Goal: Task Accomplishment & Management: Use online tool/utility

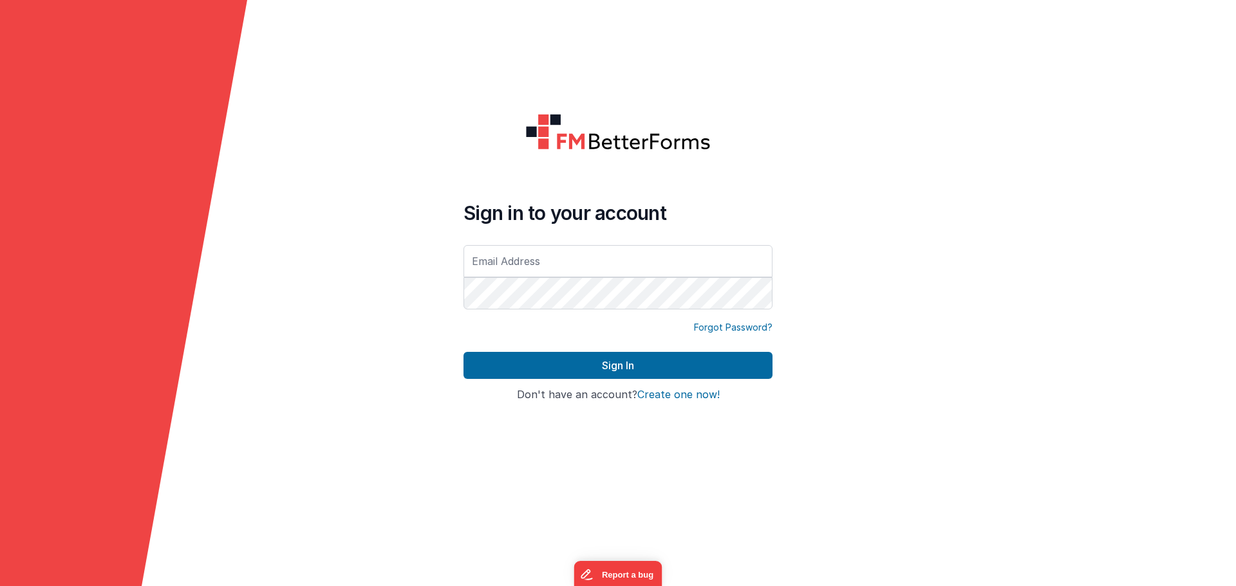
click at [463, 312] on div at bounding box center [463, 312] width 0 height 0
type input "[EMAIL_ADDRESS][DOMAIN_NAME]"
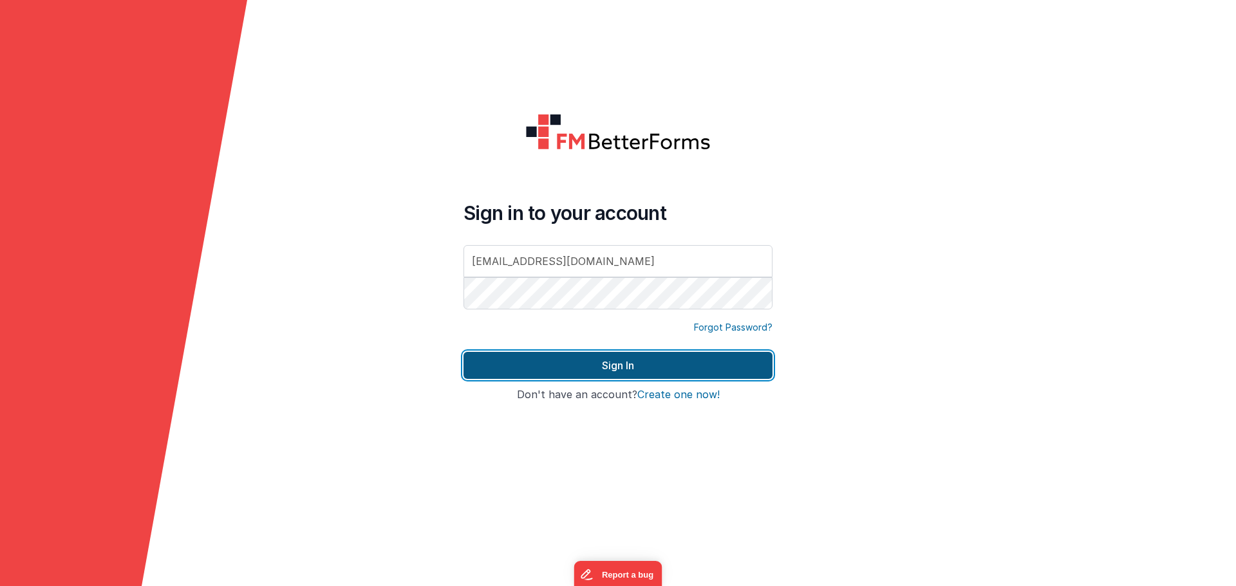
click at [658, 360] on button "Sign In" at bounding box center [617, 365] width 309 height 27
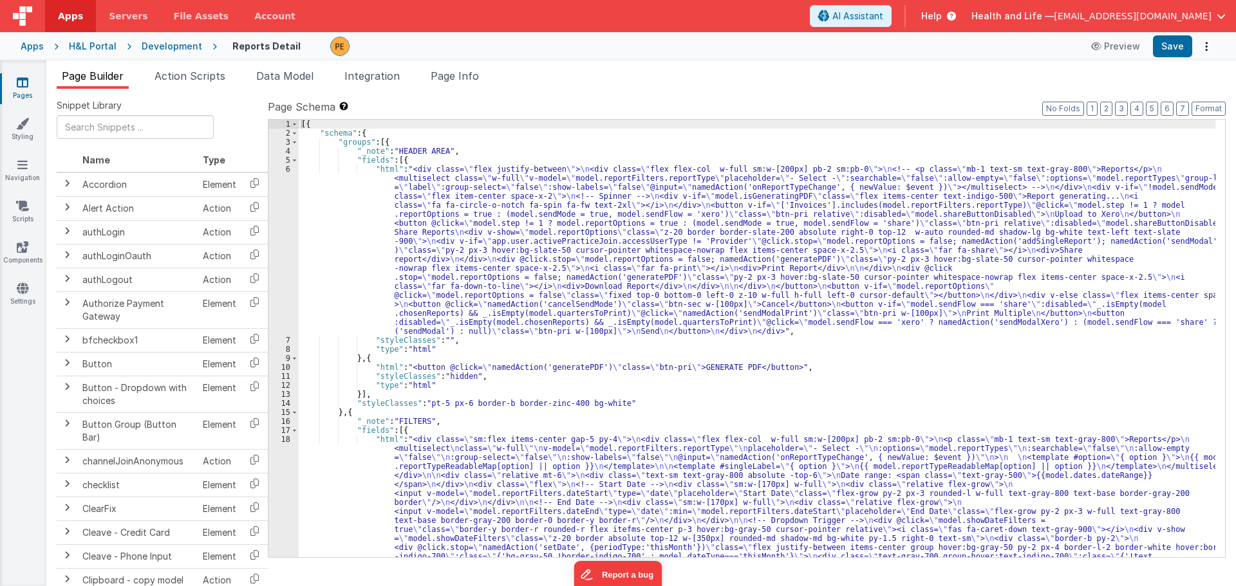
click at [83, 44] on div "H&L Portal" at bounding box center [93, 46] width 48 height 13
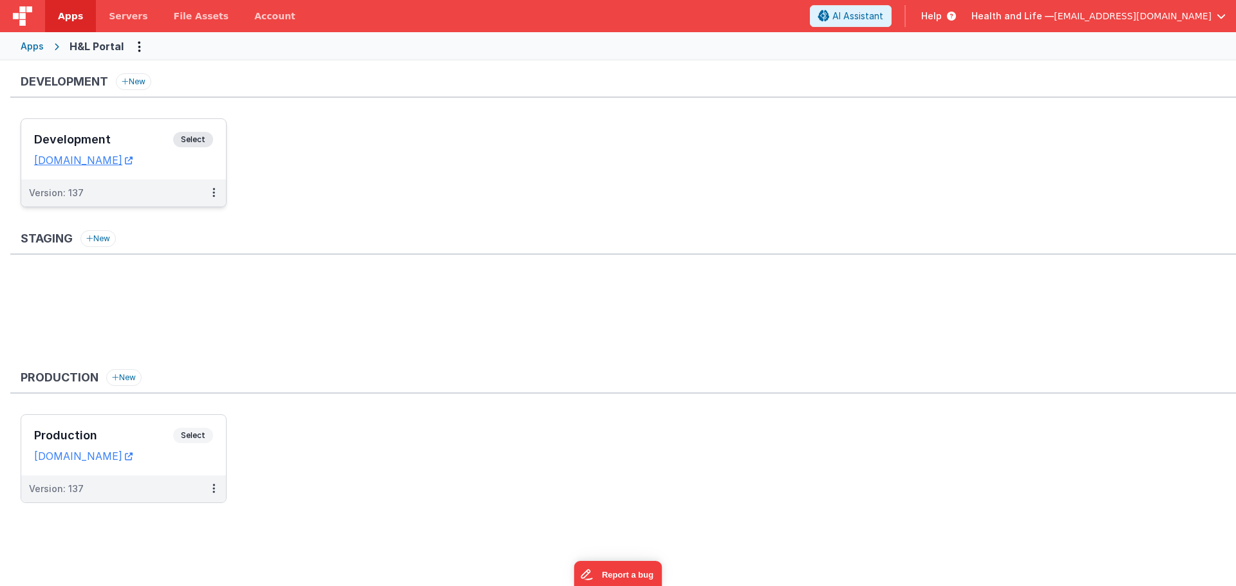
click at [201, 130] on div "Development Select URLs [DOMAIN_NAME]" at bounding box center [123, 149] width 205 height 61
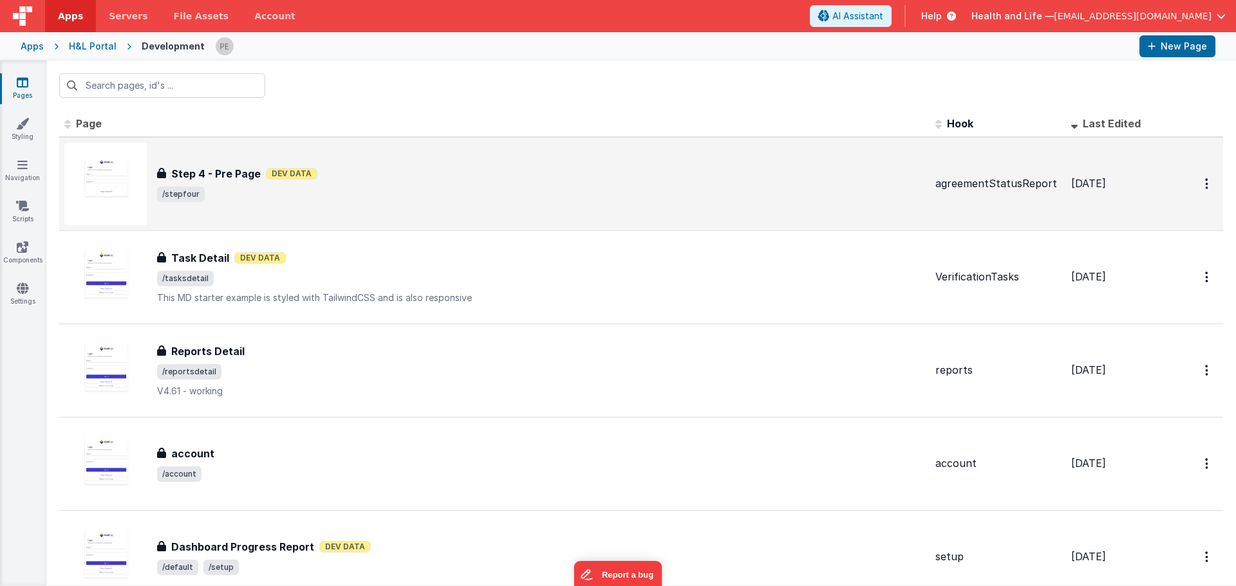
click at [651, 179] on div "Step 4 - Pre Page Dev Data" at bounding box center [541, 173] width 768 height 15
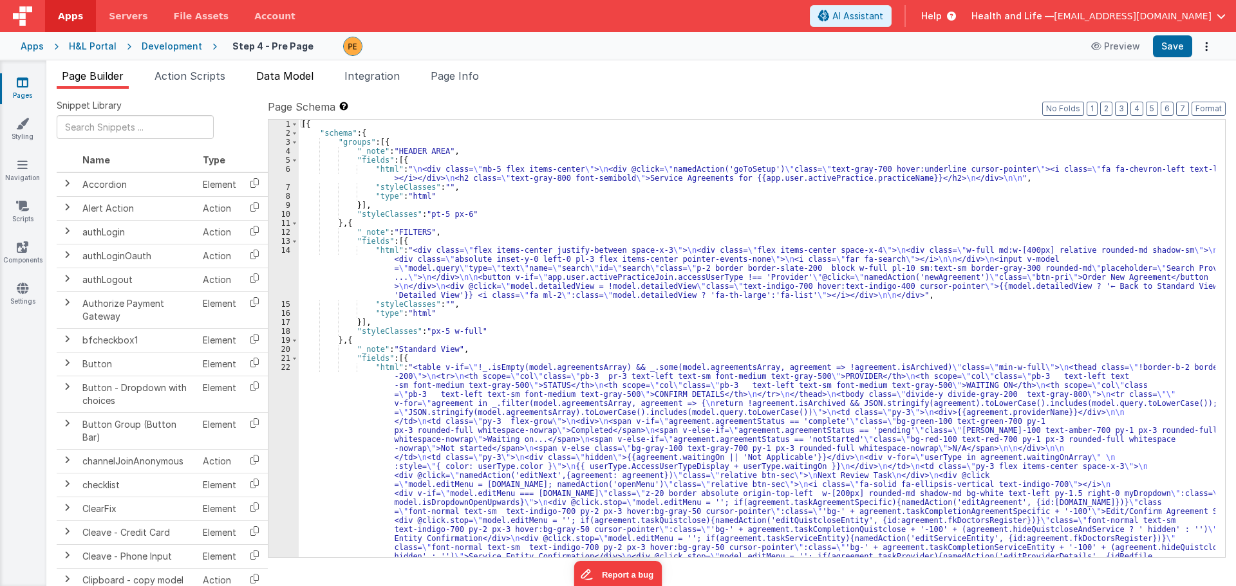
click at [273, 75] on span "Data Model" at bounding box center [284, 76] width 57 height 13
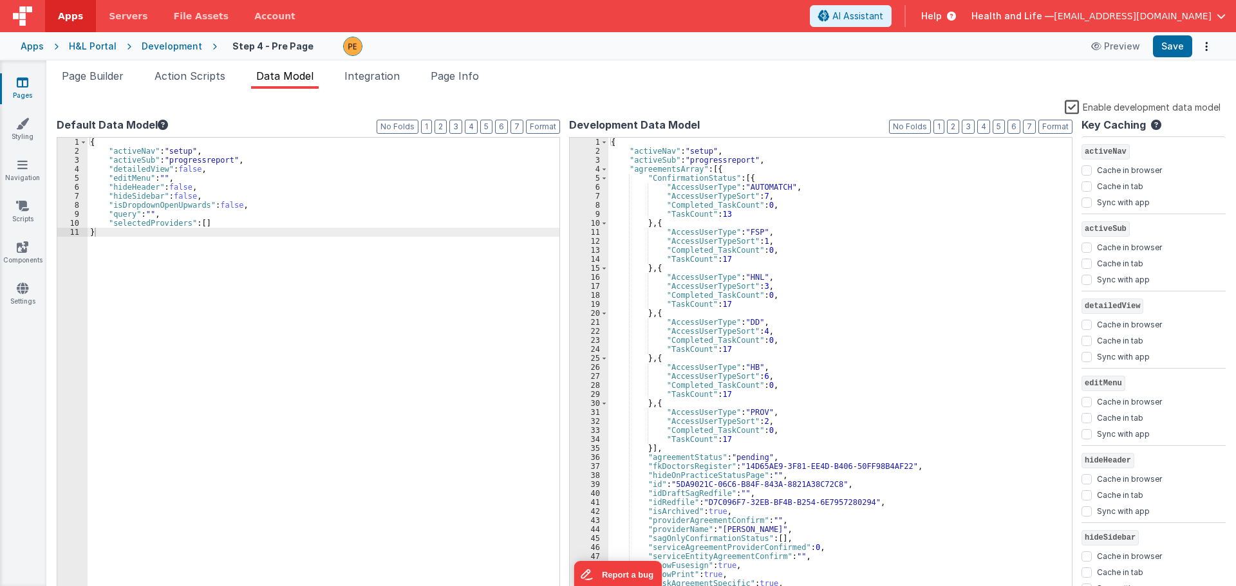
click at [1065, 107] on div "Enable development data model" at bounding box center [639, 108] width 1164 height 18
click at [1070, 105] on label "Enable development data model" at bounding box center [1143, 106] width 156 height 15
click at [0, 0] on input "Enable development data model" at bounding box center [0, 0] width 0 height 0
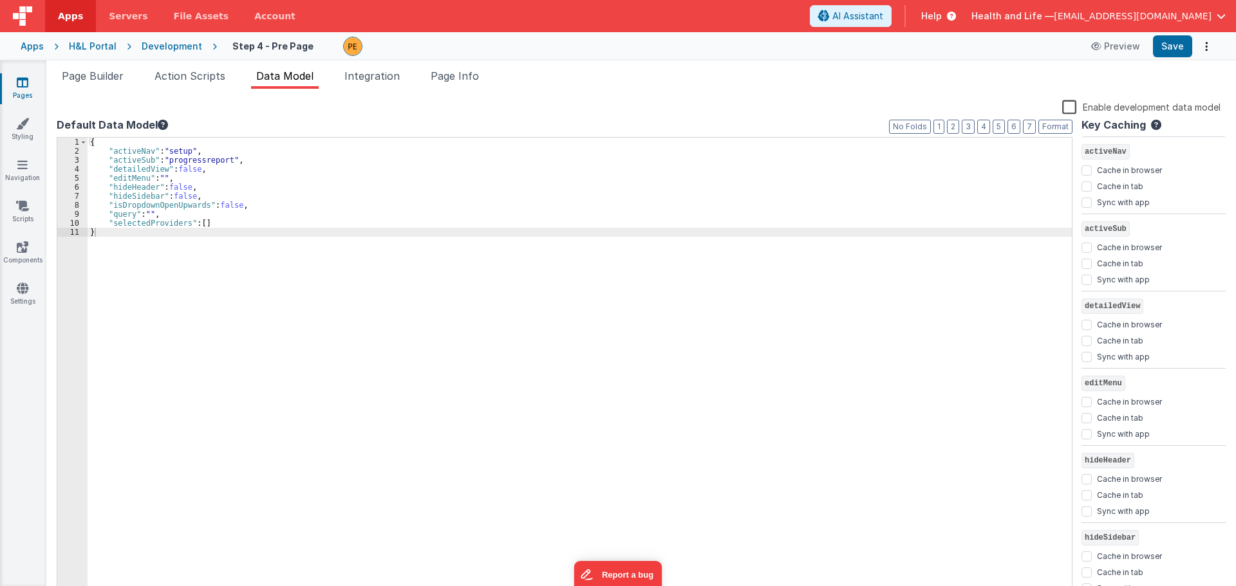
click at [462, 67] on div "Page Builder Action Scripts Data Model Integration Page Info Snippet Library Na…" at bounding box center [640, 324] width 1189 height 526
click at [464, 72] on span "Page Info" at bounding box center [455, 76] width 48 height 13
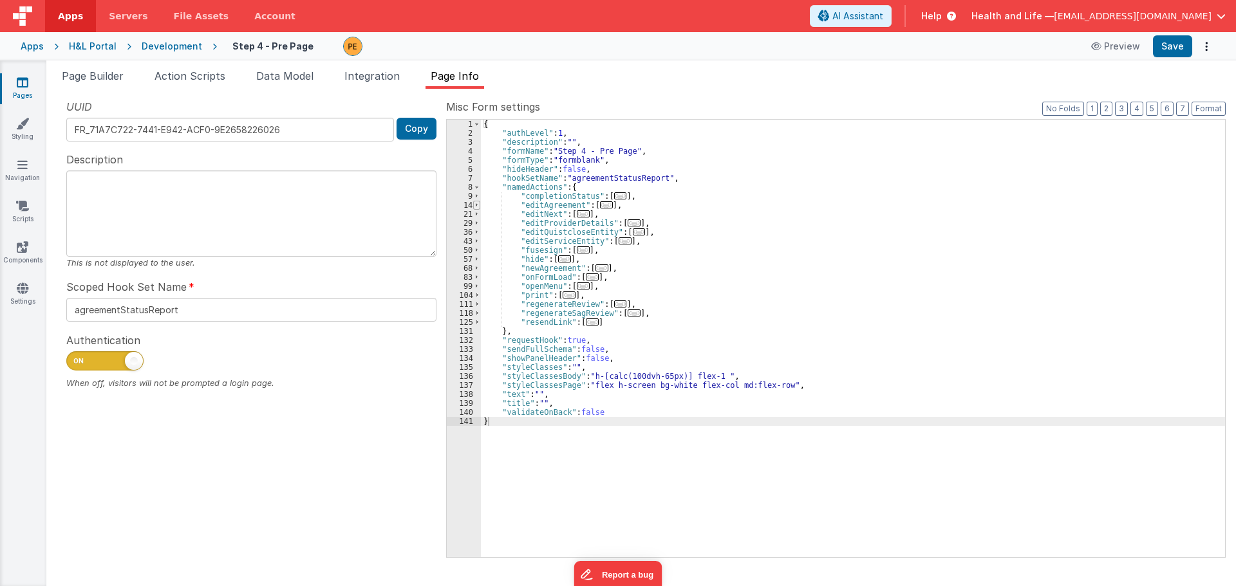
click at [474, 201] on span at bounding box center [476, 205] width 7 height 9
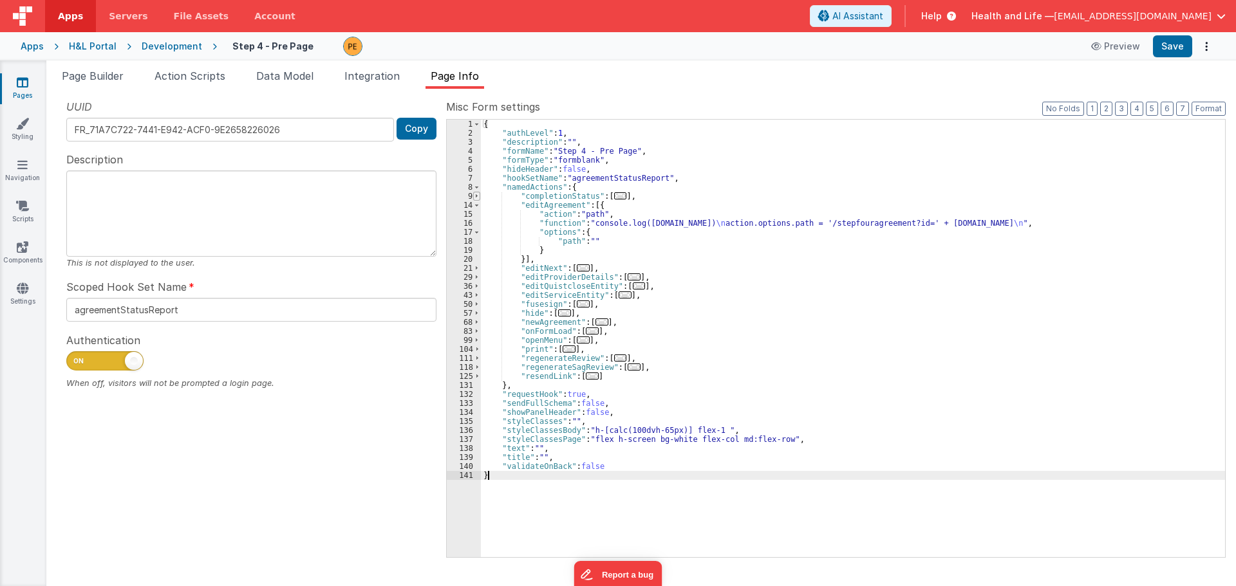
click at [474, 198] on span at bounding box center [476, 196] width 7 height 9
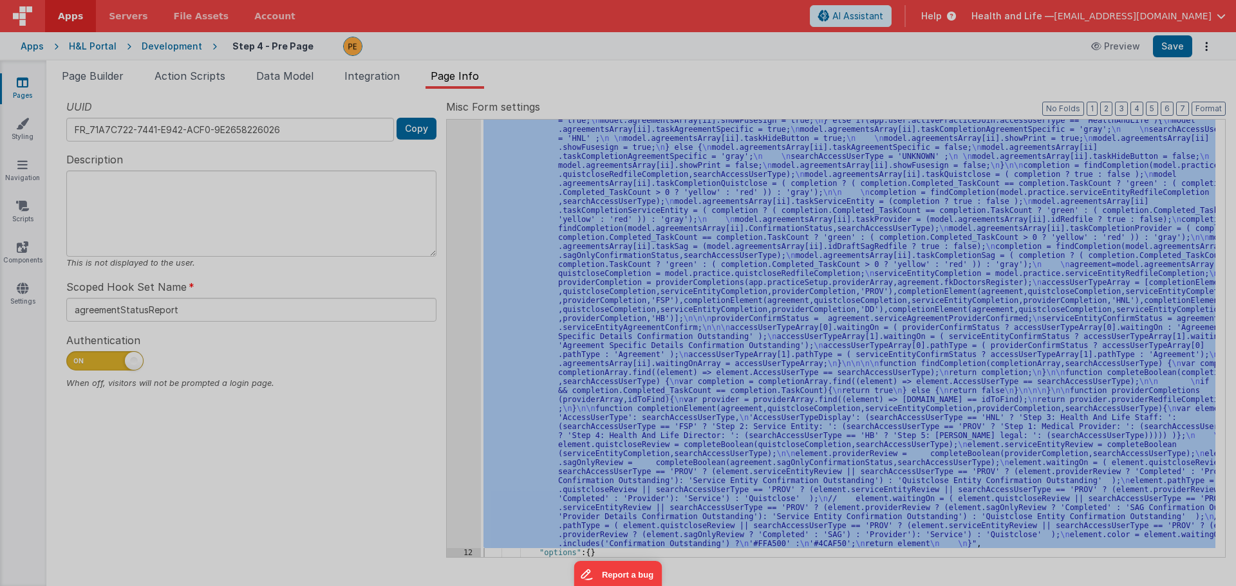
scroll to position [202, 0]
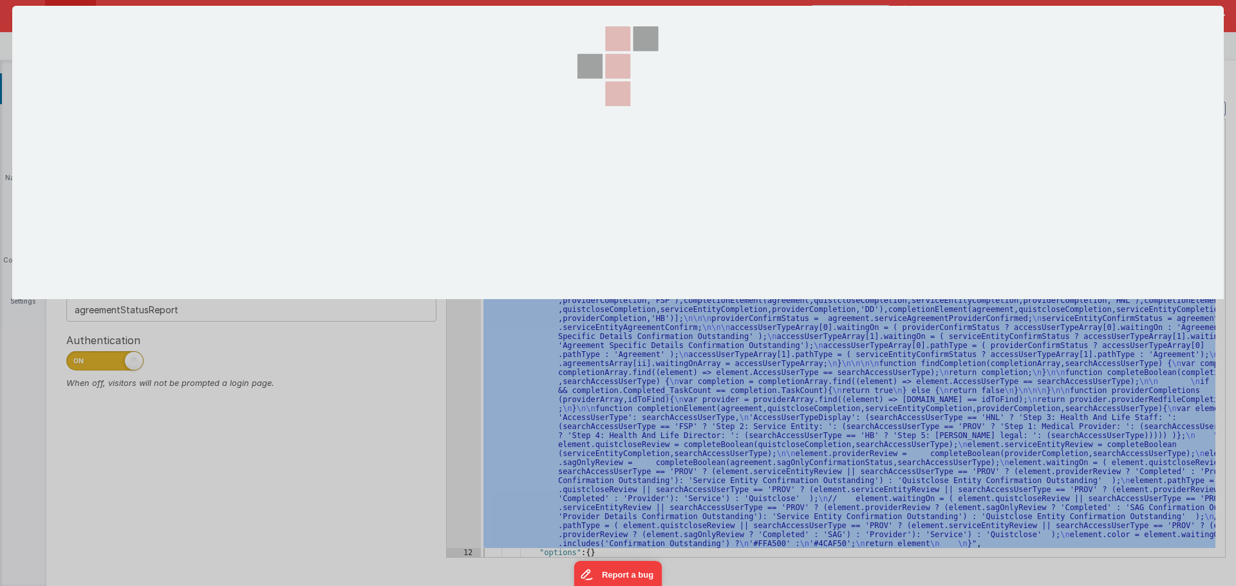
click at [467, 283] on section at bounding box center [617, 153] width 1211 height 294
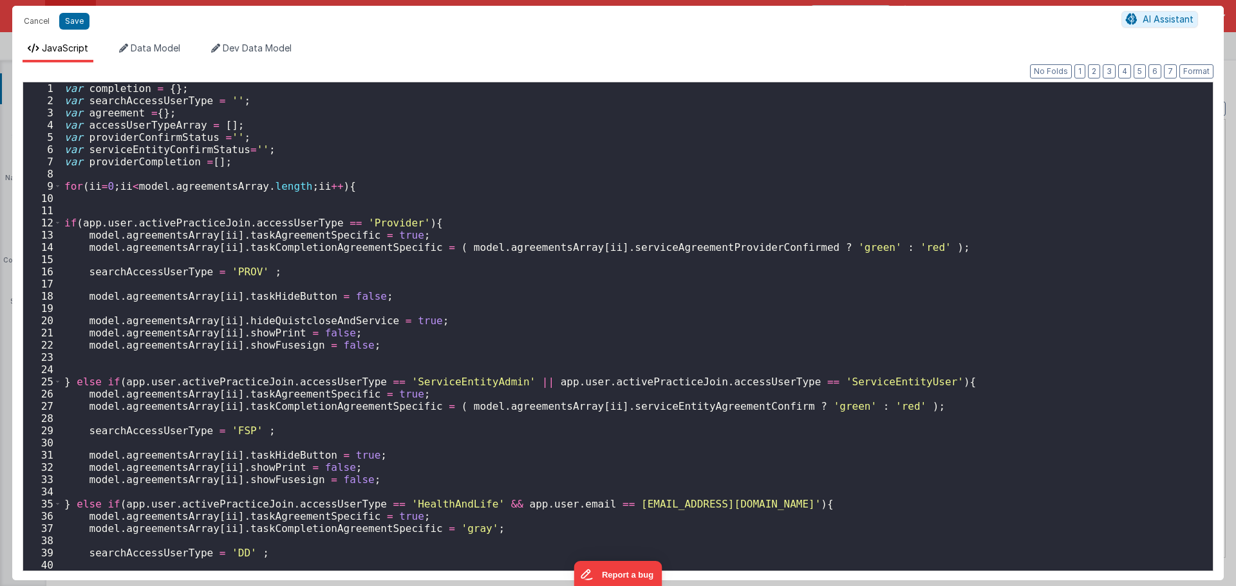
click at [629, 245] on div "var completion = { } ; var searchAccessUserType = '' ; var agreement = { } ; va…" at bounding box center [632, 338] width 1141 height 512
click at [606, 303] on div "var completion = { } ; var searchAccessUserType = '' ; var agreement = { } ; va…" at bounding box center [632, 338] width 1141 height 512
click at [660, 248] on div "var completion = { } ; var searchAccessUserType = '' ; var agreement = { } ; va…" at bounding box center [632, 338] width 1141 height 512
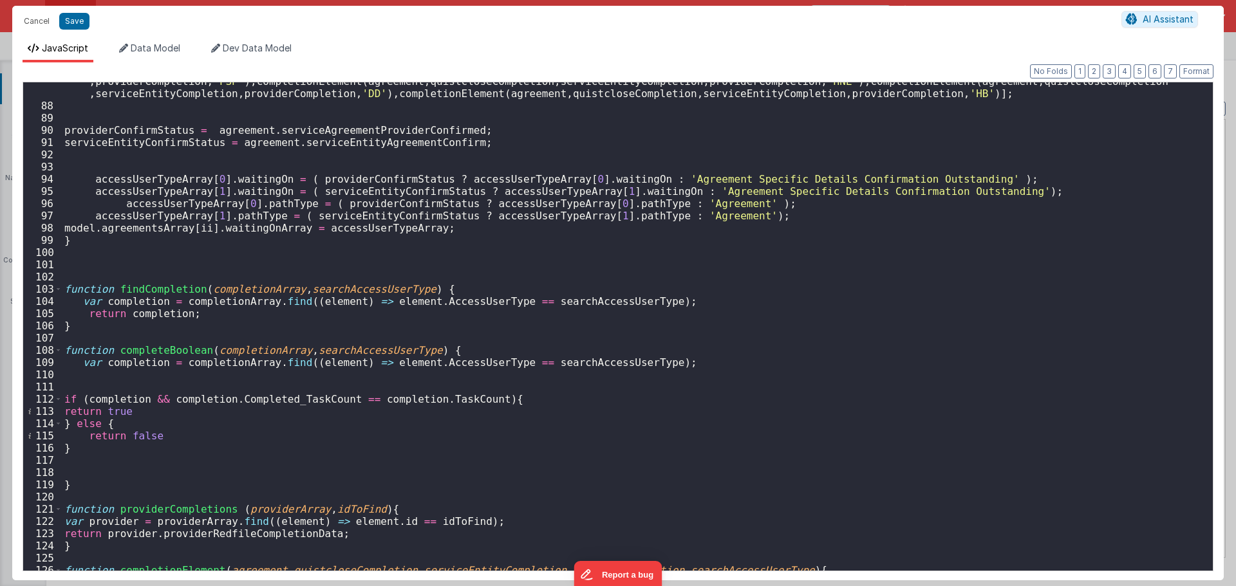
scroll to position [1043, 0]
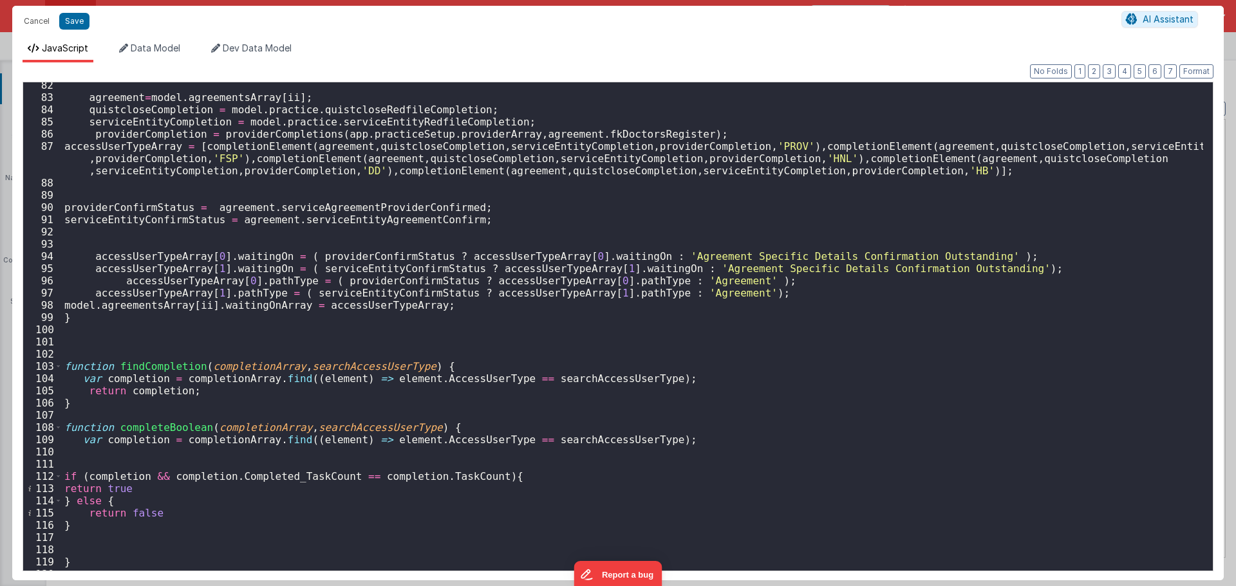
click at [382, 256] on div "agreement = model . agreementsArray [ ii ] ; quistcloseCompletion = model . pra…" at bounding box center [632, 335] width 1141 height 512
click at [383, 256] on div "agreement = model . agreementsArray [ ii ] ; quistcloseCompletion = model . pra…" at bounding box center [632, 335] width 1141 height 512
click at [416, 206] on div "agreement = model . agreementsArray [ ii ] ; quistcloseCompletion = model . pra…" at bounding box center [632, 335] width 1141 height 512
click at [426, 211] on div "agreement = model . agreementsArray [ ii ] ; quistcloseCompletion = model . pra…" at bounding box center [632, 335] width 1141 height 512
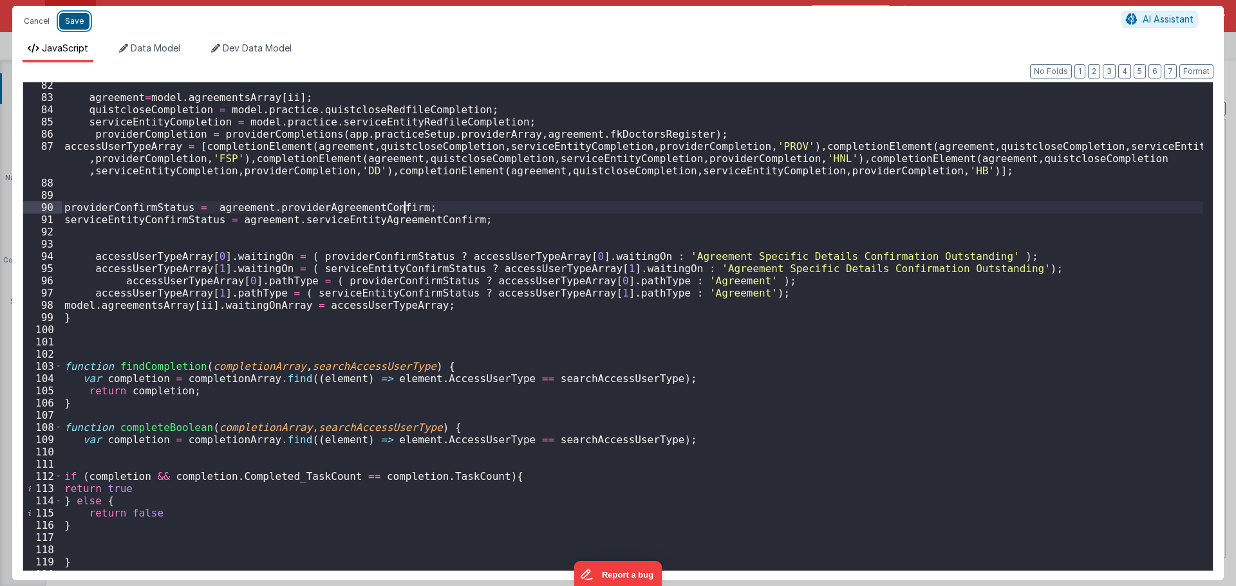
click at [72, 26] on button "Save" at bounding box center [74, 21] width 30 height 17
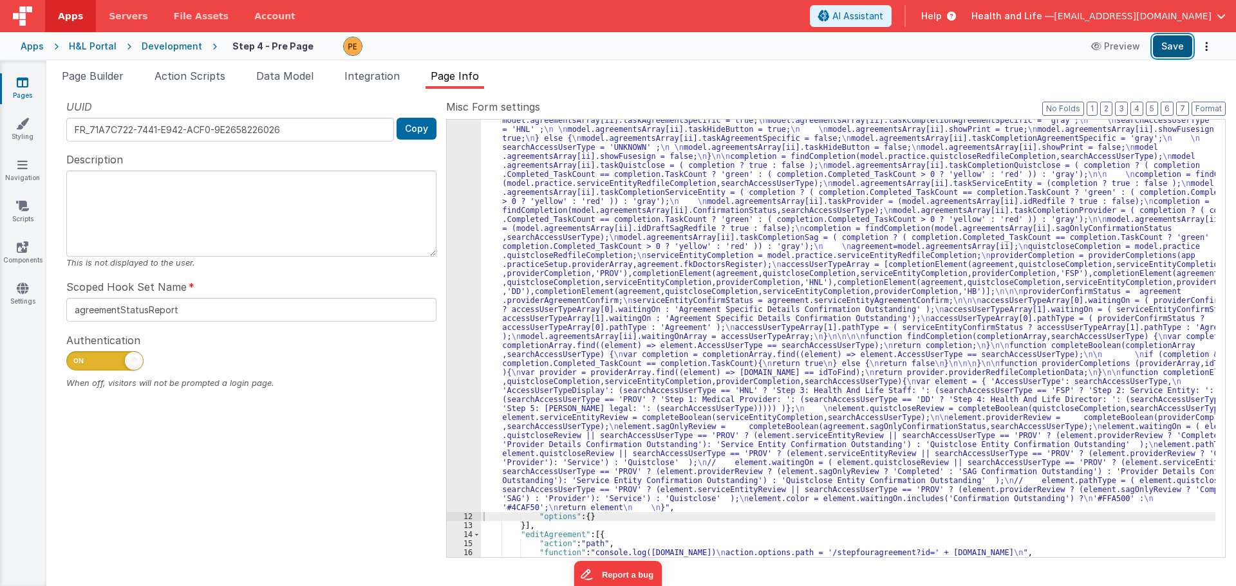
click at [1164, 51] on button "Save" at bounding box center [1172, 46] width 39 height 22
click at [657, 348] on div ""function" : "var completion = {}; \n var searchAccessUserType = ''; \n var agr…" at bounding box center [848, 483] width 734 height 951
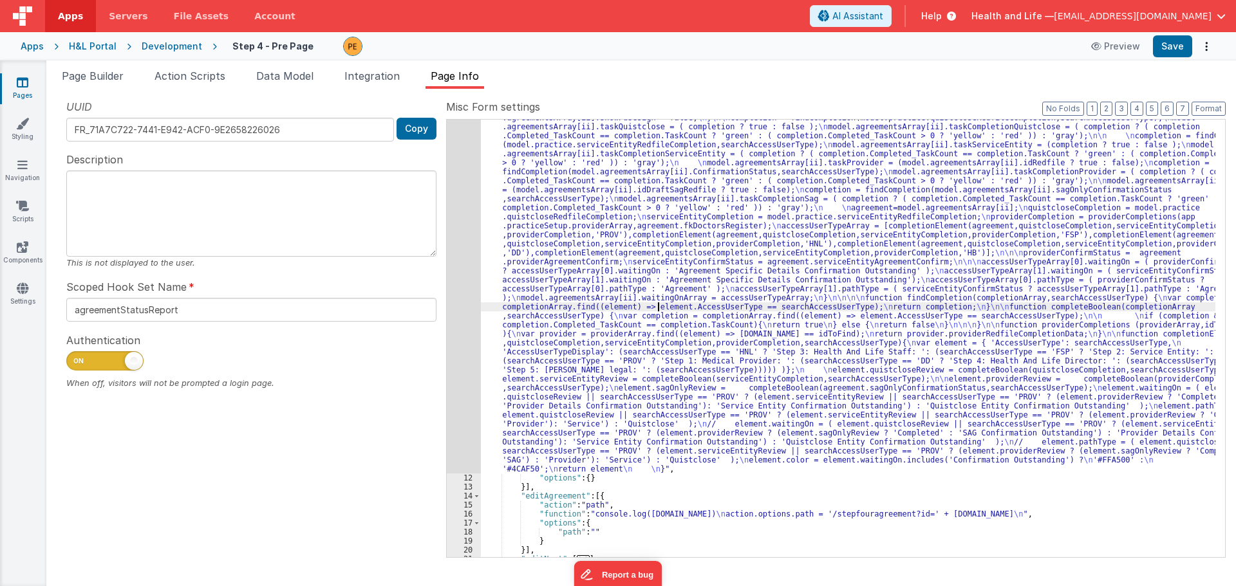
scroll to position [202, 0]
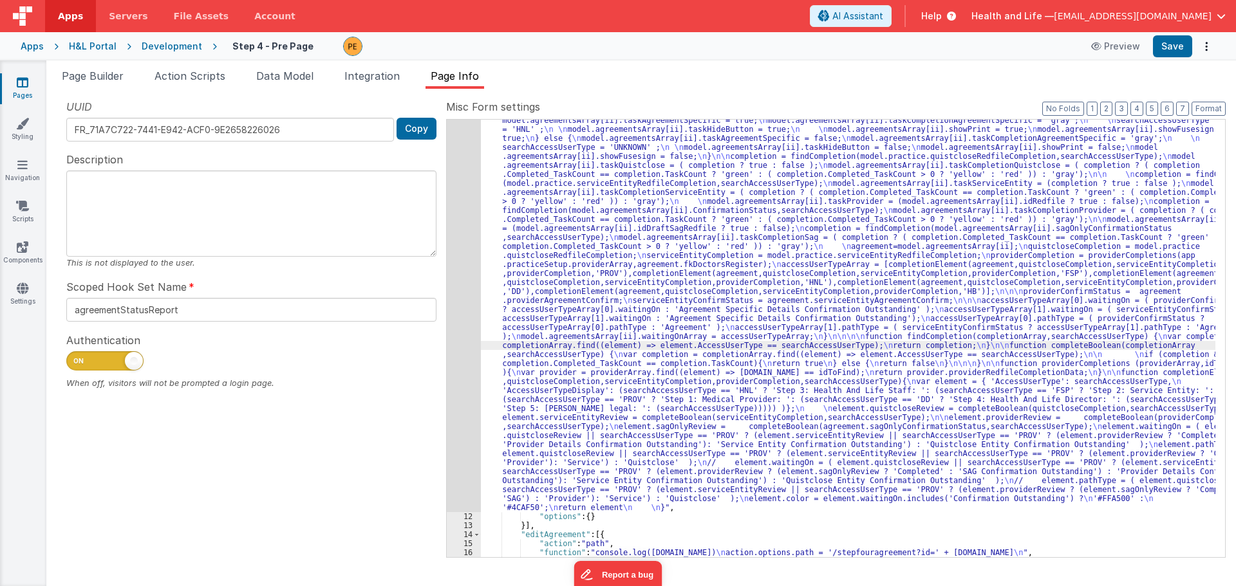
click at [464, 313] on div "11" at bounding box center [464, 260] width 34 height 505
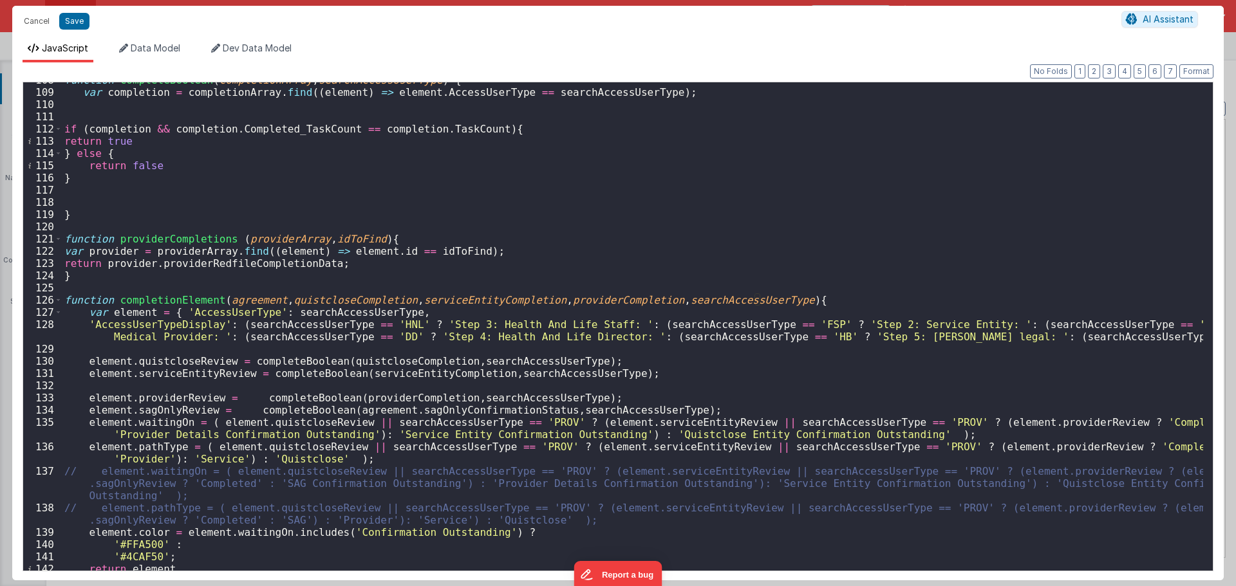
scroll to position [1419, 0]
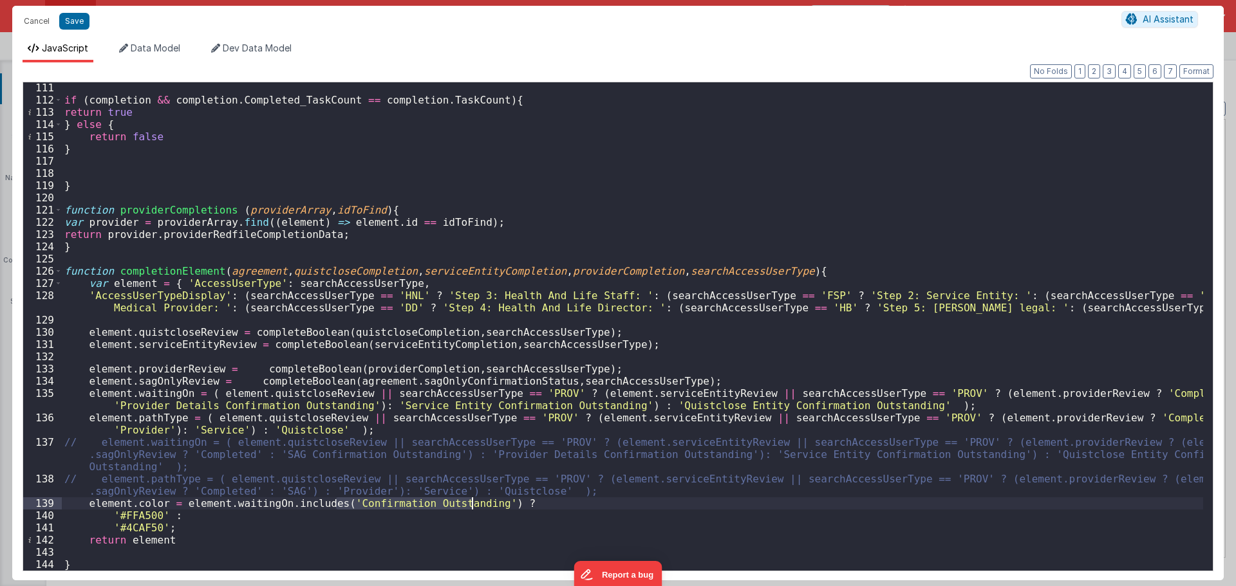
drag, startPoint x: 337, startPoint y: 501, endPoint x: 472, endPoint y: 505, distance: 135.9
click at [472, 505] on div "if ( completion && completion . Completed_TaskCount == completion . TaskCount )…" at bounding box center [632, 338] width 1141 height 513
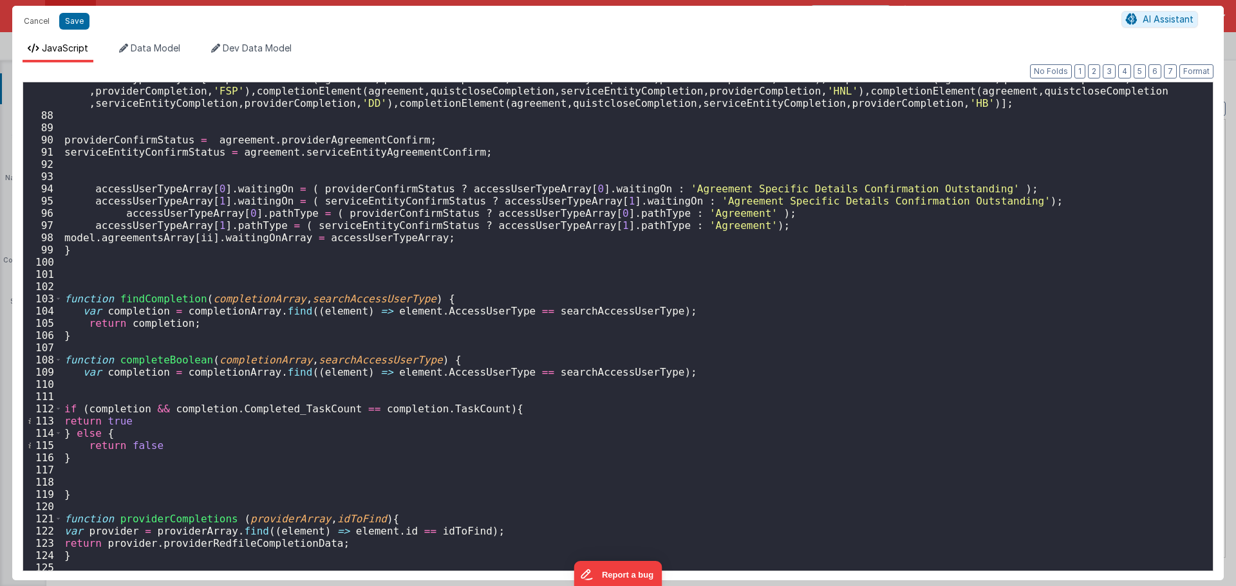
scroll to position [1033, 0]
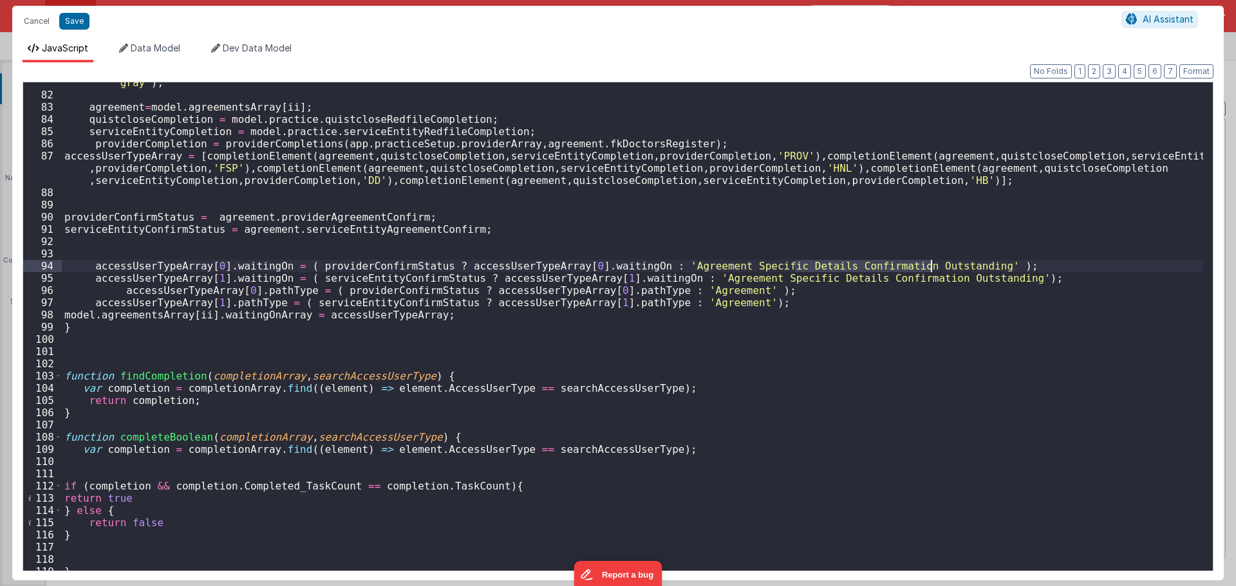
drag, startPoint x: 794, startPoint y: 268, endPoint x: 929, endPoint y: 263, distance: 135.9
click at [929, 263] on div "model . agreementsArray [ ii ] . taskCompletionSag = ( completion ? ( completio…" at bounding box center [632, 326] width 1141 height 525
drag, startPoint x: 822, startPoint y: 276, endPoint x: 957, endPoint y: 281, distance: 135.2
click at [957, 281] on div "model . agreementsArray [ ii ] . taskCompletionSag = ( completion ? ( completio…" at bounding box center [632, 326] width 1141 height 525
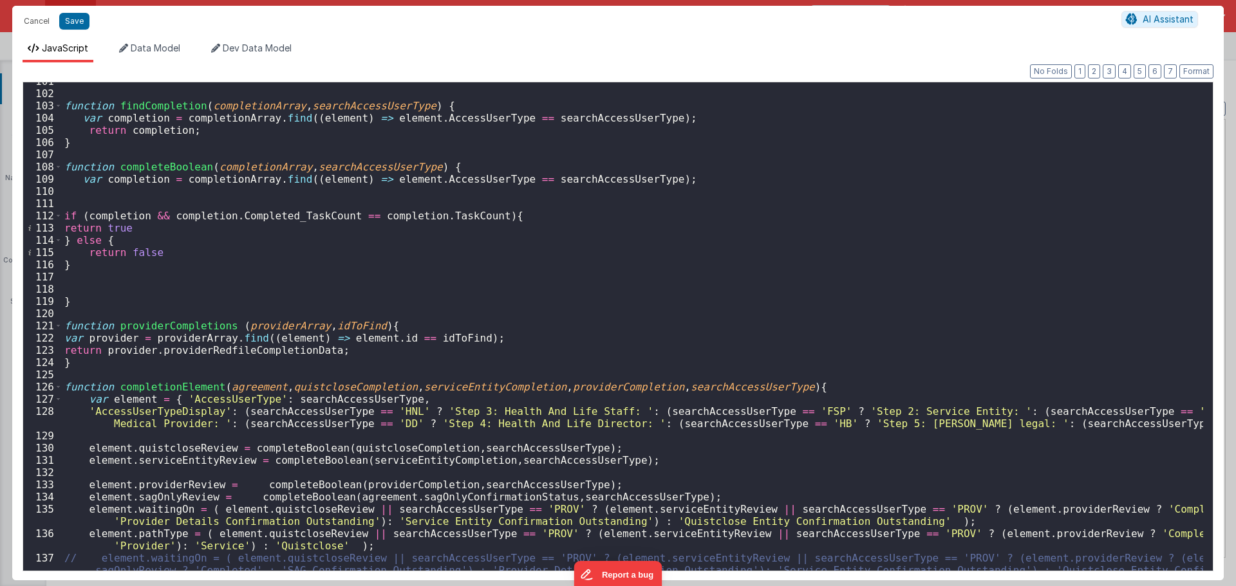
scroll to position [1419, 0]
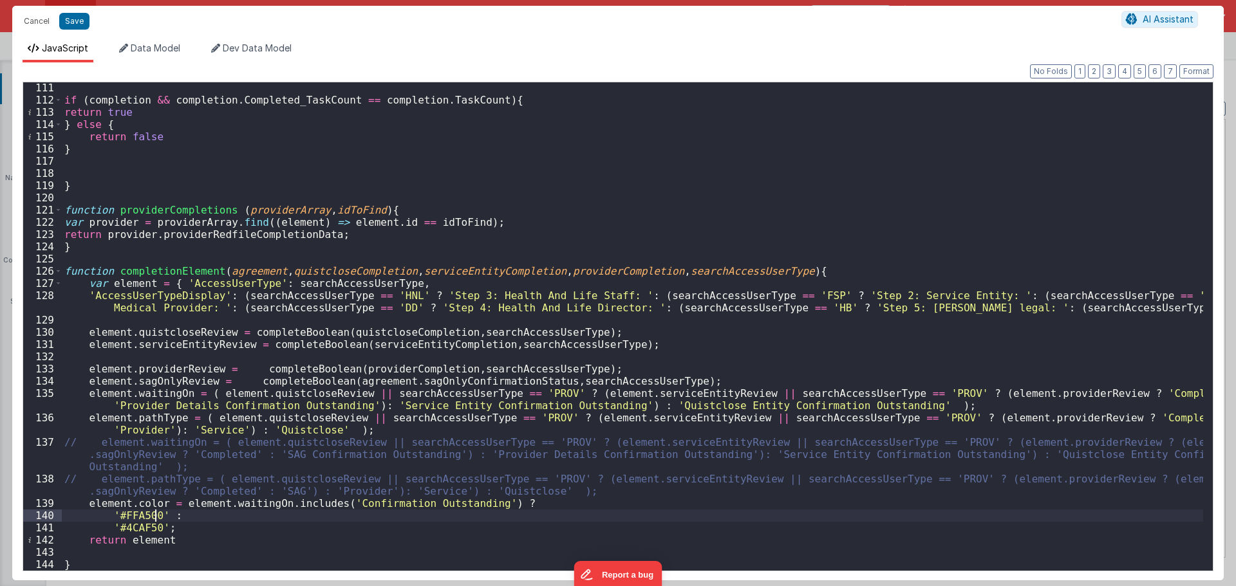
click at [153, 515] on div "if ( completion && completion . Completed_TaskCount == completion . TaskCount )…" at bounding box center [632, 338] width 1141 height 513
drag, startPoint x: 159, startPoint y: 515, endPoint x: 111, endPoint y: 516, distance: 47.6
click at [111, 516] on div "if ( completion && completion . Completed_TaskCount == completion . TaskCount )…" at bounding box center [632, 338] width 1141 height 513
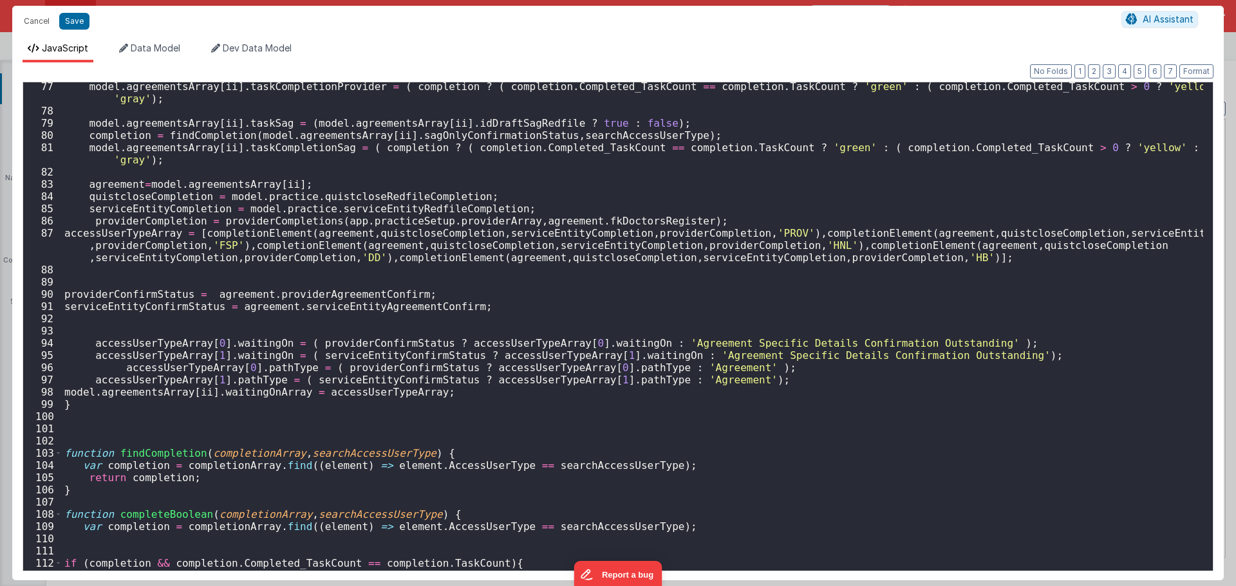
scroll to position [956, 0]
click at [967, 339] on div "model . agreementsArray [ ii ] . taskCompletionProvider = ( completion ? ( comp…" at bounding box center [632, 342] width 1141 height 525
click at [978, 355] on div "model . agreementsArray [ ii ] . taskCompletionProvider = ( completion ? ( comp…" at bounding box center [632, 342] width 1141 height 525
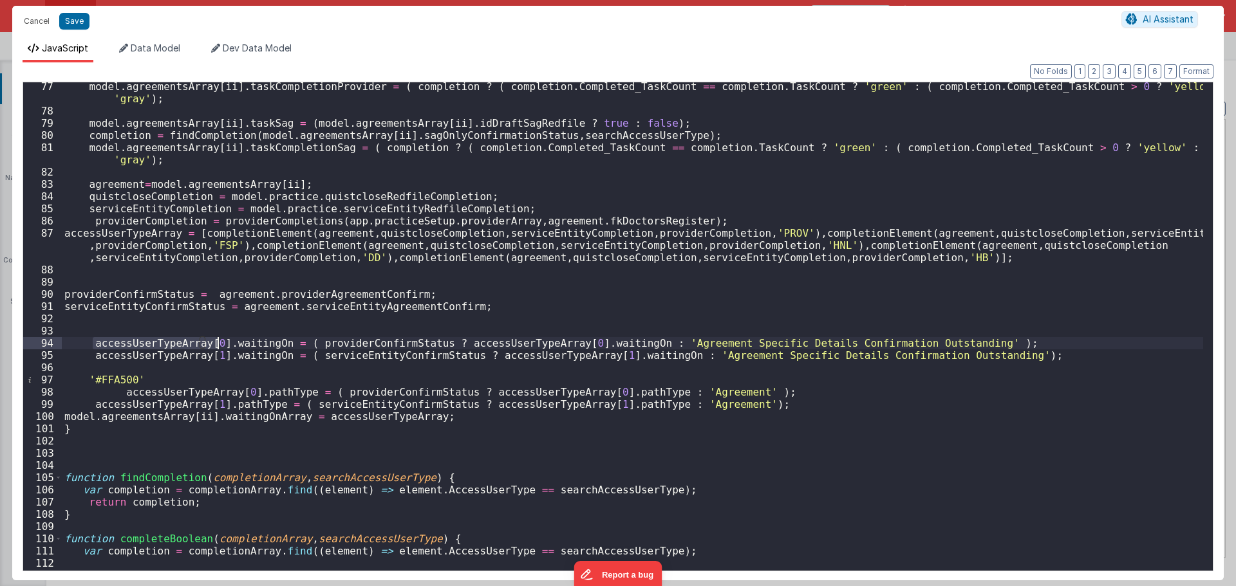
drag, startPoint x: 91, startPoint y: 339, endPoint x: 218, endPoint y: 341, distance: 126.2
click at [218, 341] on div "model . agreementsArray [ ii ] . taskCompletionProvider = ( completion ? ( comp…" at bounding box center [632, 342] width 1141 height 525
click at [180, 366] on div "model . agreementsArray [ ii ] . taskCompletionProvider = ( completion ? ( comp…" at bounding box center [632, 342] width 1141 height 525
paste textarea
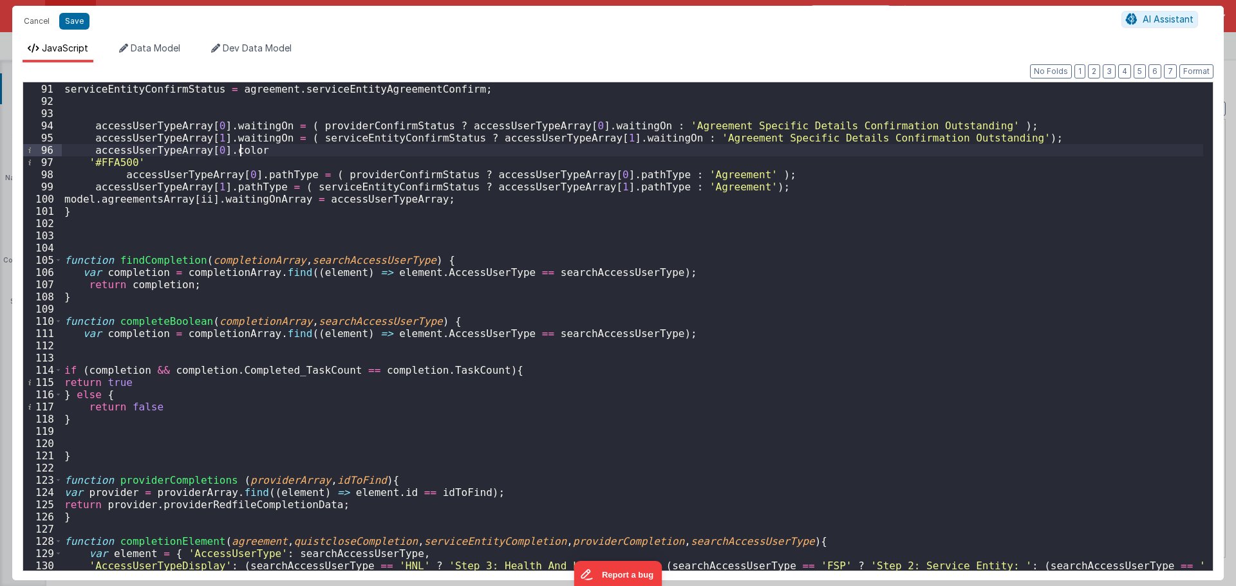
scroll to position [1019, 0]
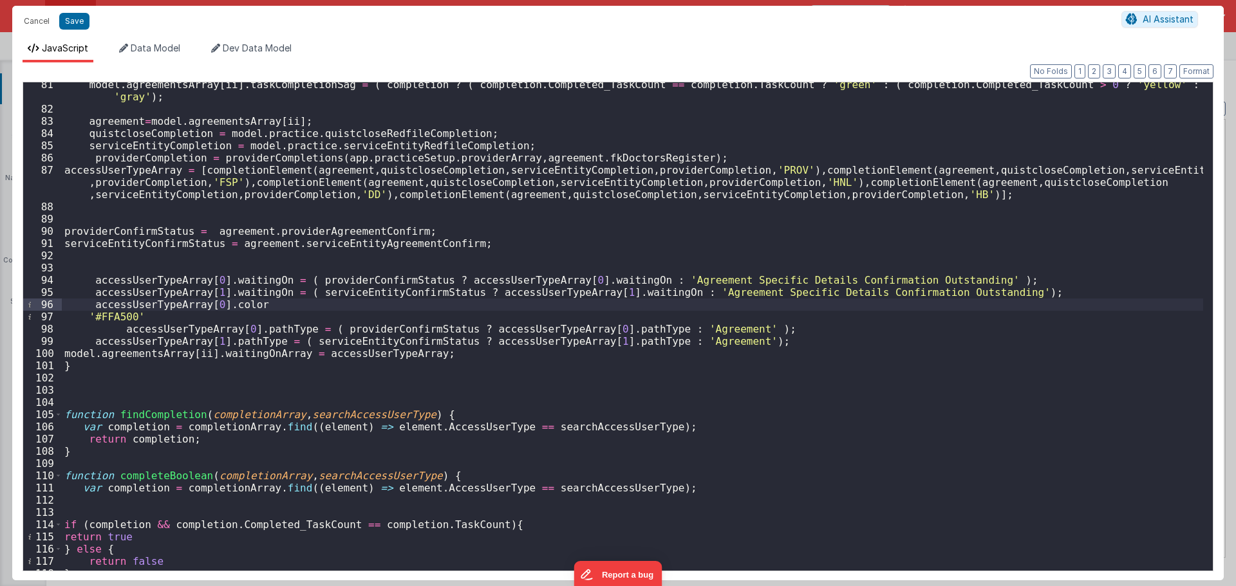
click at [279, 302] on div "model . agreementsArray [ ii ] . taskCompletionSag = ( completion ? ( completio…" at bounding box center [632, 341] width 1141 height 525
drag, startPoint x: 301, startPoint y: 281, endPoint x: 433, endPoint y: 283, distance: 132.0
click at [433, 283] on div "model . agreementsArray [ ii ] . taskCompletionSag = ( completion ? ( completio…" at bounding box center [632, 341] width 1141 height 525
click at [416, 277] on div "model . agreementsArray [ ii ] . taskCompletionSag = ( completion ? ( completio…" at bounding box center [632, 326] width 1141 height 489
drag, startPoint x: 303, startPoint y: 279, endPoint x: 618, endPoint y: 277, distance: 315.4
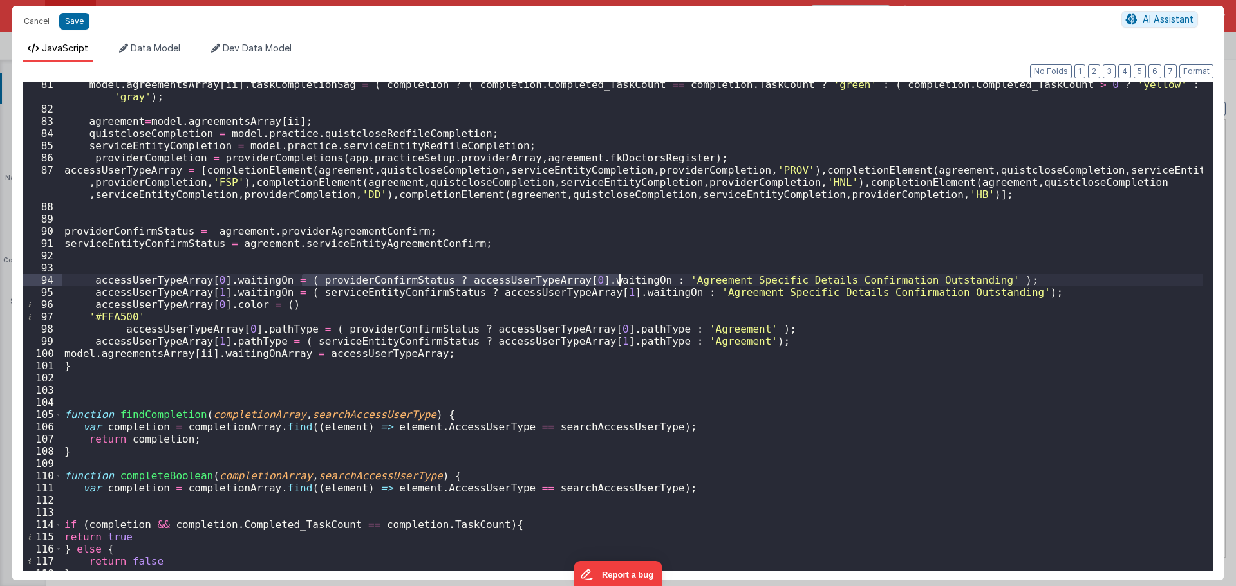
click at [618, 277] on div "model . agreementsArray [ ii ] . taskCompletionSag = ( completion ? ( completio…" at bounding box center [632, 341] width 1141 height 525
click at [275, 303] on div "model . agreementsArray [ ii ] . taskCompletionSag = ( completion ? ( completio…" at bounding box center [632, 341] width 1141 height 525
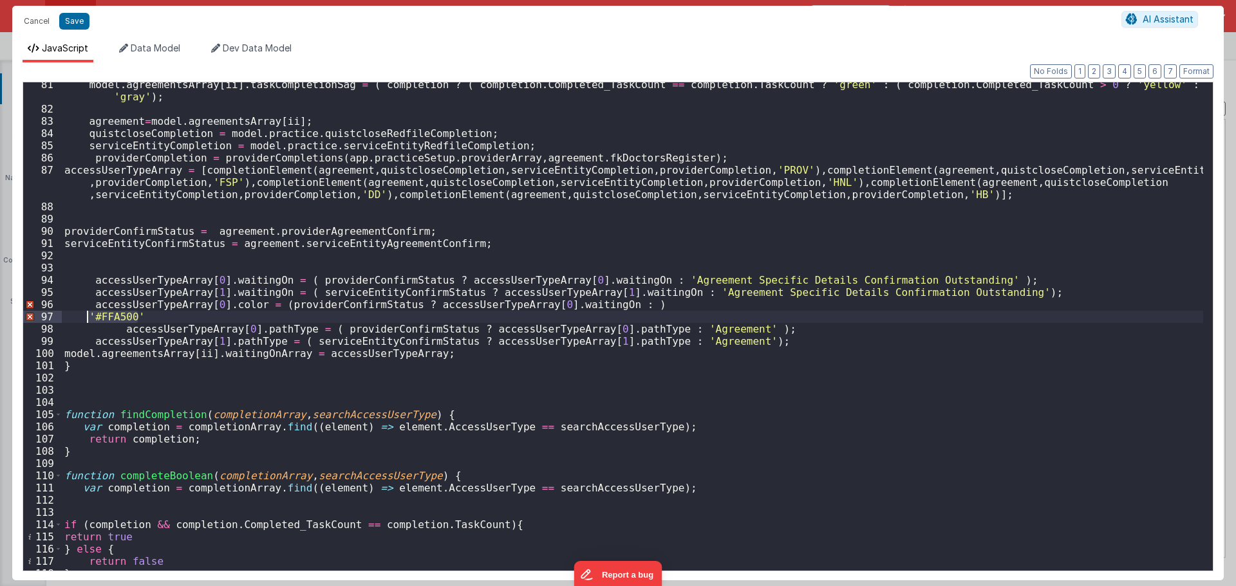
drag, startPoint x: 113, startPoint y: 318, endPoint x: 88, endPoint y: 317, distance: 24.5
click at [88, 317] on div "model . agreementsArray [ ii ] . taskCompletionSag = ( completion ? ( completio…" at bounding box center [632, 341] width 1141 height 525
click at [608, 304] on div "model . agreementsArray [ ii ] . taskCompletionSag = ( completion ? ( completio…" at bounding box center [632, 341] width 1141 height 525
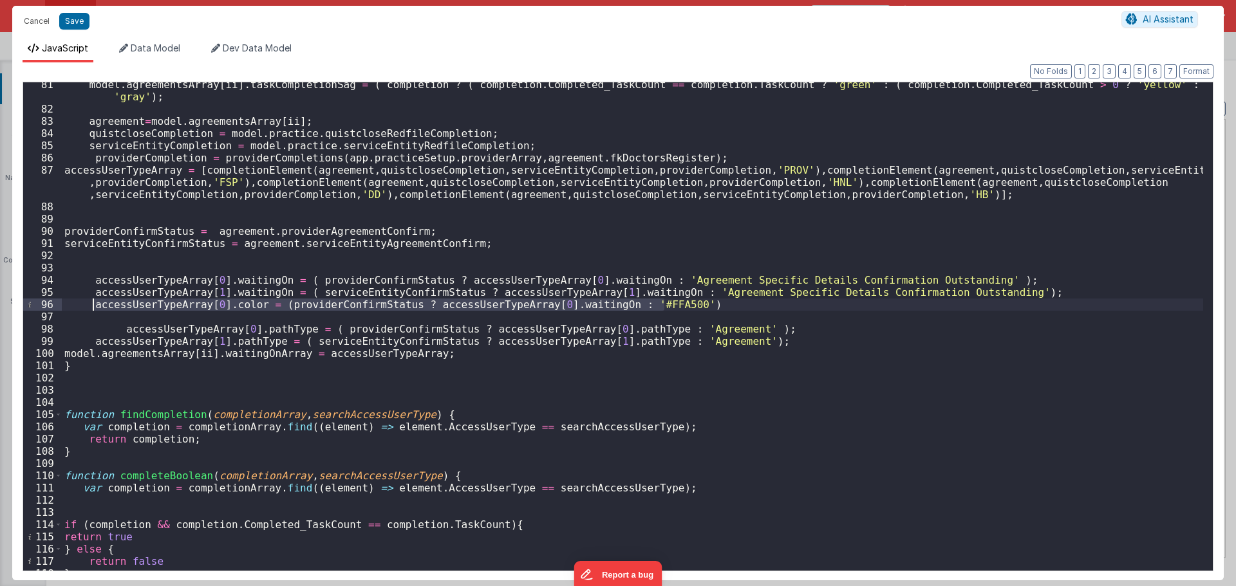
drag, startPoint x: 671, startPoint y: 303, endPoint x: 92, endPoint y: 307, distance: 578.7
click at [92, 307] on div "model . agreementsArray [ ii ] . taskCompletionSag = ( completion ? ( completio…" at bounding box center [632, 341] width 1141 height 525
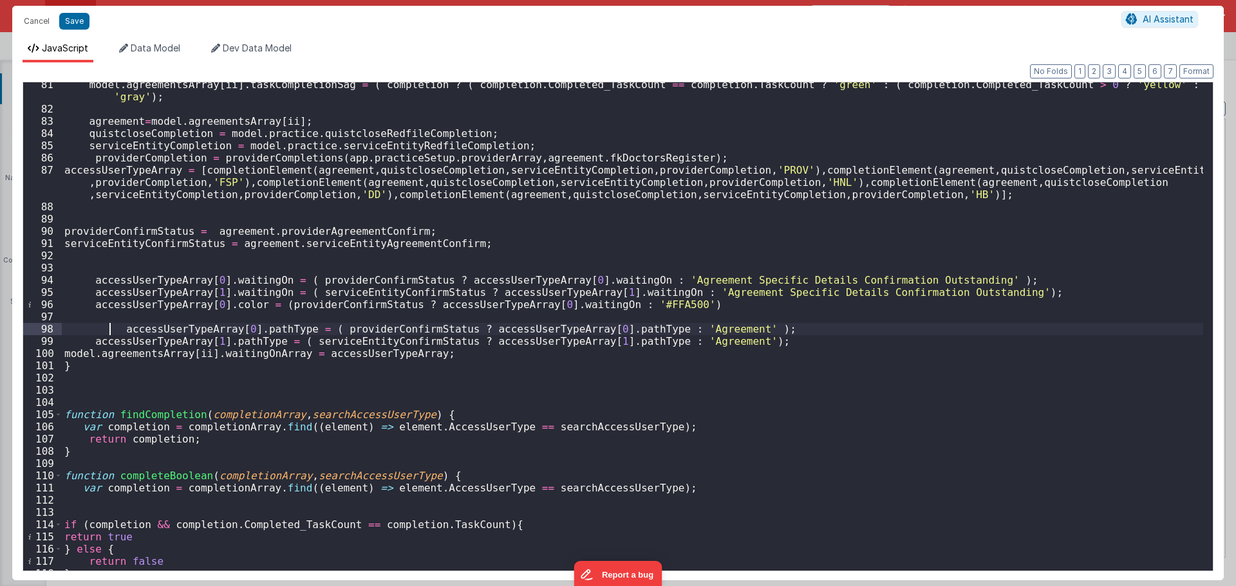
click at [109, 325] on div "model . agreementsArray [ ii ] . taskCompletionSag = ( completion ? ( completio…" at bounding box center [632, 341] width 1141 height 525
click at [154, 317] on div "model . agreementsArray [ ii ] . taskCompletionSag = ( completion ? ( completio…" at bounding box center [632, 341] width 1141 height 525
paste textarea
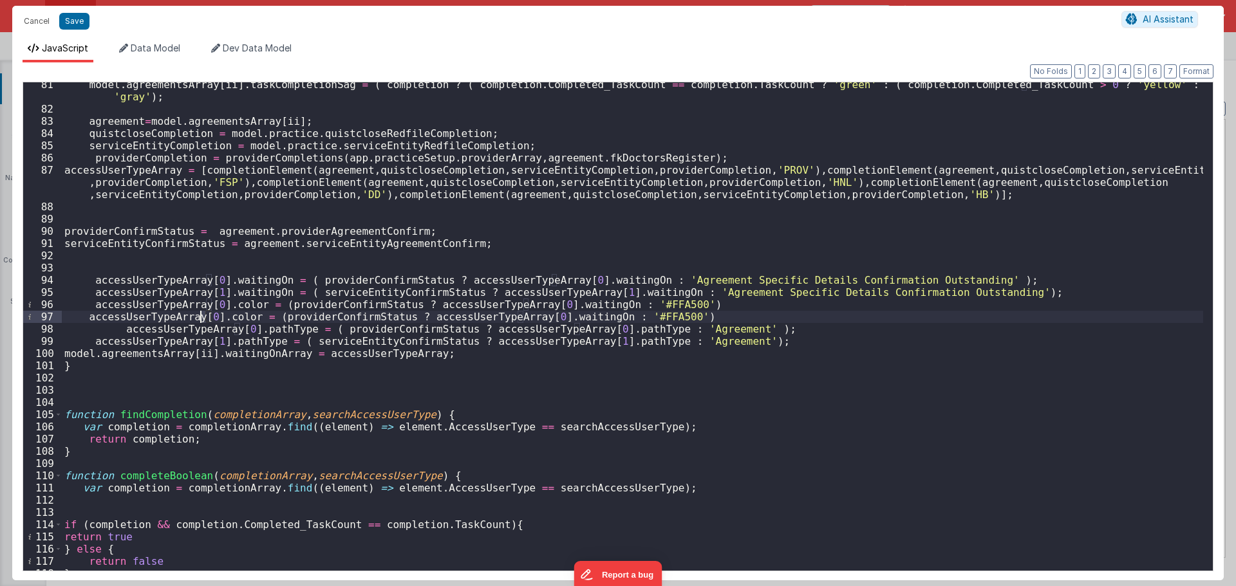
click at [201, 317] on div "model . agreementsArray [ ii ] . taskCompletionSag = ( completion ? ( completio…" at bounding box center [632, 341] width 1141 height 525
click at [371, 297] on div "model . agreementsArray [ ii ] . taskCompletionSag = ( completion ? ( completio…" at bounding box center [632, 341] width 1141 height 525
click at [333, 313] on div "model . agreementsArray [ ii ] . taskCompletionSag = ( completion ? ( completio…" at bounding box center [632, 341] width 1141 height 525
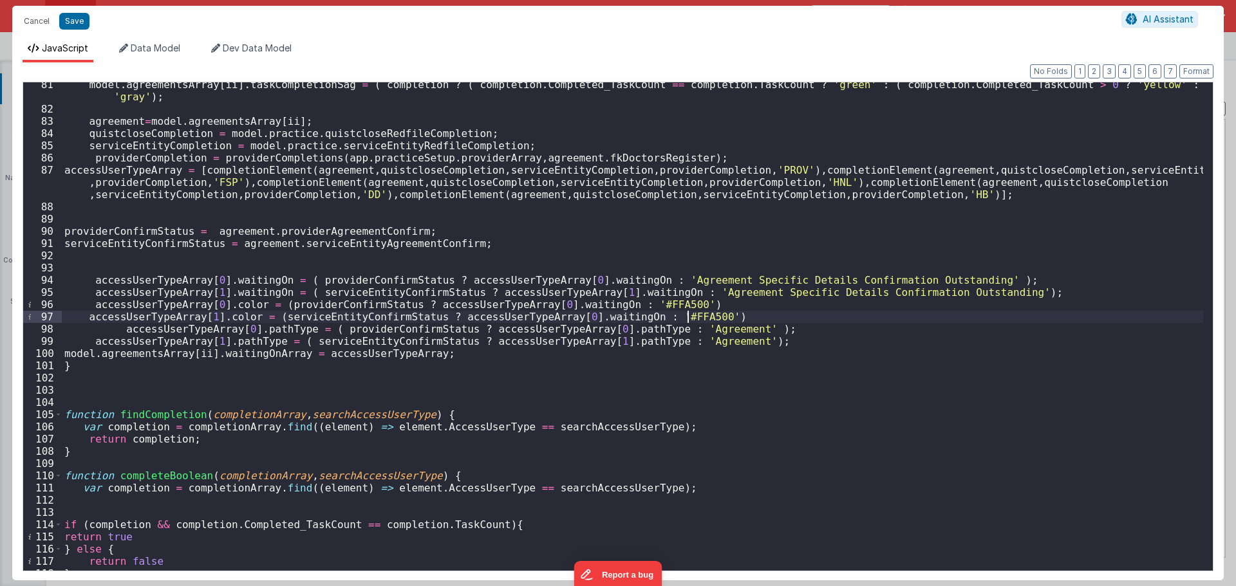
click at [701, 313] on div "model . agreementsArray [ ii ] . taskCompletionSag = ( completion ? ( completio…" at bounding box center [632, 341] width 1141 height 525
click at [73, 20] on button "Save" at bounding box center [74, 21] width 30 height 17
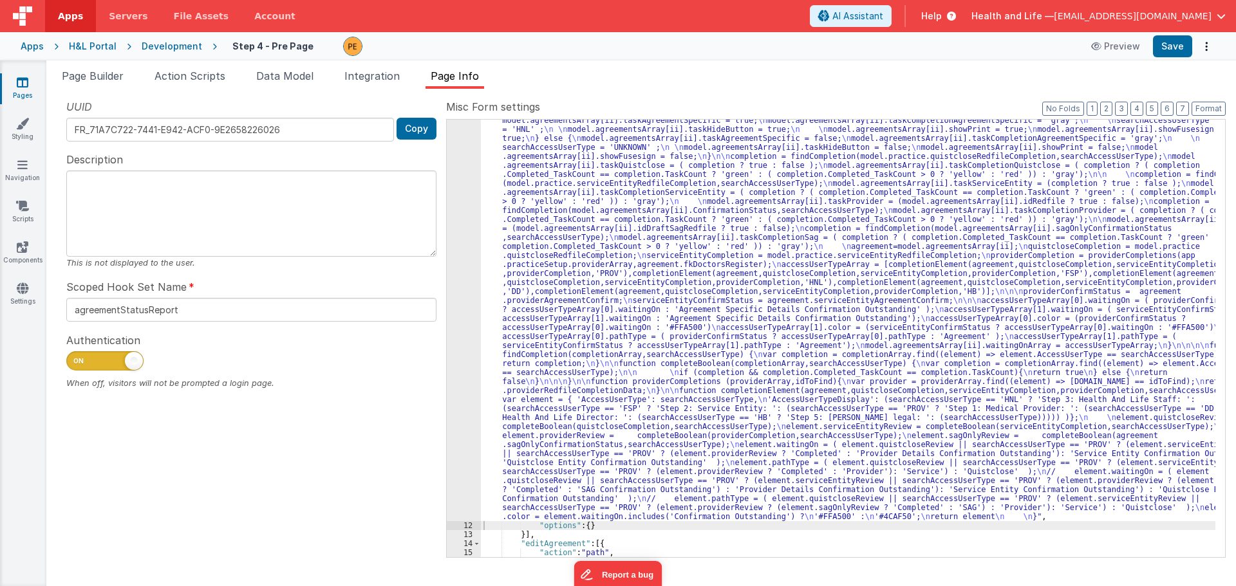
click at [1168, 32] on div "Apps H&L Portal Development Step 4 - Pre Page Preview Save" at bounding box center [618, 46] width 1236 height 28
click at [1170, 42] on button "Save" at bounding box center [1172, 46] width 39 height 22
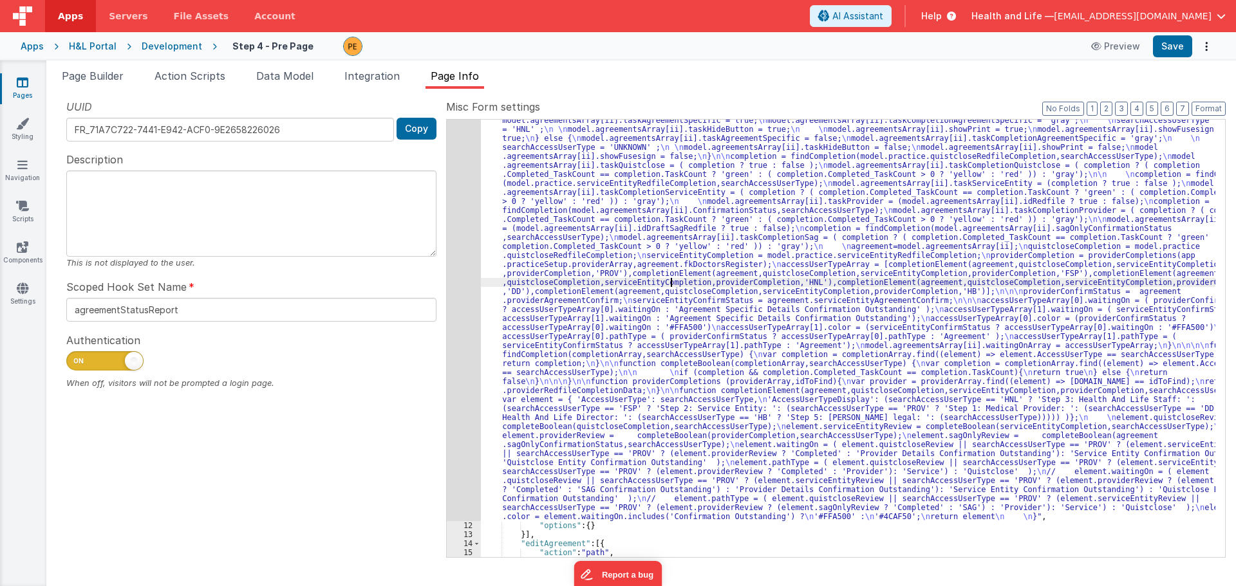
click at [672, 285] on div ""function" : "var completion = {}; \n var searchAccessUserType = ''; \n var agr…" at bounding box center [848, 488] width 734 height 960
click at [451, 246] on div "11" at bounding box center [464, 265] width 34 height 514
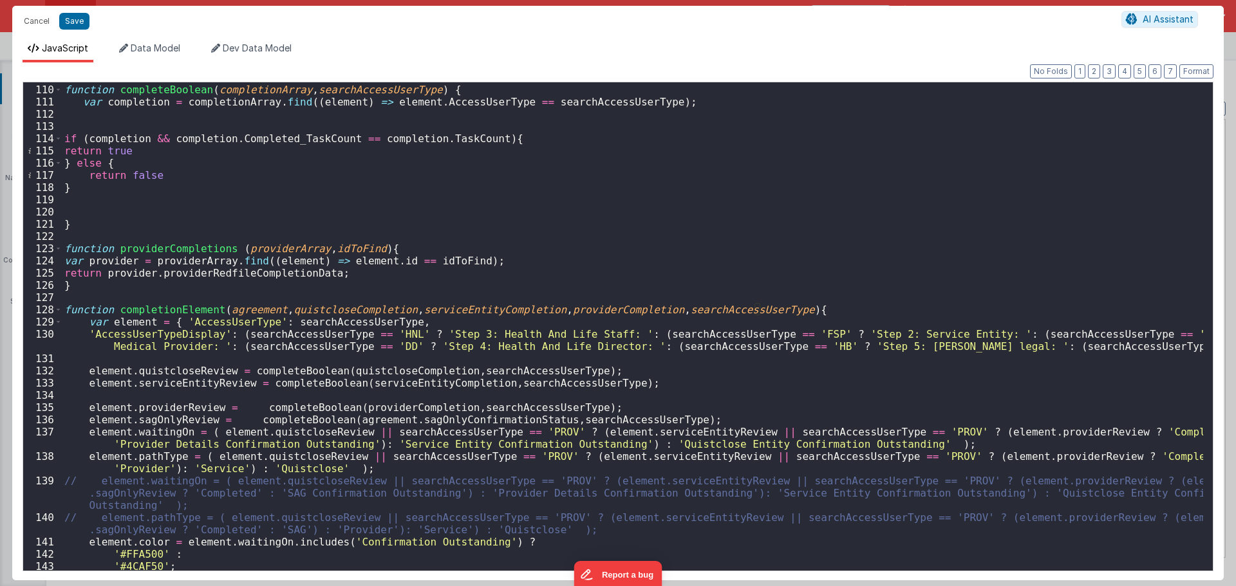
scroll to position [1444, 0]
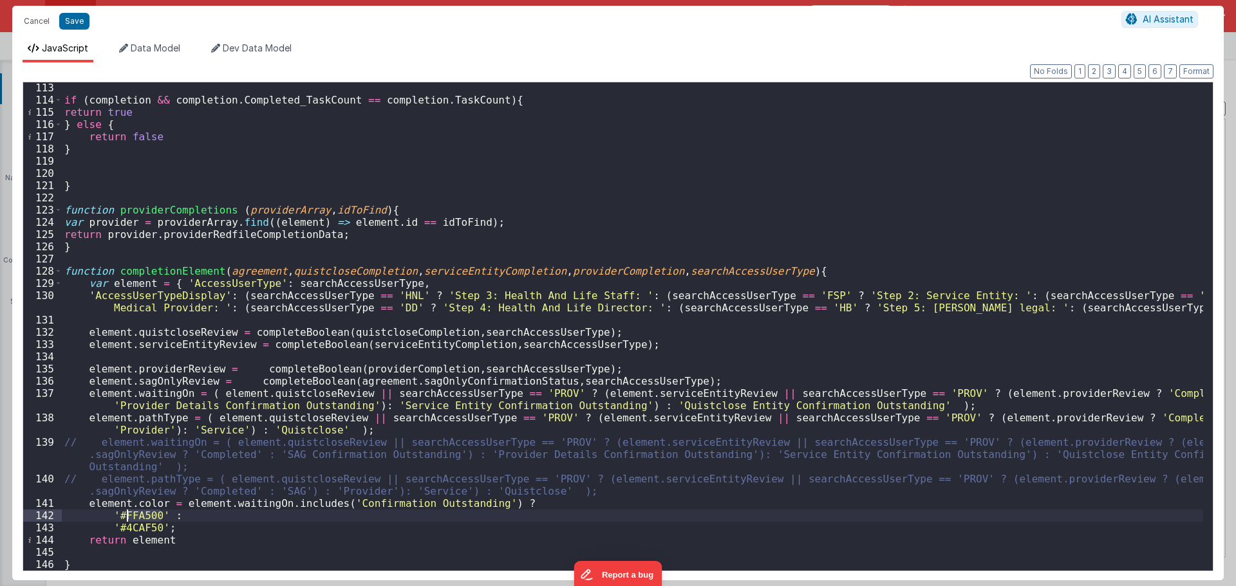
drag, startPoint x: 159, startPoint y: 516, endPoint x: 120, endPoint y: 515, distance: 38.6
click at [120, 515] on div "if ( completion && completion . Completed_TaskCount == completion . TaskCount )…" at bounding box center [632, 338] width 1141 height 513
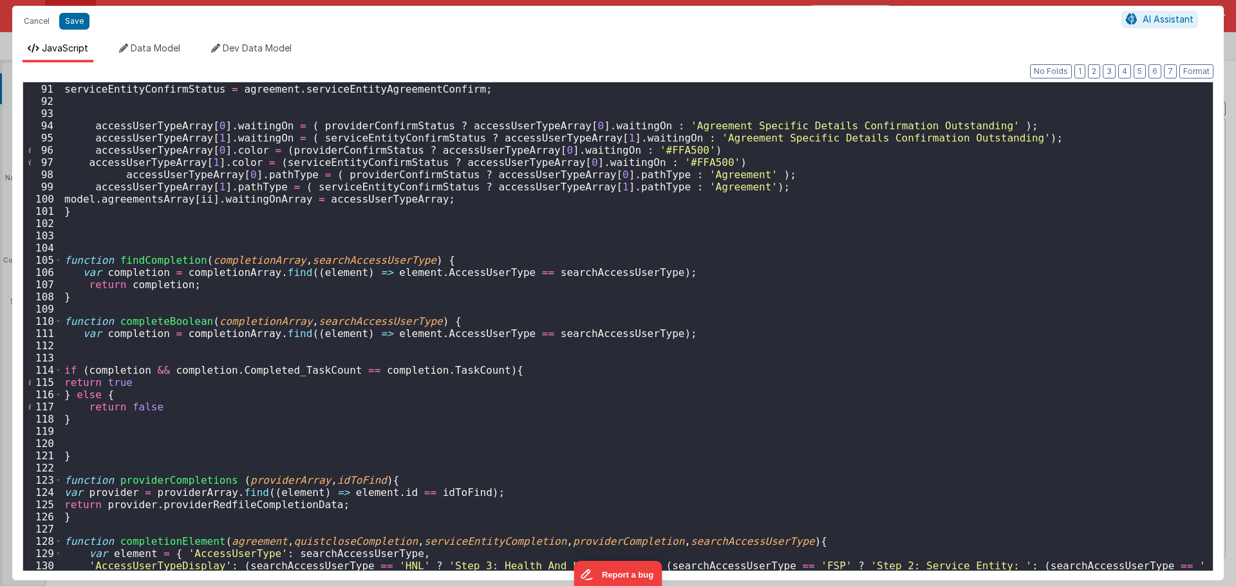
scroll to position [1096, 0]
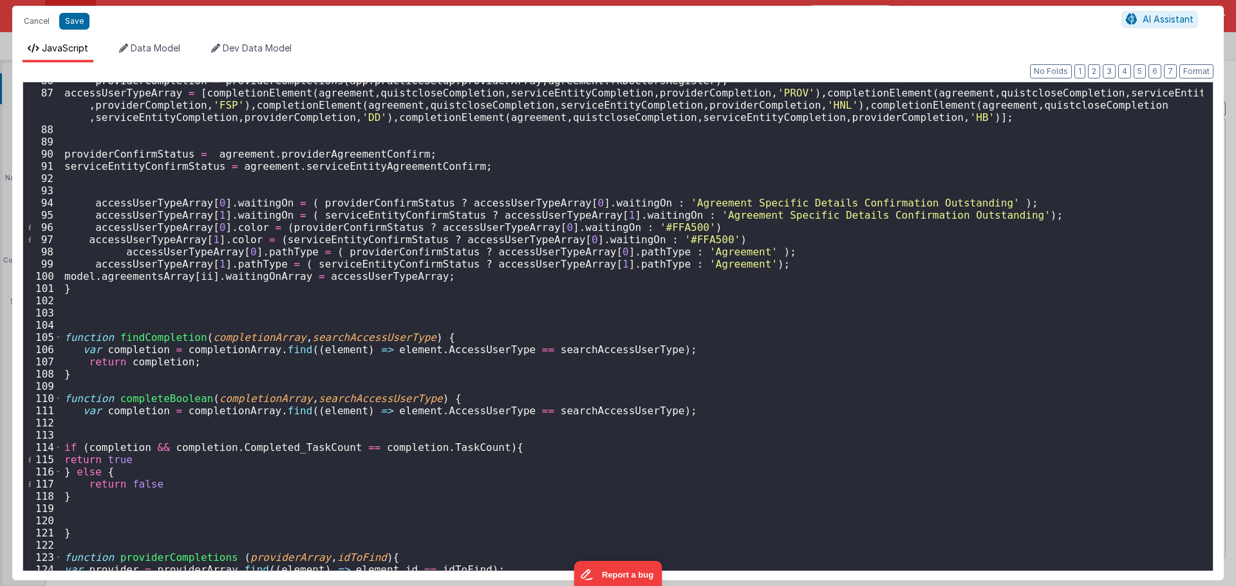
click at [230, 226] on div "providerCompletion = providerCompletions ( app . practiceSetup . providerArray …" at bounding box center [632, 331] width 1141 height 513
click at [555, 227] on div "providerCompletion = providerCompletions ( app . practiceSetup . providerArray …" at bounding box center [632, 331] width 1141 height 513
click at [237, 240] on div "providerCompletion = providerCompletions ( app . practiceSetup . providerArray …" at bounding box center [632, 331] width 1141 height 513
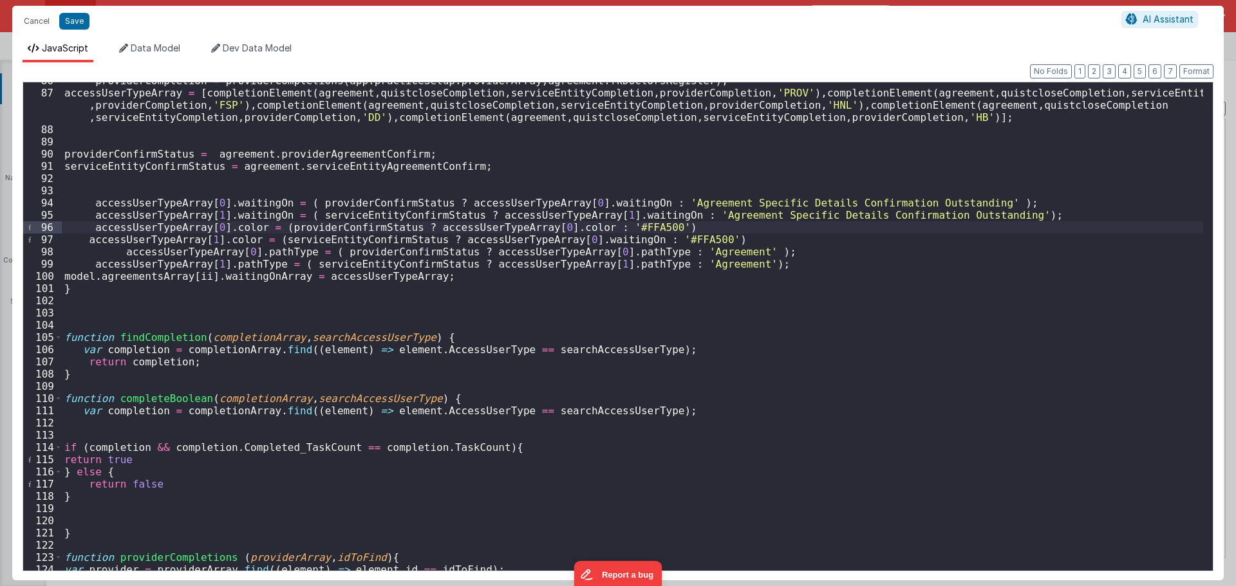
click at [237, 240] on div "providerCompletion = providerCompletions ( app . practiceSetup . providerArray …" at bounding box center [632, 331] width 1141 height 513
click at [581, 238] on div "providerCompletion = providerCompletions ( app . practiceSetup . providerArray …" at bounding box center [632, 331] width 1141 height 513
click at [78, 21] on button "Save" at bounding box center [74, 21] width 30 height 17
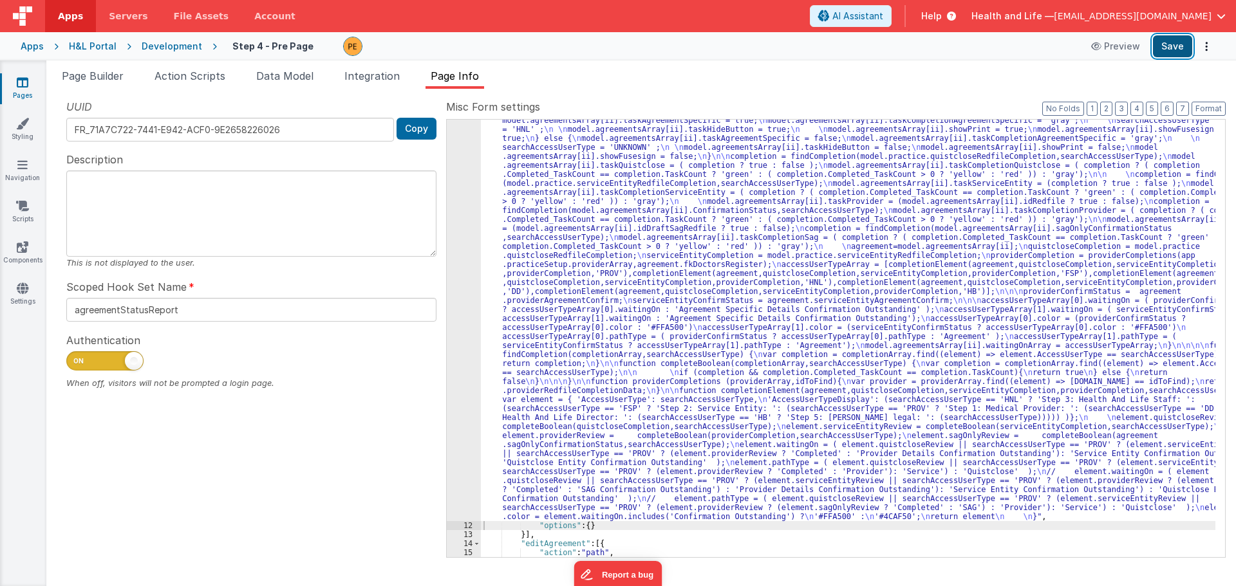
click at [1170, 43] on button "Save" at bounding box center [1172, 46] width 39 height 22
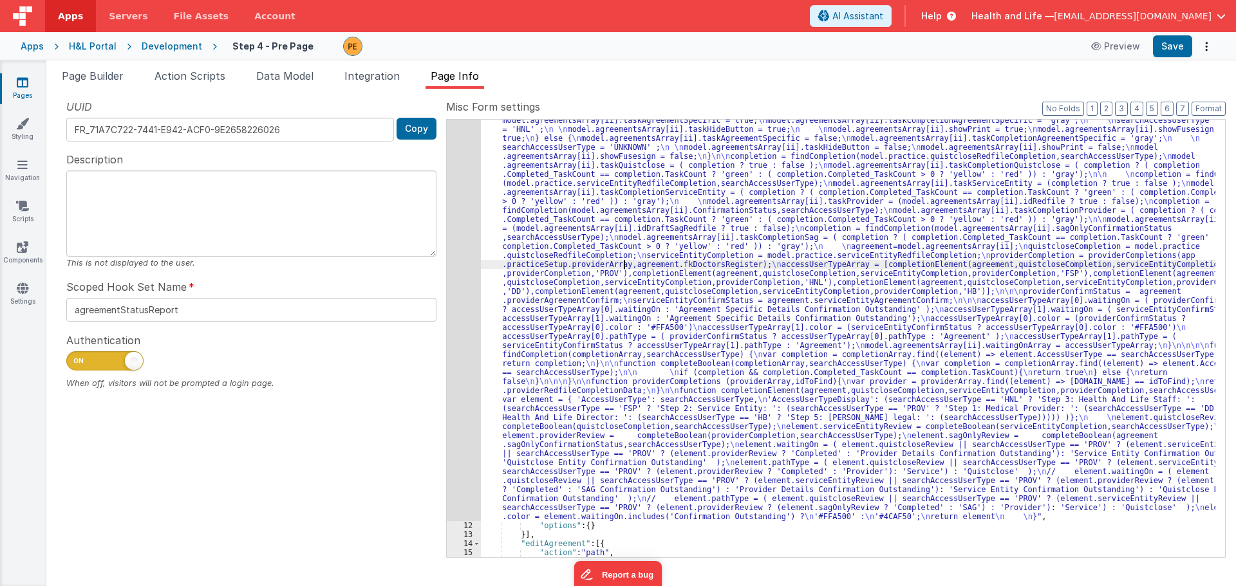
click at [624, 261] on div ""function" : "var completion = {}; \n var searchAccessUserType = ''; \n var agr…" at bounding box center [848, 488] width 734 height 960
click at [464, 272] on div "11" at bounding box center [464, 265] width 34 height 514
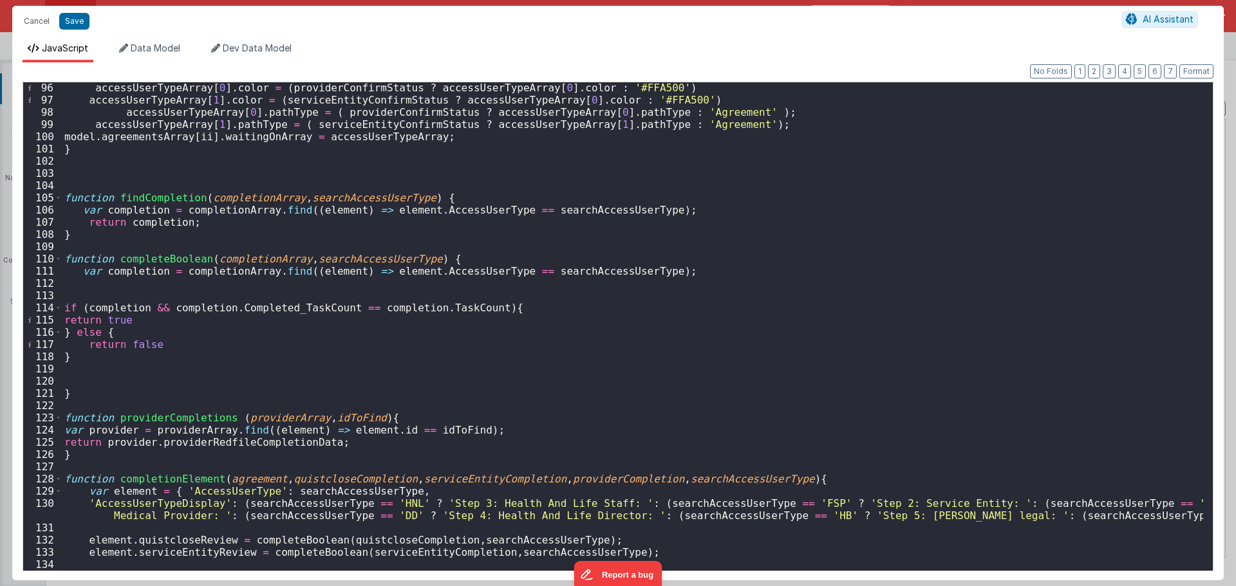
scroll to position [1043, 0]
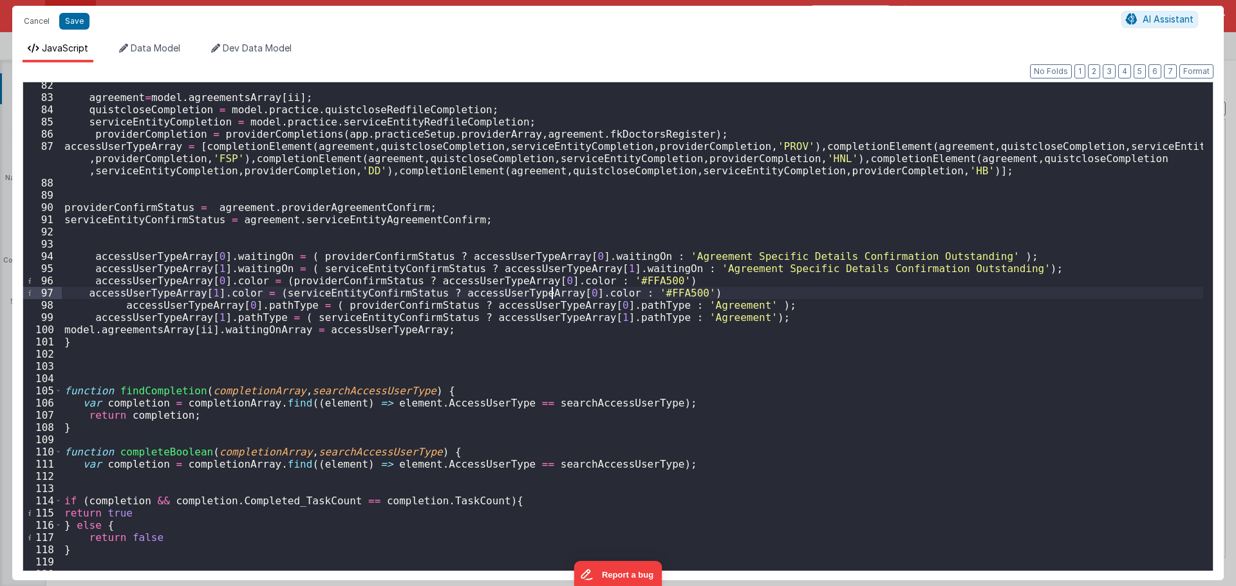
drag, startPoint x: 554, startPoint y: 293, endPoint x: 546, endPoint y: 293, distance: 7.1
click at [546, 293] on div "agreement = model . agreementsArray [ ii ] ; quistcloseCompletion = model . pra…" at bounding box center [632, 335] width 1141 height 513
click at [398, 290] on div "agreement = model . agreementsArray [ ii ] ; quistcloseCompletion = model . pra…" at bounding box center [632, 335] width 1141 height 513
click at [560, 285] on div "agreement = model . agreementsArray [ ii ] ; quistcloseCompletion = model . pra…" at bounding box center [632, 335] width 1141 height 513
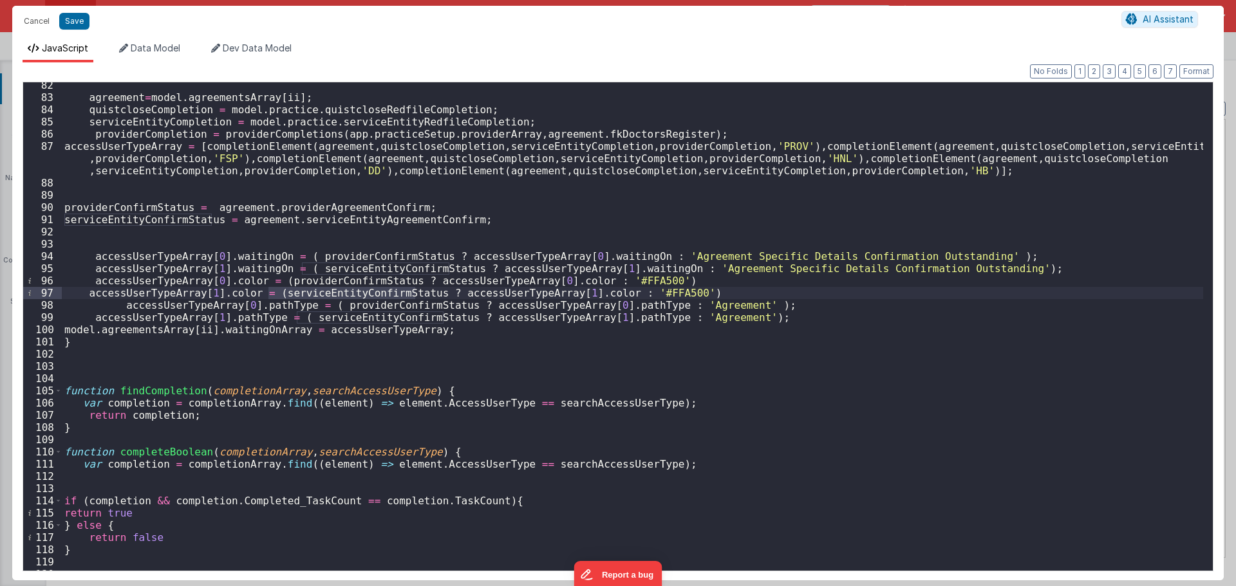
click at [560, 285] on div "agreement = model . agreementsArray [ ii ] ; quistcloseCompletion = model . pra…" at bounding box center [632, 335] width 1141 height 513
click at [561, 288] on div "agreement = model . agreementsArray [ ii ] ; quistcloseCompletion = model . pra…" at bounding box center [632, 335] width 1141 height 513
click at [628, 294] on div "agreement = model . agreementsArray [ ii ] ; quistcloseCompletion = model . pra…" at bounding box center [632, 335] width 1141 height 513
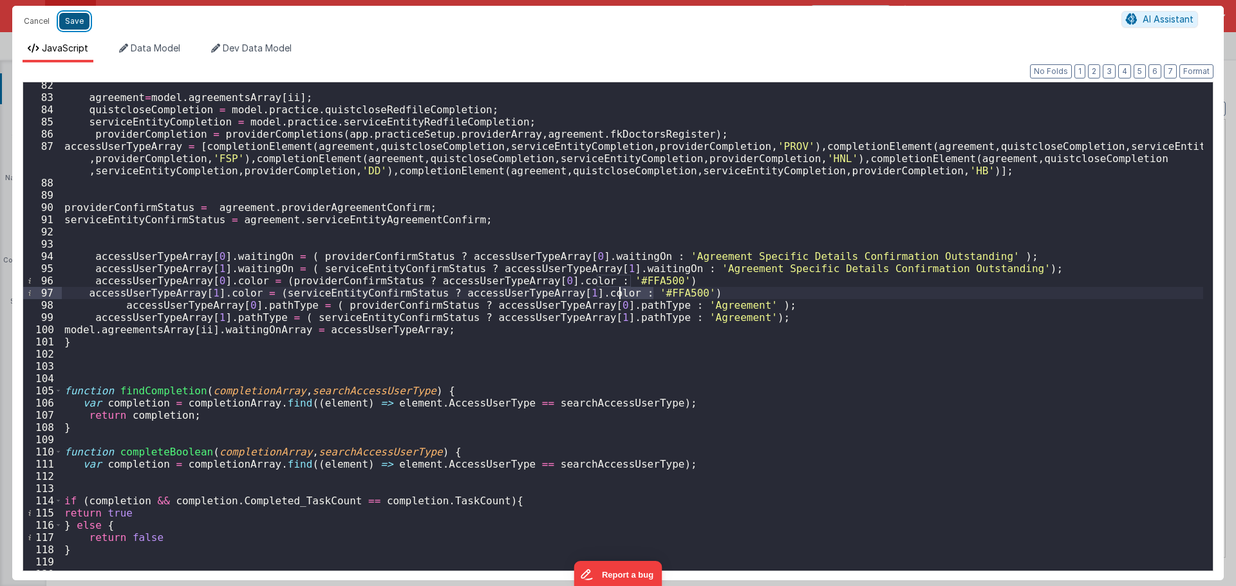
click at [80, 17] on button "Save" at bounding box center [74, 21] width 30 height 17
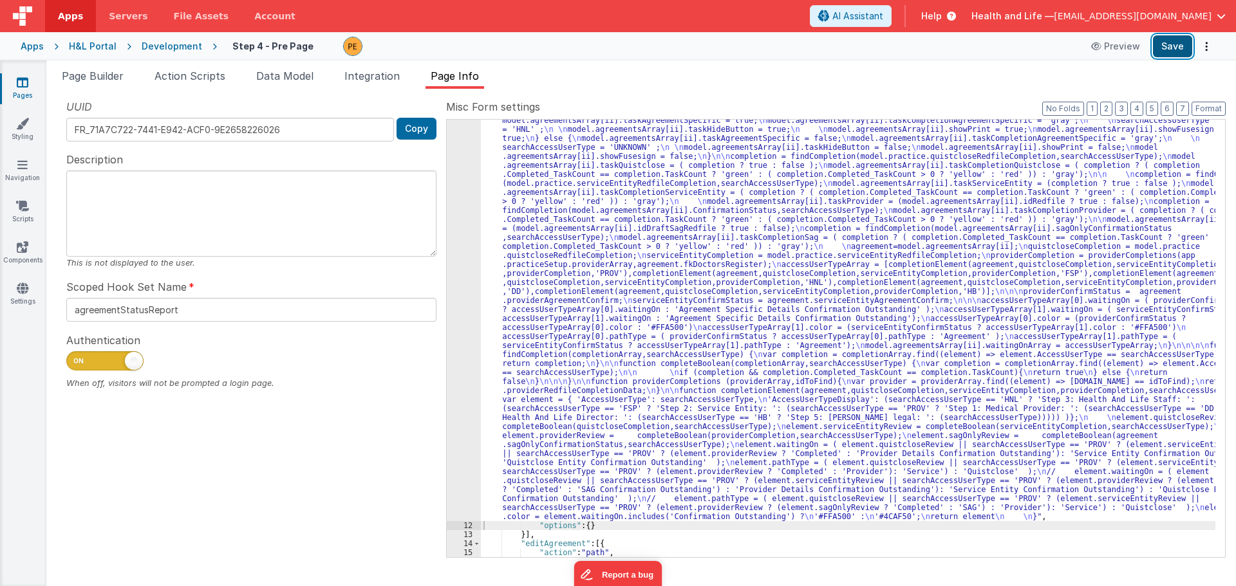
click at [1165, 45] on button "Save" at bounding box center [1172, 46] width 39 height 22
click at [463, 311] on div "11" at bounding box center [464, 265] width 34 height 514
click at [1174, 39] on button "Save" at bounding box center [1172, 46] width 39 height 22
click at [174, 43] on div "Development" at bounding box center [172, 46] width 61 height 13
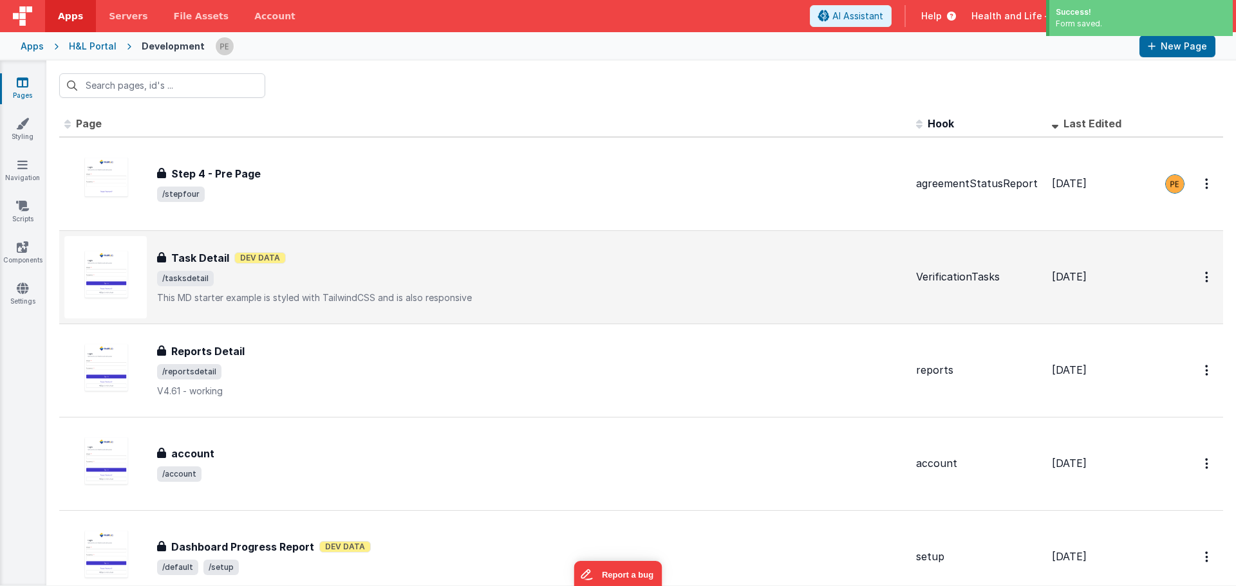
click at [334, 278] on span "/tasksdetail" at bounding box center [531, 278] width 749 height 15
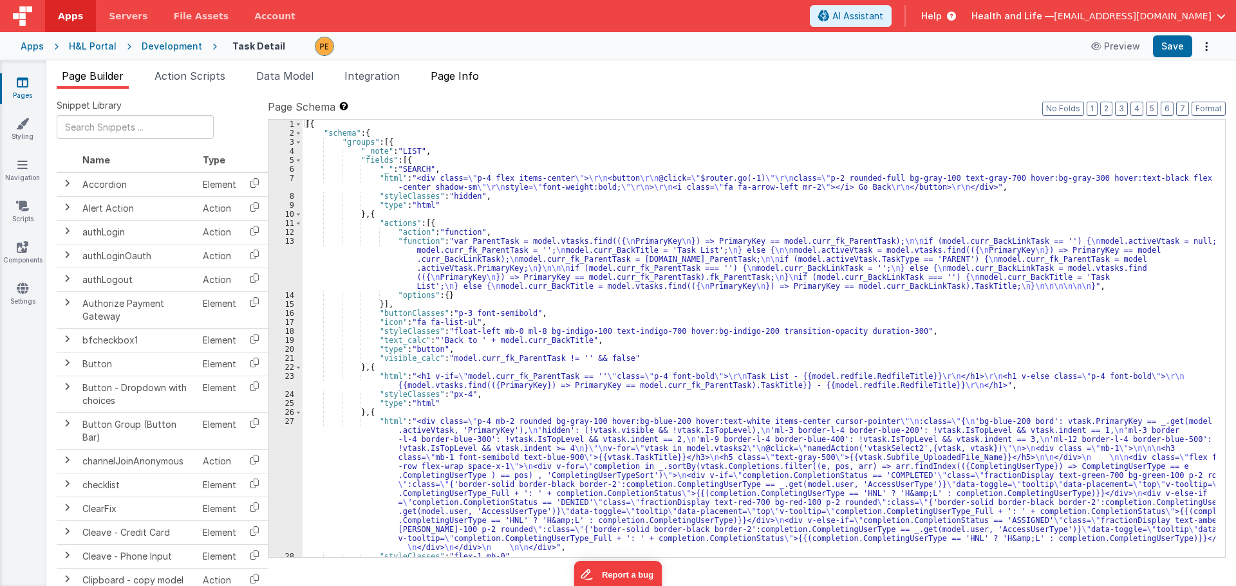
click at [436, 78] on span "Page Info" at bounding box center [455, 76] width 48 height 13
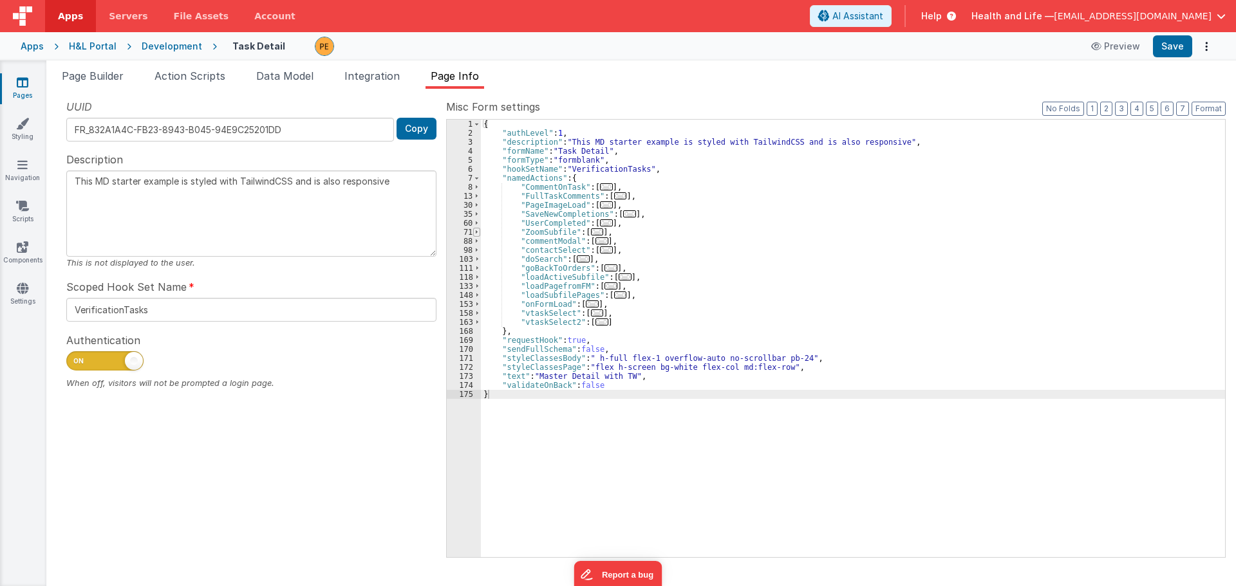
click at [476, 228] on span at bounding box center [476, 232] width 7 height 9
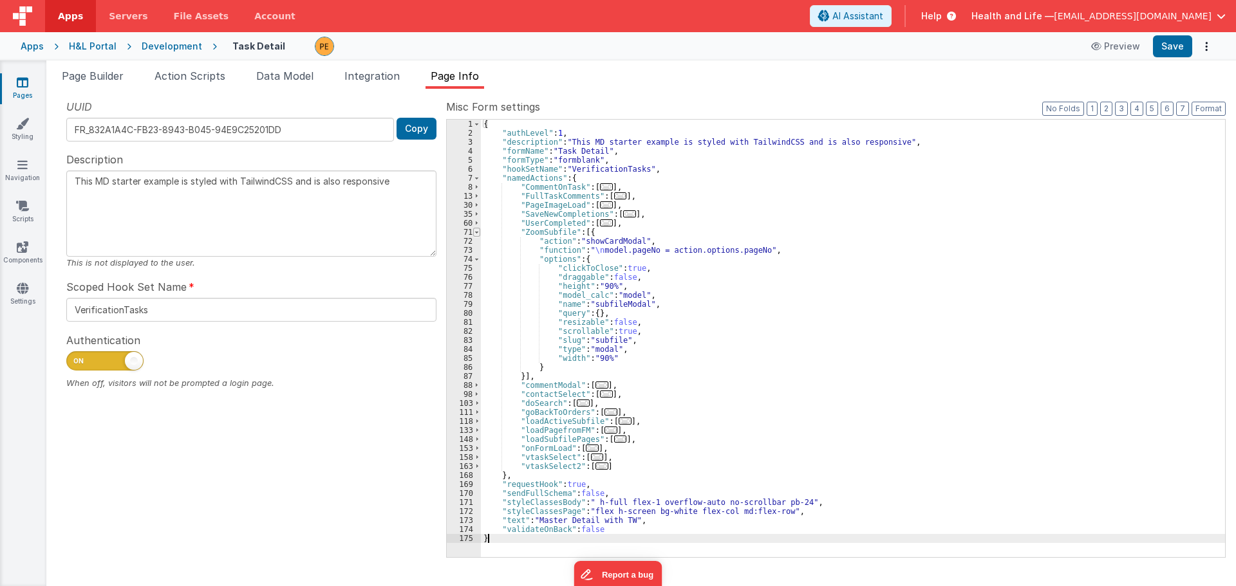
click at [476, 229] on span at bounding box center [476, 232] width 7 height 9
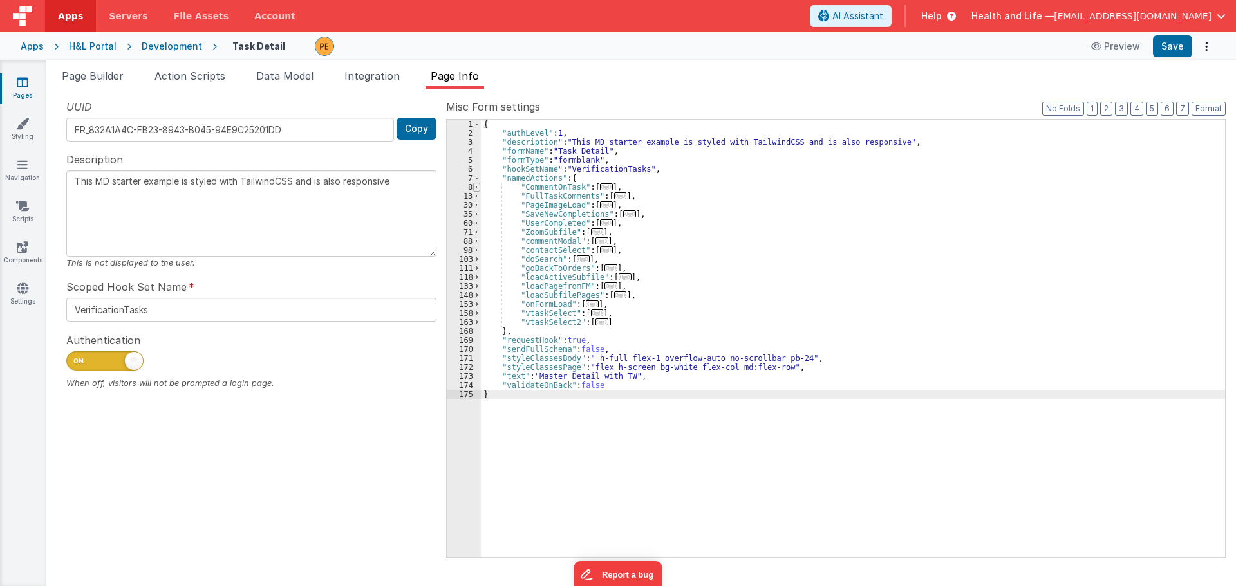
click at [477, 190] on span at bounding box center [476, 187] width 7 height 9
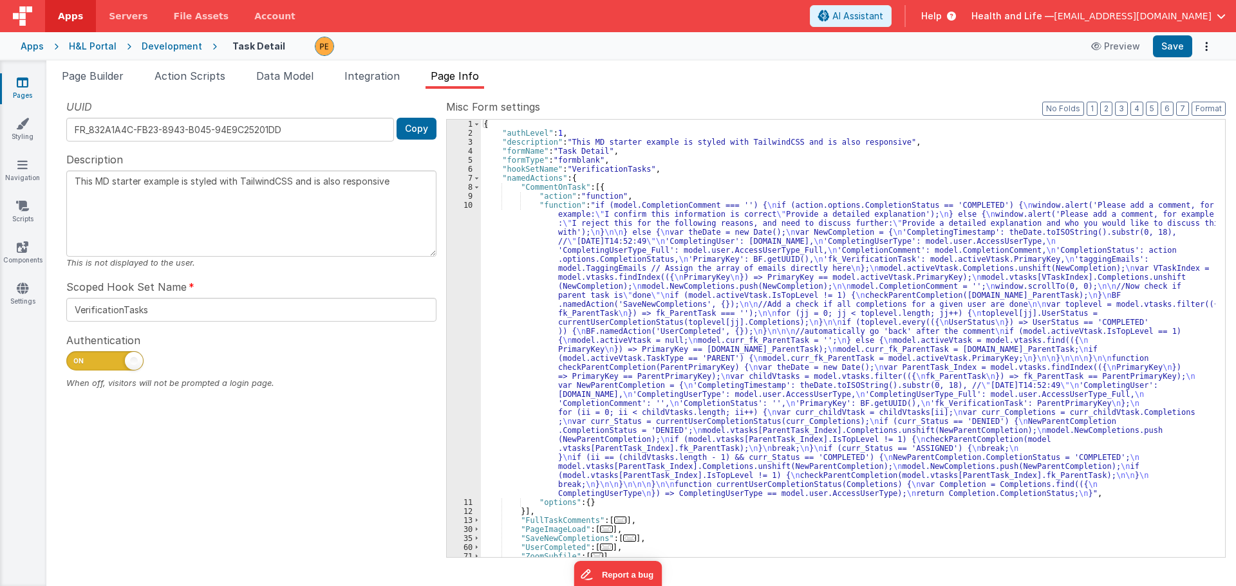
click at [559, 297] on div "{ "authLevel" : 1 , "description" : "This MD starter example is styled with Tai…" at bounding box center [848, 348] width 734 height 456
click at [465, 303] on div "10" at bounding box center [464, 349] width 34 height 297
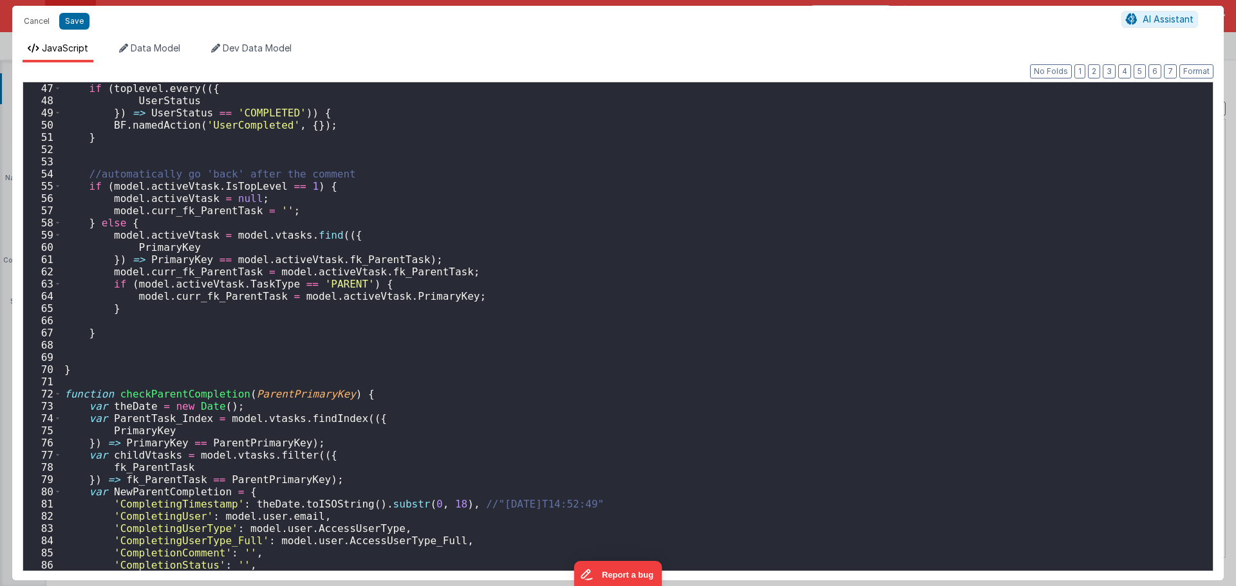
scroll to position [729, 0]
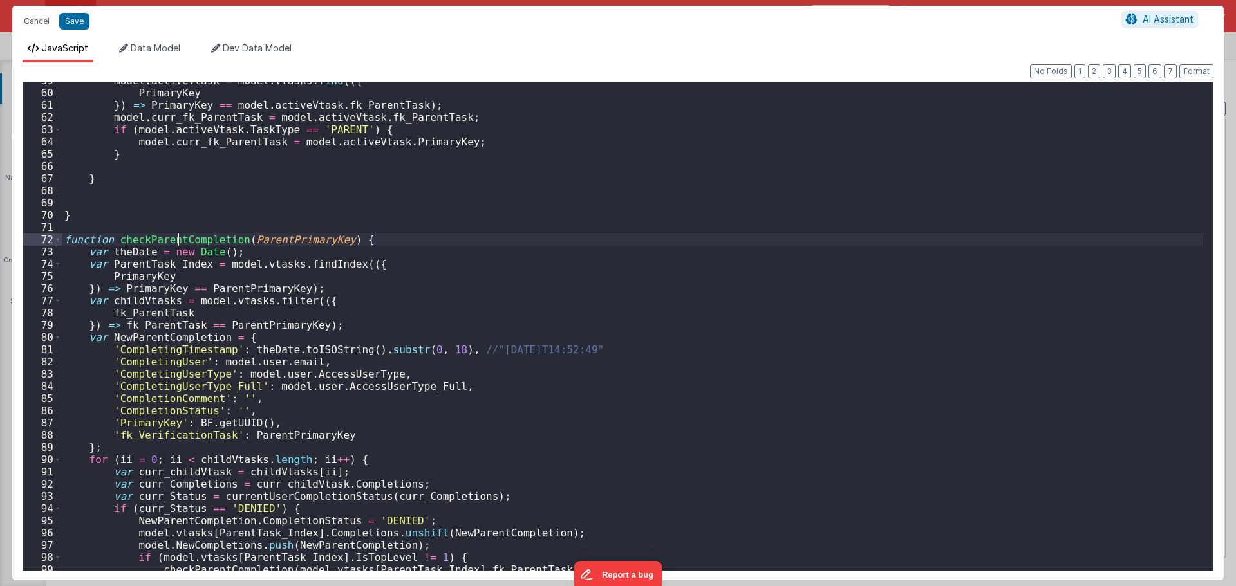
click at [179, 243] on div "model . activeVtask = model . vtasks . find (({ PrimaryKey }) => PrimaryKey == …" at bounding box center [632, 331] width 1141 height 513
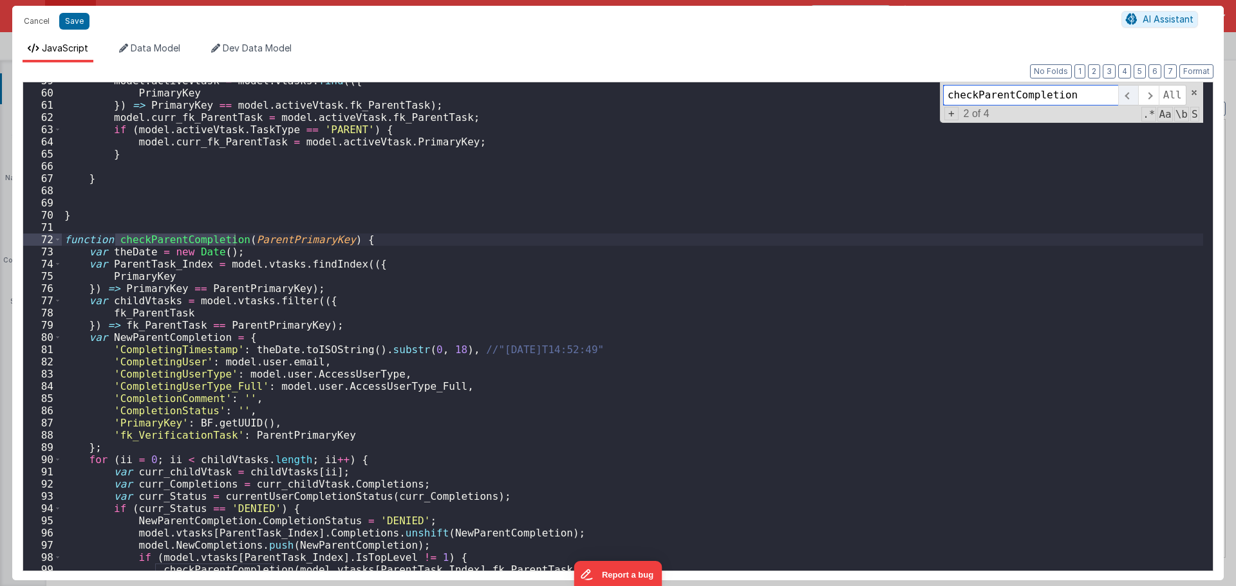
click at [1138, 95] on span at bounding box center [1128, 95] width 20 height 21
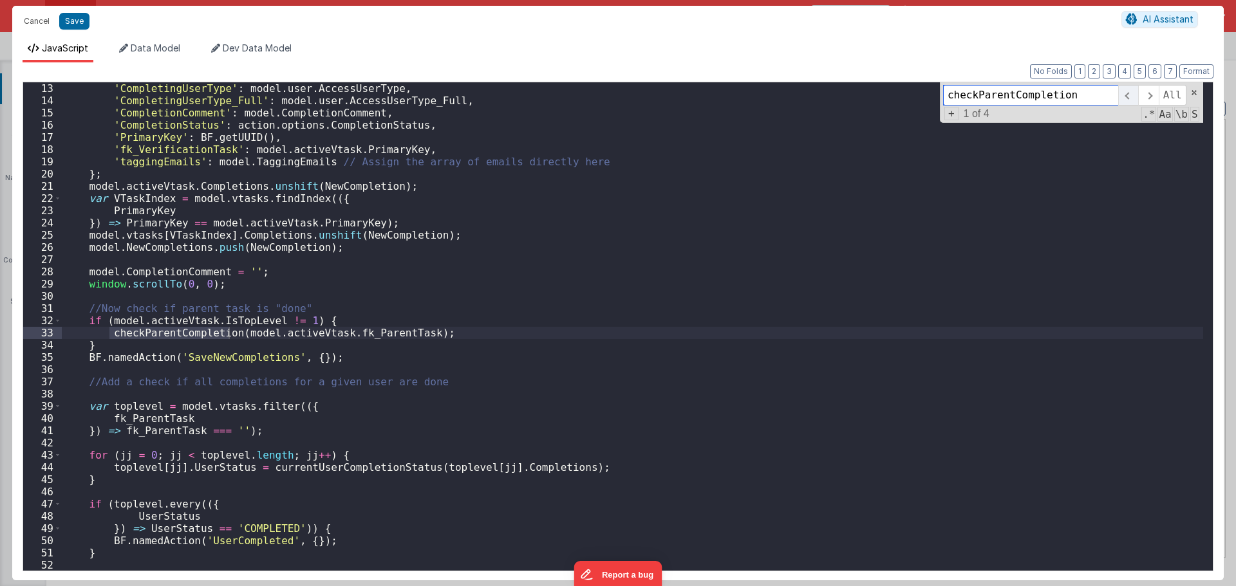
scroll to position [160, 0]
click at [1146, 95] on span at bounding box center [1148, 95] width 20 height 21
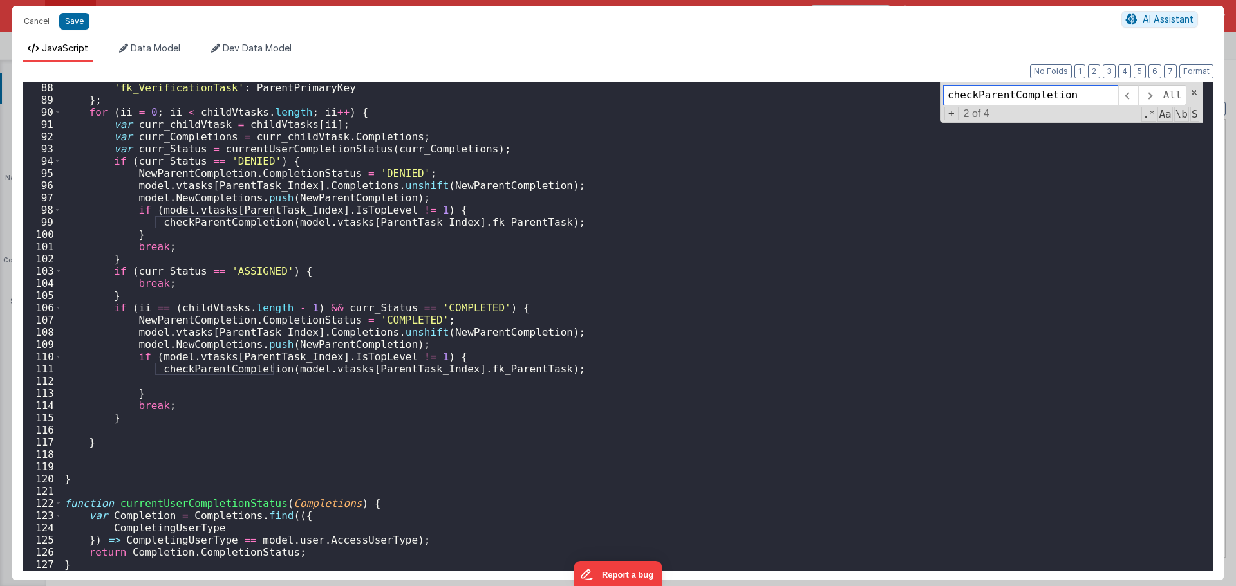
scroll to position [1077, 0]
click at [244, 366] on div "'fk_VerificationTask' : ParentPrimaryKey } ; for ( ii = 0 ; ii < childVtasks . …" at bounding box center [632, 338] width 1141 height 513
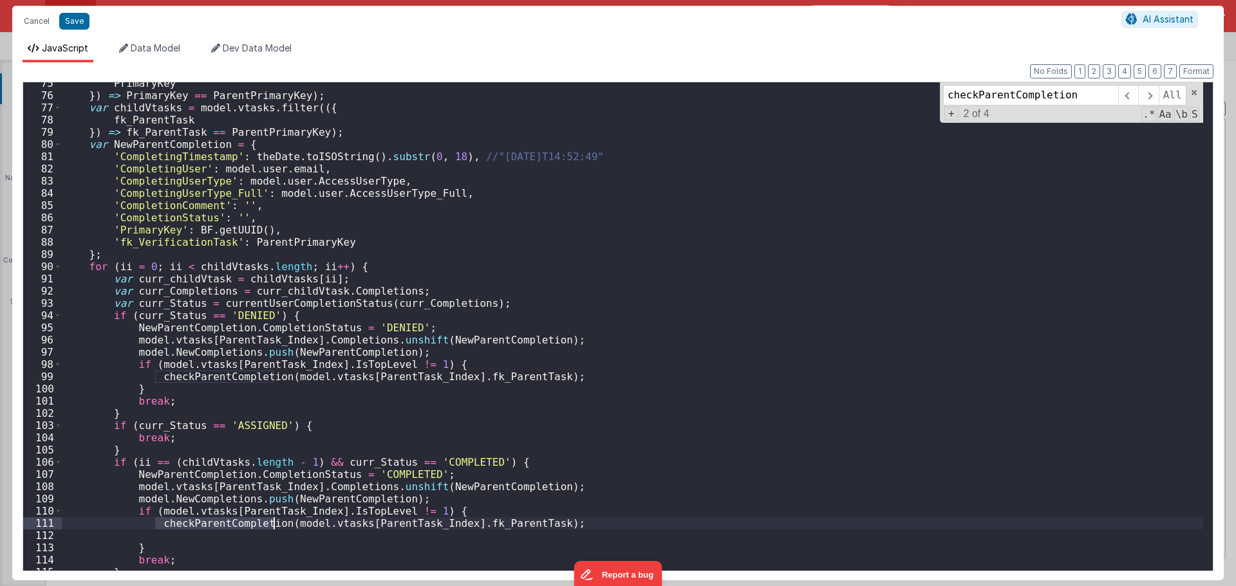
scroll to position [961, 0]
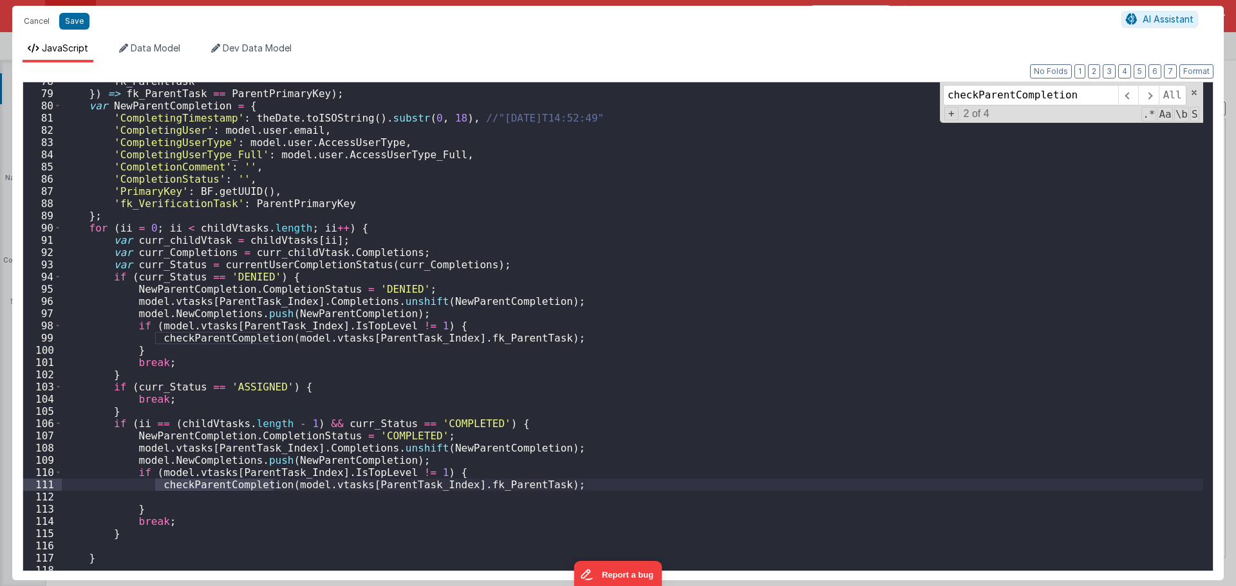
click at [389, 447] on div "fk_ParentTask }) => fk_ParentTask == ParentPrimaryKey ) ; var NewParentCompleti…" at bounding box center [632, 331] width 1141 height 513
click at [247, 463] on div "fk_ParentTask }) => fk_ParentTask == ParentPrimaryKey ) ; var NewParentCompleti…" at bounding box center [632, 331] width 1141 height 513
click at [264, 460] on div "fk_ParentTask }) => fk_ParentTask == ParentPrimaryKey ) ; var NewParentCompleti…" at bounding box center [632, 331] width 1141 height 513
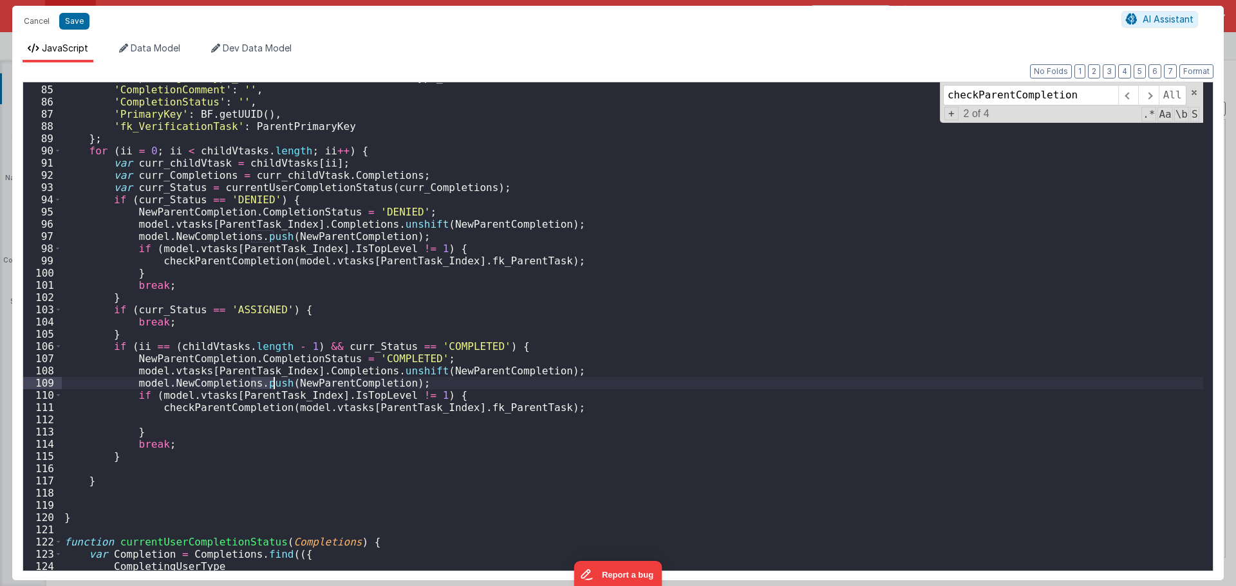
scroll to position [1077, 0]
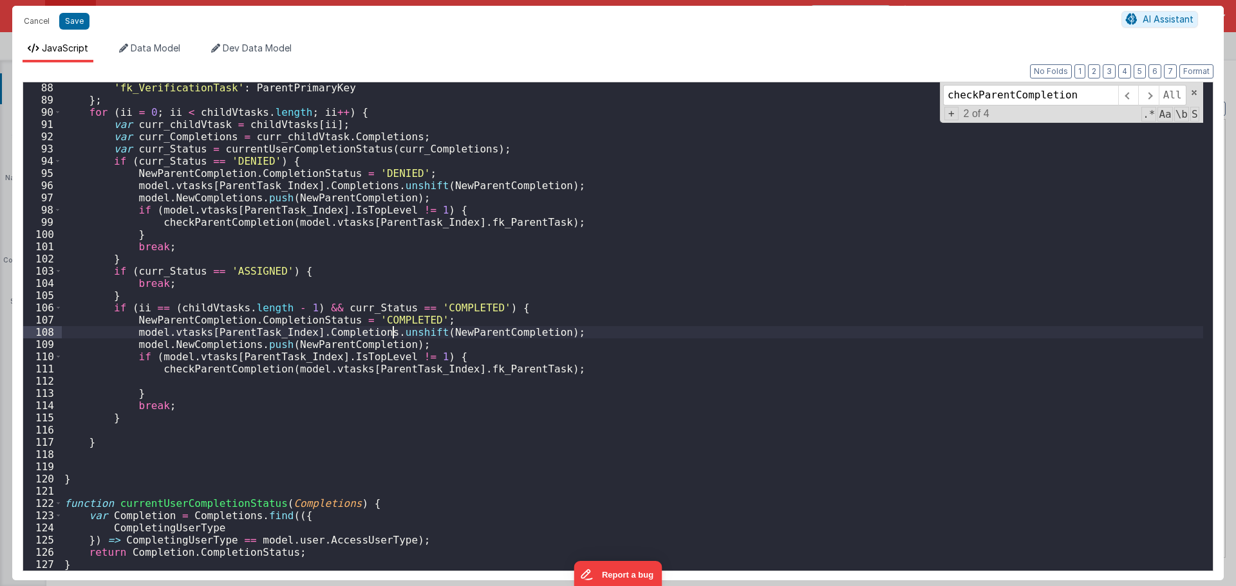
click at [393, 332] on div "'fk_VerificationTask' : ParentPrimaryKey } ; for ( ii = 0 ; ii < childVtasks . …" at bounding box center [632, 338] width 1141 height 513
click at [194, 333] on div "'fk_VerificationTask' : ParentPrimaryKey } ; for ( ii = 0 ; ii < childVtasks . …" at bounding box center [632, 338] width 1141 height 513
click at [277, 330] on div "'fk_VerificationTask' : ParentPrimaryKey } ; for ( ii = 0 ; ii < childVtasks . …" at bounding box center [632, 338] width 1141 height 513
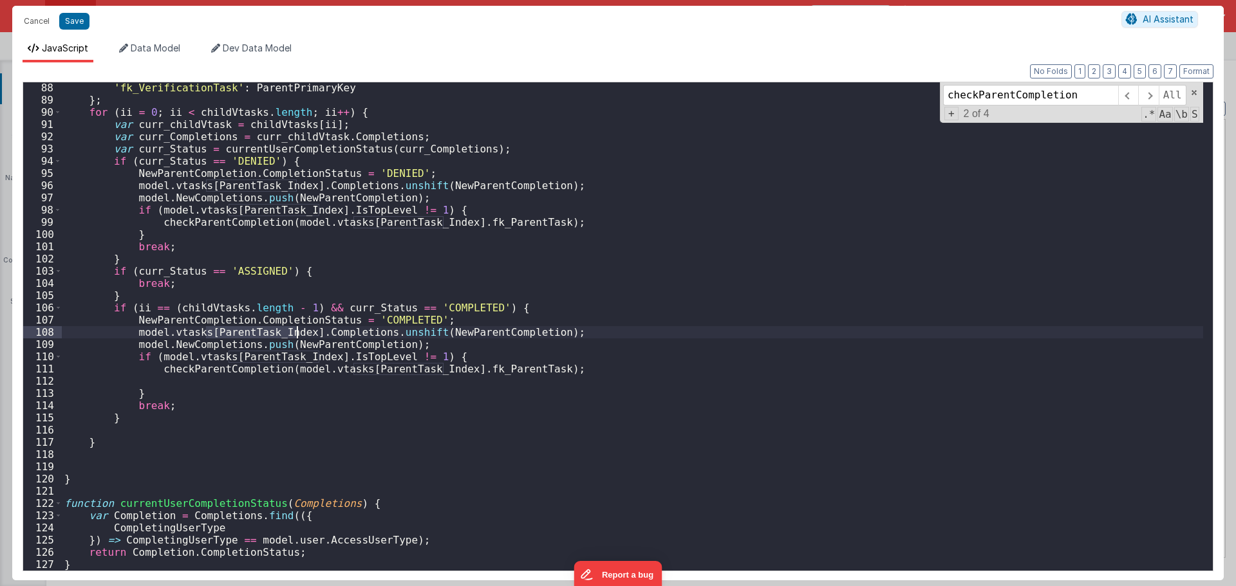
click at [277, 330] on div "'fk_VerificationTask' : ParentPrimaryKey } ; for ( ii = 0 ; ii < childVtasks . …" at bounding box center [632, 338] width 1141 height 513
click at [316, 332] on div "'fk_VerificationTask' : ParentPrimaryKey } ; for ( ii = 0 ; ii < childVtasks . …" at bounding box center [632, 338] width 1141 height 513
click at [379, 333] on div "'fk_VerificationTask' : ParentPrimaryKey } ; for ( ii = 0 ; ii < childVtasks . …" at bounding box center [632, 338] width 1141 height 513
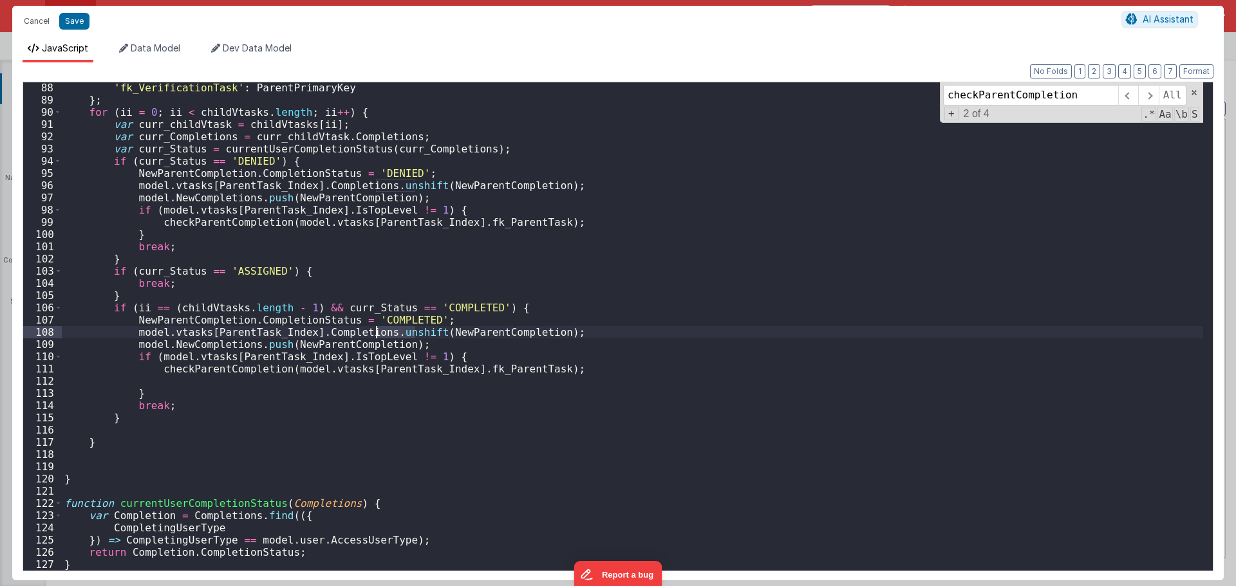
click at [464, 333] on div "'fk_VerificationTask' : ParentPrimaryKey } ; for ( ii = 0 ; ii < childVtasks . …" at bounding box center [632, 338] width 1141 height 513
click at [369, 346] on div "'fk_VerificationTask' : ParentPrimaryKey } ; for ( ii = 0 ; ii < childVtasks . …" at bounding box center [632, 338] width 1141 height 513
click at [418, 336] on div "'fk_VerificationTask' : ParentPrimaryKey } ; for ( ii = 0 ; ii < childVtasks . …" at bounding box center [632, 338] width 1141 height 513
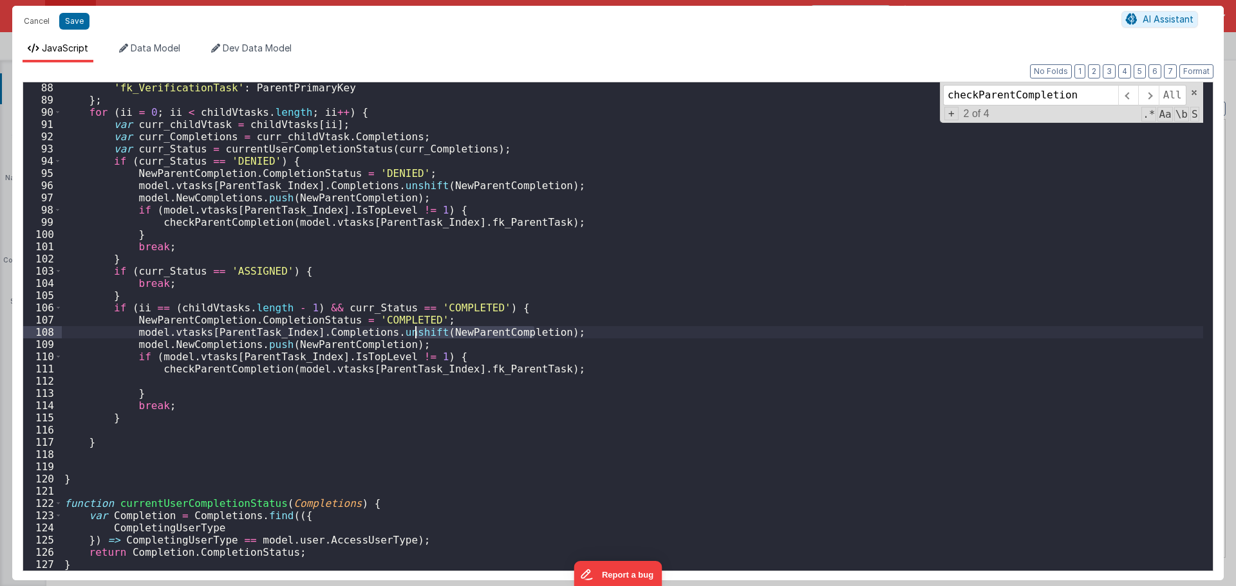
click at [418, 336] on div "'fk_VerificationTask' : ParentPrimaryKey } ; for ( ii = 0 ; ii < childVtasks . …" at bounding box center [632, 338] width 1141 height 513
click at [448, 336] on div "'fk_VerificationTask' : ParentPrimaryKey } ; for ( ii = 0 ; ii < childVtasks . …" at bounding box center [632, 326] width 1141 height 489
click at [448, 336] on div "'fk_VerificationTask' : ParentPrimaryKey } ; for ( ii = 0 ; ii < childVtasks . …" at bounding box center [632, 338] width 1141 height 513
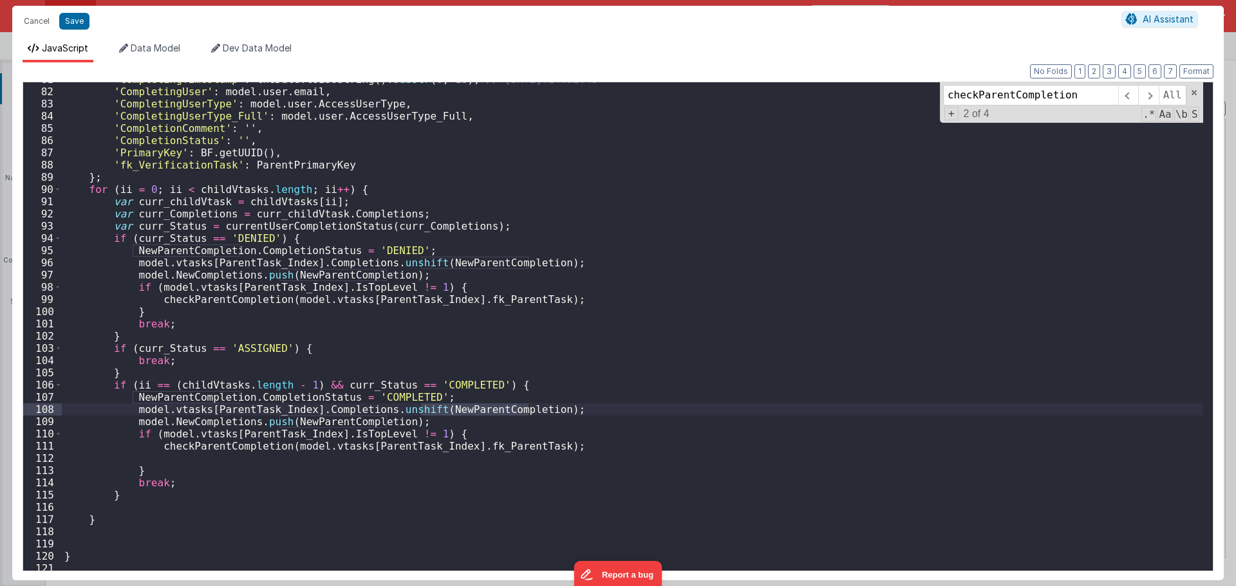
scroll to position [922, 0]
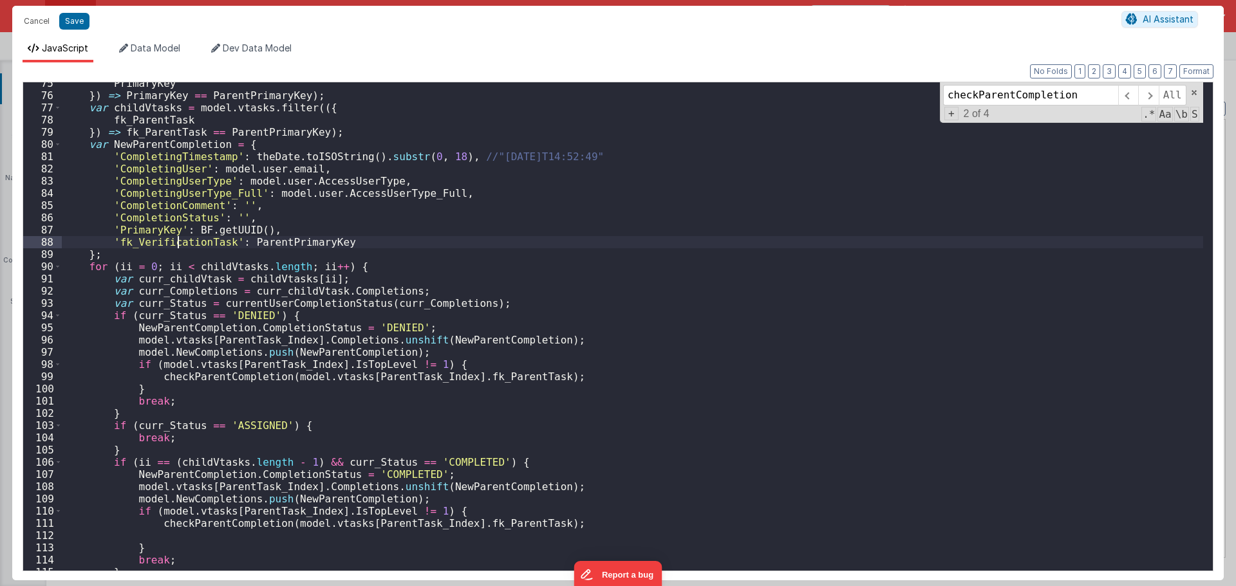
click at [176, 245] on div "PrimaryKey }) => PrimaryKey == ParentPrimaryKey ) ; var childVtasks = model . v…" at bounding box center [632, 333] width 1141 height 513
click at [307, 244] on div "PrimaryKey }) => PrimaryKey == ParentPrimaryKey ) ; var childVtasks = model . v…" at bounding box center [632, 333] width 1141 height 513
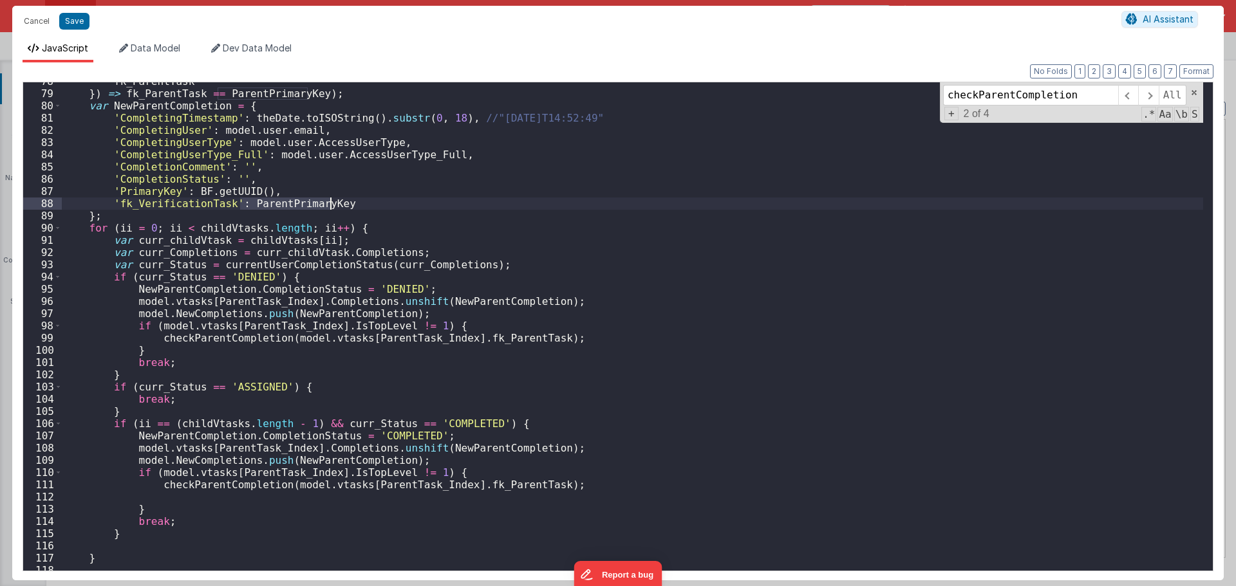
scroll to position [1000, 0]
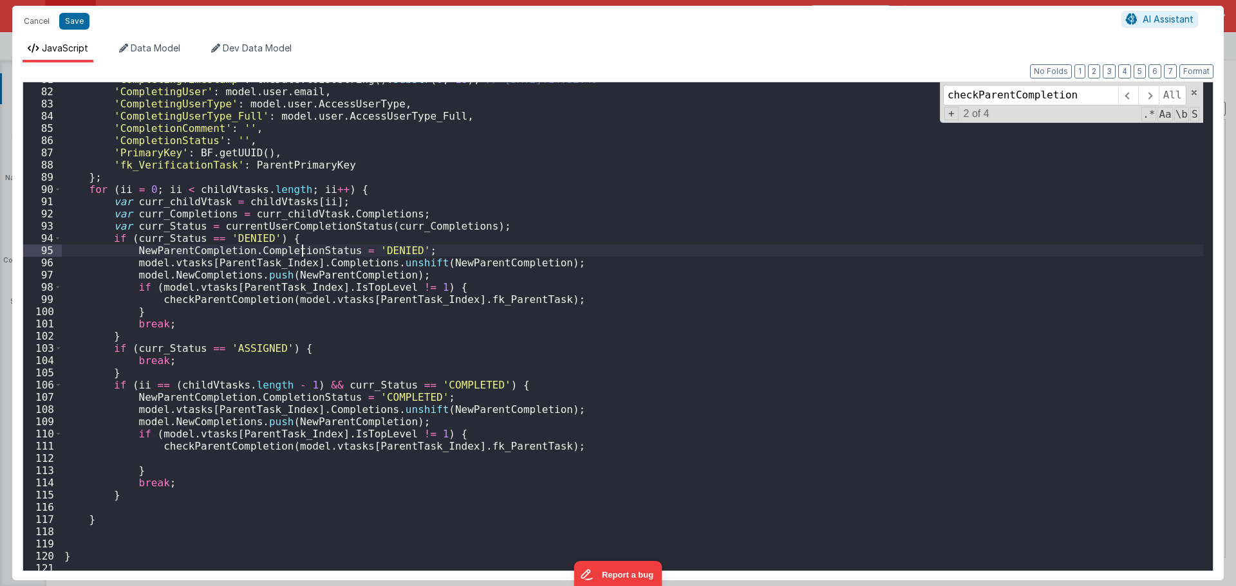
click at [300, 250] on div "'CompletingTimestamp' : theDate . toISOString ( ) . substr ( 0 , 18 ) , //"[DAT…" at bounding box center [632, 329] width 1141 height 513
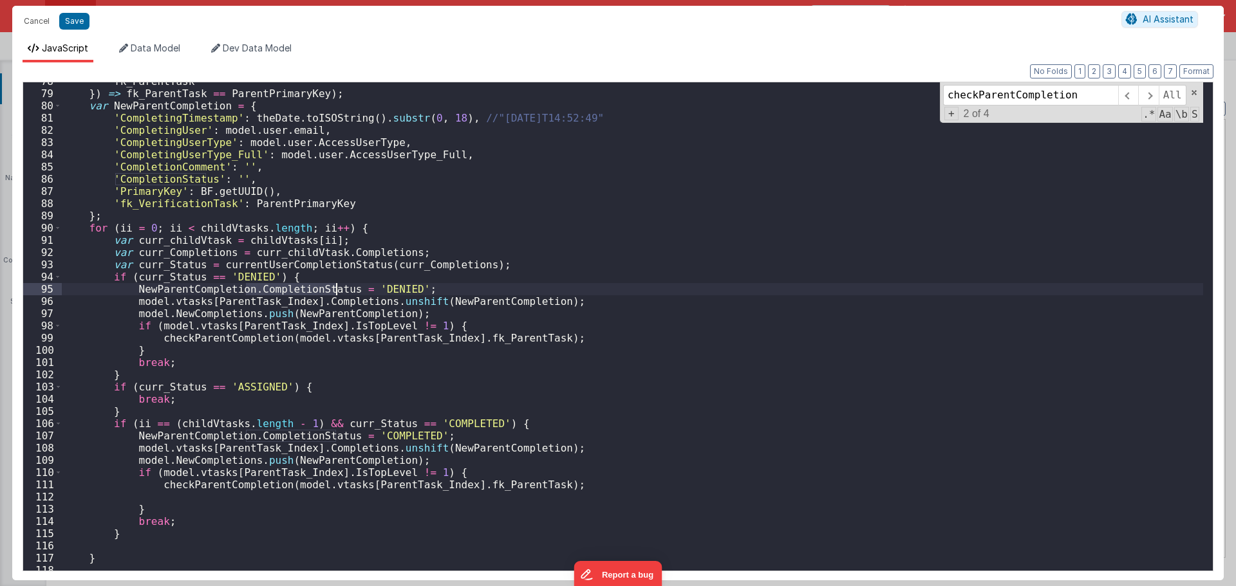
scroll to position [922, 0]
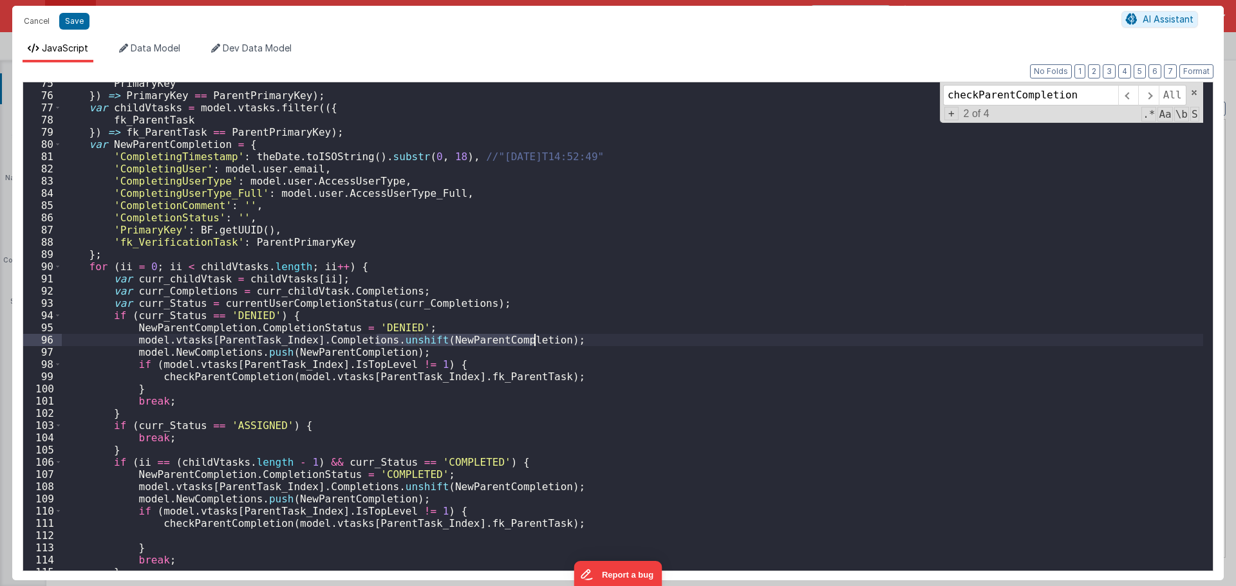
drag, startPoint x: 376, startPoint y: 337, endPoint x: 532, endPoint y: 337, distance: 156.4
click at [532, 337] on div "PrimaryKey }) => PrimaryKey == ParentPrimaryKey ) ; var childVtasks = model . v…" at bounding box center [632, 333] width 1141 height 513
click at [401, 348] on div "PrimaryKey }) => PrimaryKey == ParentPrimaryKey ) ; var childVtasks = model . v…" at bounding box center [632, 333] width 1141 height 513
click at [400, 344] on div "PrimaryKey }) => PrimaryKey == ParentPrimaryKey ) ; var childVtasks = model . v…" at bounding box center [632, 333] width 1141 height 513
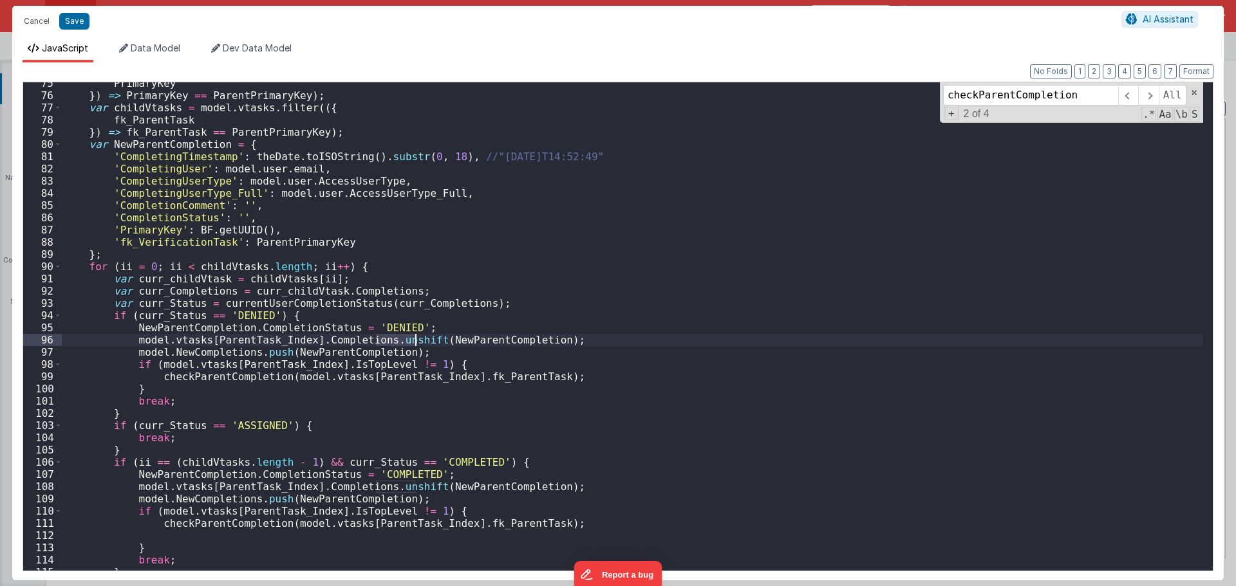
click at [400, 344] on div "PrimaryKey }) => PrimaryKey == ParentPrimaryKey ) ; var childVtasks = model . v…" at bounding box center [632, 333] width 1141 height 513
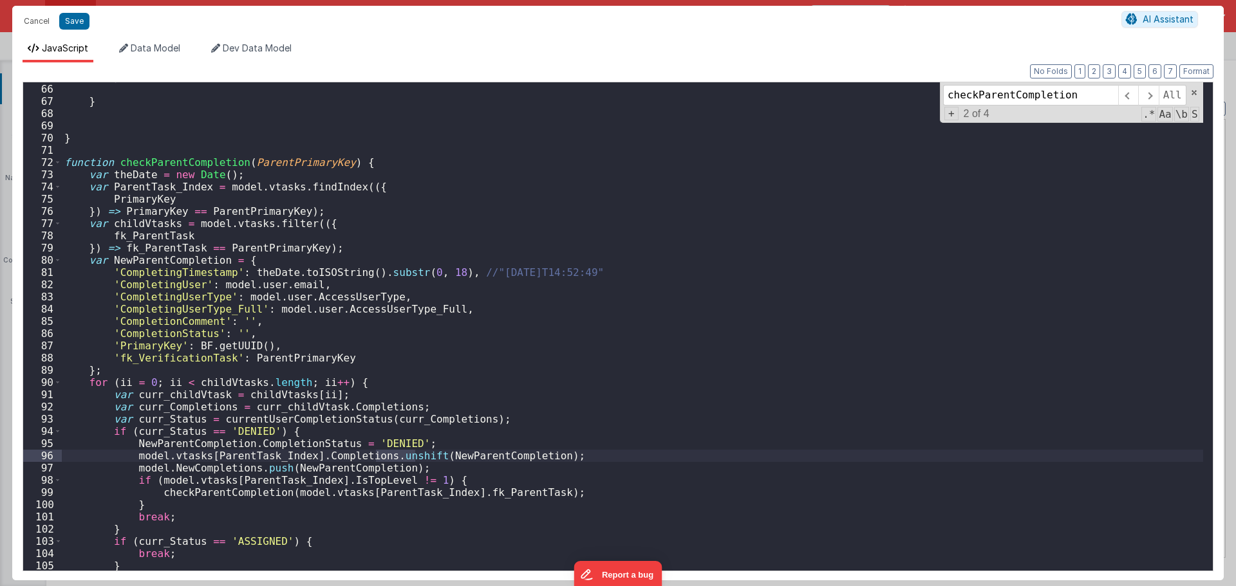
click at [164, 239] on div "} } } function checkParentCompletion ( ParentPrimaryKey ) { var theDate = new D…" at bounding box center [632, 327] width 1141 height 513
click at [237, 251] on div "} } } function checkParentCompletion ( ParentPrimaryKey ) { var theDate = new D…" at bounding box center [632, 327] width 1141 height 513
click at [176, 263] on div "} } } function checkParentCompletion ( ParentPrimaryKey ) { var theDate = new D…" at bounding box center [632, 327] width 1141 height 513
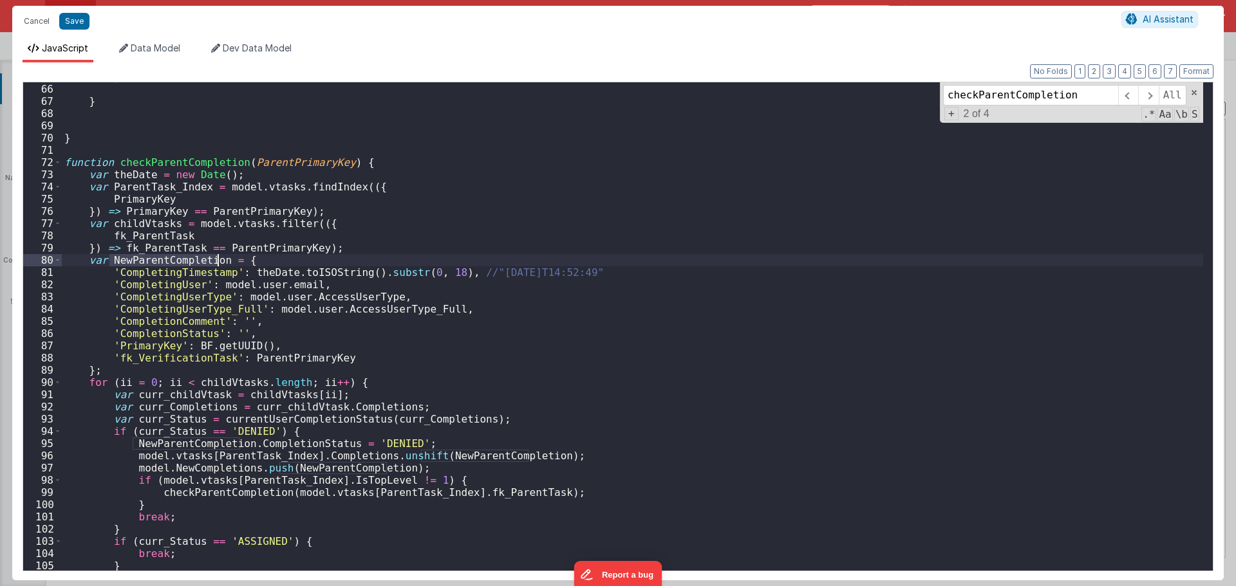
click at [176, 263] on div "} } } function checkParentCompletion ( ParentPrimaryKey ) { var theDate = new D…" at bounding box center [632, 327] width 1141 height 513
click at [315, 245] on div "} } } function checkParentCompletion ( ParentPrimaryKey ) { var theDate = new D…" at bounding box center [632, 327] width 1141 height 513
click at [269, 398] on div "} } } function checkParentCompletion ( ParentPrimaryKey ) { var theDate = new D…" at bounding box center [632, 327] width 1141 height 513
click at [275, 407] on div "} } } function checkParentCompletion ( ParentPrimaryKey ) { var theDate = new D…" at bounding box center [632, 327] width 1141 height 513
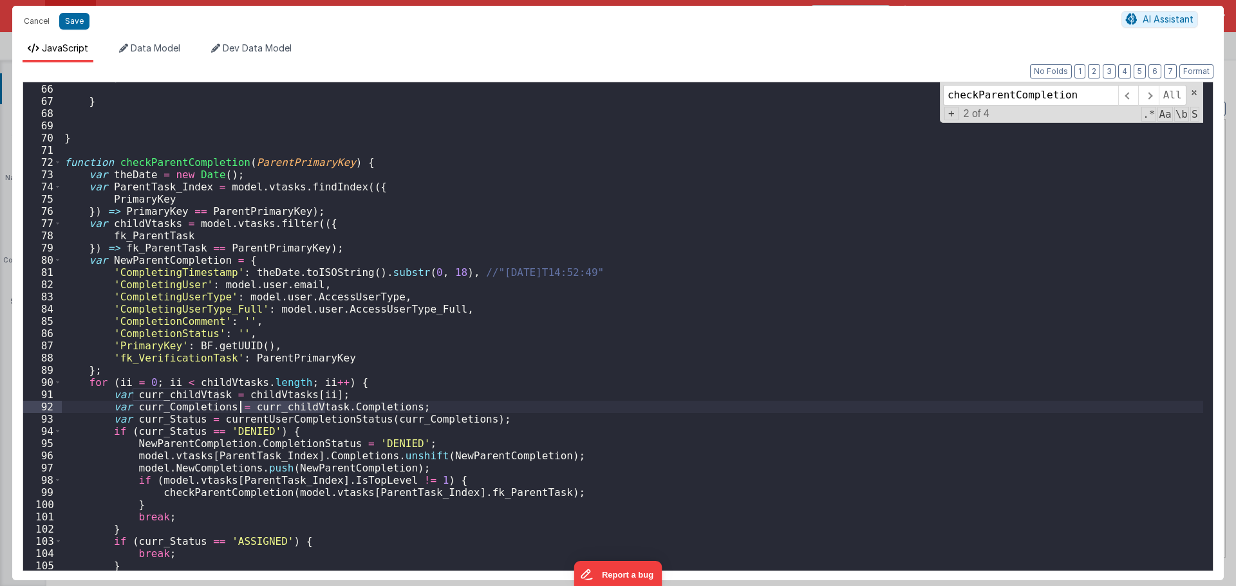
click at [275, 407] on div "} } } function checkParentCompletion ( ParentPrimaryKey ) { var theDate = new D…" at bounding box center [632, 327] width 1141 height 513
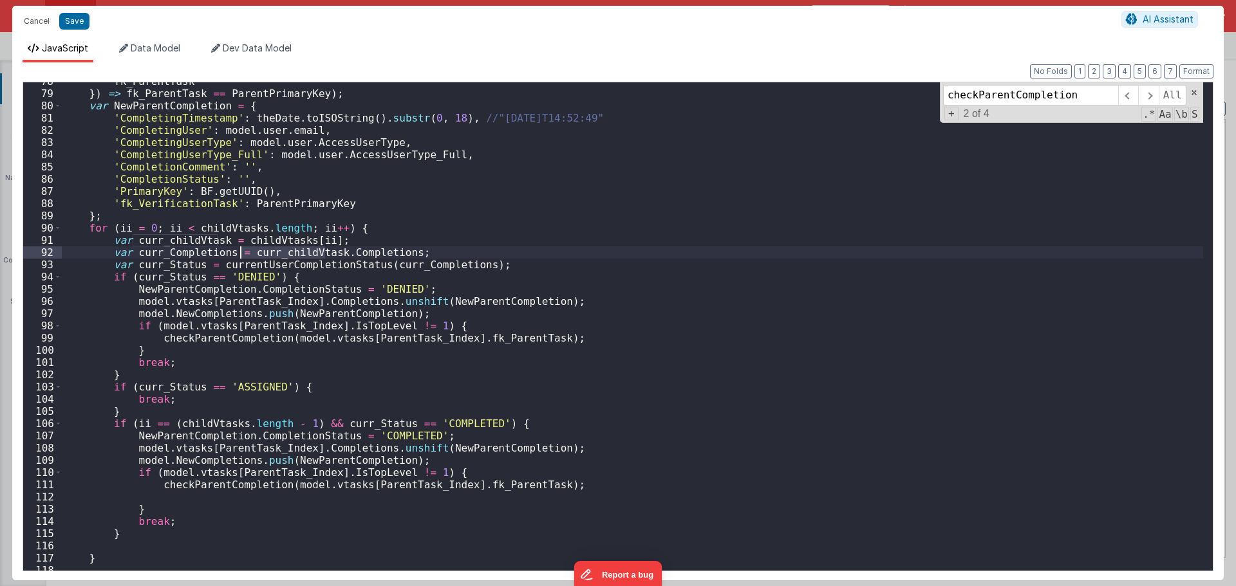
scroll to position [1000, 0]
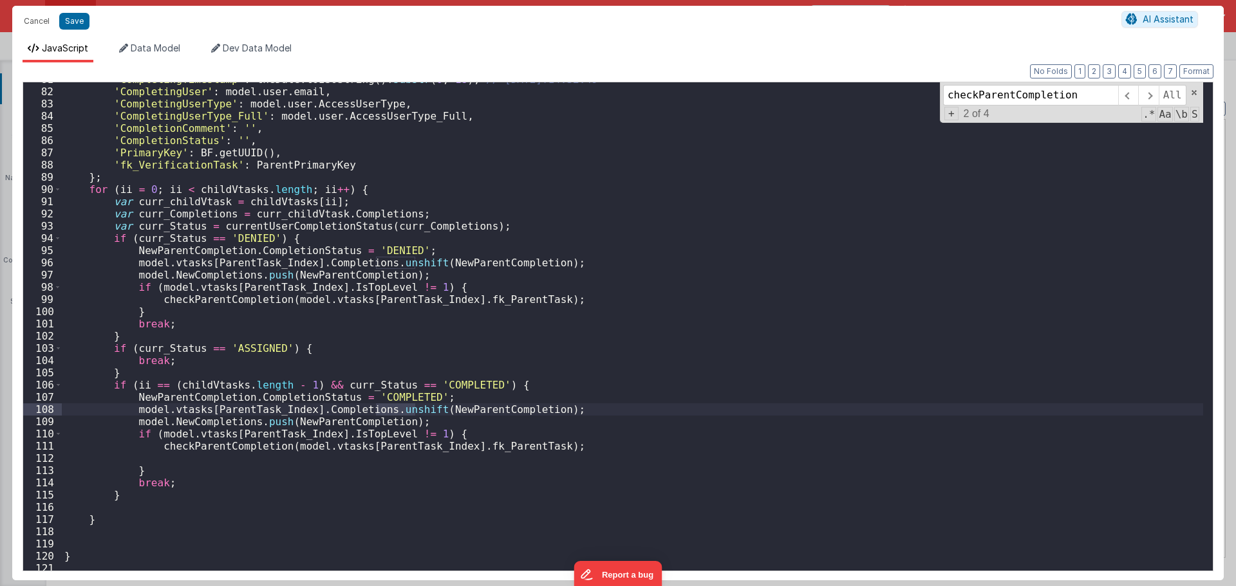
drag, startPoint x: 416, startPoint y: 409, endPoint x: 376, endPoint y: 410, distance: 40.6
click at [376, 410] on div "'CompletingTimestamp' : theDate . toISOString ( ) . substr ( 0 , 18 ) , //"[DAT…" at bounding box center [632, 329] width 1141 height 513
click at [391, 408] on div "'CompletingTimestamp' : theDate . toISOString ( ) . substr ( 0 , 18 ) , //"[DAT…" at bounding box center [632, 326] width 1141 height 489
click at [391, 408] on div "'CompletingTimestamp' : theDate . toISOString ( ) . substr ( 0 , 18 ) , //"[DAT…" at bounding box center [632, 329] width 1141 height 513
click at [449, 407] on div "'CompletingTimestamp' : theDate . toISOString ( ) . substr ( 0 , 18 ) , //"[DAT…" at bounding box center [632, 329] width 1141 height 513
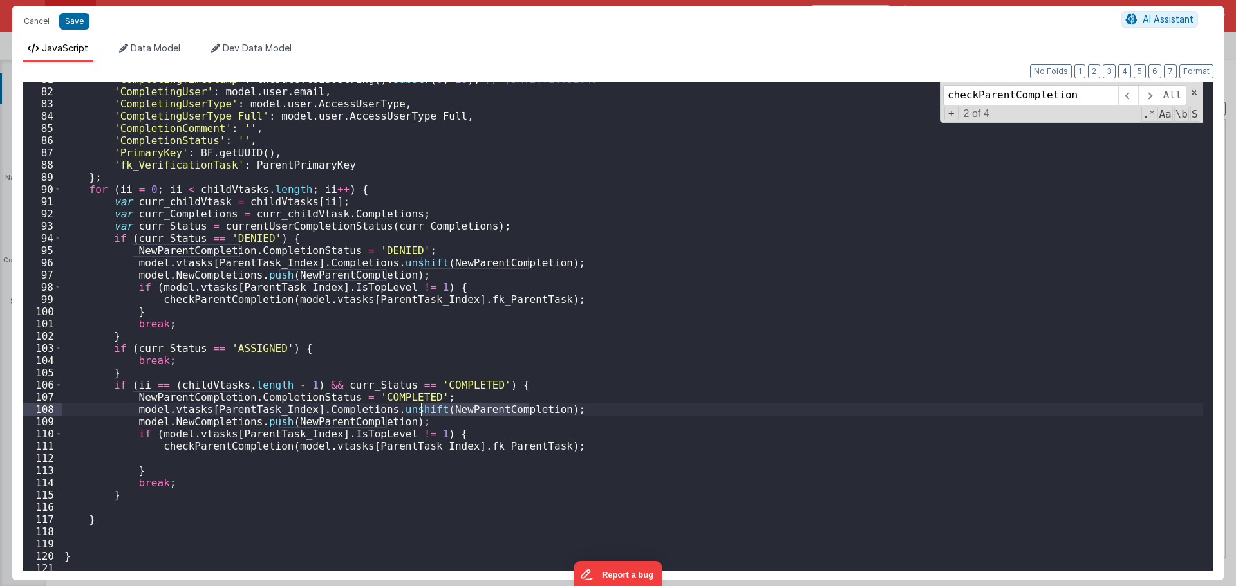
click at [449, 407] on div "'CompletingTimestamp' : theDate . toISOString ( ) . substr ( 0 , 18 ) , //"[DAT…" at bounding box center [632, 329] width 1141 height 513
click at [403, 409] on div "'CompletingTimestamp' : theDate . toISOString ( ) . substr ( 0 , 18 ) , //"[DAT…" at bounding box center [632, 329] width 1141 height 513
click at [438, 409] on div "'CompletingTimestamp' : theDate . toISOString ( ) . substr ( 0 , 18 ) , //"[DAT…" at bounding box center [632, 329] width 1141 height 513
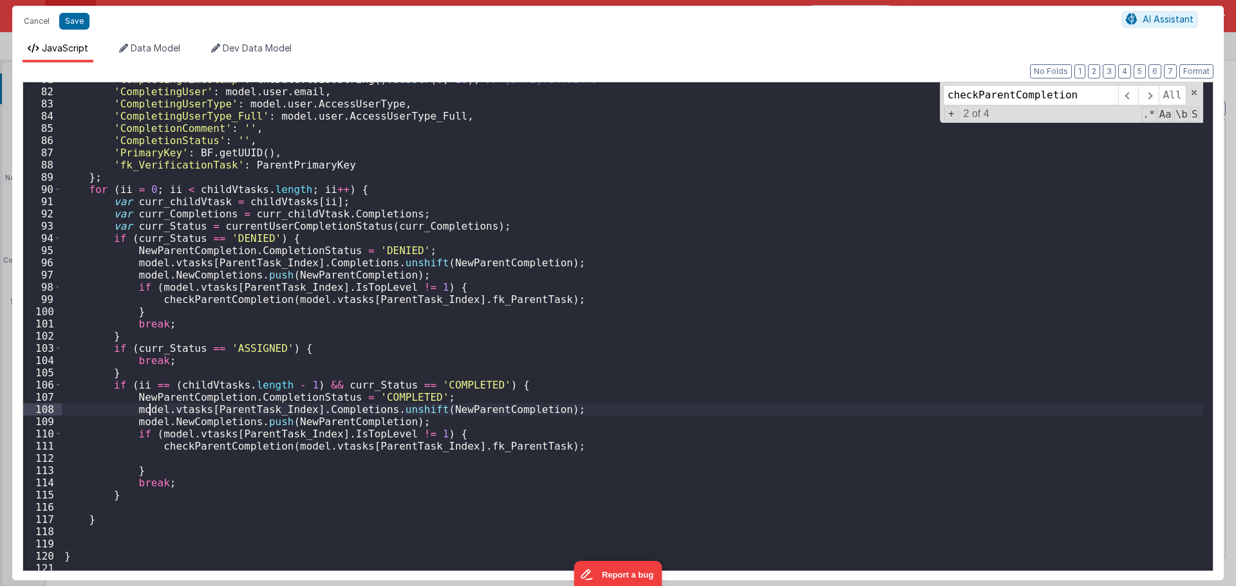
click at [148, 411] on div "'CompletingTimestamp' : theDate . toISOString ( ) . substr ( 0 , 18 ) , //"[DAT…" at bounding box center [632, 329] width 1141 height 513
click at [147, 411] on div "'CompletingTimestamp' : theDate . toISOString ( ) . substr ( 0 , 18 ) , //"[DAT…" at bounding box center [632, 329] width 1141 height 513
click at [146, 421] on div "'CompletingTimestamp' : theDate . toISOString ( ) . substr ( 0 , 18 ) , //"[DAT…" at bounding box center [632, 329] width 1141 height 513
click at [170, 433] on div "'CompletingTimestamp' : theDate . toISOString ( ) . substr ( 0 , 18 ) , //"[DAT…" at bounding box center [632, 329] width 1141 height 513
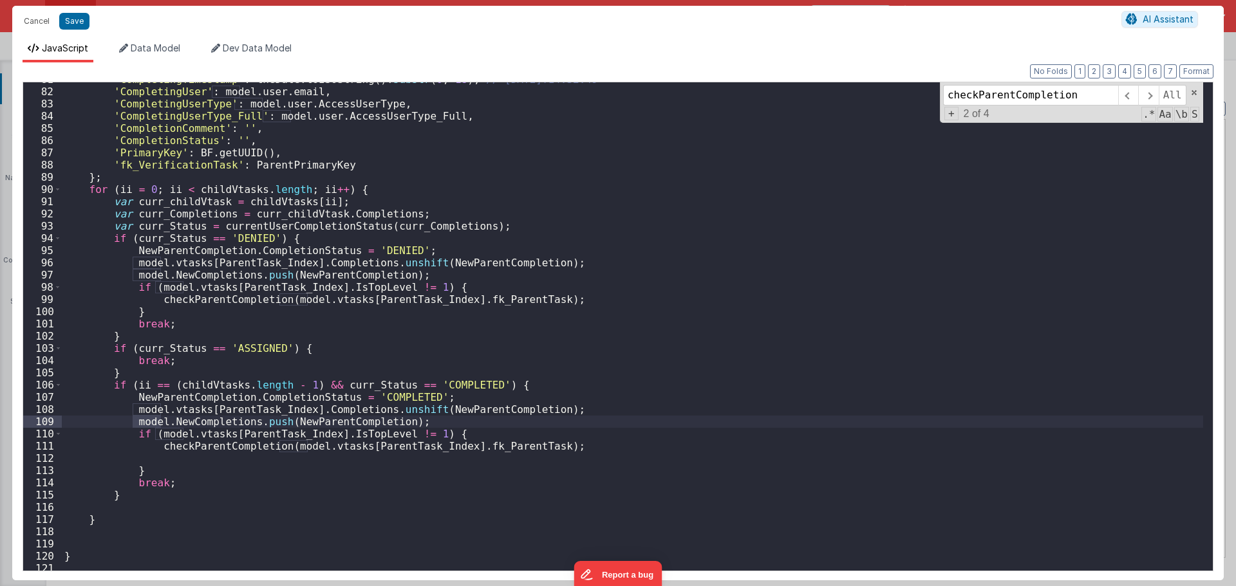
click at [170, 433] on div "'CompletingTimestamp' : theDate . toISOString ( ) . substr ( 0 , 18 ) , //"[DAT…" at bounding box center [632, 329] width 1141 height 513
click at [220, 433] on div "'CompletingTimestamp' : theDate . toISOString ( ) . substr ( 0 , 18 ) , //"[DAT…" at bounding box center [632, 329] width 1141 height 513
click at [205, 436] on div "'CompletingTimestamp' : theDate . toISOString ( ) . substr ( 0 , 18 ) , //"[DAT…" at bounding box center [632, 329] width 1141 height 513
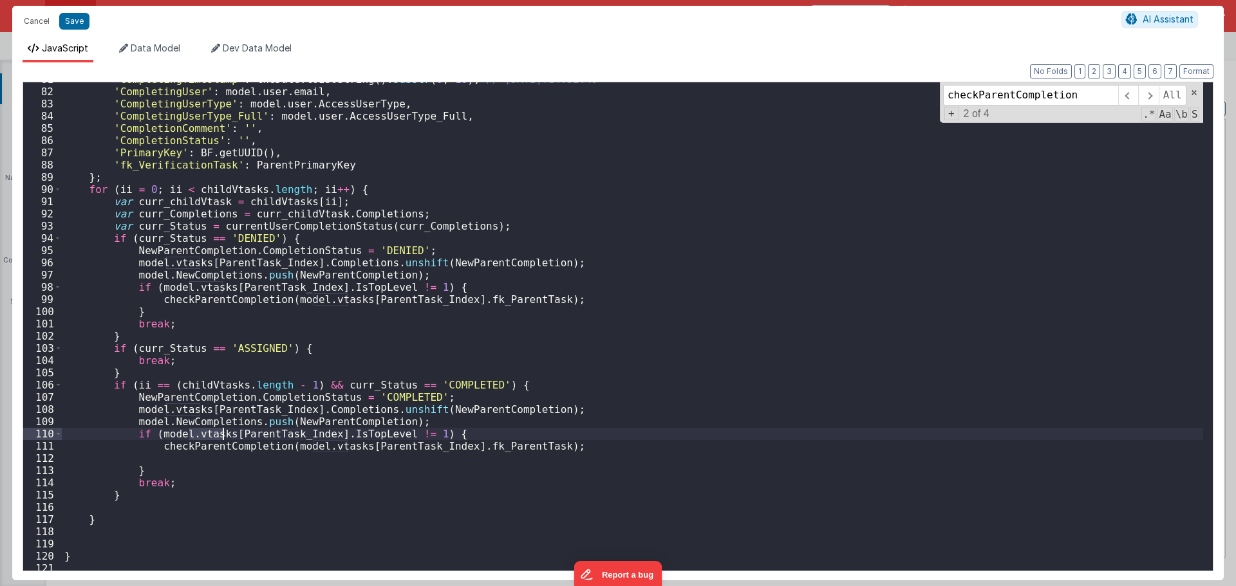
click at [248, 435] on div "'CompletingTimestamp' : theDate . toISOString ( ) . substr ( 0 , 18 ) , //"[DAT…" at bounding box center [632, 329] width 1141 height 513
click at [332, 434] on div "'CompletingTimestamp' : theDate . toISOString ( ) . substr ( 0 , 18 ) , //"[DAT…" at bounding box center [632, 329] width 1141 height 513
click at [223, 448] on div "'CompletingTimestamp' : theDate . toISOString ( ) . substr ( 0 , 18 ) , //"[DAT…" at bounding box center [632, 329] width 1141 height 513
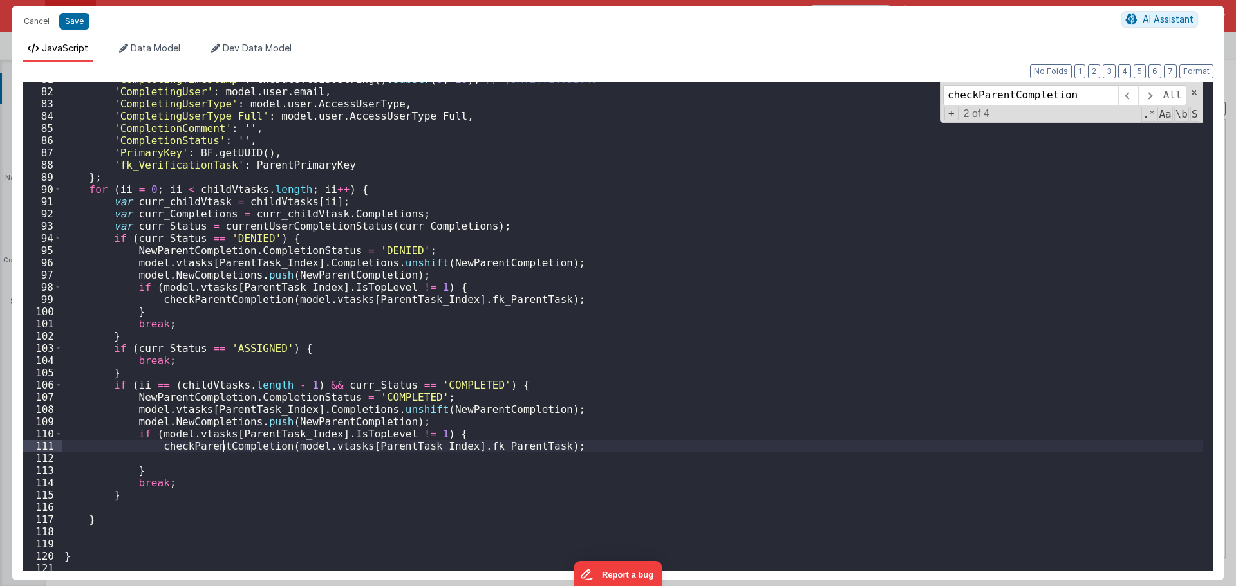
click at [223, 448] on div "'CompletingTimestamp' : theDate . toISOString ( ) . substr ( 0 , 18 ) , //"[DAT…" at bounding box center [632, 329] width 1141 height 513
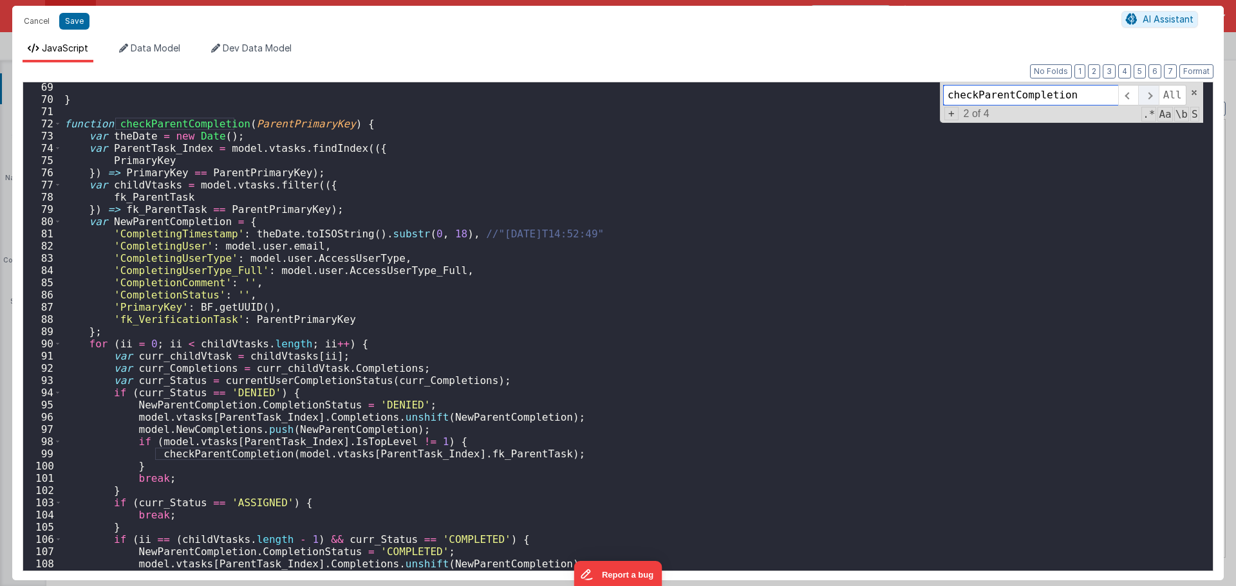
click at [1157, 95] on span at bounding box center [1148, 95] width 20 height 21
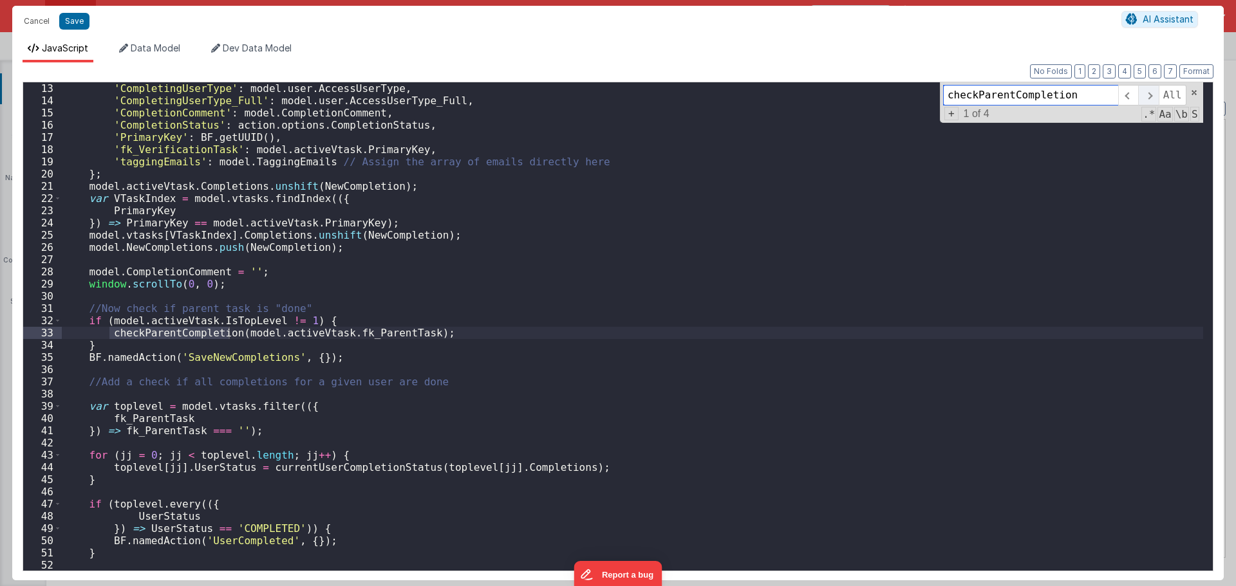
click at [1157, 95] on span at bounding box center [1148, 95] width 20 height 21
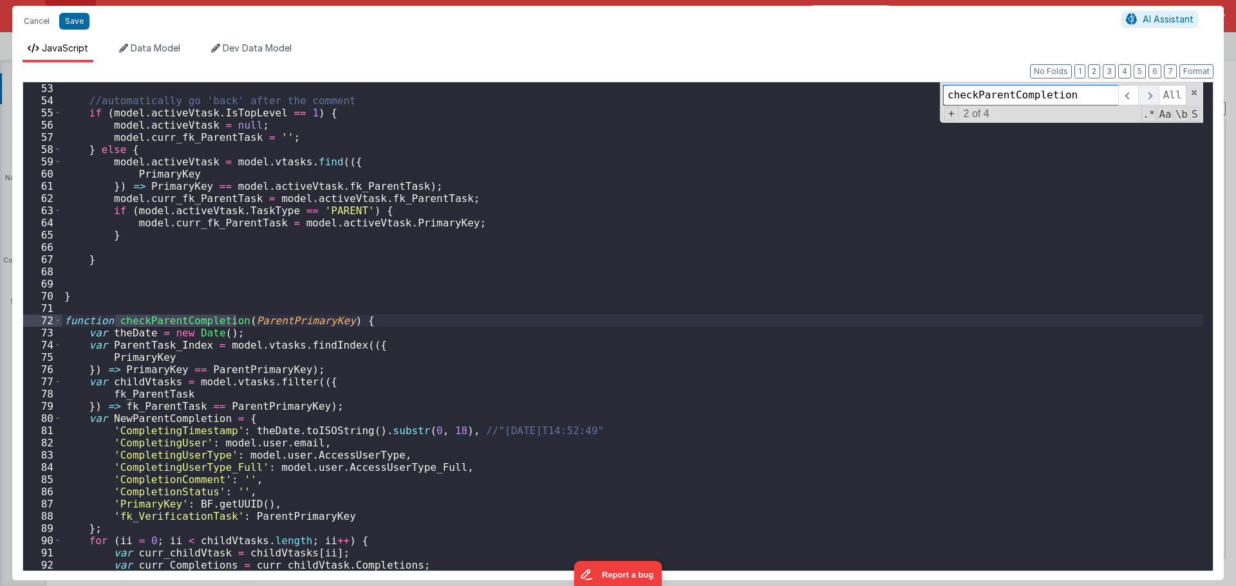
click at [1157, 95] on span at bounding box center [1148, 95] width 20 height 21
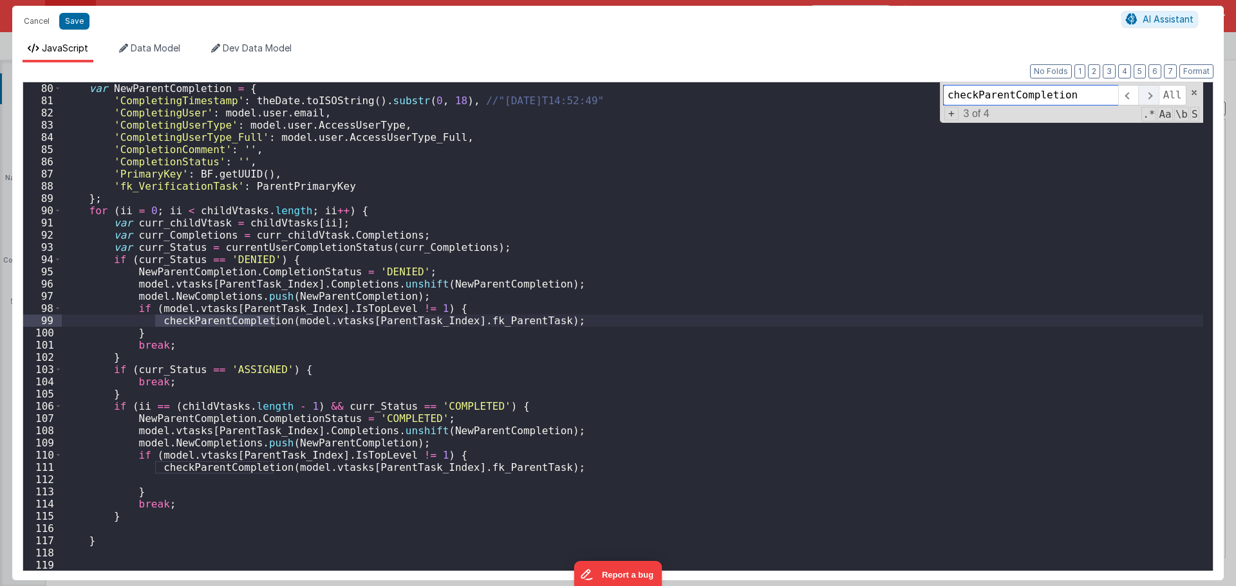
click at [1157, 95] on span at bounding box center [1148, 95] width 20 height 21
click at [452, 326] on div "var NewParentCompletion = { 'CompletingTimestamp' : theDate . toISOString ( ) .…" at bounding box center [632, 338] width 1141 height 513
drag, startPoint x: 377, startPoint y: 284, endPoint x: 415, endPoint y: 285, distance: 37.4
click at [415, 285] on div "var NewParentCompletion = { 'CompletingTimestamp' : theDate . toISOString ( ) .…" at bounding box center [632, 338] width 1141 height 513
click at [374, 286] on div "var NewParentCompletion = { 'CompletingTimestamp' : theDate . toISOString ( ) .…" at bounding box center [632, 326] width 1141 height 489
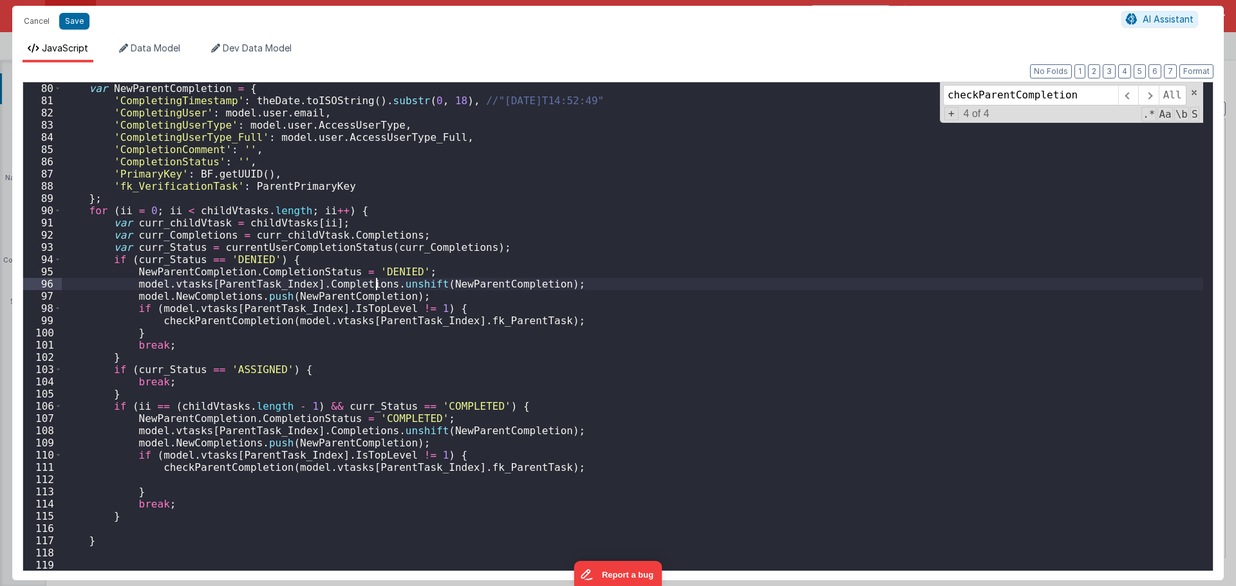
click at [372, 283] on div "var NewParentCompletion = { 'CompletingTimestamp' : theDate . toISOString ( ) .…" at bounding box center [632, 338] width 1141 height 513
drag, startPoint x: 370, startPoint y: 285, endPoint x: 135, endPoint y: 282, distance: 235.6
click at [135, 282] on div "var NewParentCompletion = { 'CompletingTimestamp' : theDate . toISOString ( ) .…" at bounding box center [632, 338] width 1141 height 513
drag, startPoint x: 389, startPoint y: 285, endPoint x: 434, endPoint y: 285, distance: 45.1
click at [434, 285] on div "var NewParentCompletion = { 'CompletingTimestamp' : theDate . toISOString ( ) .…" at bounding box center [632, 338] width 1141 height 513
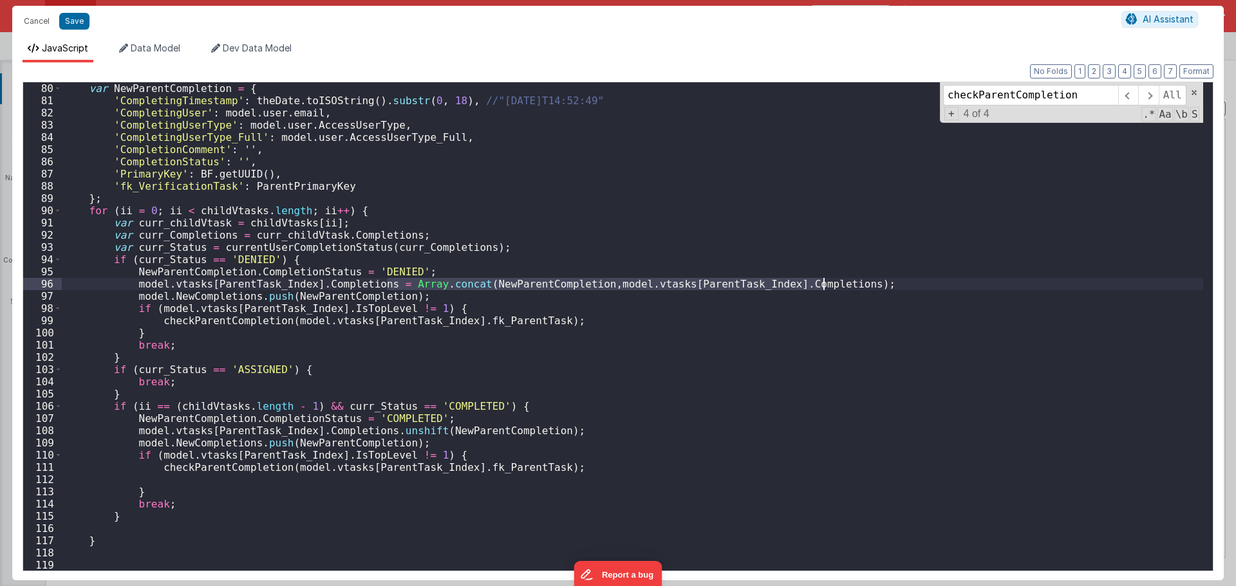
drag, startPoint x: 386, startPoint y: 285, endPoint x: 827, endPoint y: 283, distance: 440.9
click at [827, 283] on div "var NewParentCompletion = { 'CompletingTimestamp' : theDate . toISOString ( ) .…" at bounding box center [632, 338] width 1141 height 513
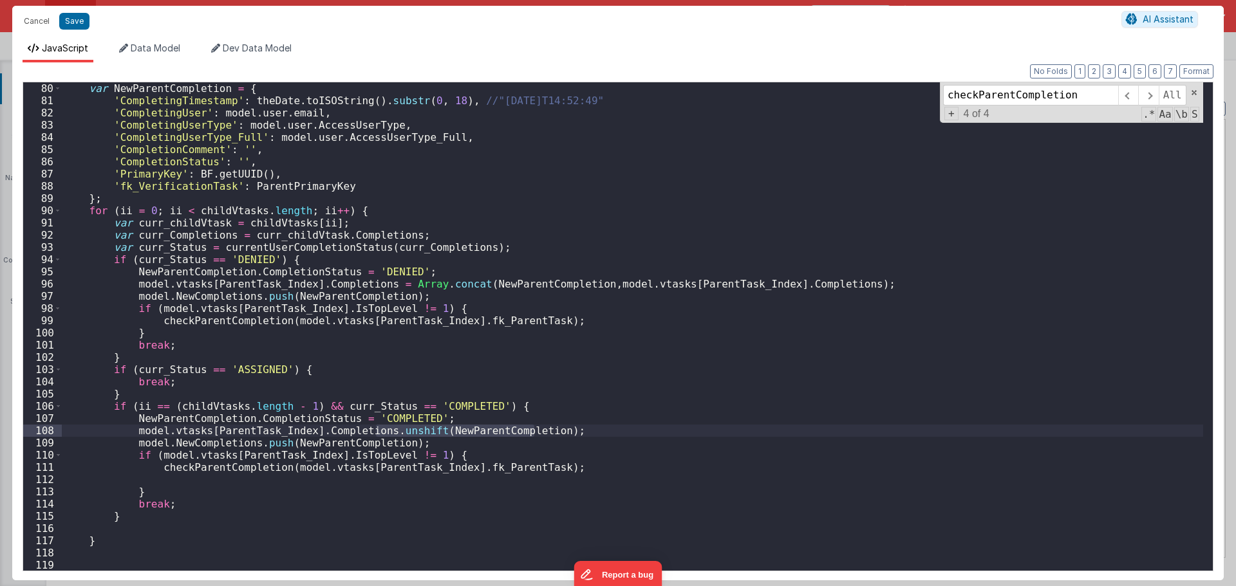
drag, startPoint x: 535, startPoint y: 434, endPoint x: 374, endPoint y: 431, distance: 161.0
click at [374, 431] on div "var NewParentCompletion = { 'CompletingTimestamp' : theDate . toISOString ( ) .…" at bounding box center [632, 338] width 1141 height 513
paste textarea
click at [377, 428] on div "var NewParentCompletion = { 'CompletingTimestamp' : theDate . toISOString ( ) .…" at bounding box center [632, 338] width 1141 height 513
click at [458, 429] on div "var NewParentCompletion = { 'CompletingTimestamp' : theDate . toISOString ( ) .…" at bounding box center [632, 338] width 1141 height 513
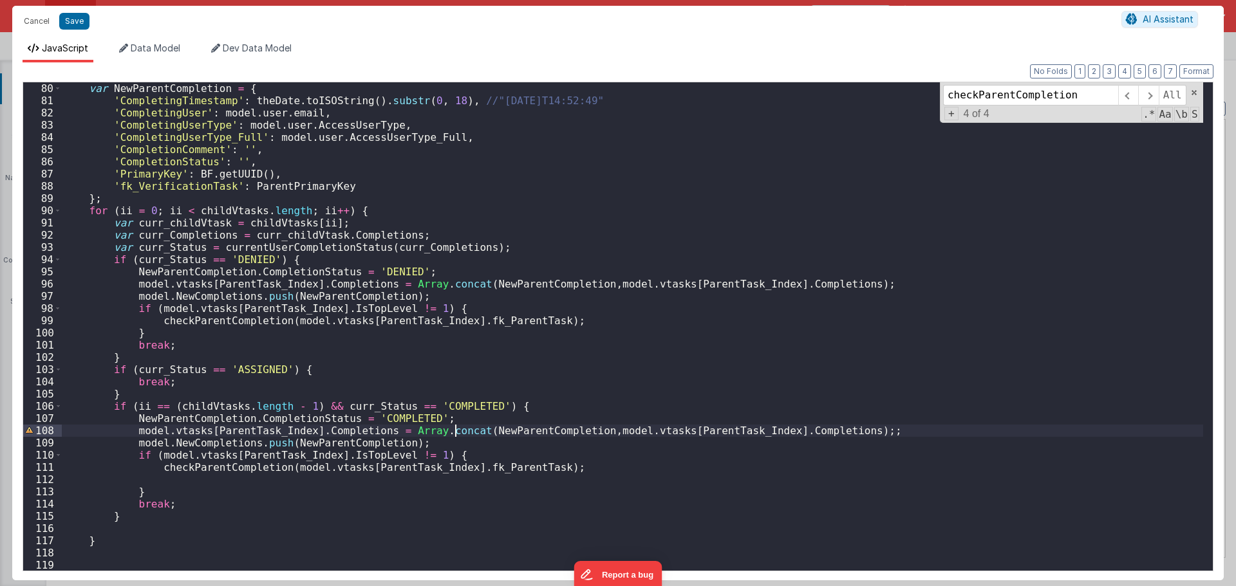
click at [458, 429] on div "var NewParentCompletion = { 'CompletingTimestamp' : theDate . toISOString ( ) .…" at bounding box center [632, 338] width 1141 height 513
click at [525, 430] on div "var NewParentCompletion = { 'CompletingTimestamp' : theDate . toISOString ( ) .…" at bounding box center [632, 326] width 1141 height 489
click at [525, 430] on div "var NewParentCompletion = { 'CompletingTimestamp' : theDate . toISOString ( ) .…" at bounding box center [632, 338] width 1141 height 513
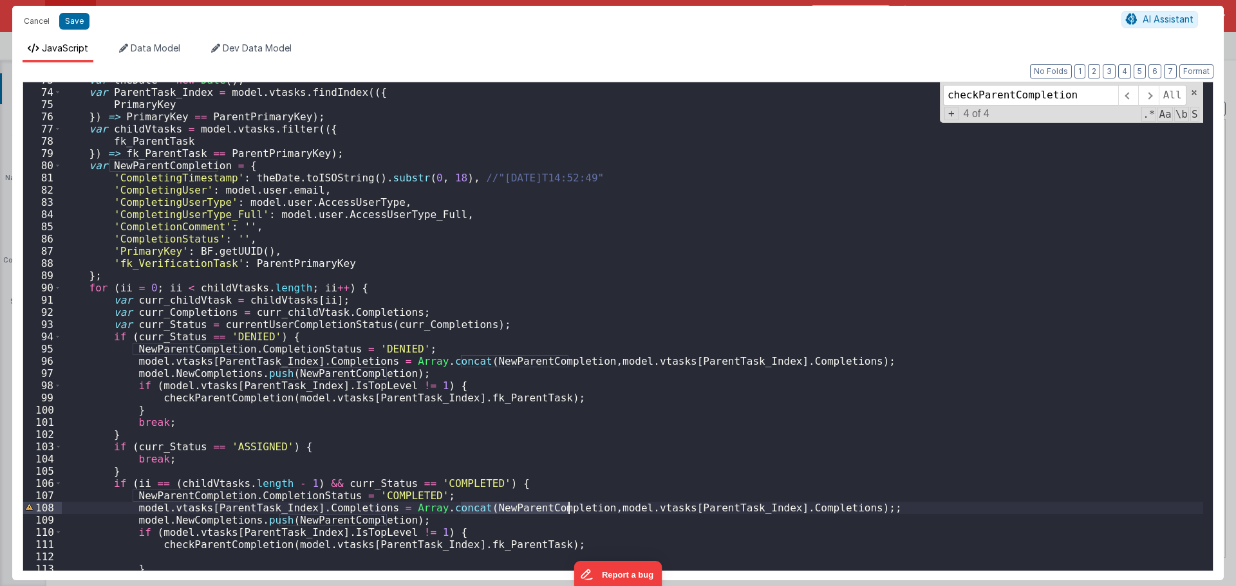
scroll to position [1077, 0]
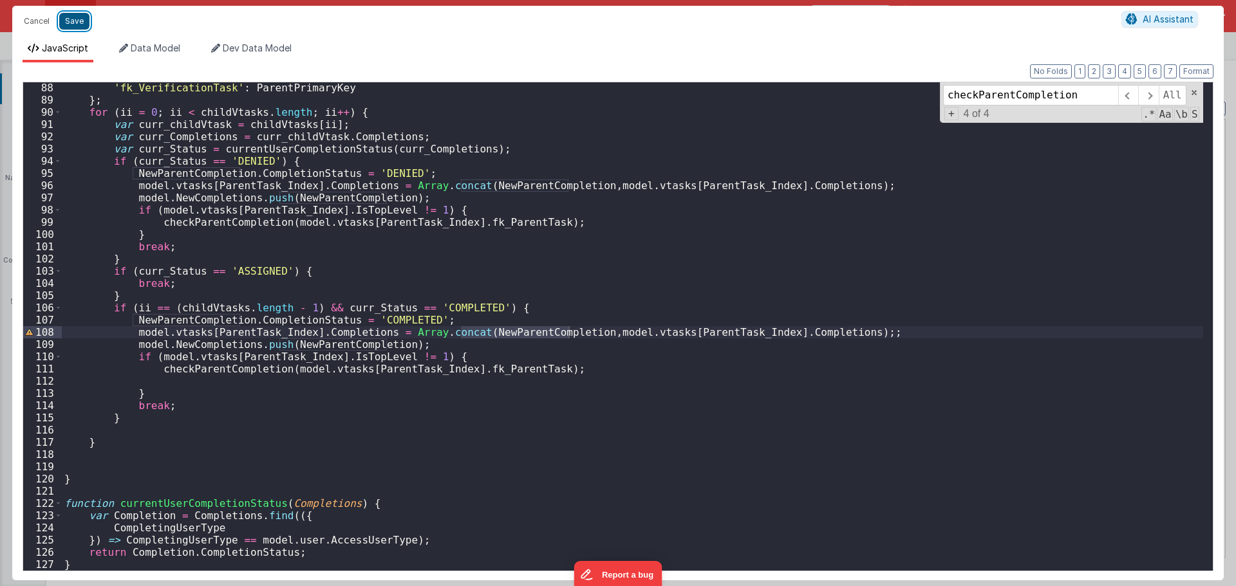
click at [76, 22] on button "Save" at bounding box center [74, 21] width 30 height 17
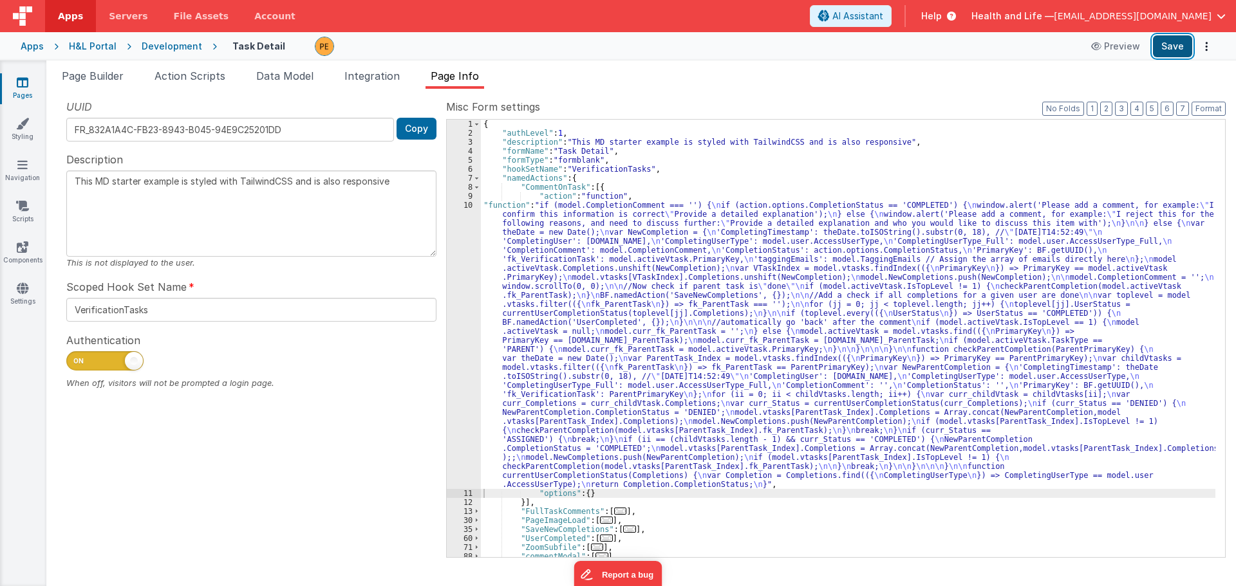
click at [1163, 45] on button "Save" at bounding box center [1172, 46] width 39 height 22
click at [1164, 43] on button "Save" at bounding box center [1172, 46] width 39 height 22
click at [550, 301] on div "{ "authLevel" : 1 , "description" : "This MD starter example is styled with Tai…" at bounding box center [848, 348] width 734 height 456
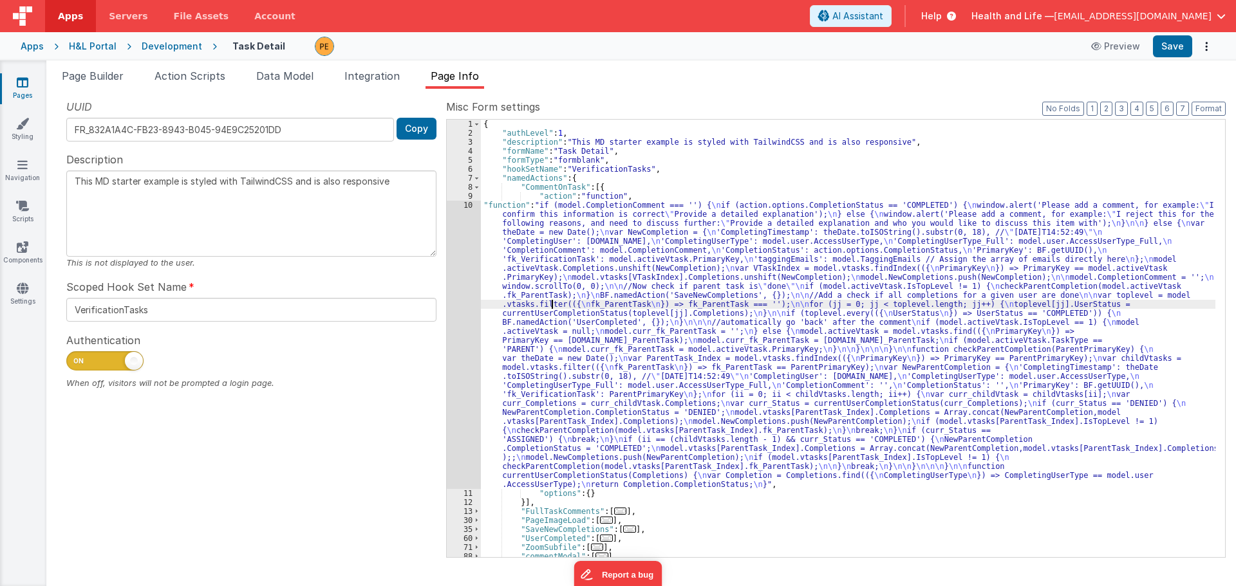
click at [472, 310] on div "10" at bounding box center [464, 345] width 34 height 288
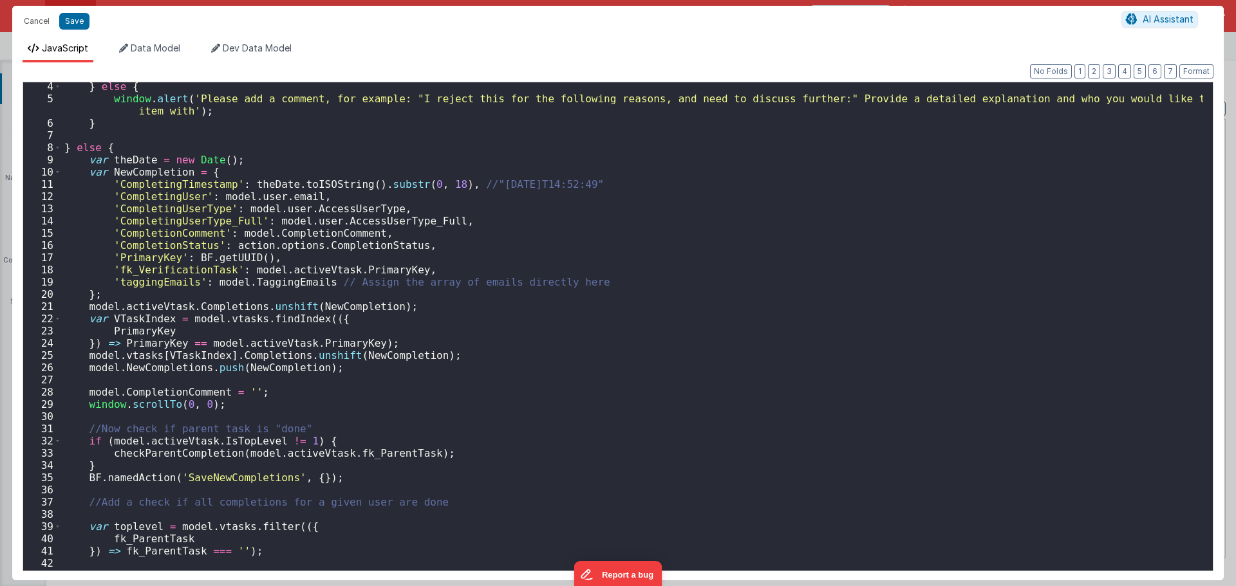
scroll to position [116, 0]
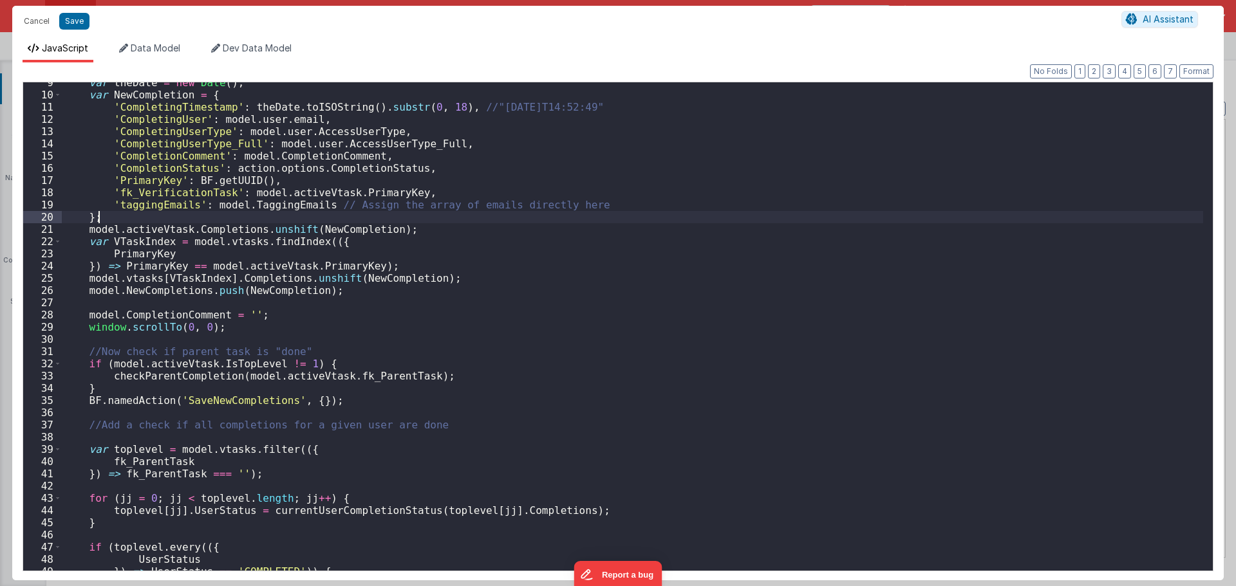
click at [275, 223] on div "var theDate = new Date ( ) ; var NewCompletion = { 'CompletingTimestamp' : theD…" at bounding box center [632, 333] width 1141 height 513
click at [274, 232] on div "var theDate = new Date ( ) ; var NewCompletion = { 'CompletingTimestamp' : theD…" at bounding box center [632, 333] width 1141 height 513
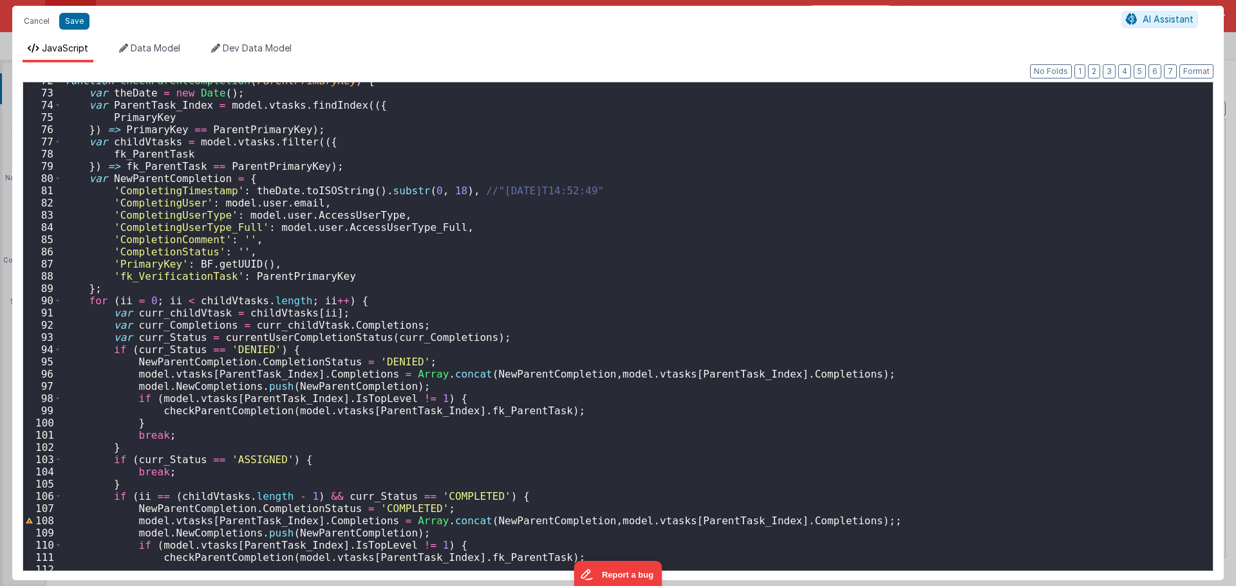
scroll to position [888, 0]
drag, startPoint x: 386, startPoint y: 376, endPoint x: 458, endPoint y: 375, distance: 72.1
click at [458, 375] on div "function checkParentCompletion ( ParentPrimaryKey ) { var theDate = new Date ( …" at bounding box center [632, 331] width 1141 height 513
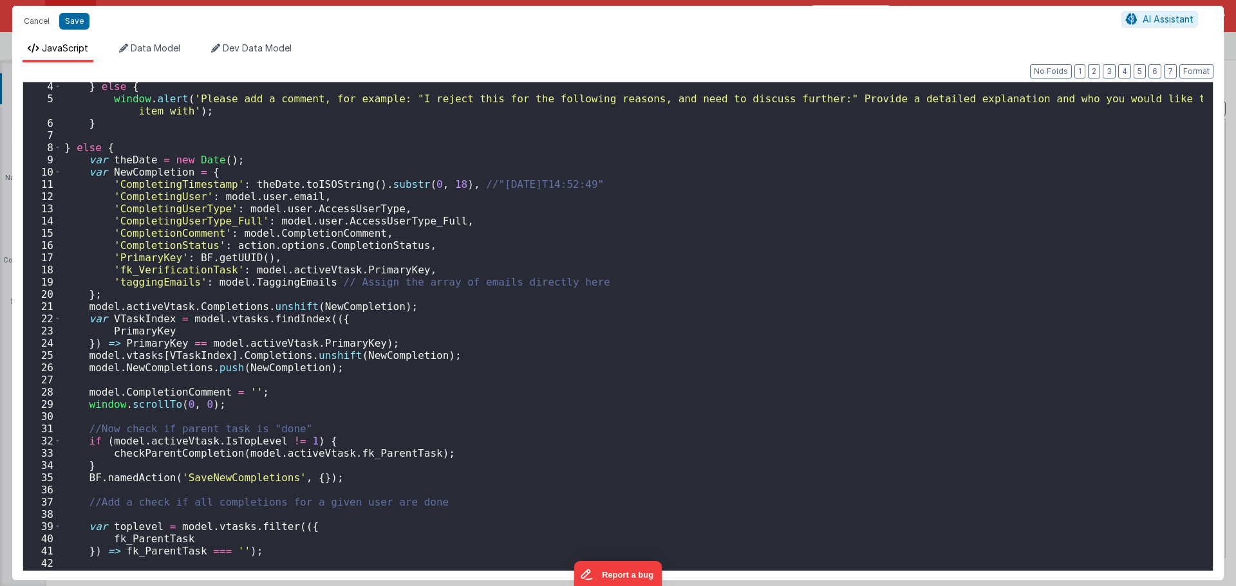
scroll to position [0, 0]
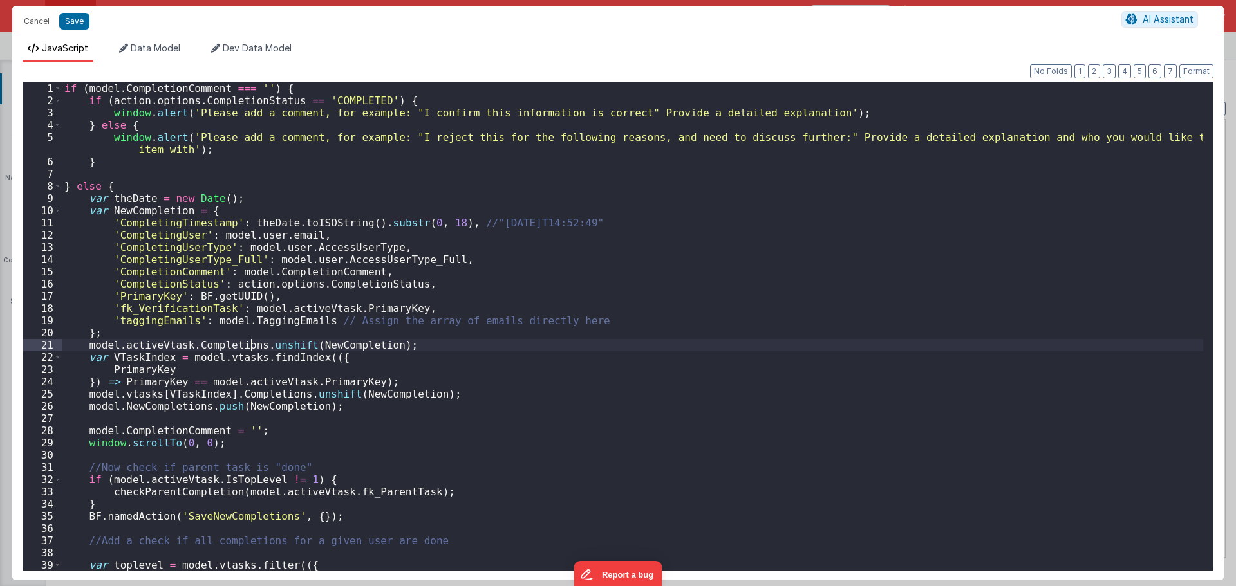
click at [250, 345] on div "if ( model . CompletionComment === '' ) { if ( action . options . CompletionSta…" at bounding box center [632, 338] width 1141 height 513
drag, startPoint x: 252, startPoint y: 343, endPoint x: 89, endPoint y: 347, distance: 163.5
click at [89, 347] on div "if ( model . CompletionComment === '' ) { if ( action . options . CompletionSta…" at bounding box center [632, 338] width 1141 height 513
click at [420, 346] on div "if ( model . CompletionComment === '' ) { if ( action . options . CompletionSta…" at bounding box center [632, 338] width 1141 height 513
drag, startPoint x: 266, startPoint y: 342, endPoint x: 591, endPoint y: 346, distance: 324.4
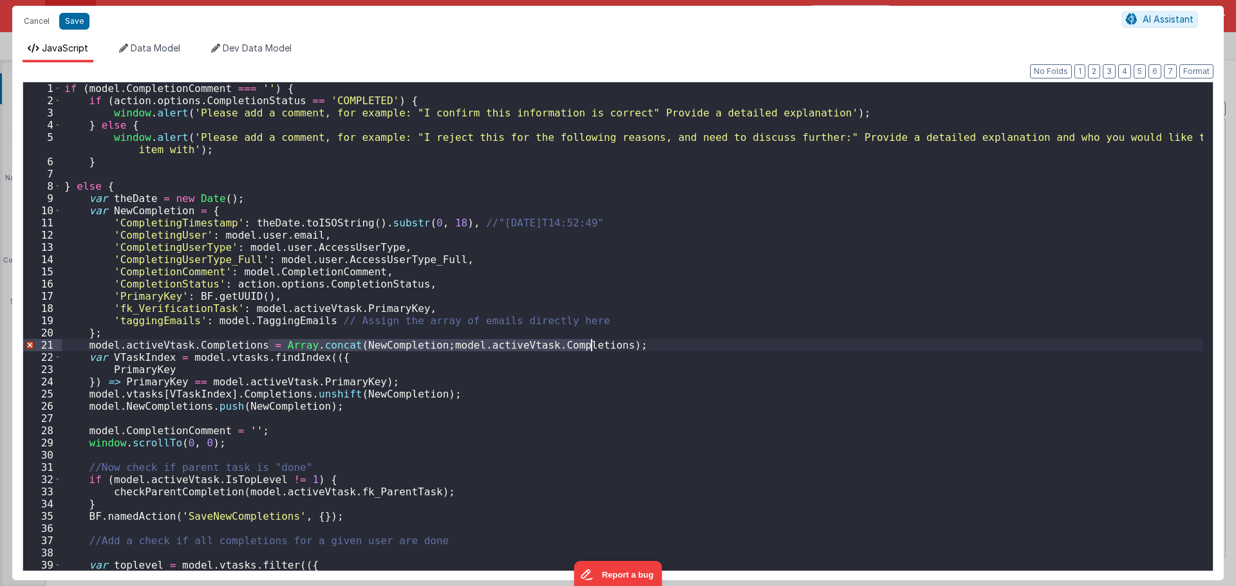
click at [591, 346] on div "if ( model . CompletionComment === '' ) { if ( action . options . CompletionSta…" at bounding box center [632, 338] width 1141 height 513
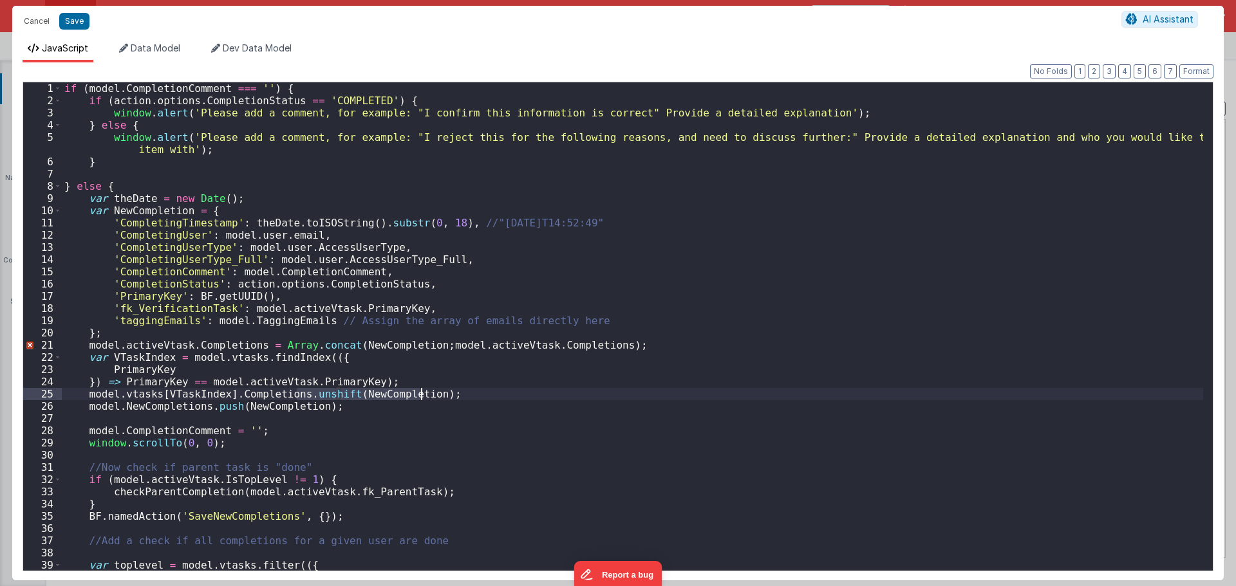
drag, startPoint x: 295, startPoint y: 394, endPoint x: 422, endPoint y: 395, distance: 127.4
click at [422, 395] on div "if ( model . CompletionComment === '' ) { if ( action . options . CompletionSta…" at bounding box center [632, 338] width 1141 height 513
paste textarea
click at [294, 393] on div "if ( model . CompletionComment === '' ) { if ( action . options . CompletionSta…" at bounding box center [632, 338] width 1141 height 513
drag, startPoint x: 121, startPoint y: 395, endPoint x: 203, endPoint y: 390, distance: 82.5
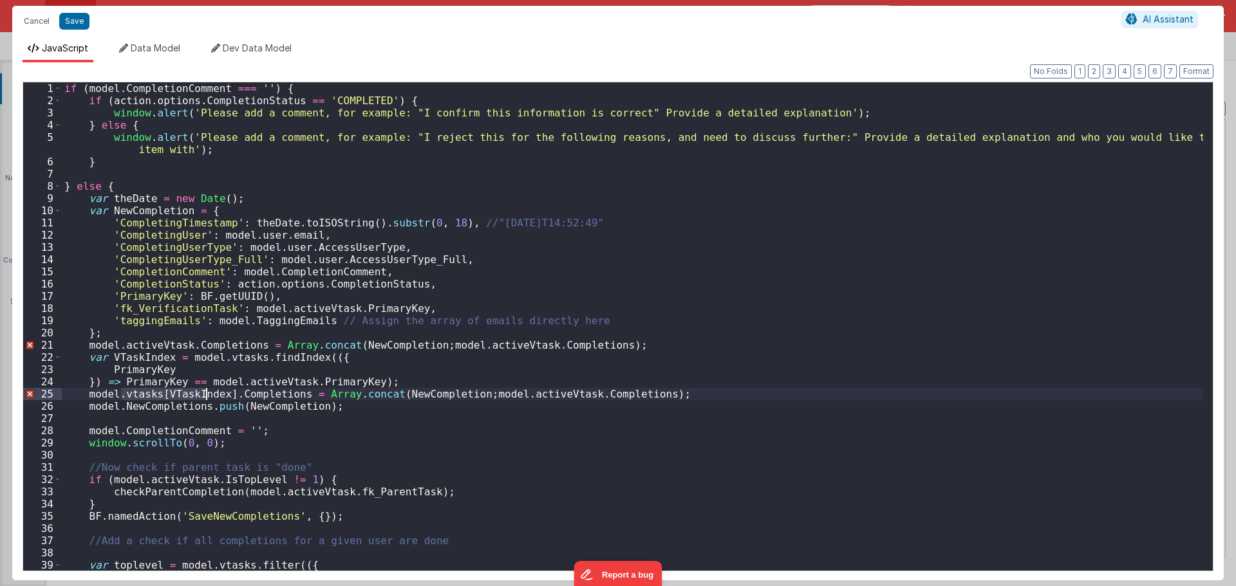
click at [203, 390] on div "if ( model . CompletionComment === '' ) { if ( action . options . CompletionSta…" at bounding box center [632, 338] width 1141 height 513
drag, startPoint x: 87, startPoint y: 394, endPoint x: 292, endPoint y: 390, distance: 204.7
click at [292, 390] on div "if ( model . CompletionComment === '' ) { if ( action . options . CompletionSta…" at bounding box center [632, 338] width 1141 height 513
drag, startPoint x: 460, startPoint y: 391, endPoint x: 624, endPoint y: 393, distance: 164.1
click at [624, 393] on div "if ( model . CompletionComment === '' ) { if ( action . options . CompletionSta…" at bounding box center [632, 338] width 1141 height 513
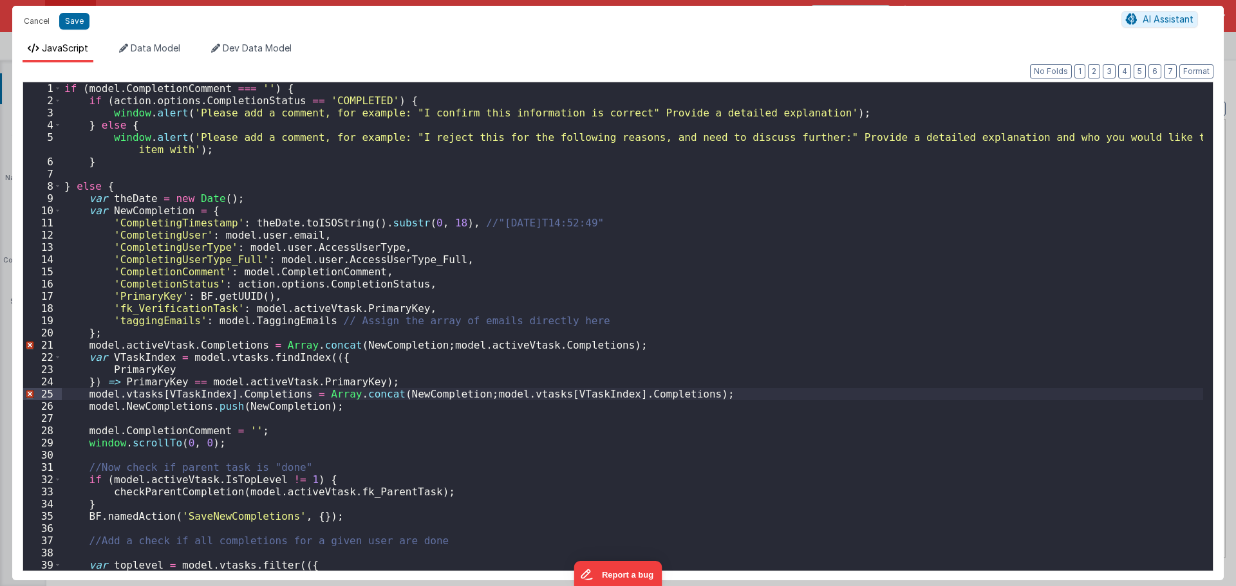
click at [481, 422] on div "if ( model . CompletionComment === '' ) { if ( action . options . CompletionSta…" at bounding box center [632, 338] width 1141 height 513
click at [79, 19] on button "Save" at bounding box center [74, 21] width 30 height 17
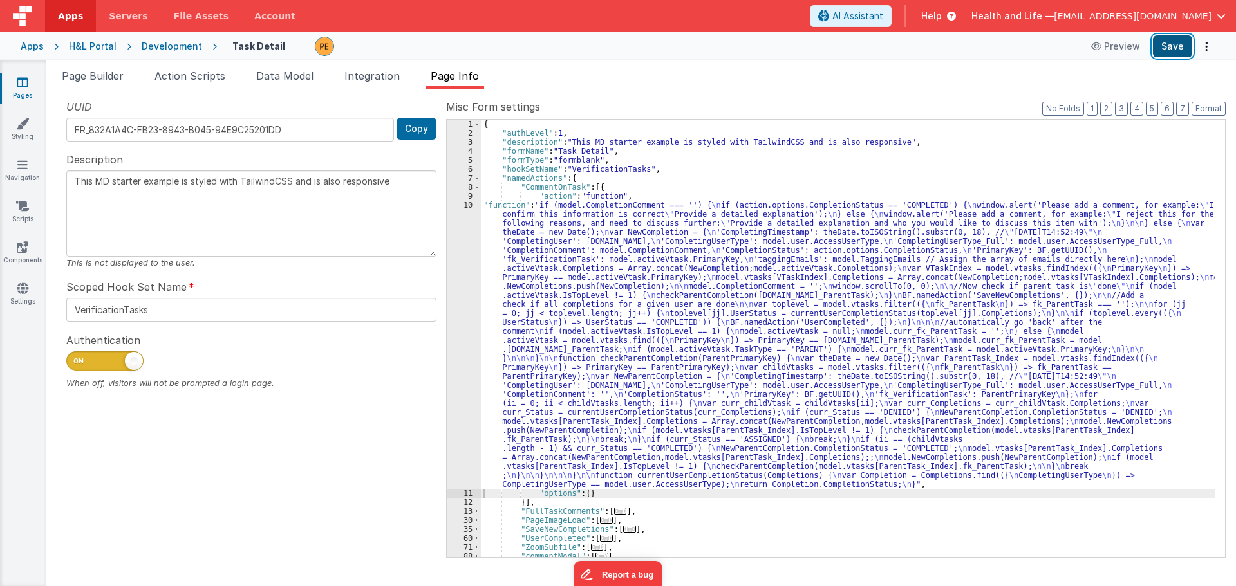
click at [1161, 48] on button "Save" at bounding box center [1172, 46] width 39 height 22
click at [595, 238] on div "{ "authLevel" : 1 , "description" : "This MD starter example is styled with Tai…" at bounding box center [848, 348] width 734 height 456
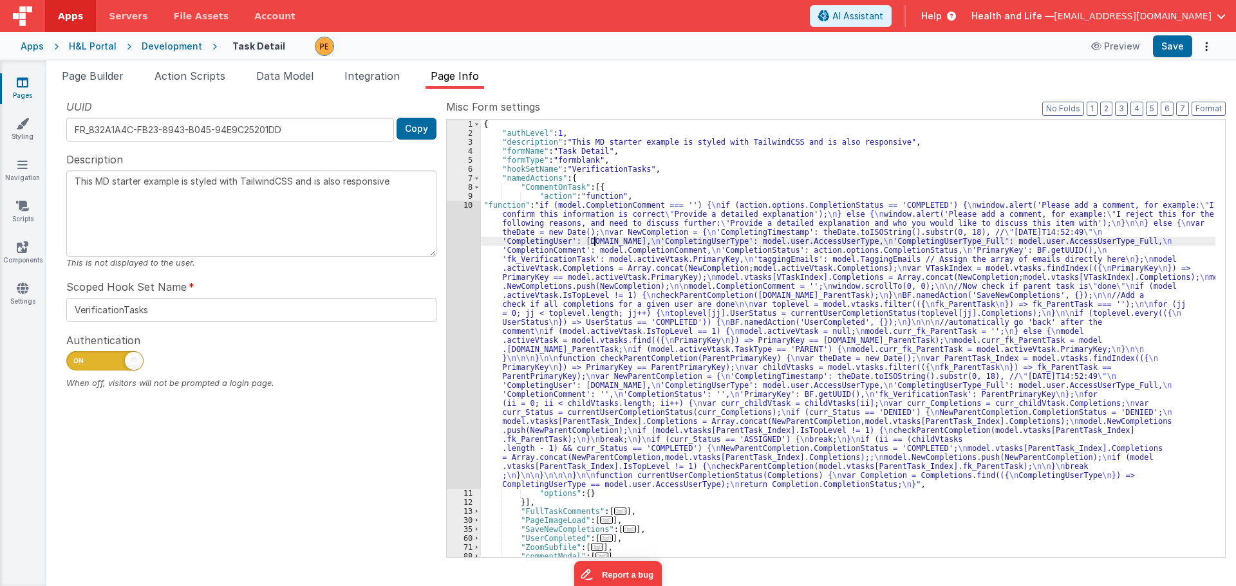
click at [464, 259] on div "10" at bounding box center [464, 345] width 34 height 288
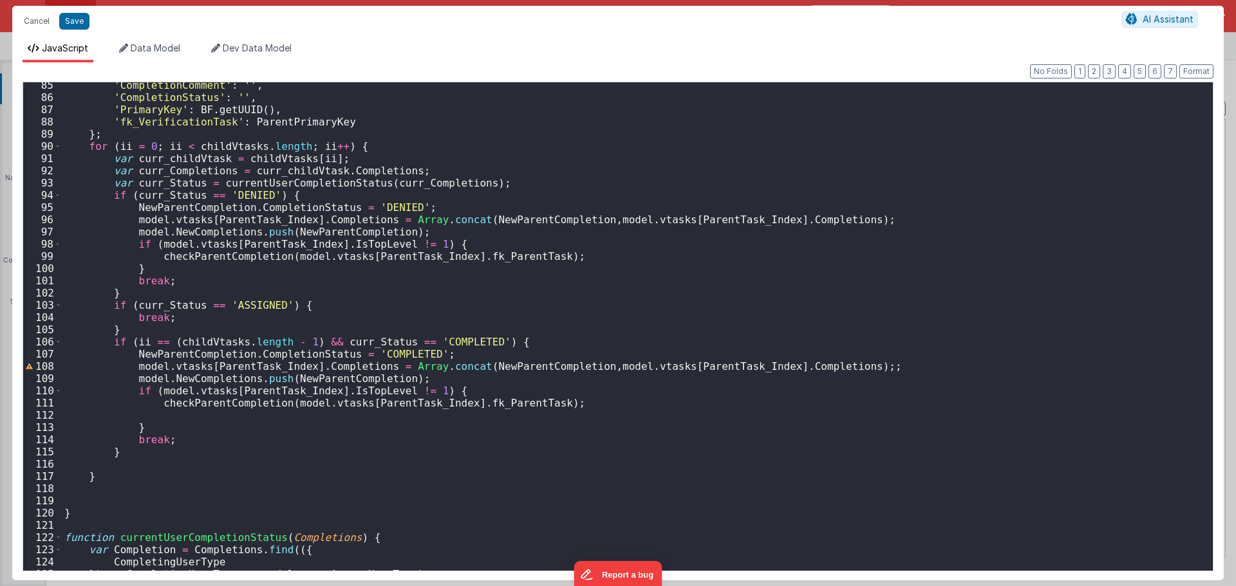
scroll to position [1077, 0]
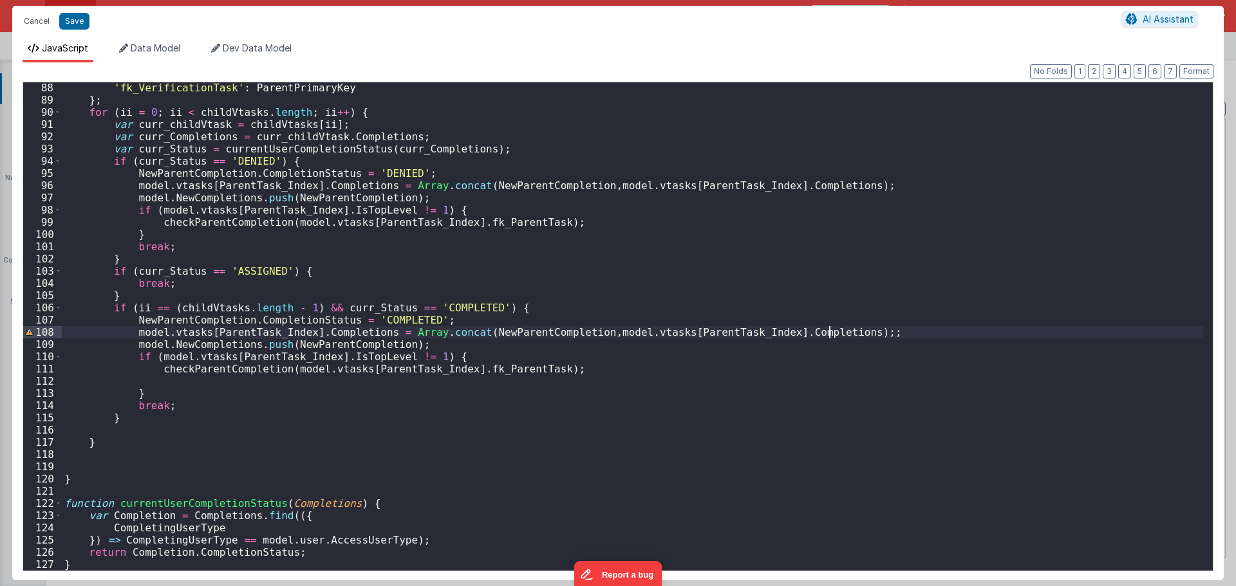
click at [855, 333] on div "'fk_VerificationTask' : ParentPrimaryKey } ; for ( ii = 0 ; ii < childVtasks . …" at bounding box center [632, 338] width 1141 height 513
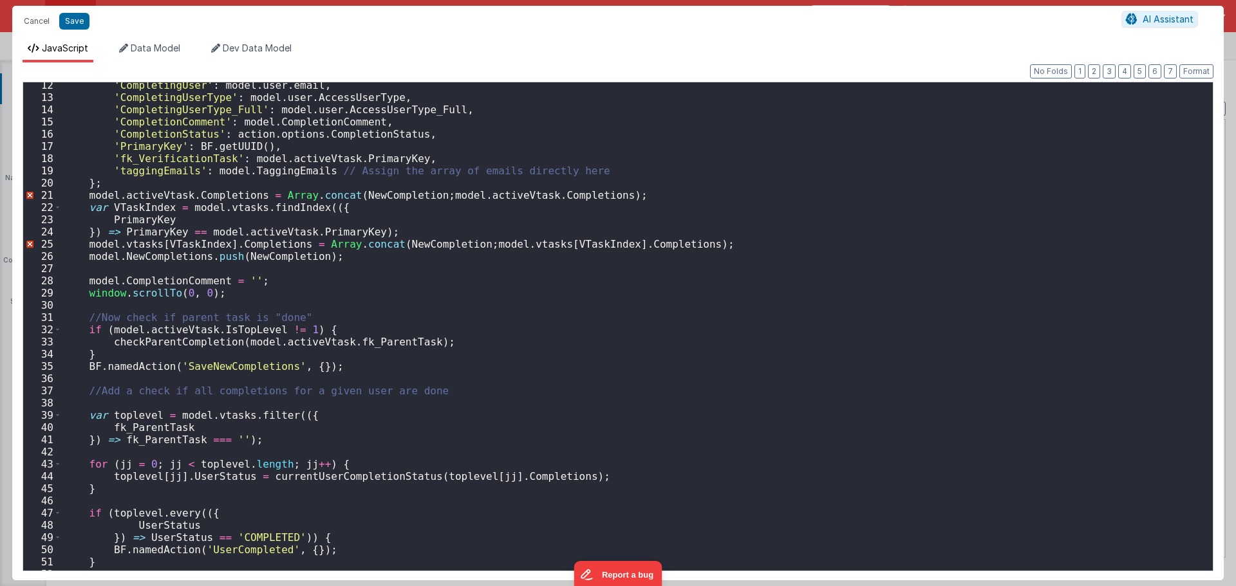
scroll to position [0, 0]
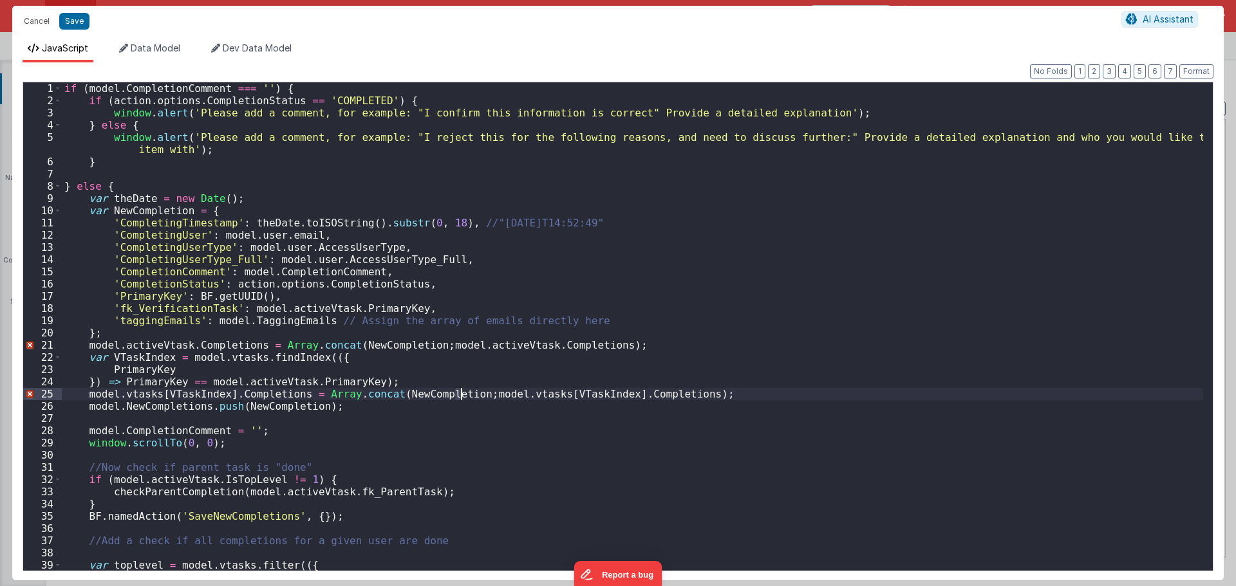
click at [461, 392] on div "if ( model . CompletionComment === '' ) { if ( action . options . CompletionSta…" at bounding box center [632, 338] width 1141 height 513
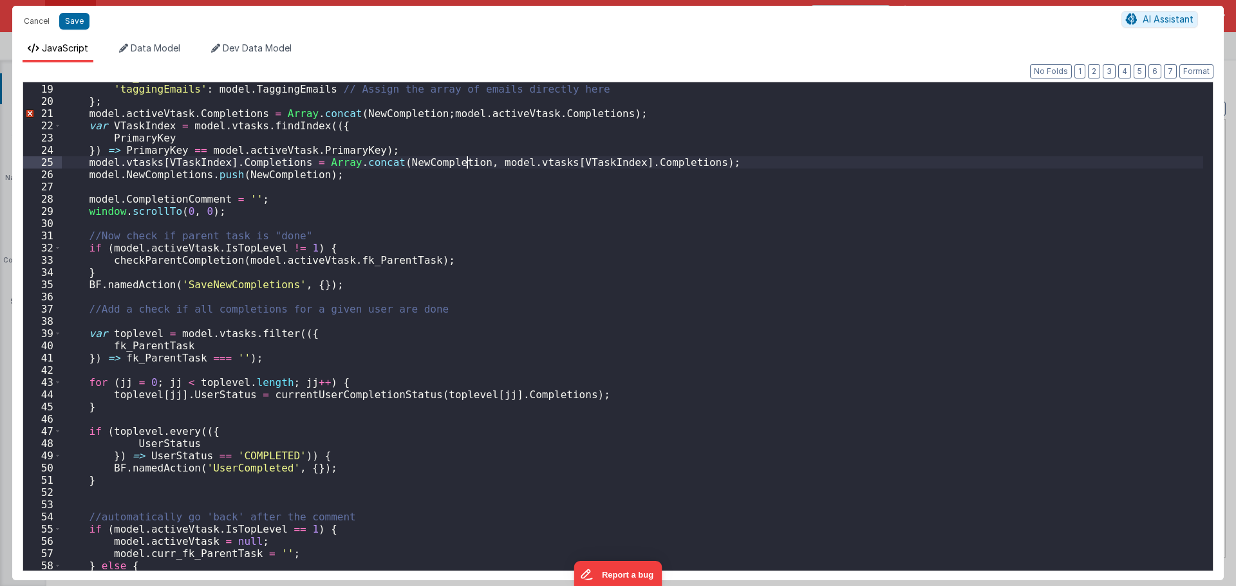
scroll to position [154, 0]
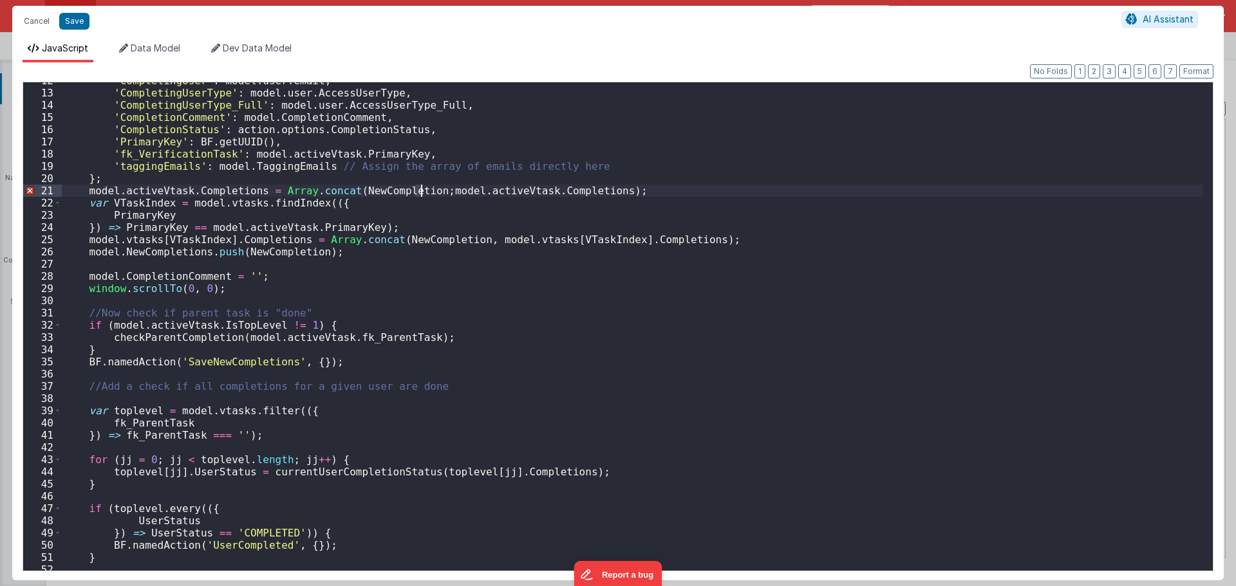
click at [419, 192] on div "'CompletingUser' : model . user . email , 'CompletingUserType' : model . user .…" at bounding box center [632, 331] width 1141 height 513
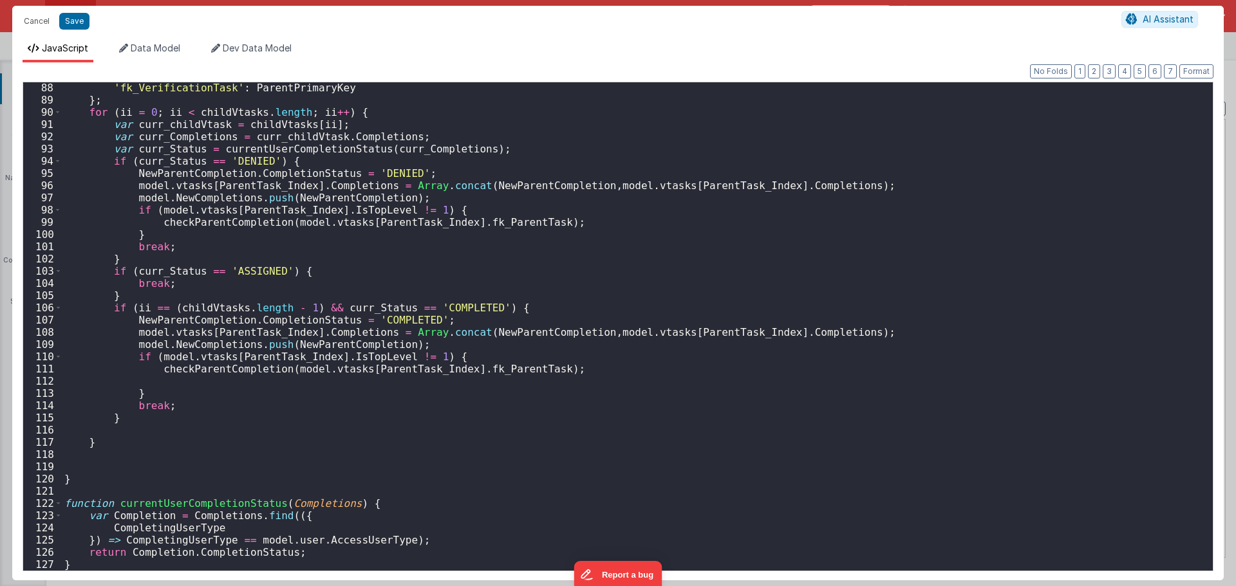
scroll to position [1077, 0]
click at [573, 330] on div "'fk_VerificationTask' : ParentPrimaryKey } ; for ( ii = 0 ; ii < childVtasks . …" at bounding box center [632, 338] width 1141 height 513
click at [77, 17] on button "Save" at bounding box center [74, 21] width 30 height 17
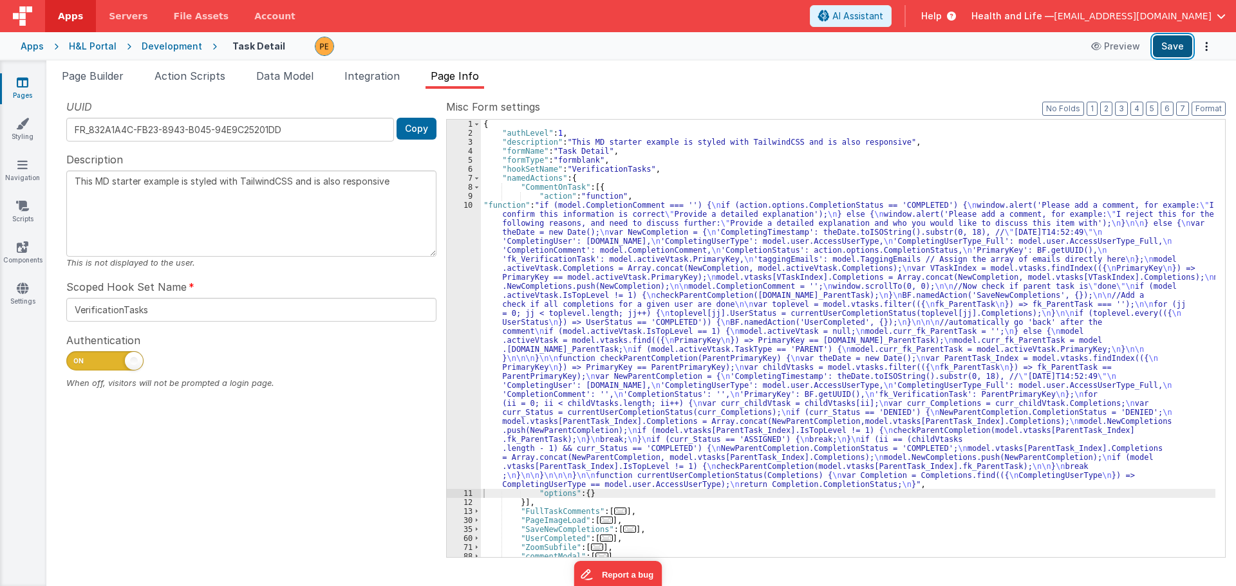
click at [1178, 42] on button "Save" at bounding box center [1172, 46] width 39 height 22
click at [509, 414] on div "{ "authLevel" : 1 , "description" : "This MD starter example is styled with Tai…" at bounding box center [848, 348] width 734 height 456
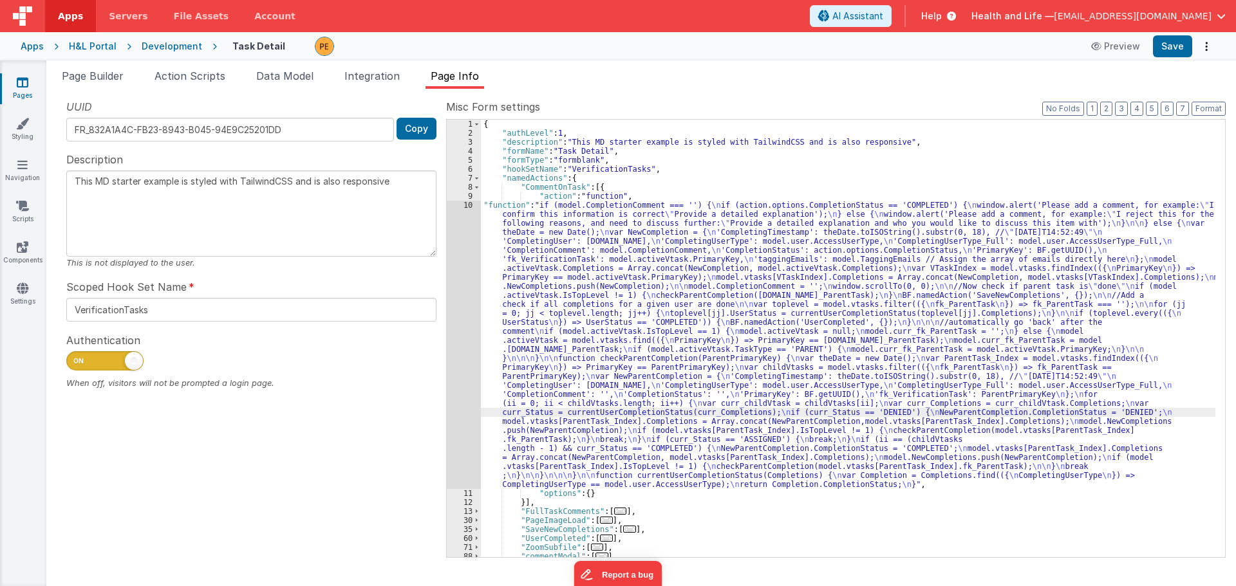
click at [460, 303] on div "10" at bounding box center [464, 345] width 34 height 288
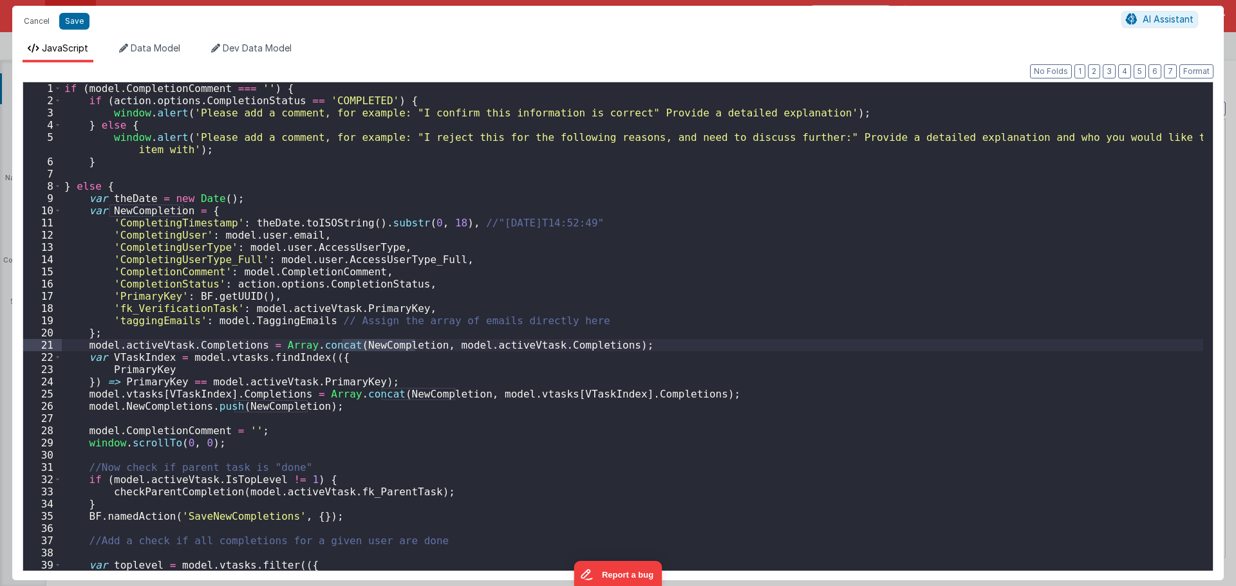
drag, startPoint x: 339, startPoint y: 344, endPoint x: 414, endPoint y: 346, distance: 74.7
click at [414, 346] on div "if ( model . CompletionComment === '' ) { if ( action . options . CompletionSta…" at bounding box center [632, 338] width 1141 height 513
drag, startPoint x: 297, startPoint y: 346, endPoint x: 270, endPoint y: 345, distance: 27.0
click at [270, 345] on div "if ( model . CompletionComment === '' ) { if ( action . options . CompletionSta…" at bounding box center [632, 338] width 1141 height 513
paste textarea
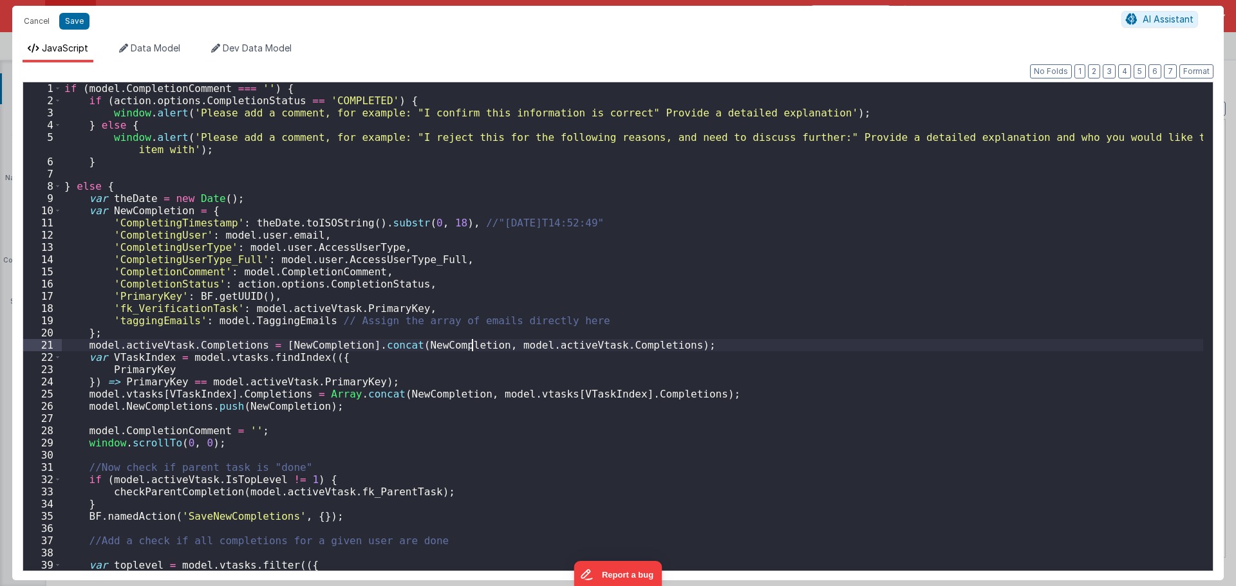
click at [467, 347] on div "if ( model . CompletionComment === '' ) { if ( action . options . CompletionSta…" at bounding box center [632, 338] width 1141 height 513
drag, startPoint x: 478, startPoint y: 349, endPoint x: 398, endPoint y: 343, distance: 80.0
click at [398, 343] on div "if ( model . CompletionComment === '' ) { if ( action . options . CompletionSta…" at bounding box center [632, 338] width 1141 height 513
drag, startPoint x: 454, startPoint y: 396, endPoint x: 384, endPoint y: 391, distance: 70.3
click at [384, 391] on div "if ( model . CompletionComment === '' ) { if ( action . options . CompletionSta…" at bounding box center [632, 338] width 1141 height 513
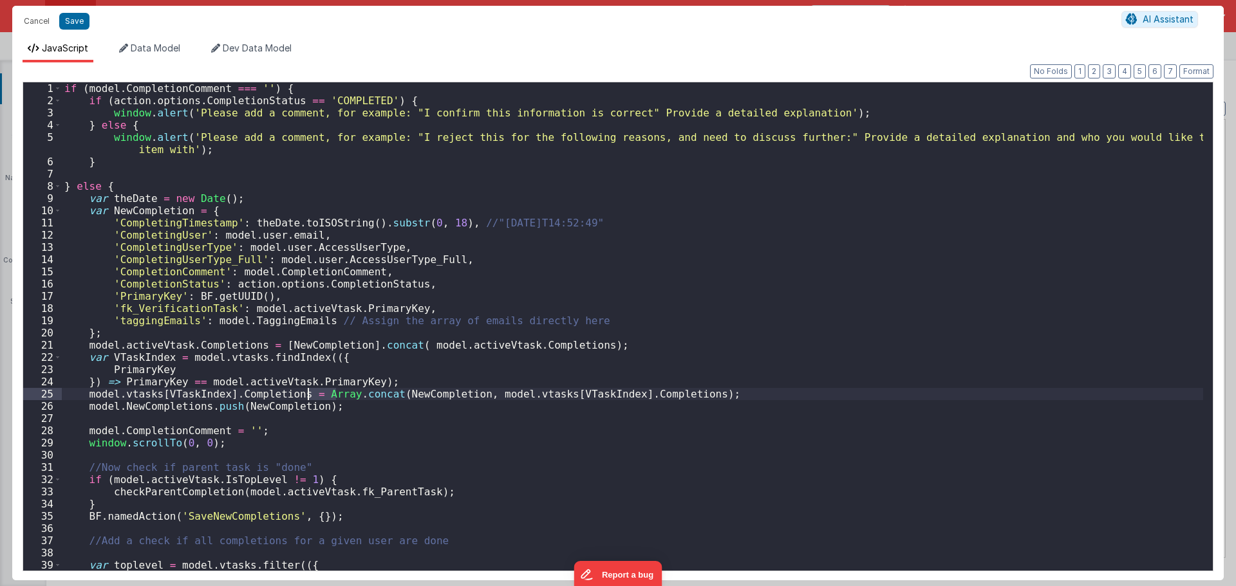
drag, startPoint x: 338, startPoint y: 391, endPoint x: 308, endPoint y: 389, distance: 29.6
click at [308, 389] on div "if ( model . CompletionComment === '' ) { if ( action . options . CompletionSta…" at bounding box center [632, 338] width 1141 height 513
drag, startPoint x: 440, startPoint y: 393, endPoint x: 519, endPoint y: 392, distance: 79.2
click at [519, 392] on div "if ( model . CompletionComment === '' ) { if ( action . options . CompletionSta…" at bounding box center [632, 338] width 1141 height 513
click at [405, 344] on div "if ( model . CompletionComment === '' ) { if ( action . options . CompletionSta…" at bounding box center [632, 338] width 1141 height 513
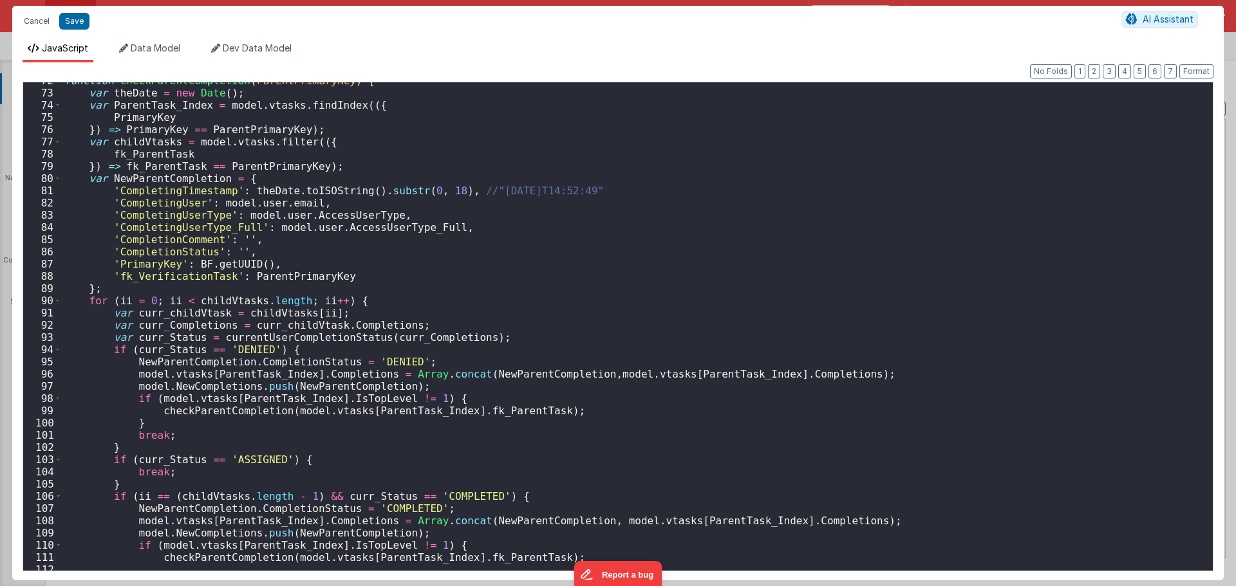
scroll to position [966, 0]
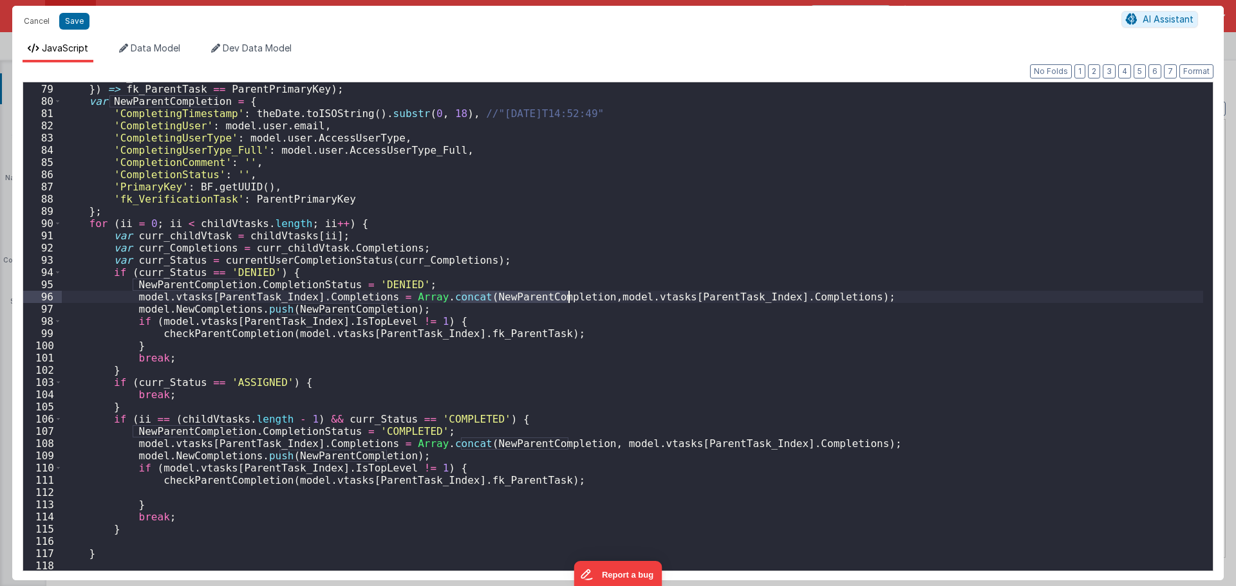
drag, startPoint x: 461, startPoint y: 298, endPoint x: 568, endPoint y: 295, distance: 107.5
click at [568, 295] on div "fk_ParentTask }) => fk_ParentTask == ParentPrimaryKey ) ; var NewParentCompleti…" at bounding box center [632, 327] width 1141 height 513
drag, startPoint x: 415, startPoint y: 294, endPoint x: 389, endPoint y: 299, distance: 25.6
click at [389, 299] on div "fk_ParentTask }) => fk_ParentTask == ParentPrimaryKey ) ; var NewParentCompleti…" at bounding box center [632, 327] width 1141 height 513
drag, startPoint x: 552, startPoint y: 297, endPoint x: 665, endPoint y: 297, distance: 112.6
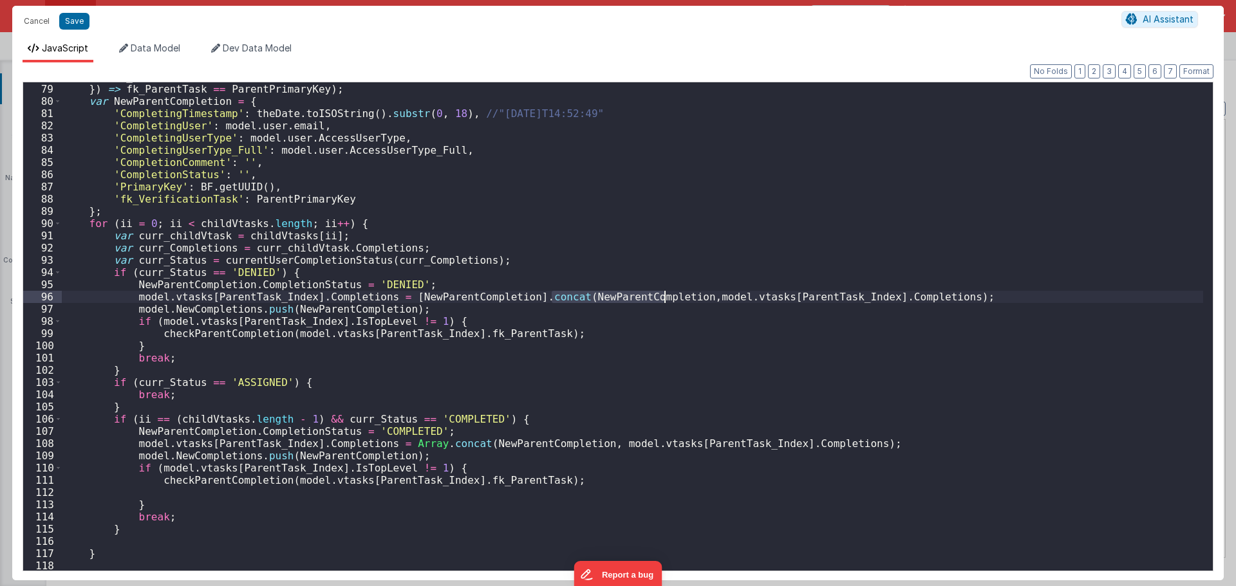
click at [665, 297] on div "fk_ParentTask }) => fk_ParentTask == ParentPrimaryKey ) ; var NewParentCompleti…" at bounding box center [632, 327] width 1141 height 513
drag, startPoint x: 570, startPoint y: 442, endPoint x: 462, endPoint y: 440, distance: 108.8
click at [462, 440] on div "fk_ParentTask }) => fk_ParentTask == ParentPrimaryKey ) ; var NewParentCompleti…" at bounding box center [632, 327] width 1141 height 513
drag, startPoint x: 418, startPoint y: 447, endPoint x: 386, endPoint y: 445, distance: 32.2
click at [386, 445] on div "fk_ParentTask }) => fk_ParentTask == ParentPrimaryKey ) ; var NewParentCompleti…" at bounding box center [632, 327] width 1141 height 513
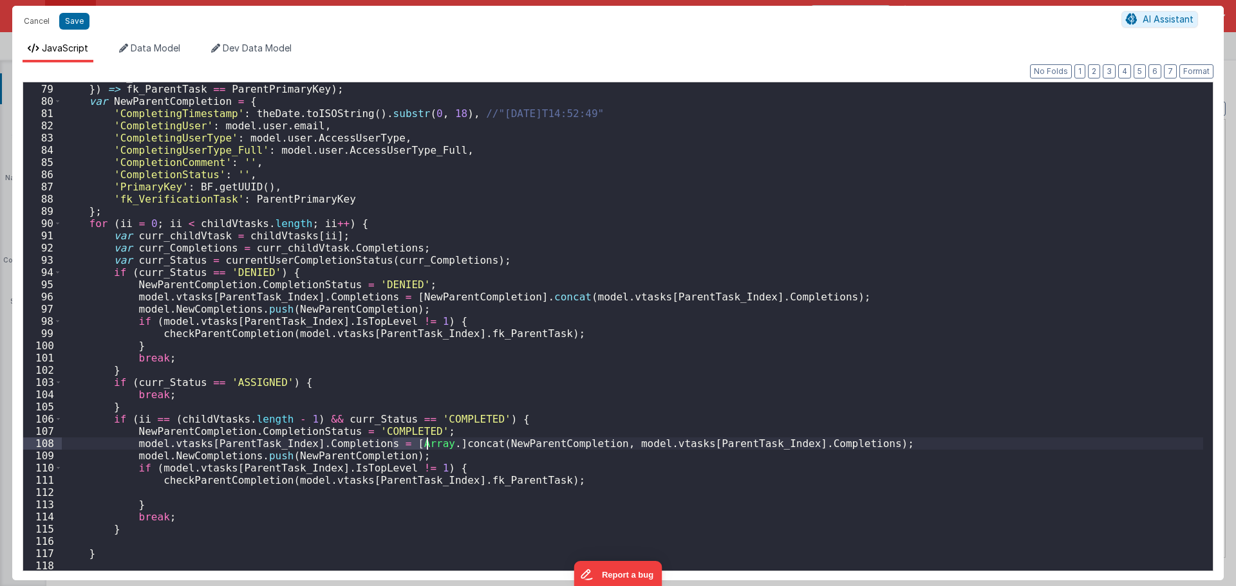
paste textarea
drag, startPoint x: 552, startPoint y: 445, endPoint x: 666, endPoint y: 448, distance: 114.0
click at [666, 448] on div "fk_ParentTask }) => fk_ParentTask == ParentPrimaryKey ) ; var NewParentCompleti…" at bounding box center [632, 327] width 1141 height 513
click at [66, 14] on button "Save" at bounding box center [74, 21] width 30 height 17
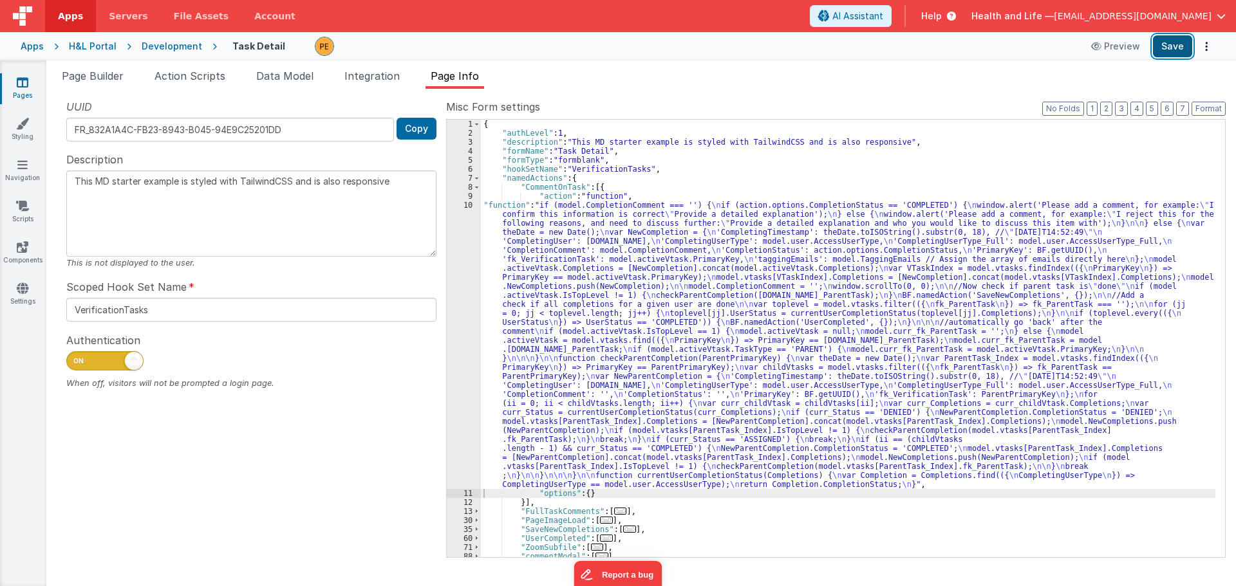
click at [1157, 49] on button "Save" at bounding box center [1172, 46] width 39 height 22
click at [649, 264] on div "{ "authLevel" : 1 , "description" : "This MD starter example is styled with Tai…" at bounding box center [848, 348] width 734 height 456
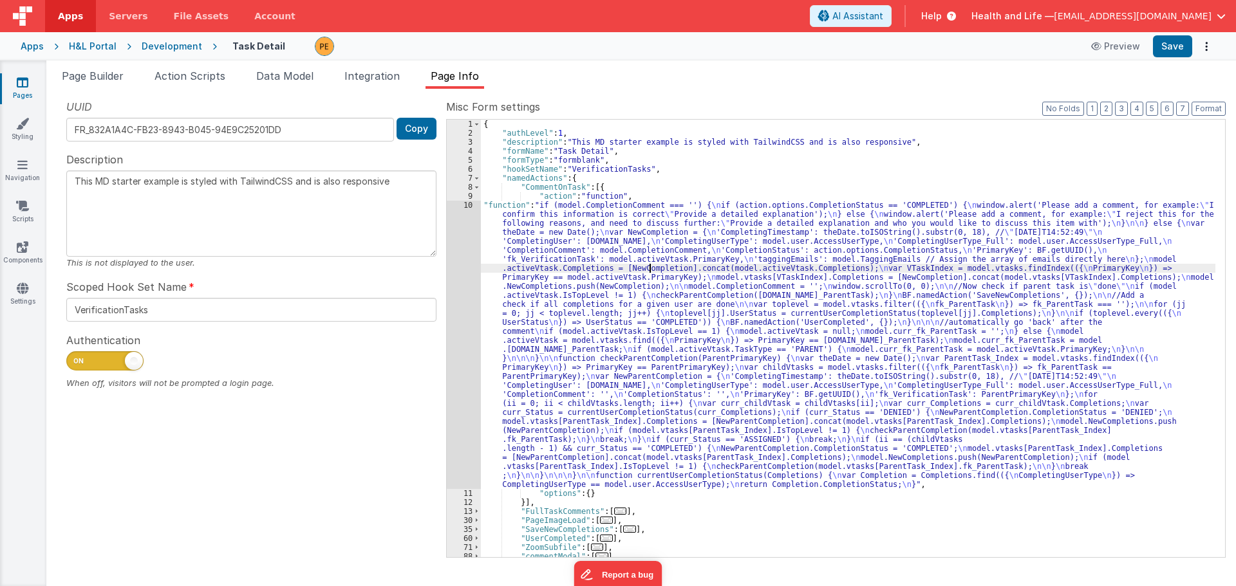
click at [457, 295] on div "10" at bounding box center [464, 345] width 34 height 288
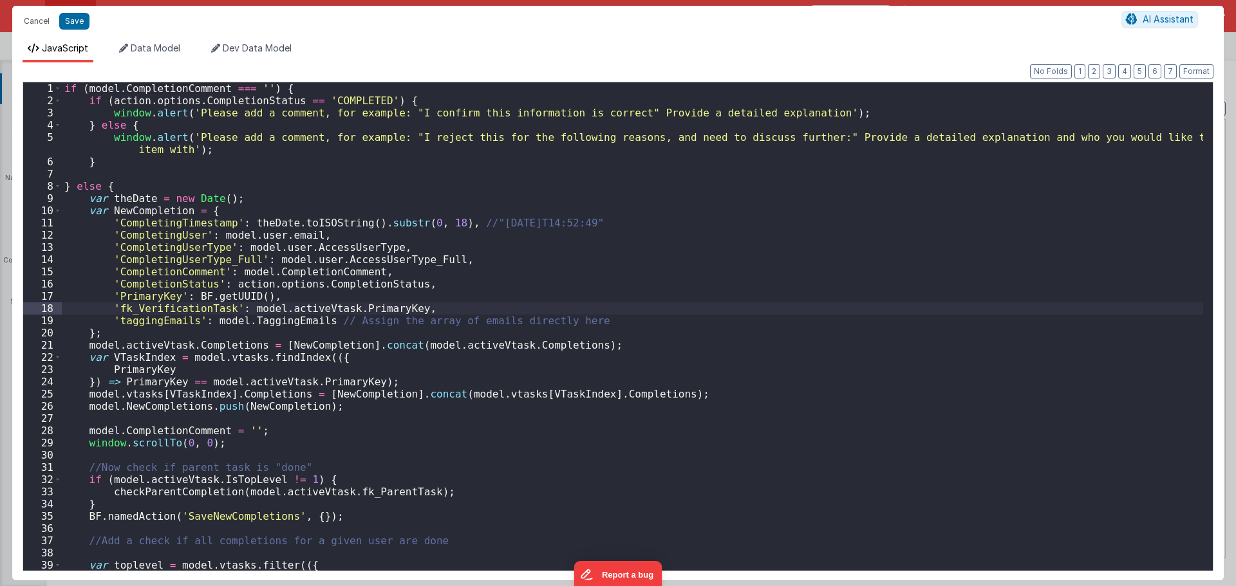
click at [154, 391] on div "if ( model . CompletionComment === '' ) { if ( action . options . CompletionSta…" at bounding box center [632, 338] width 1141 height 513
click at [182, 345] on div "if ( model . CompletionComment === '' ) { if ( action . options . CompletionSta…" at bounding box center [632, 338] width 1141 height 513
click at [249, 358] on div "if ( model . CompletionComment === '' ) { if ( action . options . CompletionSta…" at bounding box center [632, 338] width 1141 height 513
click at [234, 355] on div "if ( model . CompletionComment === '' ) { if ( action . options . CompletionSta…" at bounding box center [632, 338] width 1141 height 513
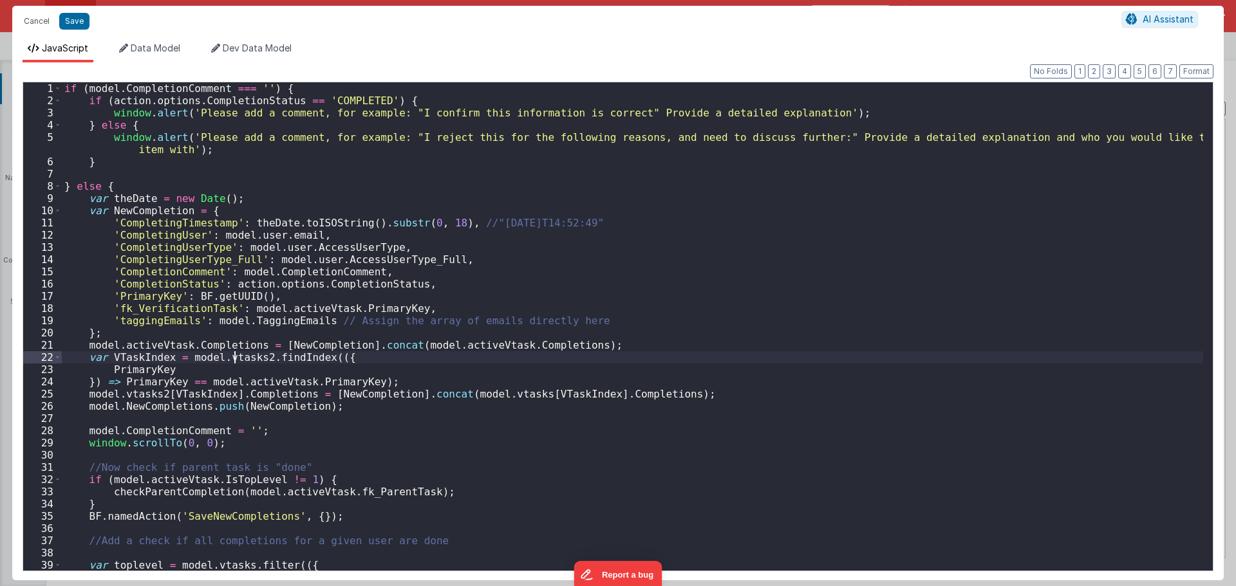
click at [234, 355] on div "if ( model . CompletionComment === '' ) { if ( action . options . CompletionSta…" at bounding box center [632, 338] width 1141 height 513
click at [240, 356] on div "if ( model . CompletionComment === '' ) { if ( action . options . CompletionSta…" at bounding box center [632, 326] width 1141 height 489
drag, startPoint x: 249, startPoint y: 357, endPoint x: 186, endPoint y: 357, distance: 63.1
click at [186, 357] on div "if ( model . CompletionComment === '' ) { if ( action . options . CompletionSta…" at bounding box center [632, 338] width 1141 height 513
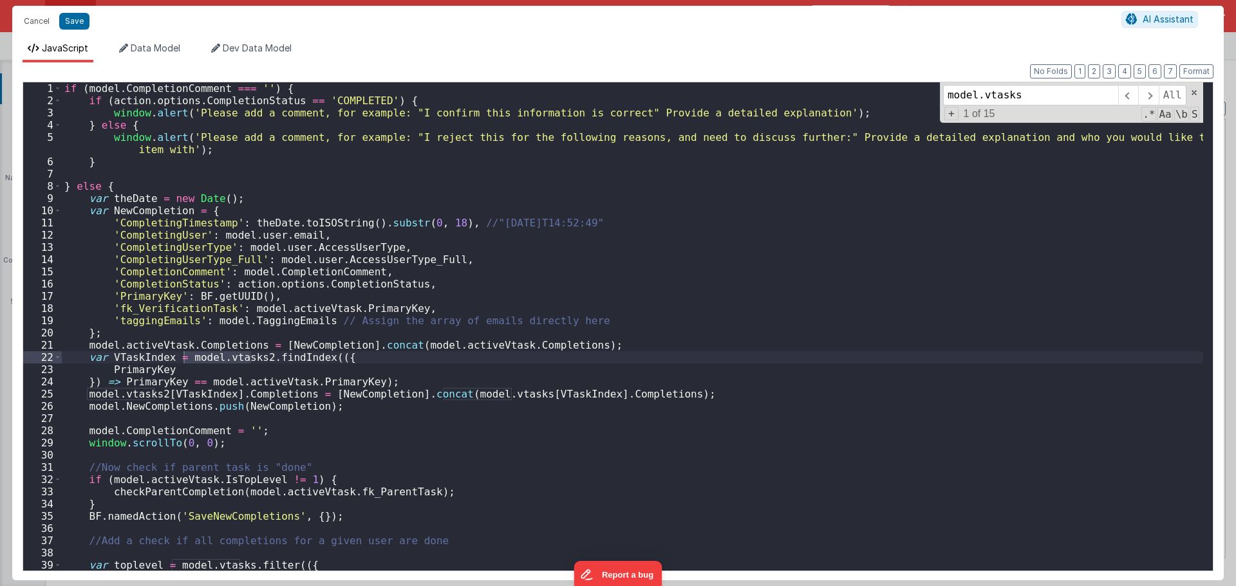
click at [1068, 101] on input "model.vtasks" at bounding box center [1030, 95] width 175 height 21
click at [1146, 100] on span at bounding box center [1148, 95] width 20 height 21
click at [511, 393] on div "if ( model . CompletionComment === '' ) { if ( action . options . CompletionSta…" at bounding box center [632, 326] width 1141 height 489
click at [1144, 97] on span at bounding box center [1148, 95] width 20 height 21
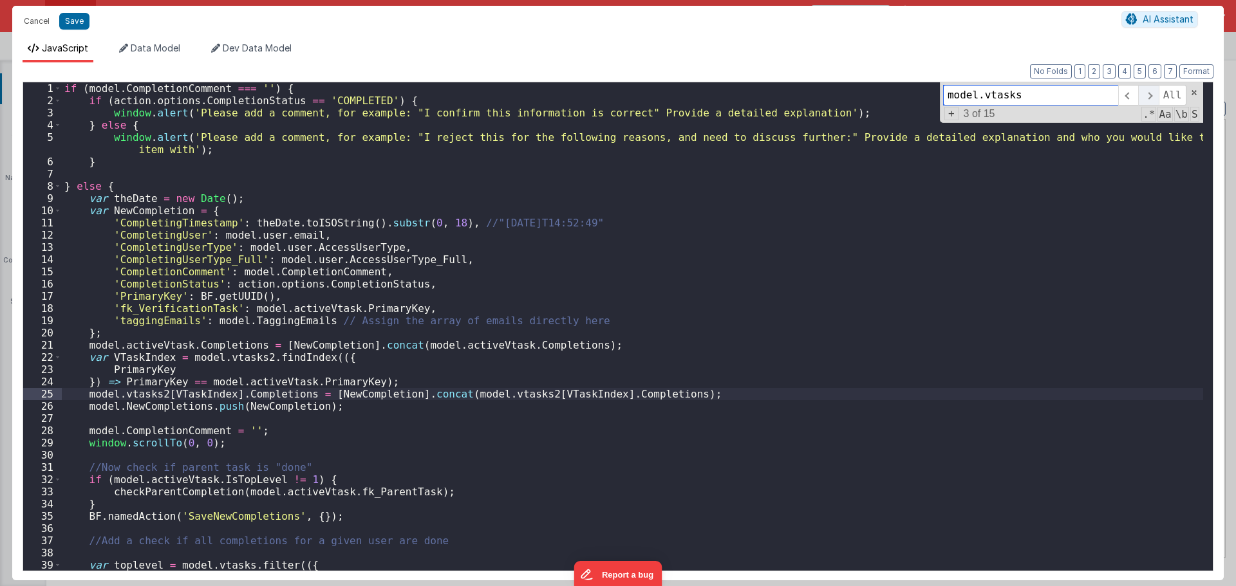
scroll to position [1, 0]
click at [240, 564] on div "if ( model . CompletionComment === '' ) { if ( action . options . CompletionSta…" at bounding box center [632, 326] width 1141 height 489
click at [1148, 96] on span at bounding box center [1148, 95] width 20 height 21
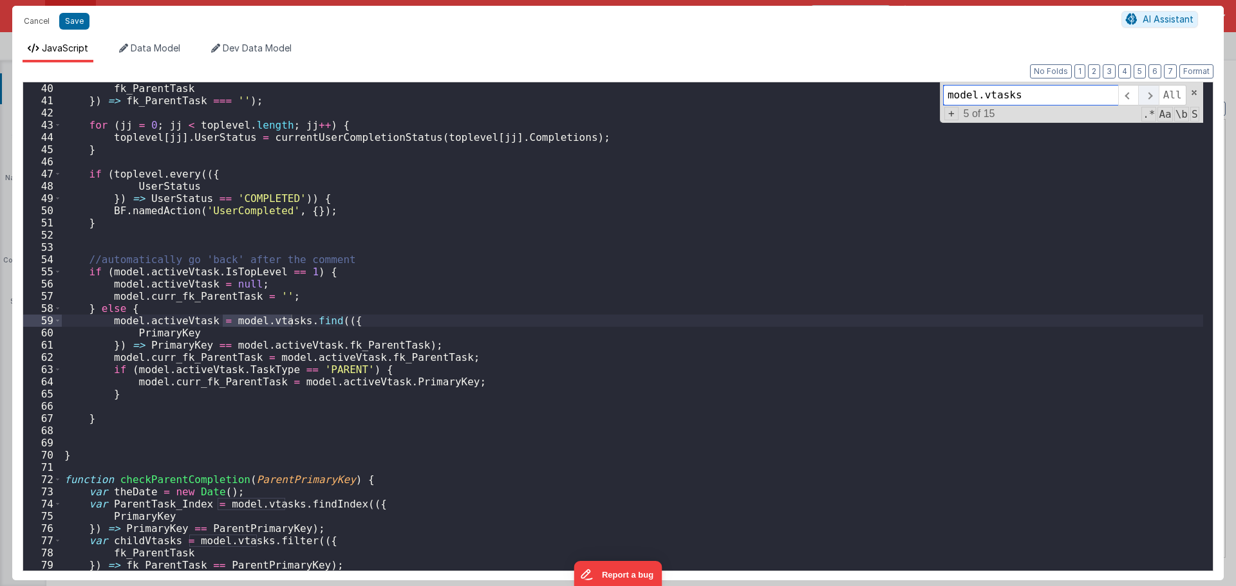
scroll to position [490, 0]
click at [290, 322] on div "fk_ParentTask }) => fk_ParentTask === '' ) ; for ( jj = 0 ; jj < toplevel . len…" at bounding box center [632, 326] width 1141 height 489
click at [1143, 97] on span at bounding box center [1148, 95] width 20 height 21
click at [287, 501] on div "fk_ParentTask }) => fk_ParentTask === '' ) ; for ( jj = 0 ; jj < toplevel . len…" at bounding box center [632, 326] width 1141 height 489
click at [258, 540] on div "fk_ParentTask }) => fk_ParentTask === '' ) ; for ( jj = 0 ; jj < toplevel . len…" at bounding box center [632, 338] width 1141 height 513
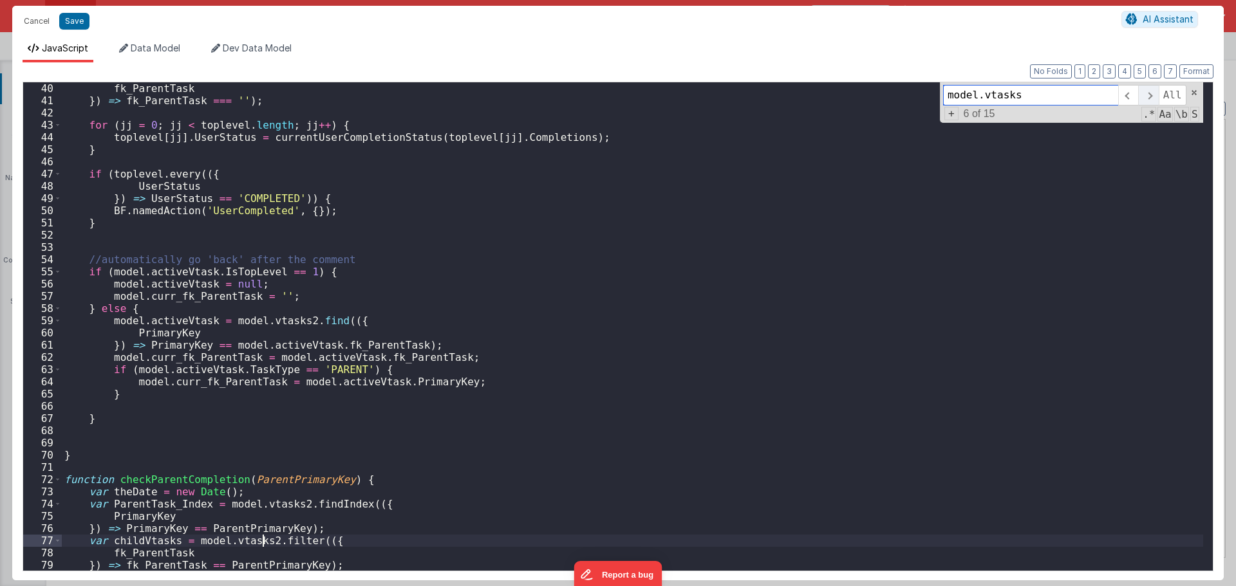
click at [1150, 99] on span at bounding box center [1148, 95] width 20 height 21
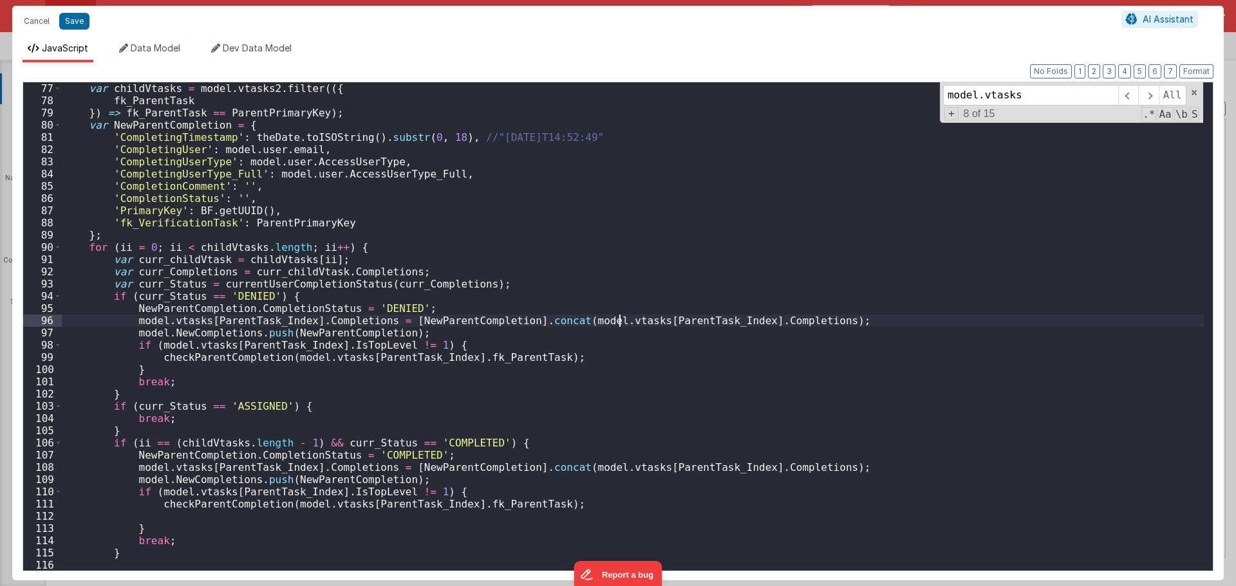
click at [619, 319] on div "var childVtasks = model . vtasks2 . filter (({ fk_ParentTask }) => fk_ParentTas…" at bounding box center [632, 338] width 1141 height 513
click at [198, 324] on div "var childVtasks = model . vtasks2 . filter (({ fk_ParentTask }) => fk_ParentTas…" at bounding box center [632, 338] width 1141 height 513
click at [1155, 96] on span at bounding box center [1148, 95] width 20 height 21
click at [1154, 95] on span at bounding box center [1148, 95] width 20 height 21
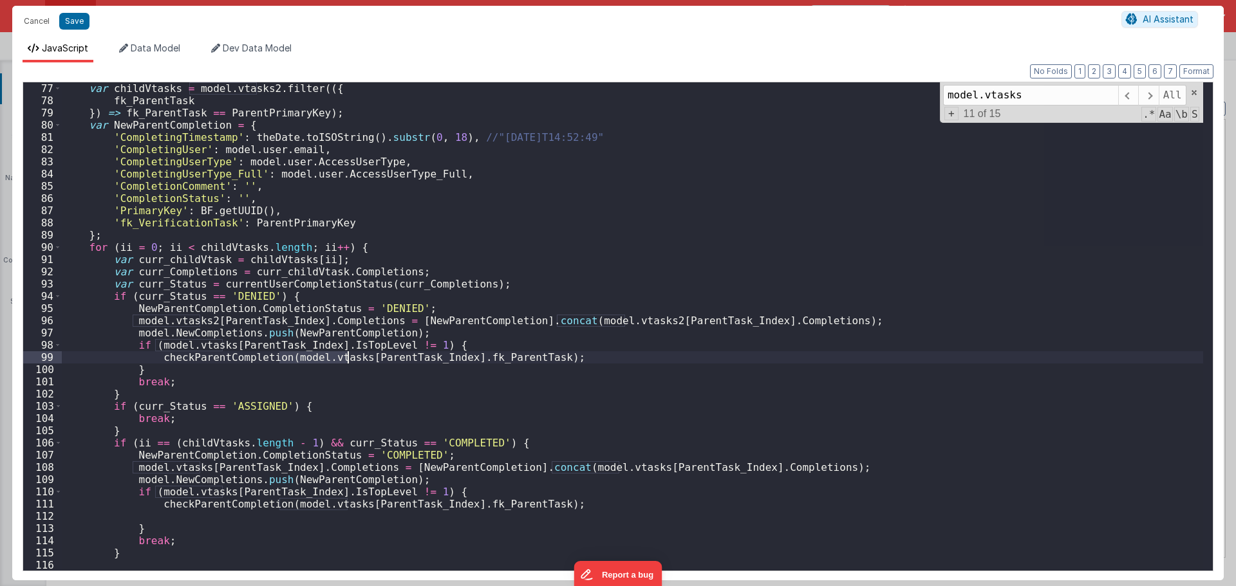
click at [348, 355] on div "var childVtasks = model . vtasks2 . filter (({ fk_ParentTask }) => fk_ParentTas…" at bounding box center [632, 326] width 1141 height 489
click at [221, 346] on div "var childVtasks = model . vtasks2 . filter (({ fk_ParentTask }) => fk_ParentTas…" at bounding box center [632, 338] width 1141 height 513
click at [1152, 88] on span at bounding box center [1148, 95] width 20 height 21
click at [197, 471] on div "var childVtasks = model . vtasks2 . filter (({ fk_ParentTask }) => fk_ParentTas…" at bounding box center [632, 326] width 1141 height 489
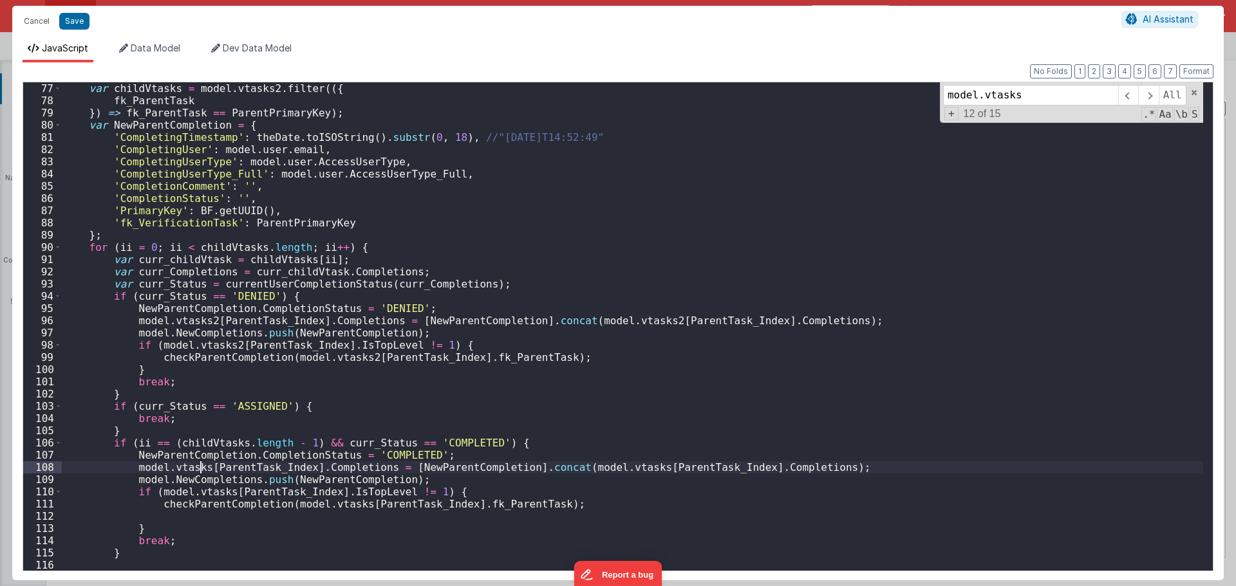
click at [203, 469] on div "var childVtasks = model . vtasks2 . filter (({ fk_ParentTask }) => fk_ParentTas…" at bounding box center [632, 338] width 1141 height 513
click at [223, 492] on div "var childVtasks = model . vtasks2 . filter (({ fk_ParentTask }) => fk_ParentTas…" at bounding box center [632, 338] width 1141 height 513
click at [346, 505] on div "var childVtasks = model . vtasks2 . filter (({ fk_ParentTask }) => fk_ParentTas…" at bounding box center [632, 338] width 1141 height 513
click at [1155, 91] on span at bounding box center [1148, 95] width 20 height 21
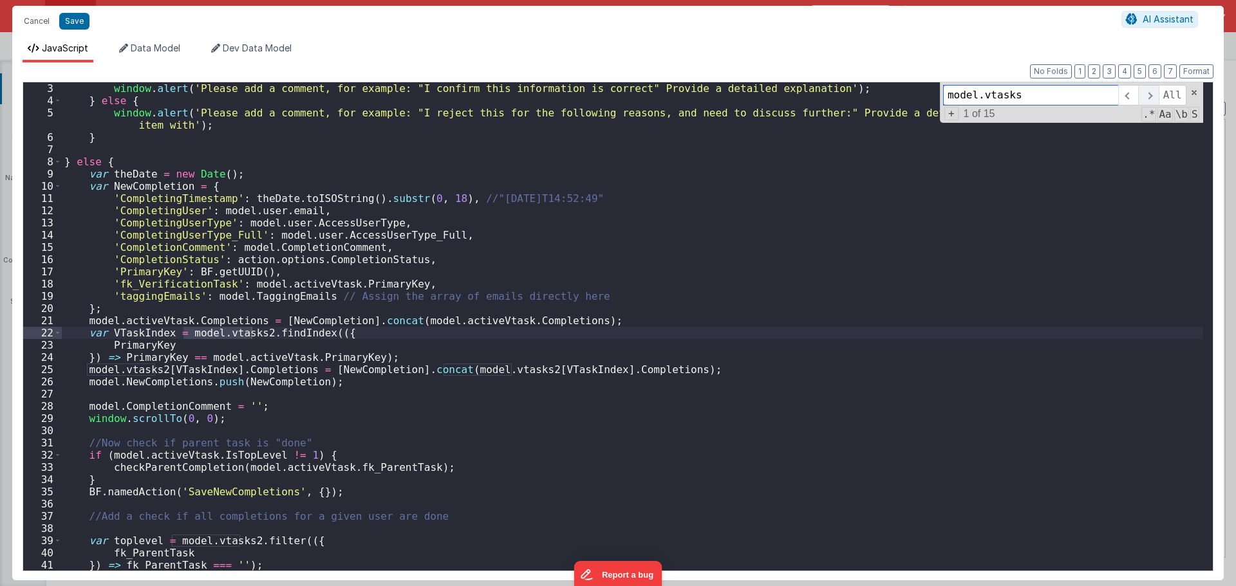
scroll to position [25, 0]
click at [1155, 91] on span at bounding box center [1148, 95] width 20 height 21
click at [1152, 91] on span at bounding box center [1148, 95] width 20 height 21
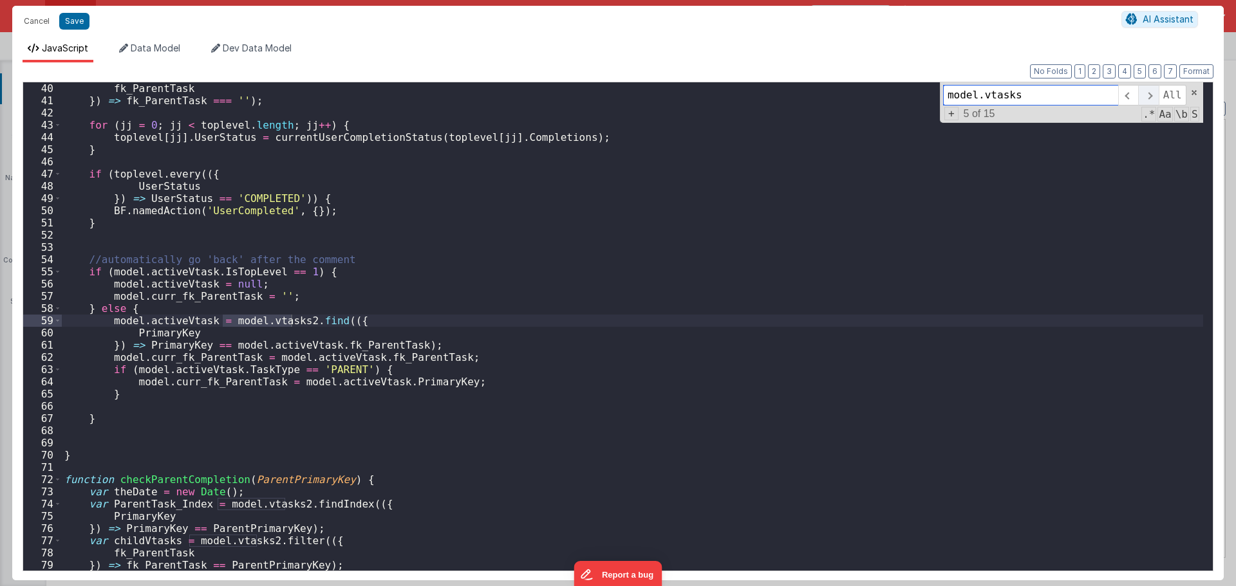
scroll to position [490, 0]
click at [1152, 91] on span at bounding box center [1148, 95] width 20 height 21
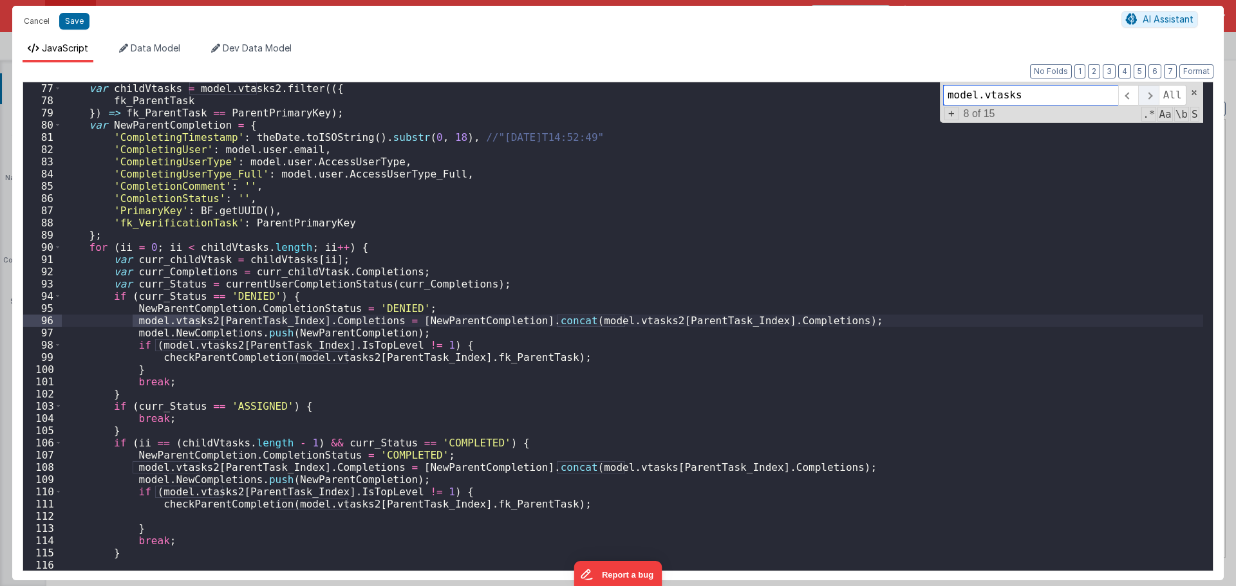
click at [1152, 91] on span at bounding box center [1148, 95] width 20 height 21
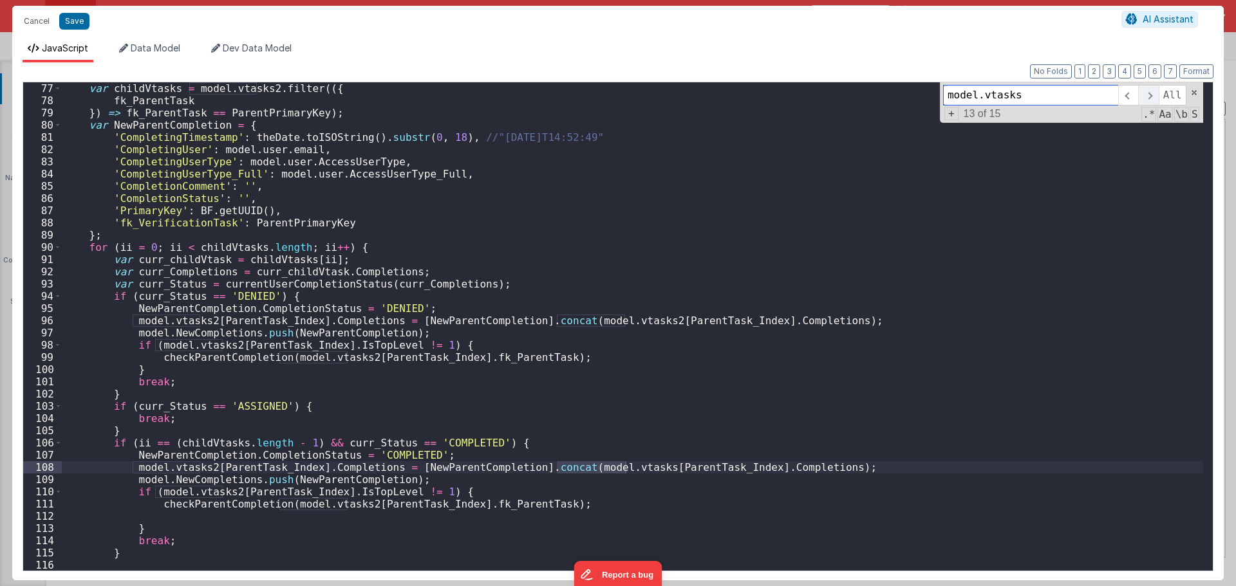
click at [1152, 91] on span at bounding box center [1148, 95] width 20 height 21
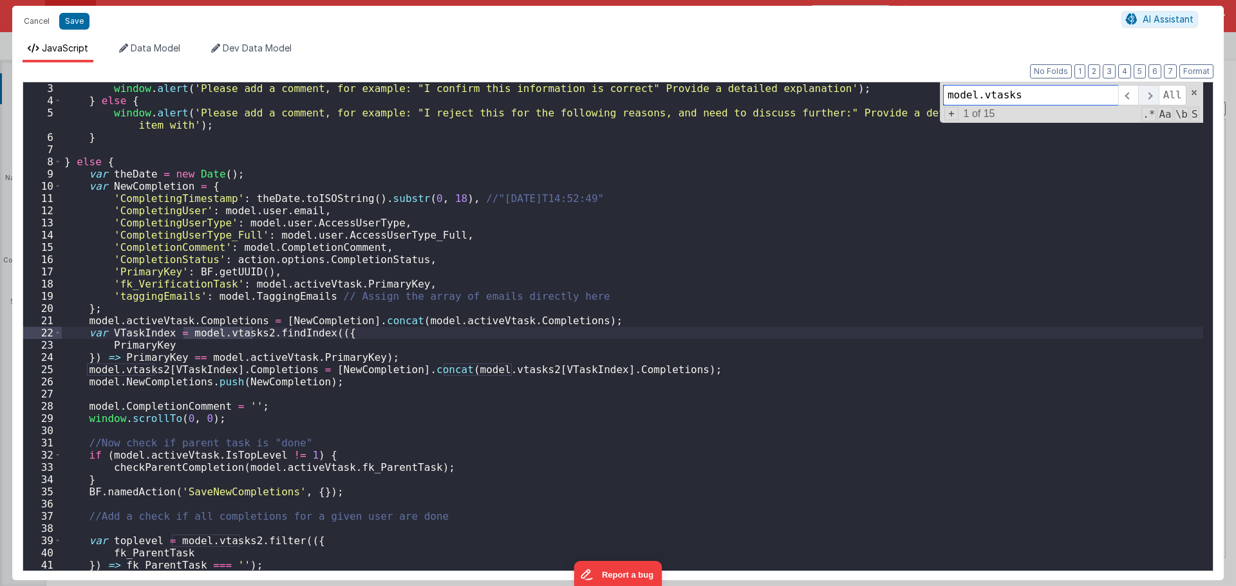
scroll to position [25, 0]
click at [84, 20] on button "Save" at bounding box center [74, 21] width 30 height 17
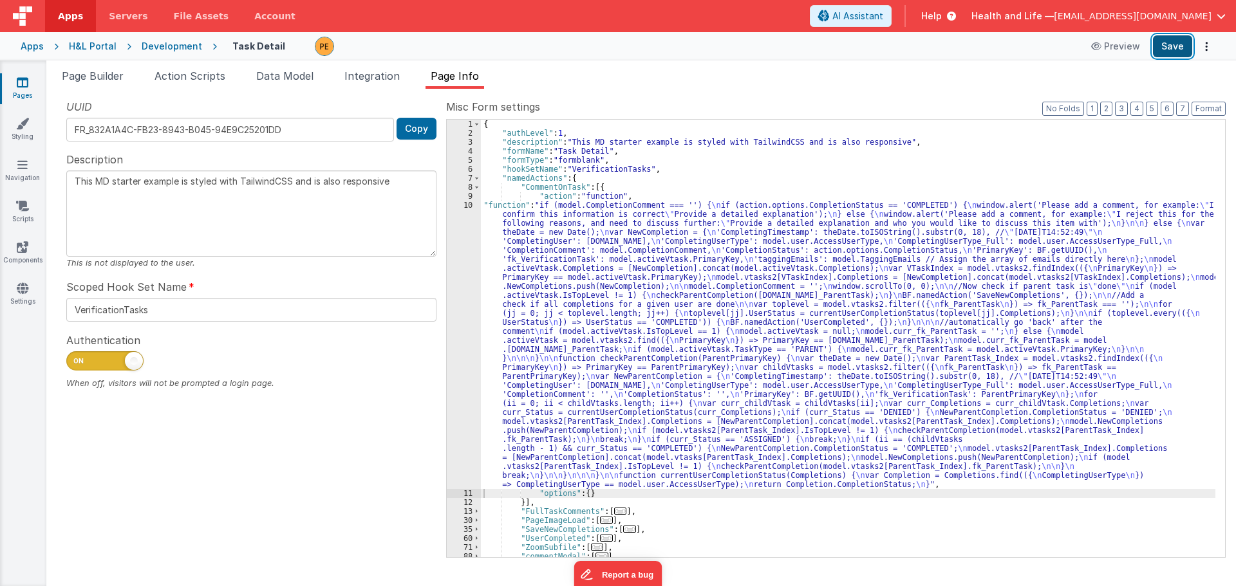
click at [1160, 39] on button "Save" at bounding box center [1172, 46] width 39 height 22
click at [559, 346] on div "{ "authLevel" : 1 , "description" : "This MD starter example is styled with Tai…" at bounding box center [848, 348] width 734 height 456
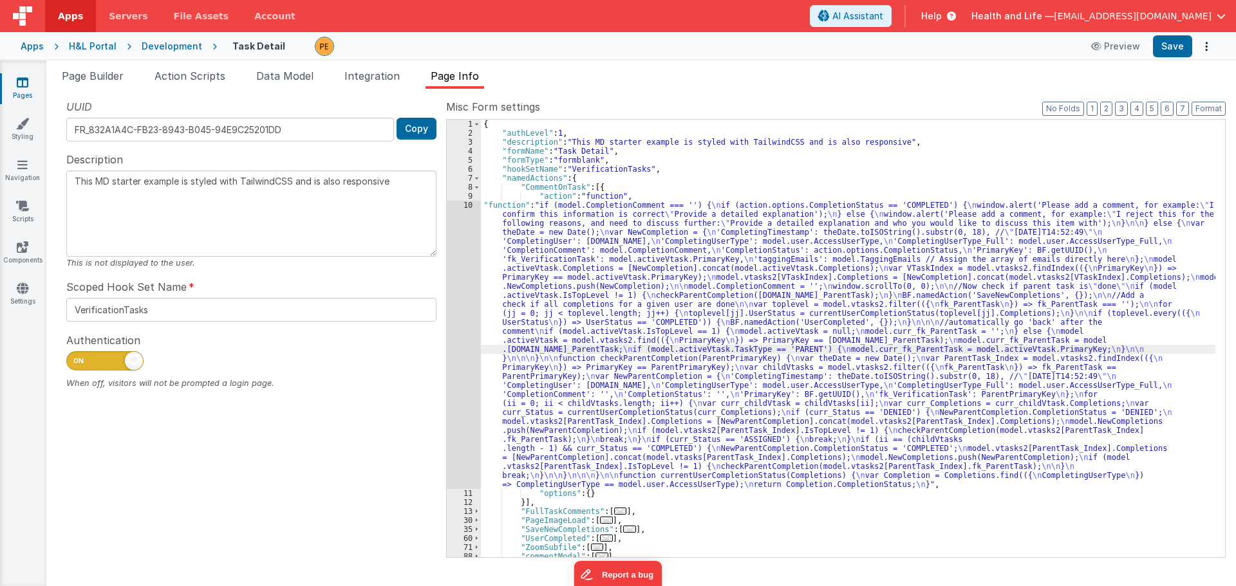
click at [466, 310] on div "10" at bounding box center [464, 345] width 34 height 288
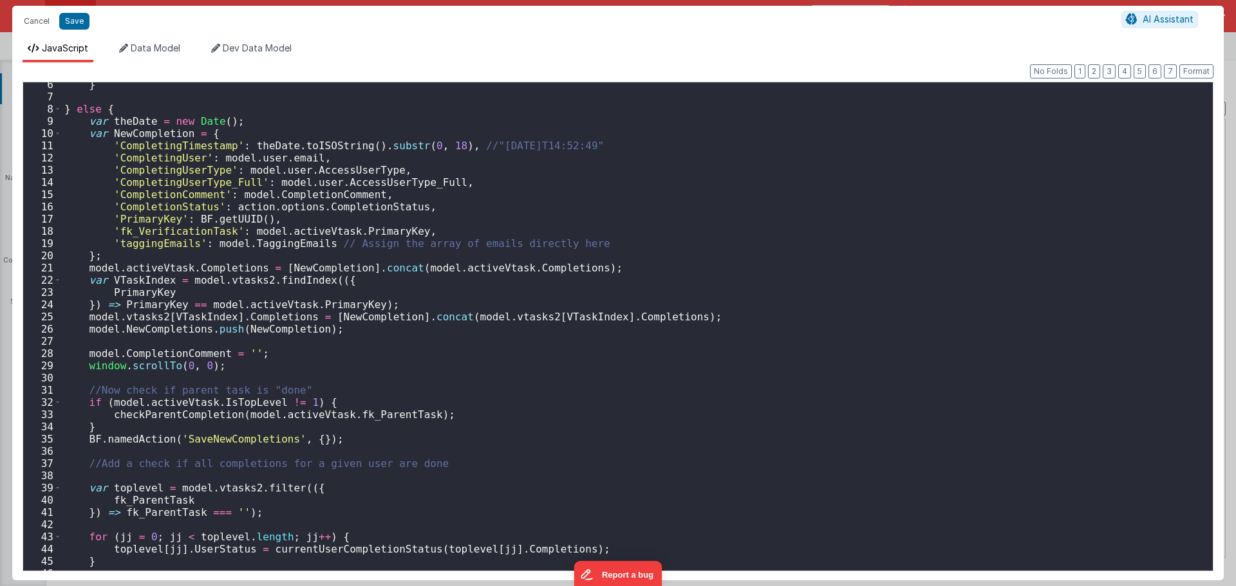
scroll to position [154, 0]
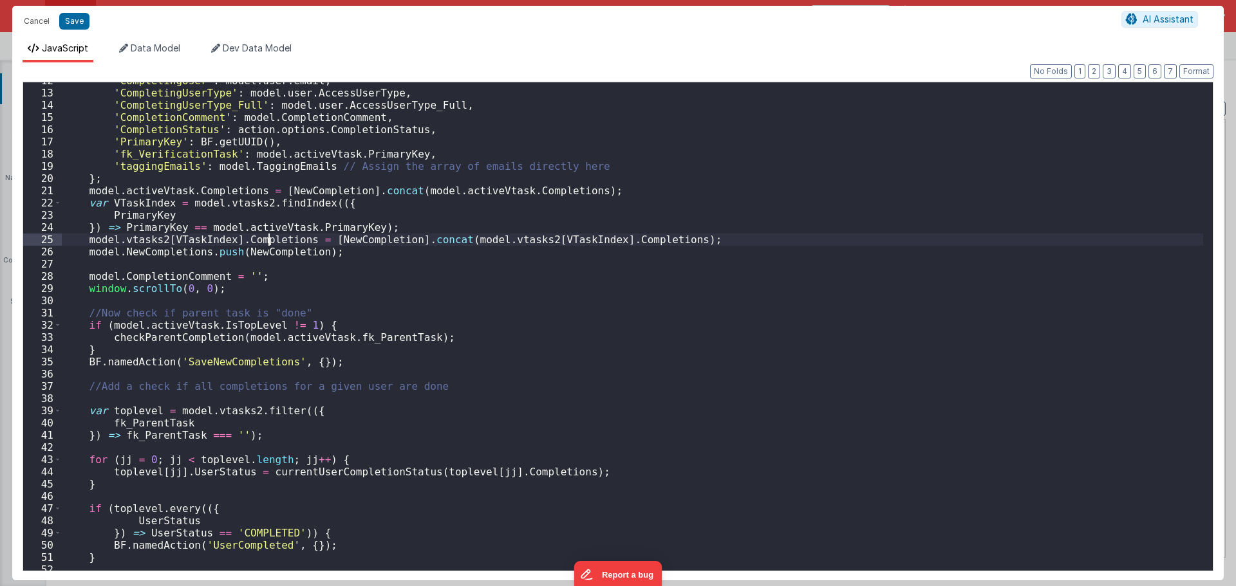
click at [267, 238] on div "'CompletingUser' : model . user . email , 'CompletingUserType' : model . user .…" at bounding box center [632, 331] width 1141 height 513
click at [194, 241] on div "'CompletingUser' : model . user . email , 'CompletingUserType' : model . user .…" at bounding box center [632, 331] width 1141 height 513
click at [143, 214] on div "'CompletingUser' : model . user . email , 'CompletingUserType' : model . user .…" at bounding box center [632, 331] width 1141 height 513
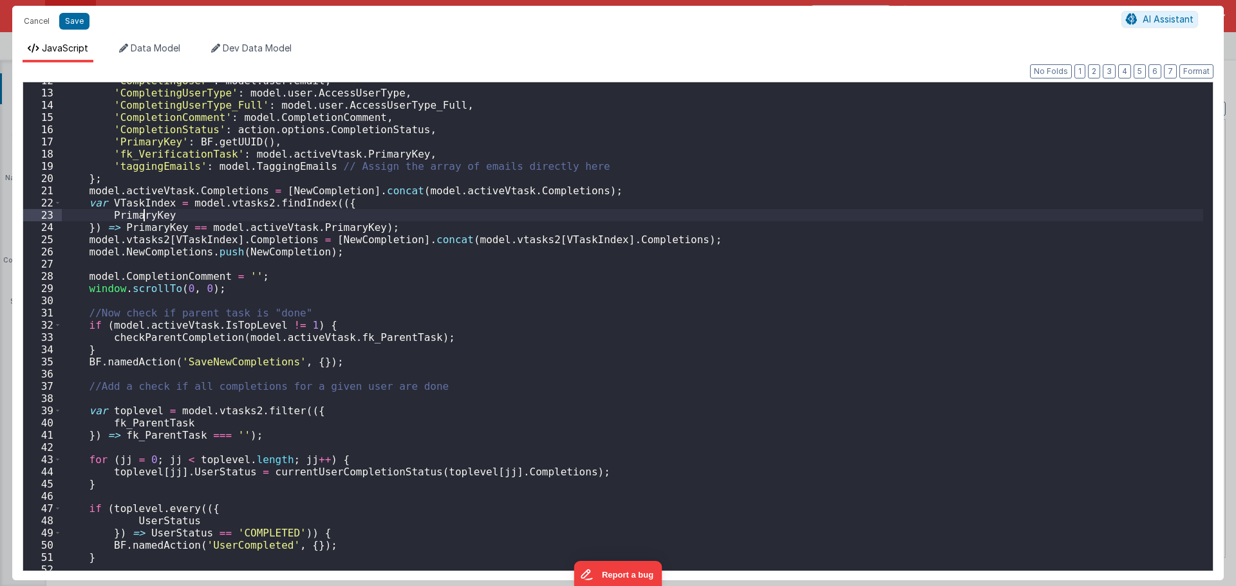
click at [143, 214] on div "'CompletingUser' : model . user . email , 'CompletingUserType' : model . user .…" at bounding box center [632, 331] width 1141 height 513
click at [152, 225] on div "'CompletingUser' : model . user . email , 'CompletingUserType' : model . user .…" at bounding box center [632, 331] width 1141 height 513
click at [216, 227] on div "'CompletingUser' : model . user . email , 'CompletingUserType' : model . user .…" at bounding box center [632, 331] width 1141 height 513
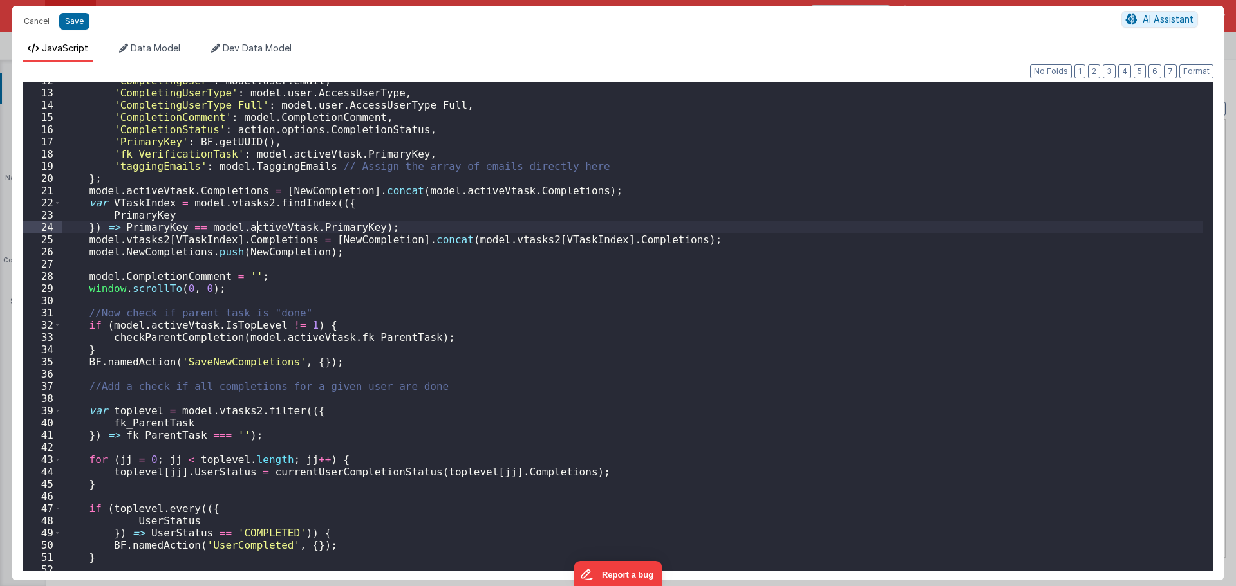
click at [255, 230] on div "'CompletingUser' : model . user . email , 'CompletingUserType' : model . user .…" at bounding box center [632, 331] width 1141 height 513
click at [300, 229] on div "'CompletingUser' : model . user . email , 'CompletingUserType' : model . user .…" at bounding box center [632, 331] width 1141 height 513
click at [306, 229] on div "'CompletingUser' : model . user . email , 'CompletingUserType' : model . user .…" at bounding box center [632, 331] width 1141 height 513
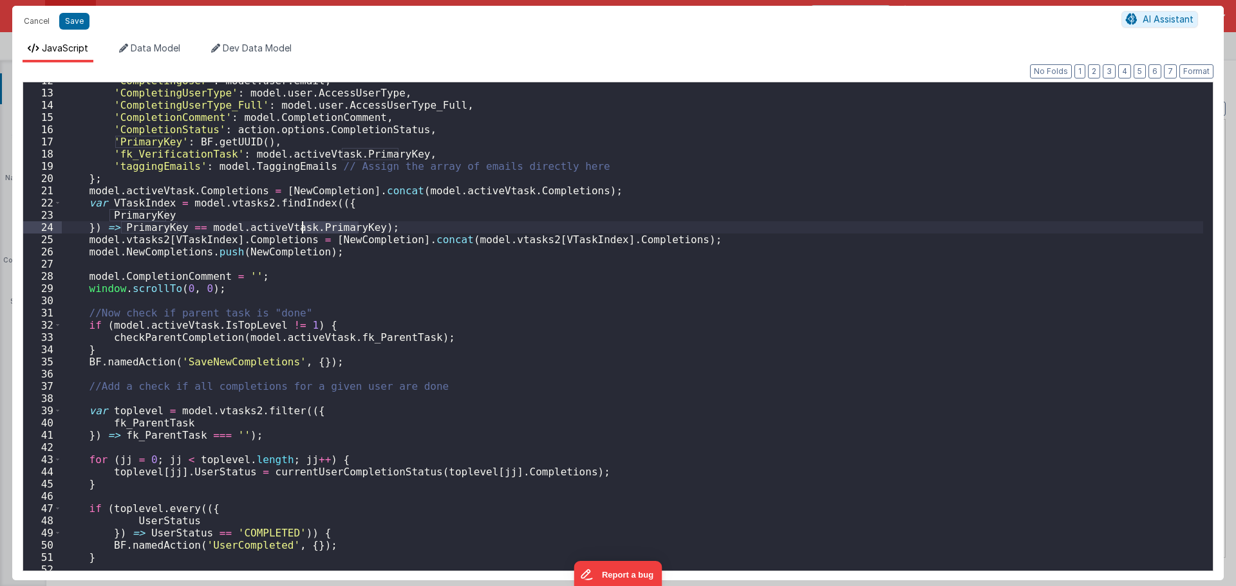
click at [182, 245] on div "'CompletingUser' : model . user . email , 'CompletingUserType' : model . user .…" at bounding box center [632, 331] width 1141 height 513
click at [266, 240] on div "'CompletingUser' : model . user . email , 'CompletingUserType' : model . user .…" at bounding box center [632, 331] width 1141 height 513
click at [197, 242] on div "'CompletingUser' : model . user . email , 'CompletingUserType' : model . user .…" at bounding box center [632, 331] width 1141 height 513
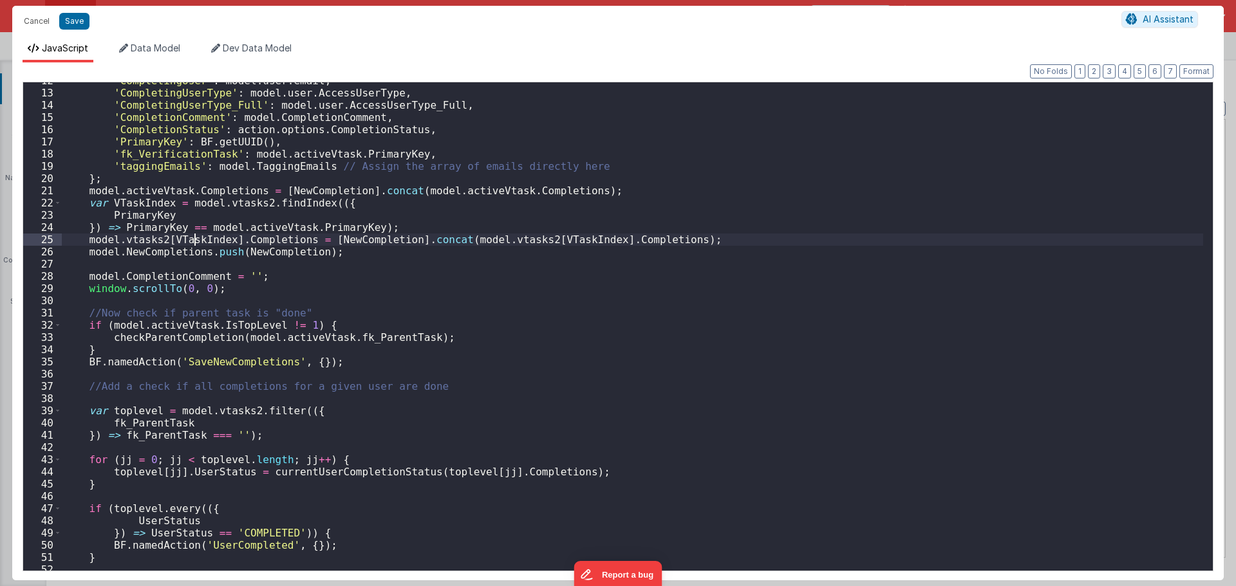
click at [197, 242] on div "'CompletingUser' : model . user . email , 'CompletingUserType' : model . user .…" at bounding box center [632, 331] width 1141 height 513
click at [250, 240] on div "'CompletingUser' : model . user . email , 'CompletingUserType' : model . user .…" at bounding box center [632, 331] width 1141 height 513
click at [335, 238] on div "'CompletingUser' : model . user . email , 'CompletingUserType' : model . user .…" at bounding box center [632, 331] width 1141 height 513
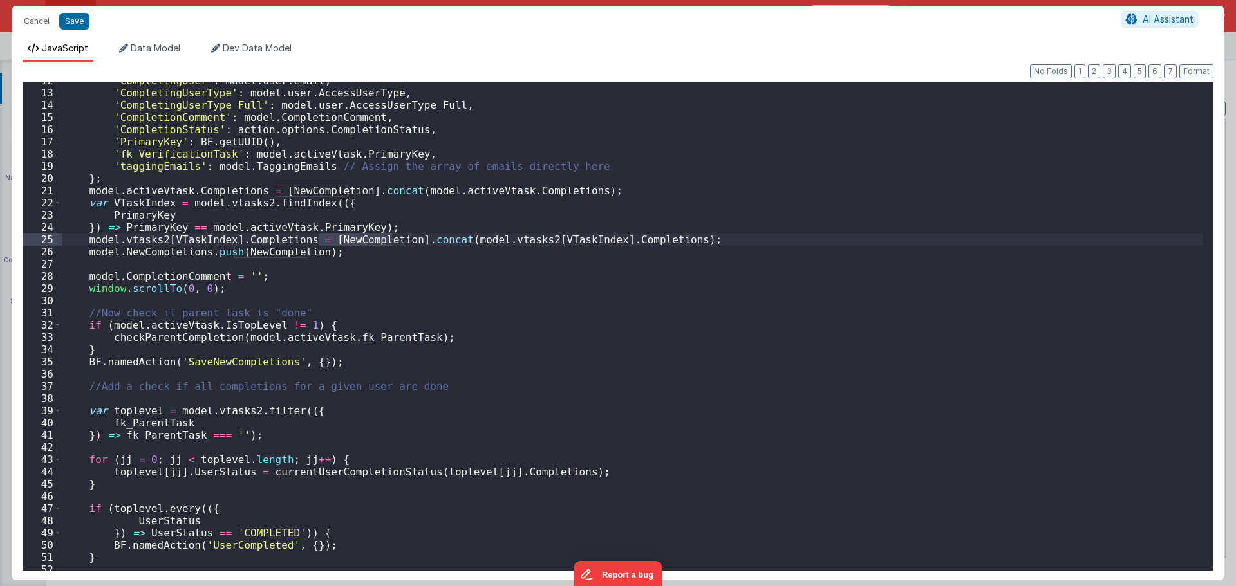
click at [424, 239] on div "'CompletingUser' : model . user . email , 'CompletingUserType' : model . user .…" at bounding box center [632, 331] width 1141 height 513
click at [449, 238] on div "'CompletingUser' : model . user . email , 'CompletingUserType' : model . user .…" at bounding box center [632, 331] width 1141 height 513
click at [487, 240] on div "'CompletingUser' : model . user . email , 'CompletingUserType' : model . user .…" at bounding box center [632, 331] width 1141 height 513
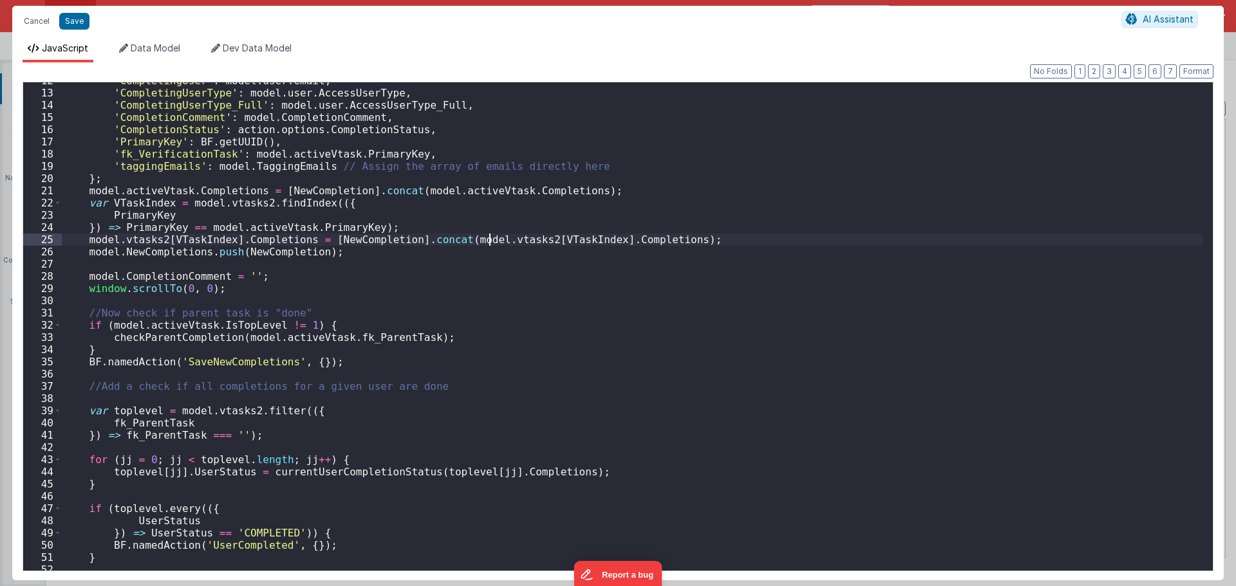
click at [487, 240] on div "'CompletingUser' : model . user . email , 'CompletingUserType' : model . user .…" at bounding box center [632, 331] width 1141 height 513
click at [539, 240] on div "'CompletingUser' : model . user . email , 'CompletingUserType' : model . user .…" at bounding box center [632, 331] width 1141 height 513
click at [516, 241] on div "'CompletingUser' : model . user . email , 'CompletingUserType' : model . user .…" at bounding box center [632, 331] width 1141 height 513
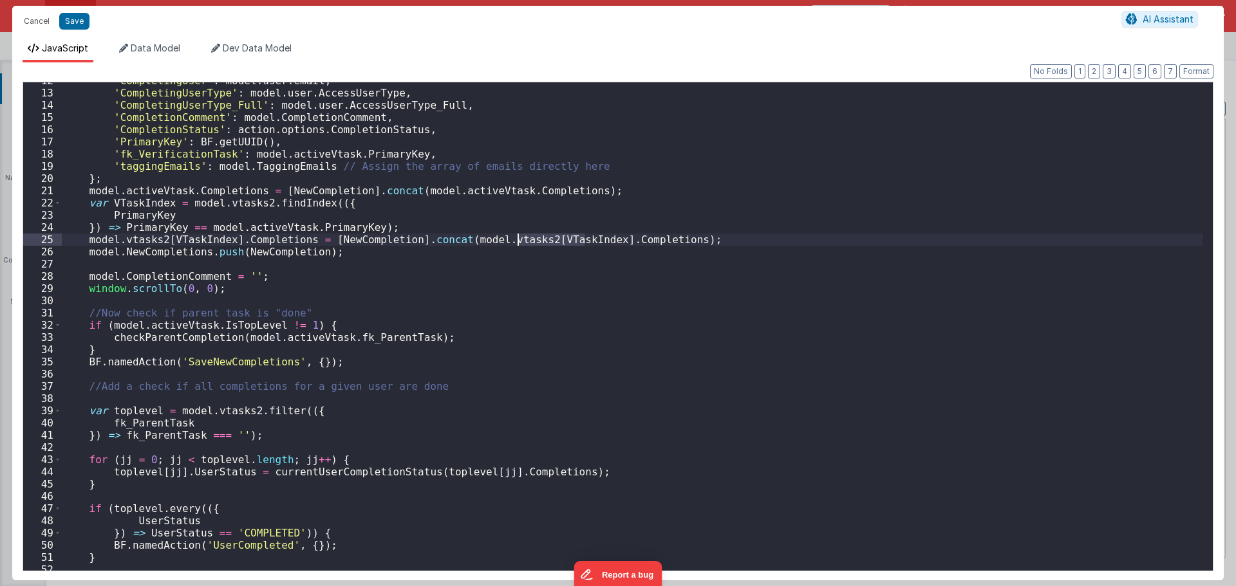
click at [492, 238] on div "'CompletingUser' : model . user . email , 'CompletingUserType' : model . user .…" at bounding box center [632, 331] width 1141 height 513
click at [532, 239] on div "'CompletingUser' : model . user . email , 'CompletingUserType' : model . user .…" at bounding box center [632, 331] width 1141 height 513
click at [590, 240] on div "'CompletingUser' : model . user . email , 'CompletingUserType' : model . user .…" at bounding box center [632, 331] width 1141 height 513
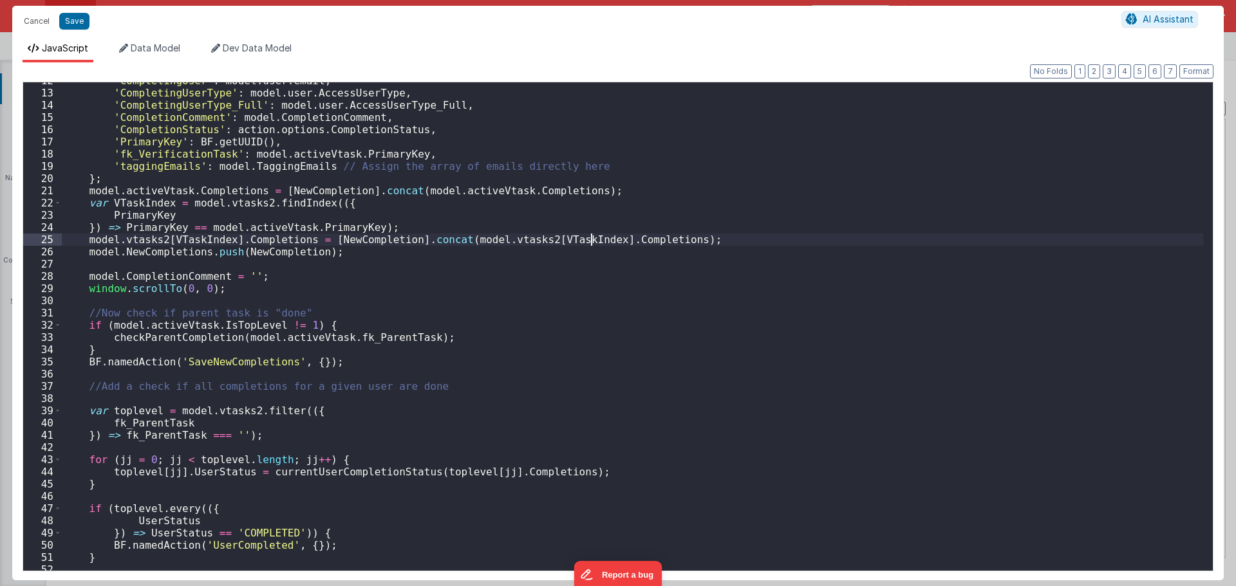
click at [590, 240] on div "'CompletingUser' : model . user . email , 'CompletingUserType' : model . user .…" at bounding box center [632, 331] width 1141 height 513
click at [563, 241] on div "'CompletingUser' : model . user . email , 'CompletingUserType' : model . user .…" at bounding box center [632, 331] width 1141 height 513
click at [387, 241] on div "'CompletingUser' : model . user . email , 'CompletingUserType' : model . user .…" at bounding box center [632, 331] width 1141 height 513
click at [433, 241] on div "'CompletingUser' : model . user . email , 'CompletingUserType' : model . user .…" at bounding box center [632, 331] width 1141 height 513
click at [372, 247] on div "'CompletingUser' : model . user . email , 'CompletingUserType' : model . user .…" at bounding box center [632, 331] width 1141 height 513
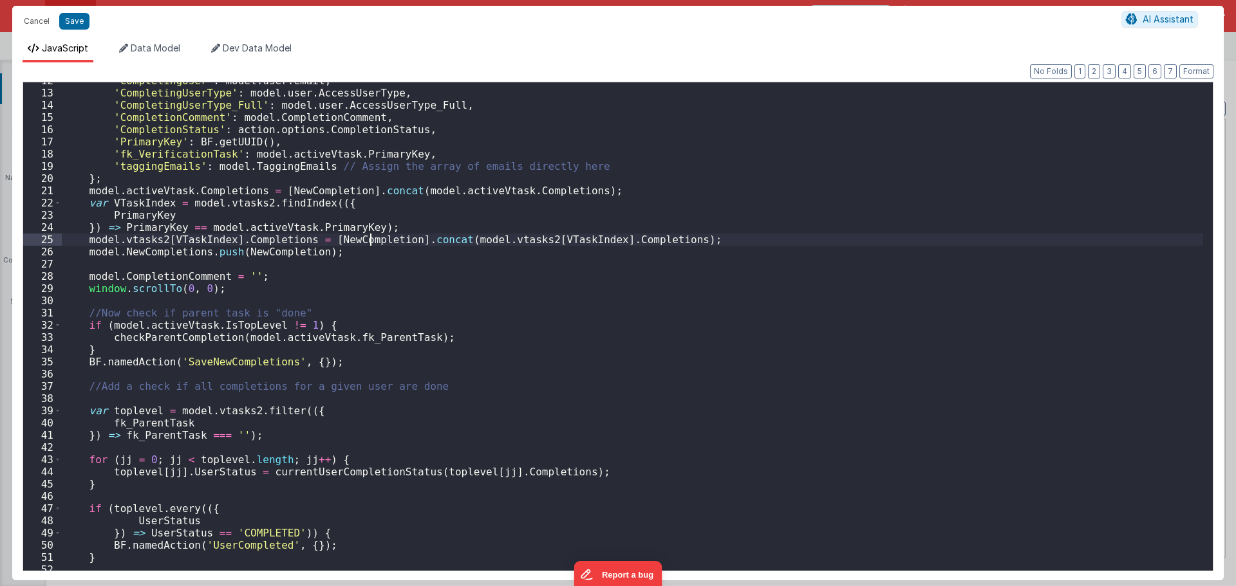
click at [373, 243] on div "'CompletingUser' : model . user . email , 'CompletingUserType' : model . user .…" at bounding box center [632, 331] width 1141 height 513
click at [359, 192] on div "'CompletingUser' : model . user . email , 'CompletingUserType' : model . user .…" at bounding box center [632, 331] width 1141 height 513
drag, startPoint x: 398, startPoint y: 191, endPoint x: 336, endPoint y: 192, distance: 62.4
click at [336, 192] on div "'CompletingUser' : model . user . email , 'CompletingUserType' : model . user .…" at bounding box center [632, 331] width 1141 height 513
click at [336, 192] on div "'CompletingUser' : model . user . email , 'CompletingUserType' : model . user .…" at bounding box center [632, 326] width 1141 height 489
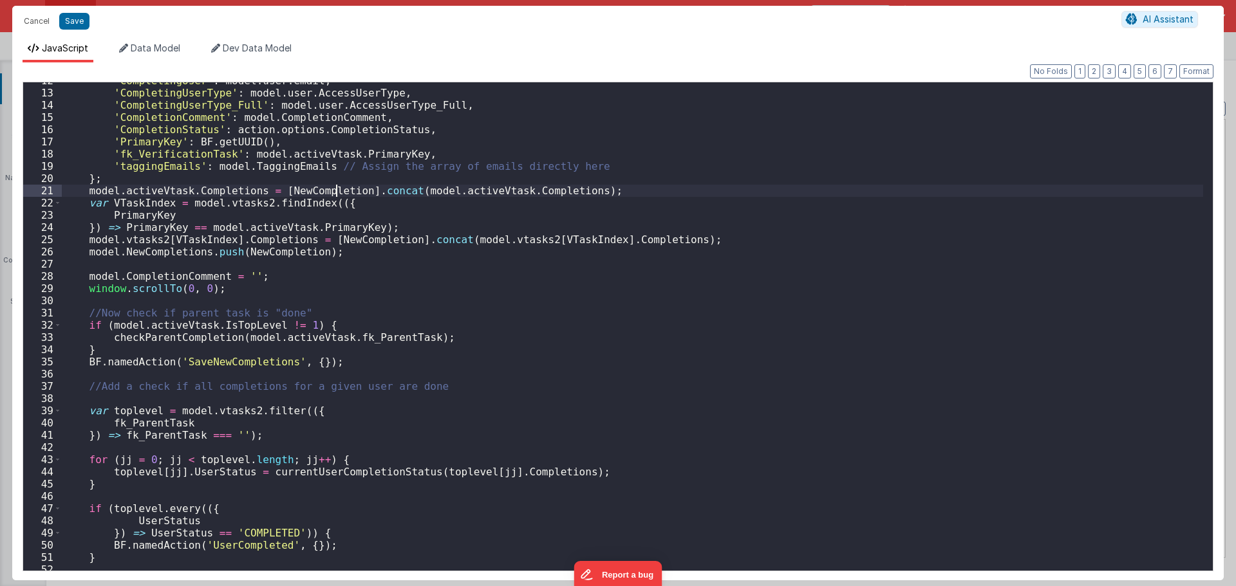
click at [336, 192] on div "'CompletingUser' : model . user . email , 'CompletingUserType' : model . user .…" at bounding box center [632, 331] width 1141 height 513
click at [566, 197] on div "'CompletingUser' : model . user . email , 'CompletingUserType' : model . user .…" at bounding box center [632, 331] width 1141 height 513
click at [698, 193] on div "'CompletingUser' : model . user . email , 'CompletingUserType' : model . user .…" at bounding box center [632, 331] width 1141 height 513
click at [395, 191] on div "'CompletingUser' : model . user . email , 'CompletingUserType' : model . user .…" at bounding box center [632, 331] width 1141 height 513
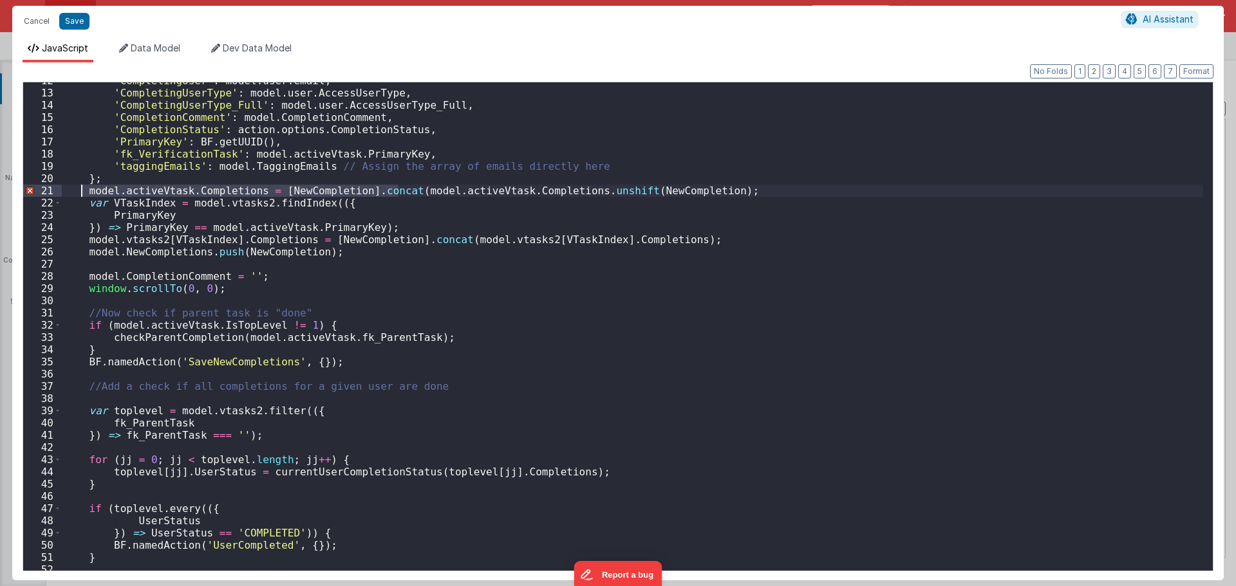
drag, startPoint x: 396, startPoint y: 191, endPoint x: 81, endPoint y: 196, distance: 315.4
click at [81, 196] on div "'CompletingUser' : model . user . email , 'CompletingUserType' : model . user .…" at bounding box center [632, 331] width 1141 height 513
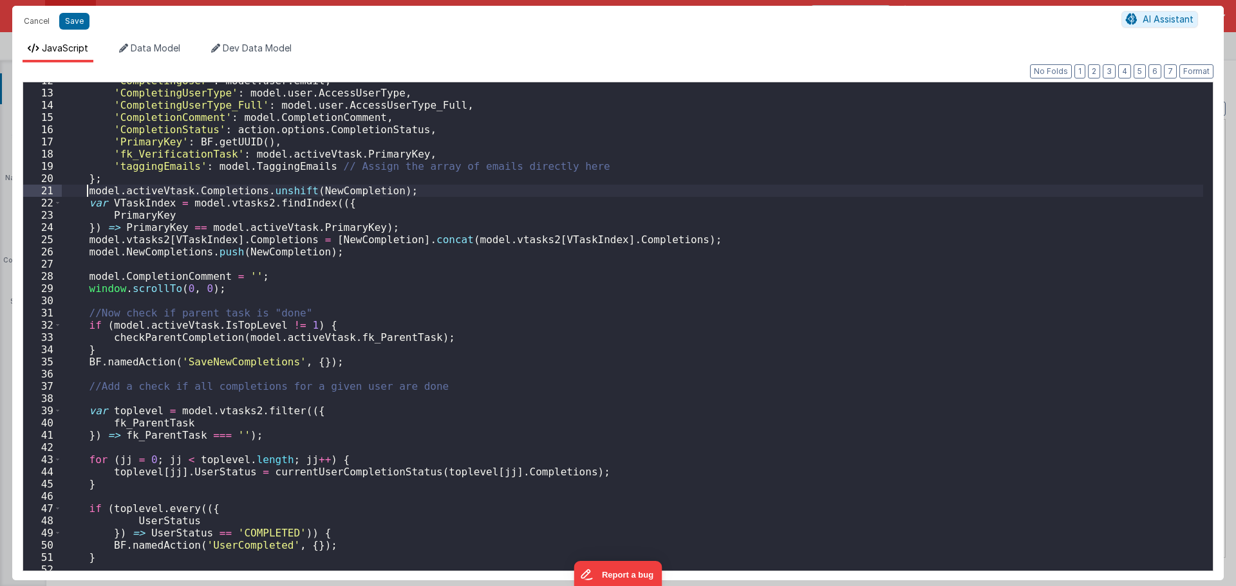
click at [299, 240] on div "'CompletingUser' : model . user . email , 'CompletingUserType' : model . user .…" at bounding box center [632, 331] width 1141 height 513
drag, startPoint x: 379, startPoint y: 193, endPoint x: 259, endPoint y: 194, distance: 119.7
click at [259, 194] on div "'CompletingUser' : model . user . email , 'CompletingUserType' : model . user .…" at bounding box center [632, 331] width 1141 height 513
click at [304, 239] on div "'CompletingUser' : model . user . email , 'CompletingUserType' : model . user .…" at bounding box center [632, 331] width 1141 height 513
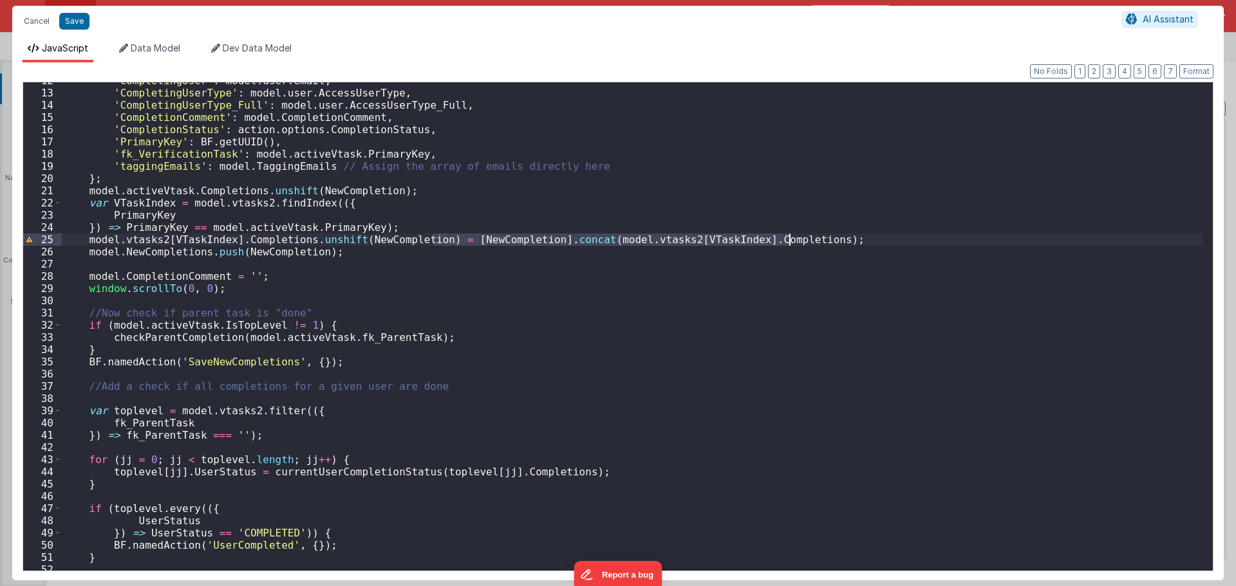
drag, startPoint x: 431, startPoint y: 241, endPoint x: 791, endPoint y: 243, distance: 359.8
click at [791, 243] on div "'CompletingUser' : model . user . email , 'CompletingUserType' : model . user .…" at bounding box center [632, 331] width 1141 height 513
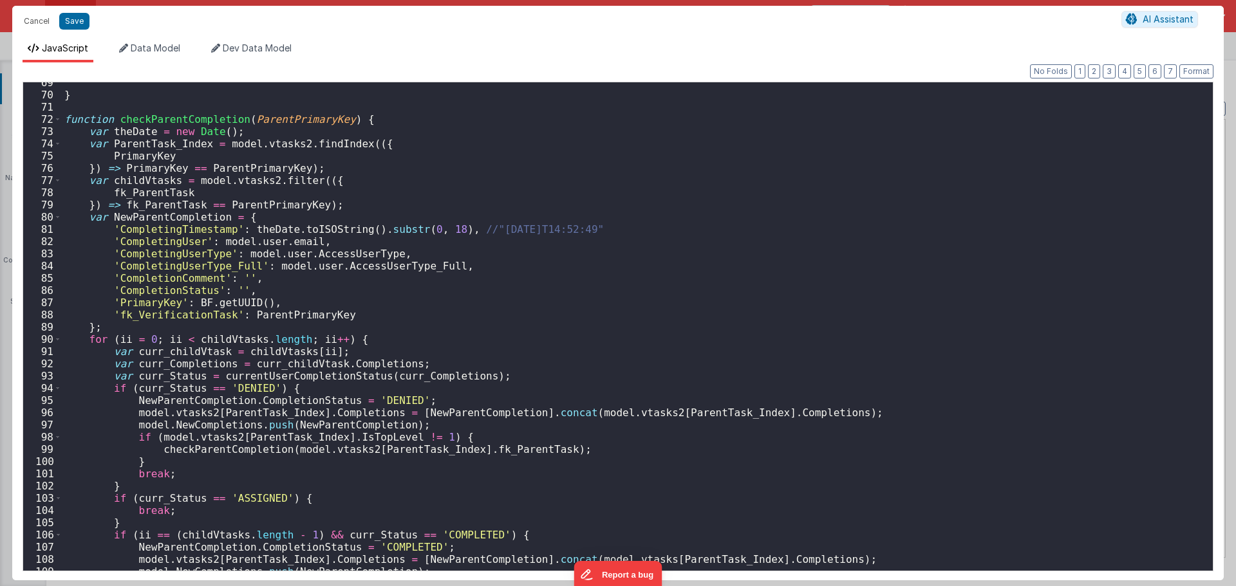
scroll to position [966, 0]
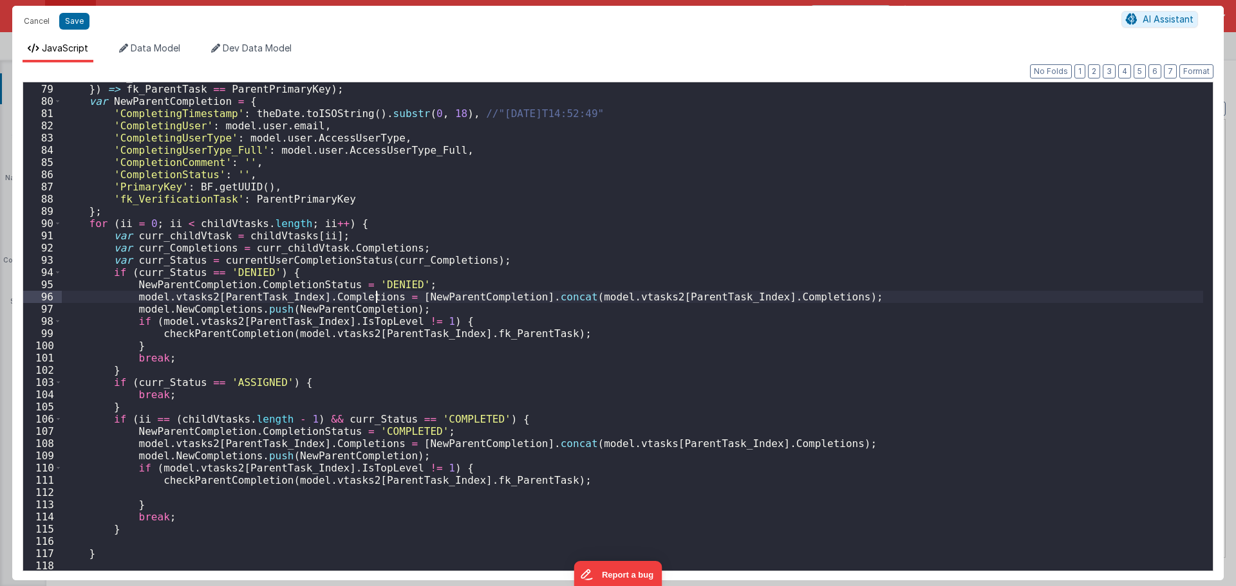
click at [374, 296] on div "fk_ParentTask }) => fk_ParentTask == ParentPrimaryKey ) ; var NewParentCompleti…" at bounding box center [632, 327] width 1141 height 513
click at [476, 302] on div "fk_ParentTask }) => fk_ParentTask == ParentPrimaryKey ) ; var NewParentCompleti…" at bounding box center [632, 327] width 1141 height 513
click at [426, 297] on div "fk_ParentTask }) => fk_ParentTask == ParentPrimaryKey ) ; var NewParentCompleti…" at bounding box center [632, 327] width 1141 height 513
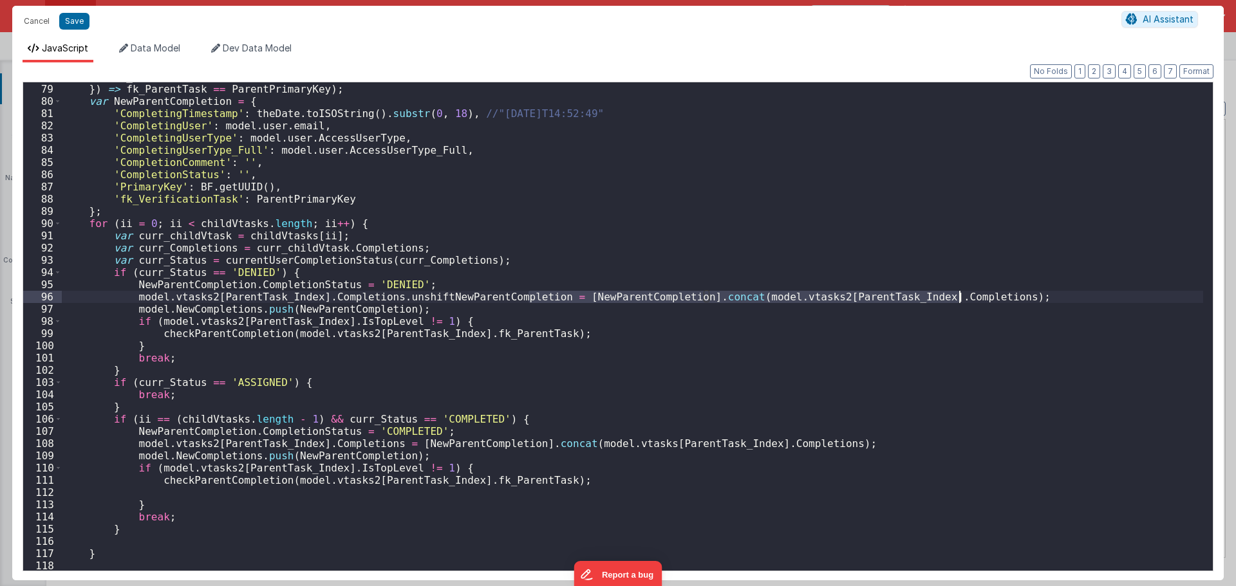
drag, startPoint x: 530, startPoint y: 297, endPoint x: 956, endPoint y: 293, distance: 426.1
click at [956, 293] on div "fk_ParentTask }) => fk_ParentTask == ParentPrimaryKey ) ; var NewParentCompleti…" at bounding box center [632, 327] width 1141 height 513
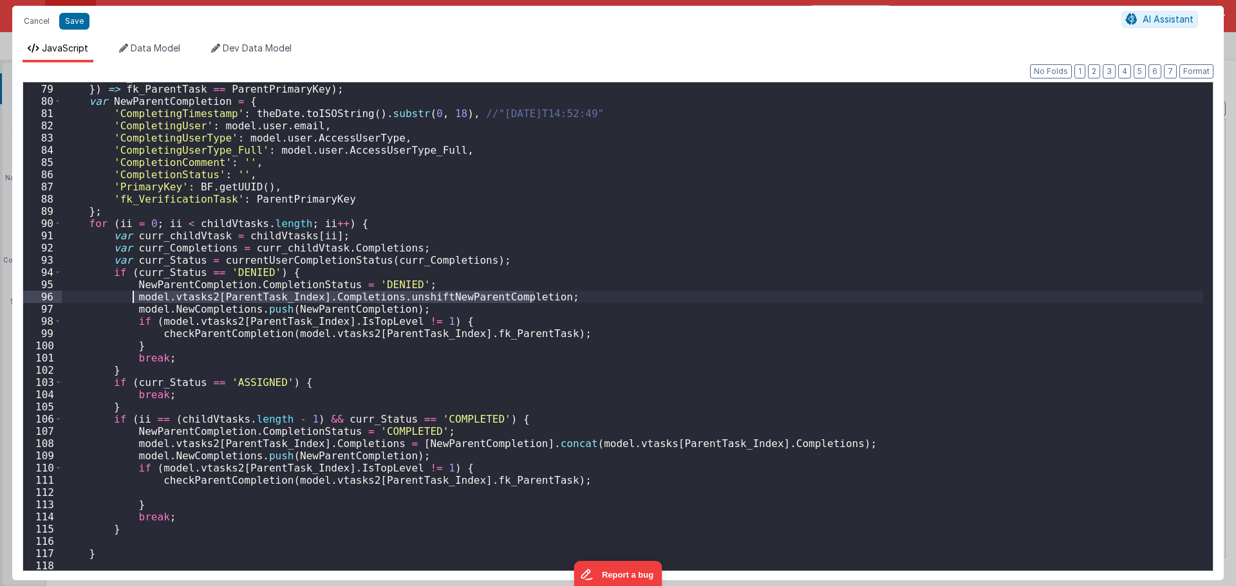
drag, startPoint x: 543, startPoint y: 295, endPoint x: 133, endPoint y: 294, distance: 410.0
click at [133, 294] on div "fk_ParentTask }) => fk_ParentTask == ParentPrimaryKey ) ; var NewParentCompleti…" at bounding box center [632, 327] width 1141 height 513
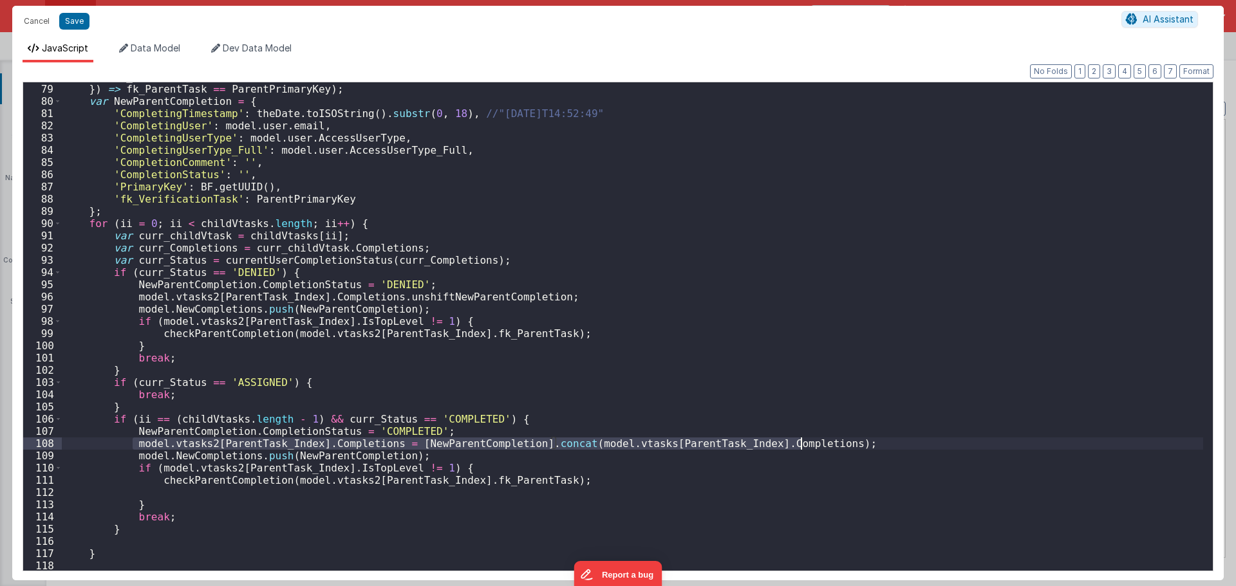
drag, startPoint x: 133, startPoint y: 443, endPoint x: 799, endPoint y: 447, distance: 666.8
click at [799, 447] on div "fk_ParentTask }) => fk_ParentTask == ParentPrimaryKey ) ; var NewParentCompleti…" at bounding box center [632, 327] width 1141 height 513
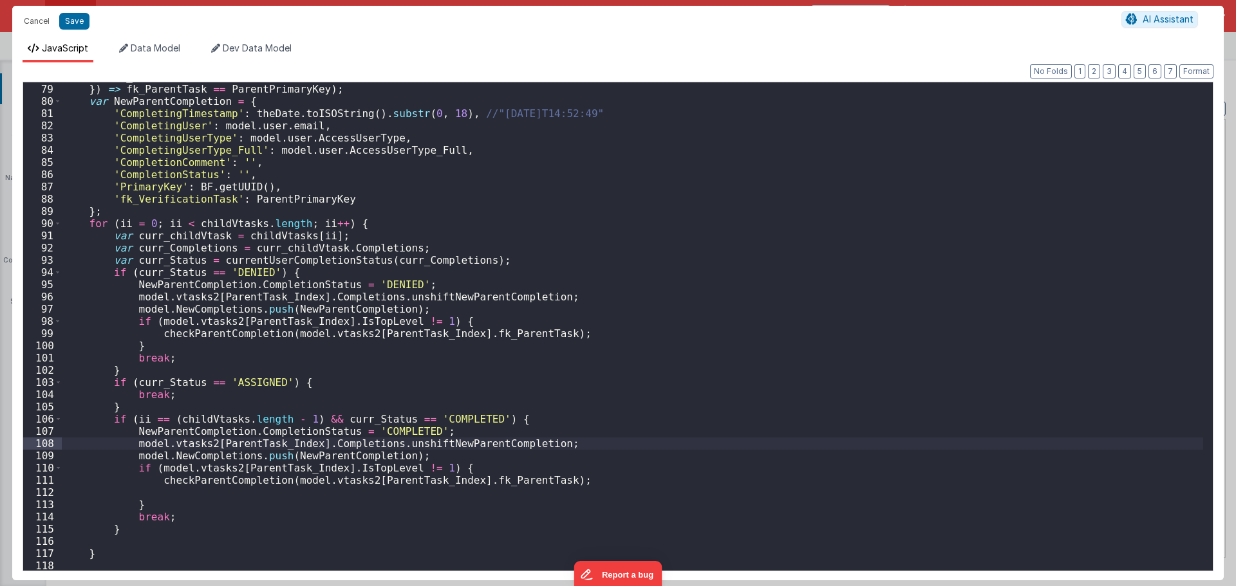
click at [418, 445] on div "fk_ParentTask }) => fk_ParentTask == ParentPrimaryKey ) ; var NewParentCompleti…" at bounding box center [632, 327] width 1141 height 513
click at [422, 295] on div "fk_ParentTask }) => fk_ParentTask == ParentPrimaryKey ) ; var NewParentCompleti…" at bounding box center [632, 327] width 1141 height 513
click at [248, 337] on div "fk_ParentTask }) => fk_ParentTask == ParentPrimaryKey ) ; var NewParentCompleti…" at bounding box center [632, 327] width 1141 height 513
click at [275, 322] on div "fk_ParentTask }) => fk_ParentTask == ParentPrimaryKey ) ; var NewParentCompleti…" at bounding box center [632, 327] width 1141 height 513
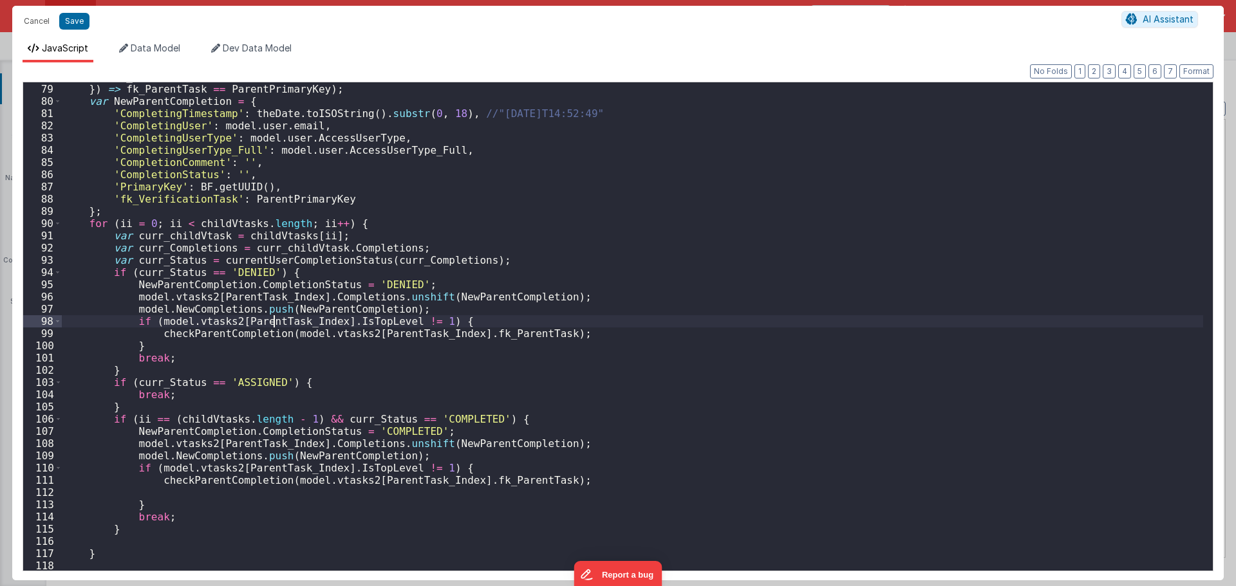
click at [275, 322] on div "fk_ParentTask }) => fk_ParentTask == ParentPrimaryKey ) ; var NewParentCompleti…" at bounding box center [632, 327] width 1141 height 513
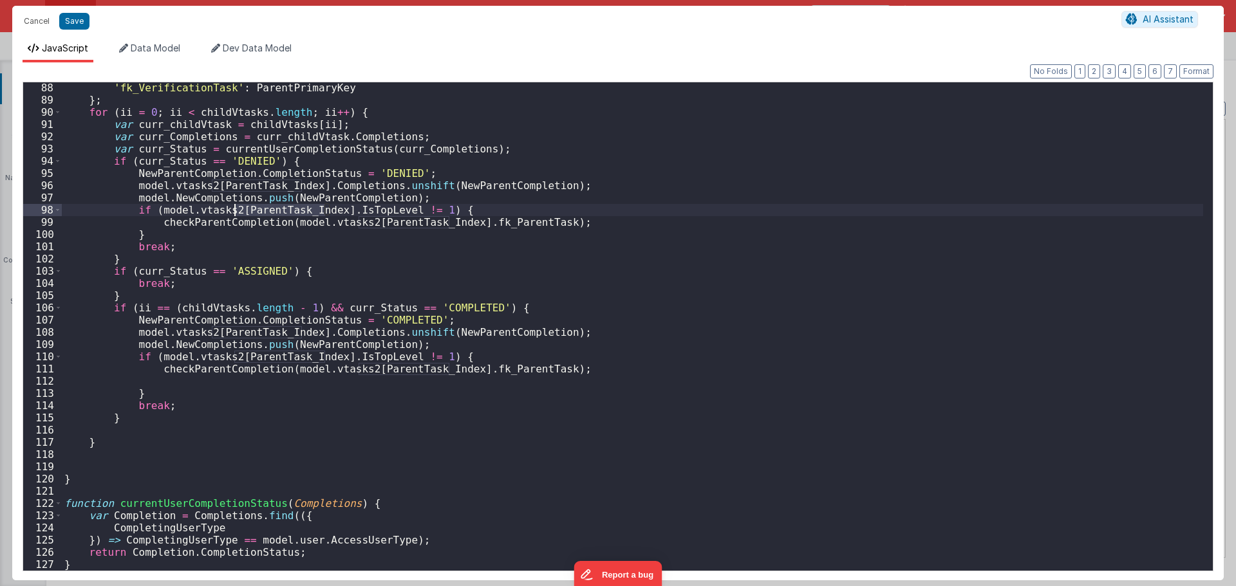
scroll to position [1077, 0]
click at [282, 377] on div "'fk_VerificationTask' : ParentPrimaryKey } ; for ( ii = 0 ; ii < childVtasks . …" at bounding box center [632, 338] width 1141 height 513
click at [82, 21] on button "Save" at bounding box center [74, 21] width 30 height 17
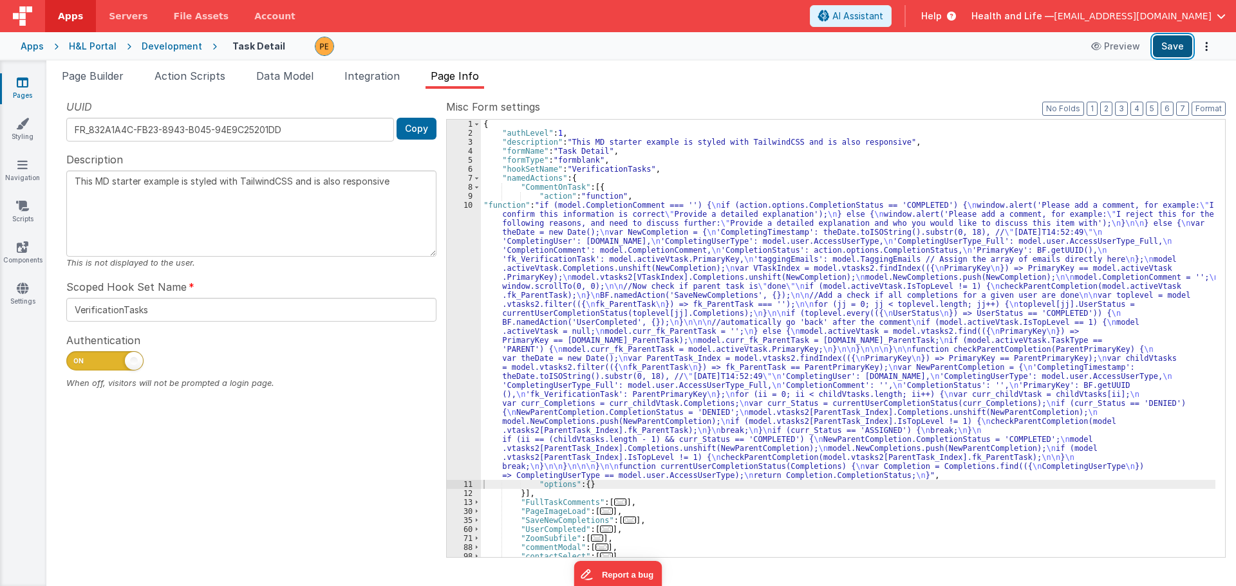
click at [1167, 44] on button "Save" at bounding box center [1172, 46] width 39 height 22
click at [560, 355] on div "{ "authLevel" : 1 , "description" : "This MD starter example is styled with Tai…" at bounding box center [848, 348] width 734 height 456
click at [464, 333] on div "10" at bounding box center [464, 340] width 34 height 279
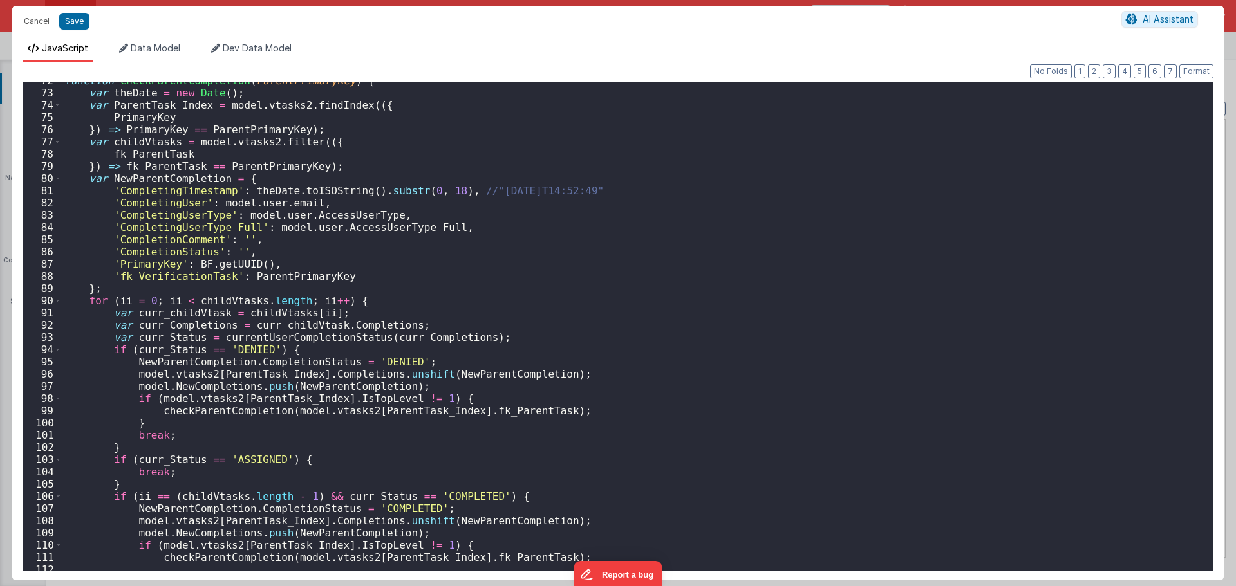
scroll to position [772, 0]
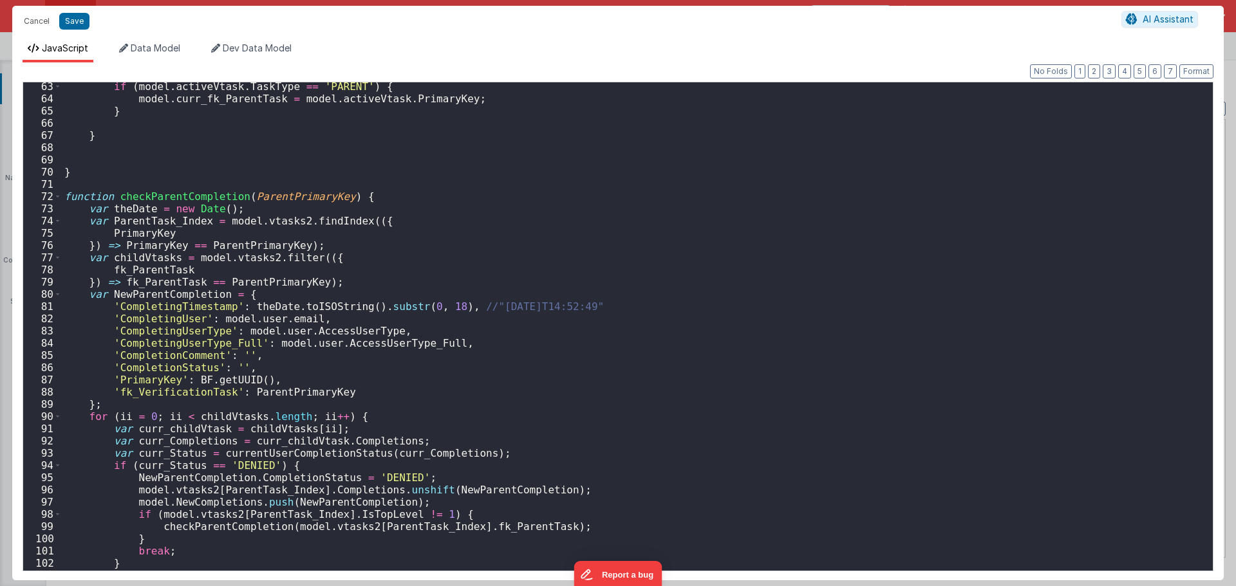
click at [261, 258] on div "if ( model . activeVtask . TaskType == 'PARENT' ) { model . curr_fk_ParentTask …" at bounding box center [632, 336] width 1141 height 513
click at [279, 259] on div "if ( model . activeVtask . TaskType == 'PARENT' ) { model . curr_fk_ParentTask …" at bounding box center [632, 336] width 1141 height 513
click at [259, 493] on div "if ( model . activeVtask . TaskType == 'PARENT' ) { model . curr_fk_ParentTask …" at bounding box center [632, 336] width 1141 height 513
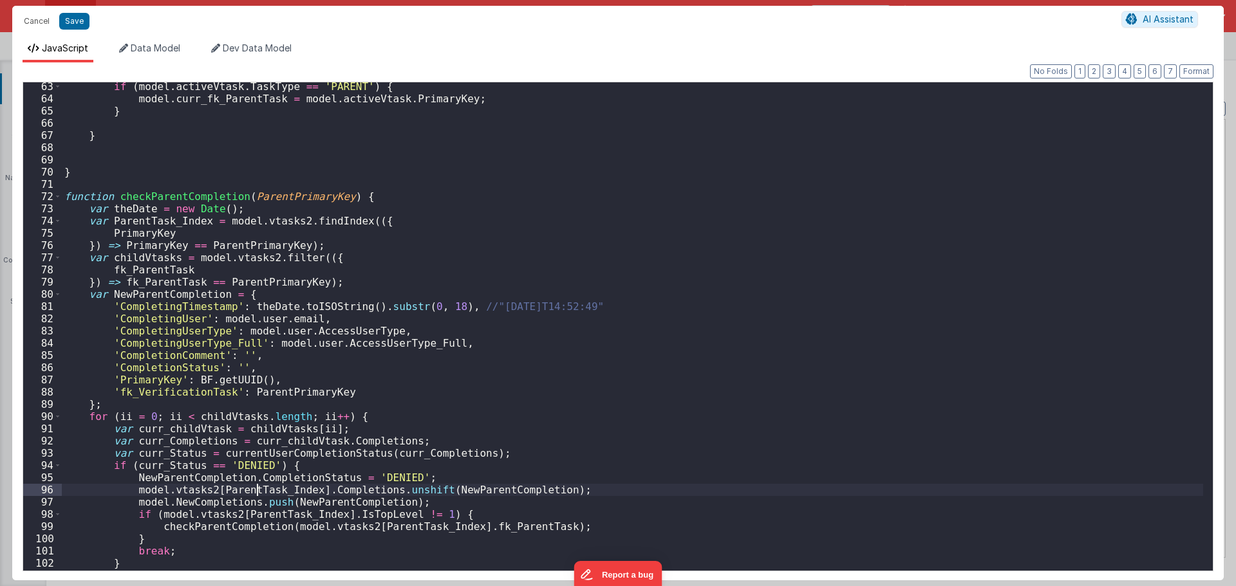
click at [258, 492] on div "if ( model . activeVtask . TaskType == 'PARENT' ) { model . curr_fk_ParentTask …" at bounding box center [632, 336] width 1141 height 513
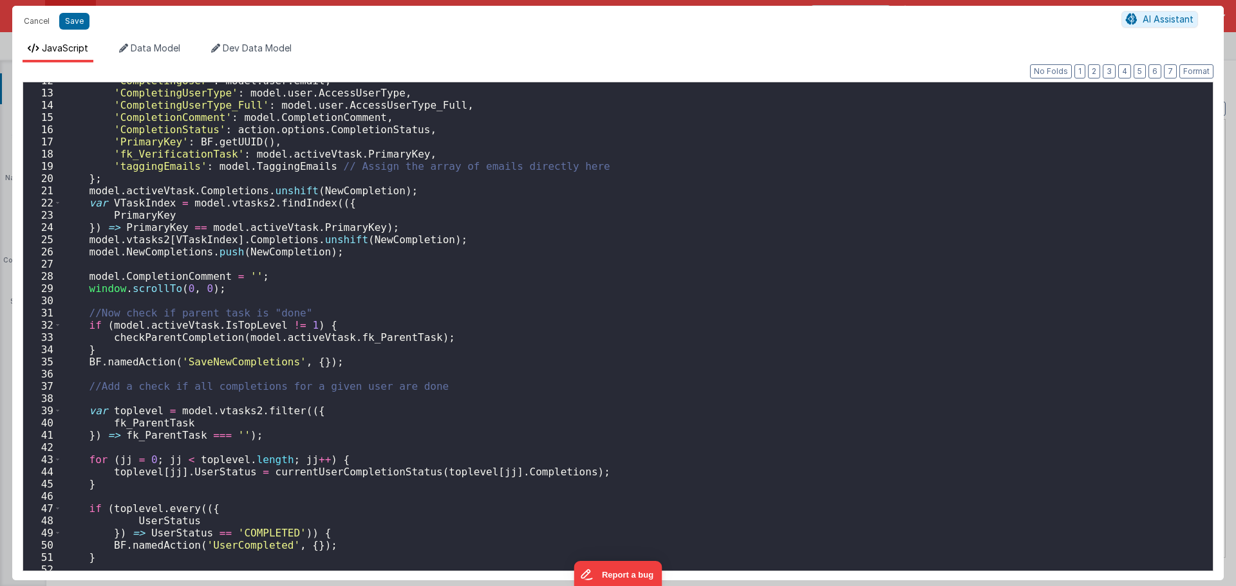
scroll to position [0, 0]
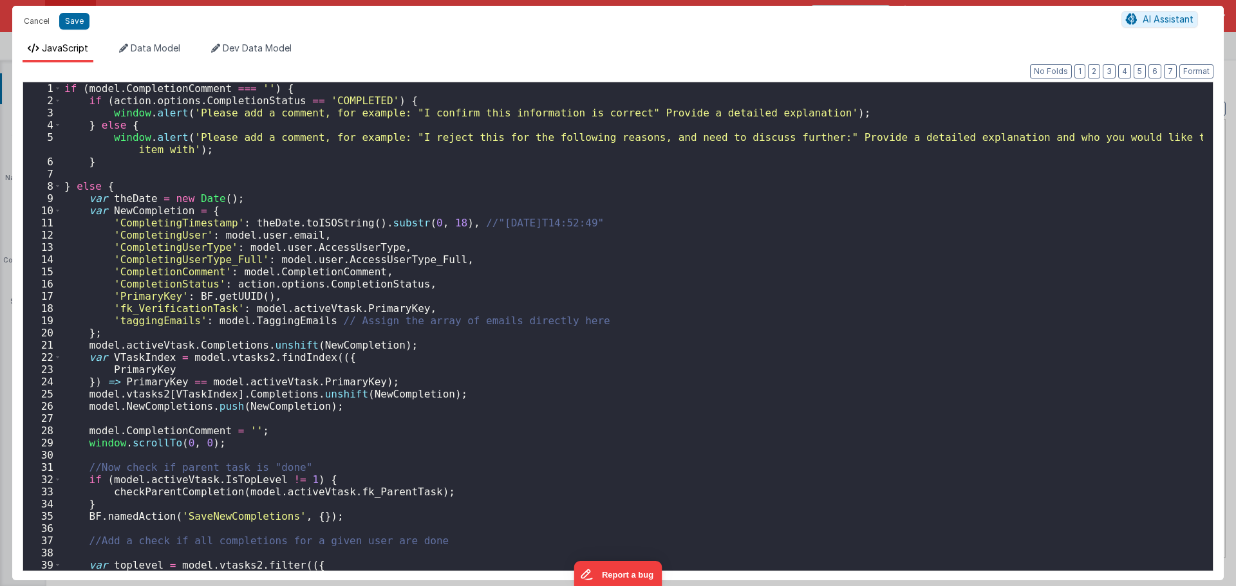
click at [238, 299] on div "if ( model . CompletionComment === '' ) { if ( action . options . CompletionSta…" at bounding box center [632, 338] width 1141 height 513
click at [238, 298] on div "if ( model . CompletionComment === '' ) { if ( action . options . CompletionSta…" at bounding box center [632, 338] width 1141 height 513
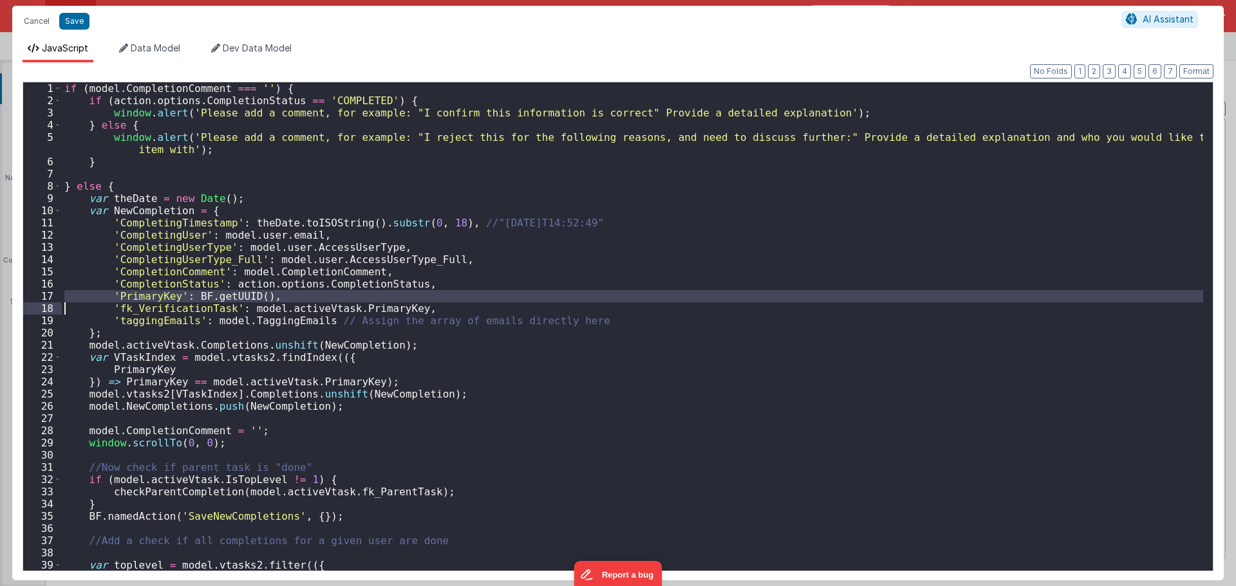
click at [238, 298] on div "if ( model . CompletionComment === '' ) { if ( action . options . CompletionSta…" at bounding box center [632, 338] width 1141 height 513
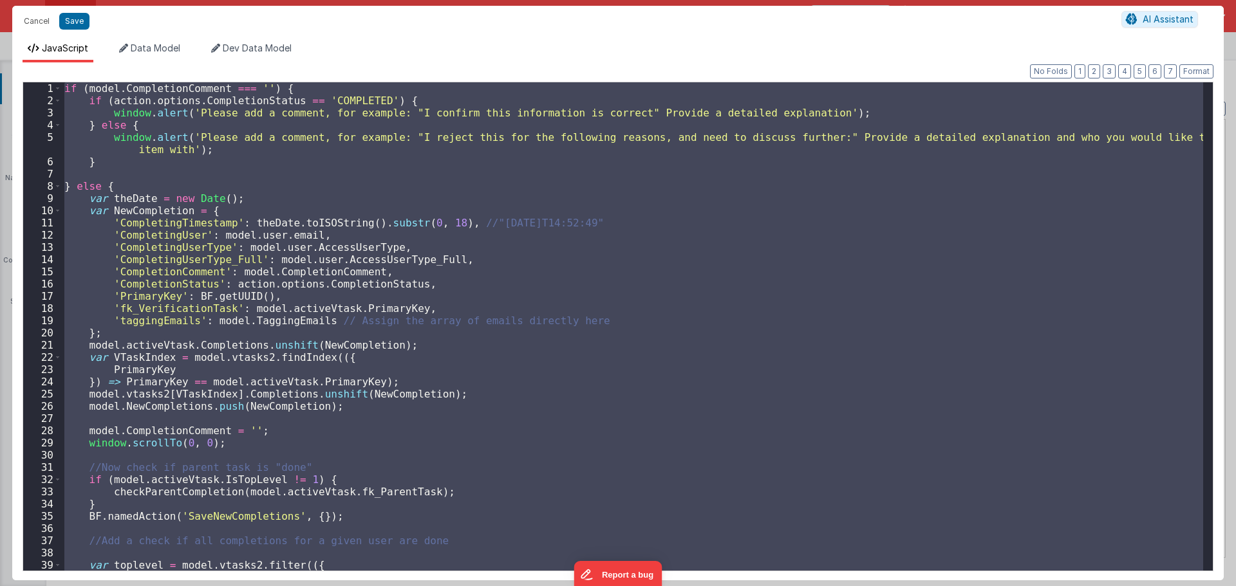
click at [238, 298] on div "if ( model . CompletionComment === '' ) { if ( action . options . CompletionSta…" at bounding box center [632, 338] width 1141 height 513
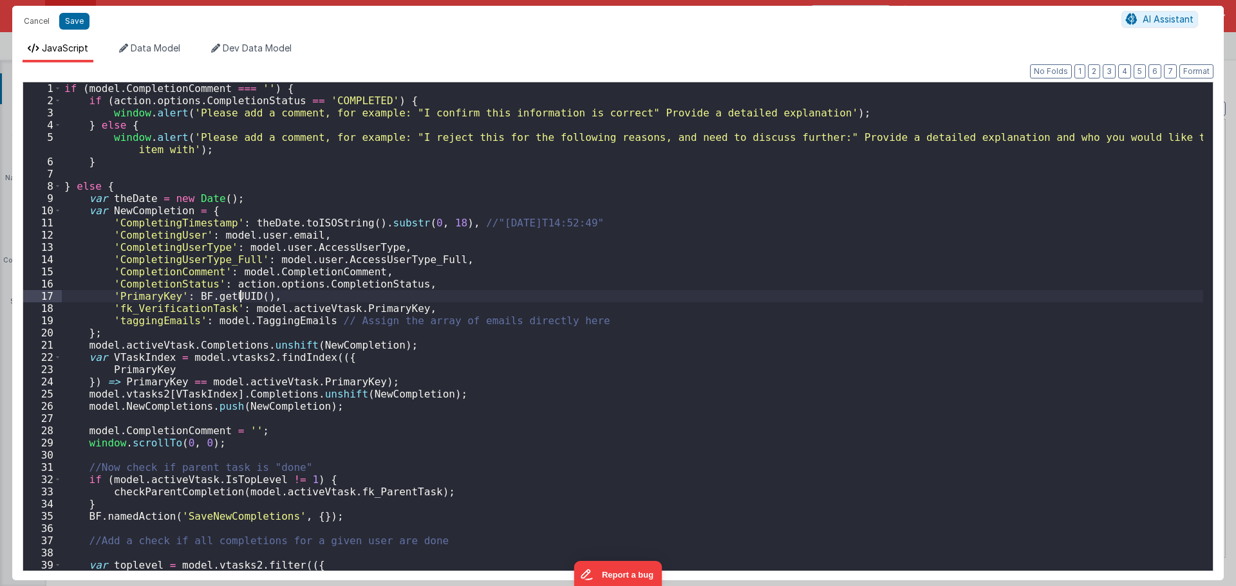
click at [238, 298] on div "if ( model . CompletionComment === '' ) { if ( action . options . CompletionSta…" at bounding box center [632, 338] width 1141 height 513
click at [283, 293] on div "if ( model . CompletionComment === '' ) { if ( action . options . CompletionSta…" at bounding box center [632, 338] width 1141 height 513
click at [308, 312] on div "if ( model . CompletionComment === '' ) { if ( action . options . CompletionSta…" at bounding box center [632, 338] width 1141 height 513
click at [169, 377] on div "if ( model . CompletionComment === '' ) { if ( action . options . CompletionSta…" at bounding box center [632, 338] width 1141 height 513
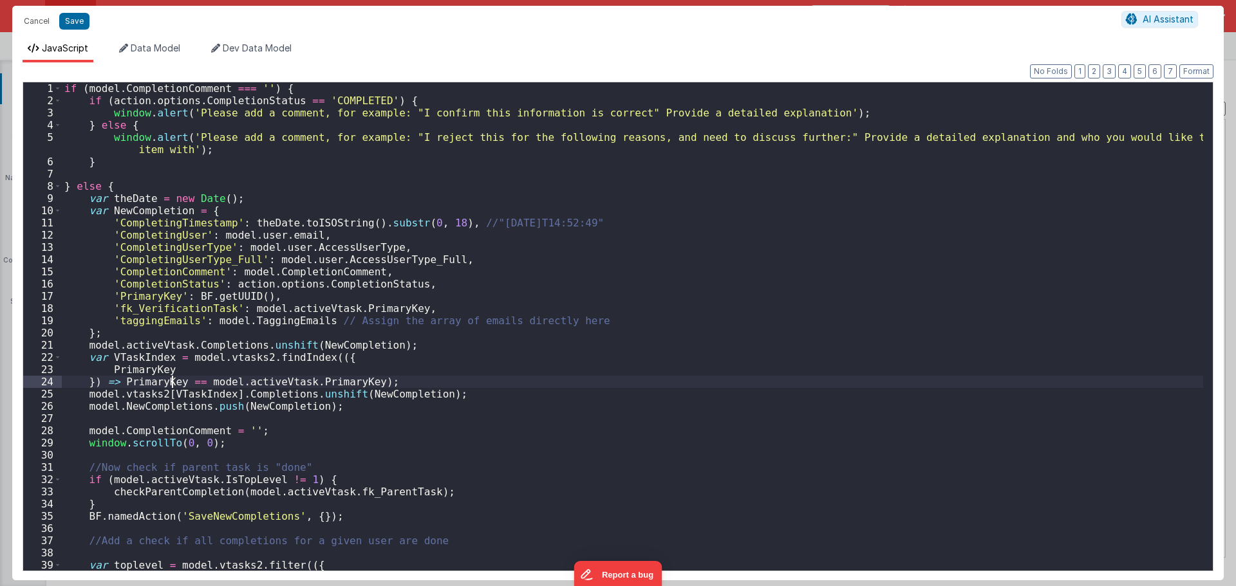
click at [169, 377] on div "if ( model . CompletionComment === '' ) { if ( action . options . CompletionSta…" at bounding box center [632, 338] width 1141 height 513
click at [250, 381] on div "if ( model . CompletionComment === '' ) { if ( action . options . CompletionSta…" at bounding box center [632, 338] width 1141 height 513
click at [335, 382] on div "if ( model . CompletionComment === '' ) { if ( action . options . CompletionSta…" at bounding box center [632, 338] width 1141 height 513
drag, startPoint x: 335, startPoint y: 382, endPoint x: 310, endPoint y: 382, distance: 24.5
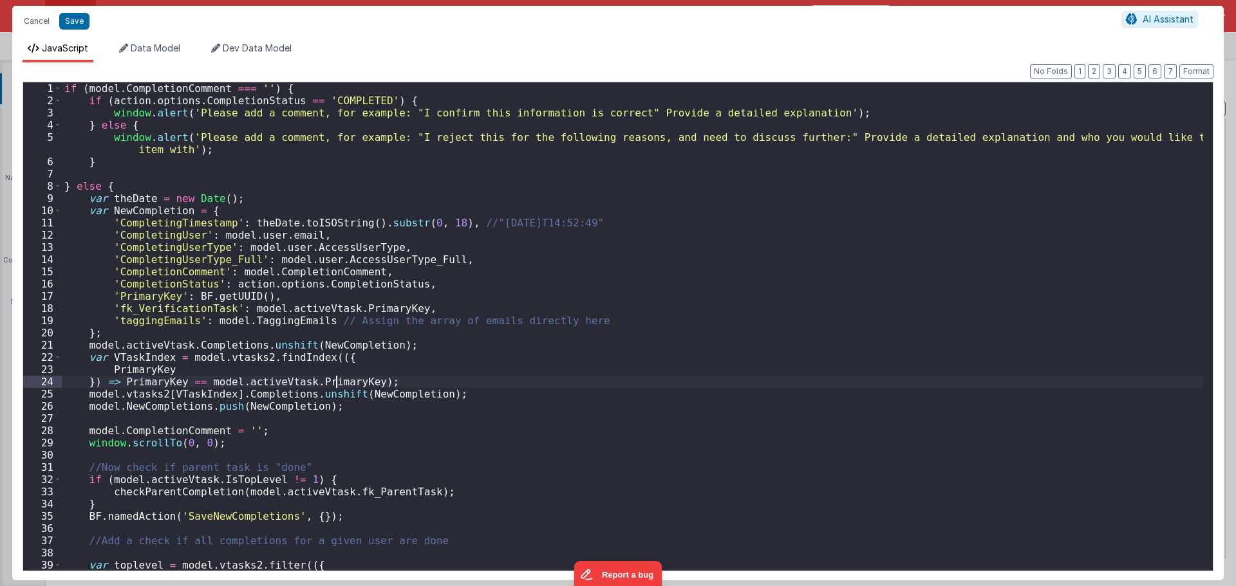
click at [334, 382] on div "if ( model . CompletionComment === '' ) { if ( action . options . CompletionSta…" at bounding box center [632, 338] width 1141 height 513
click at [283, 382] on div "if ( model . CompletionComment === '' ) { if ( action . options . CompletionSta…" at bounding box center [632, 338] width 1141 height 513
click at [219, 384] on div "if ( model . CompletionComment === '' ) { if ( action . options . CompletionSta…" at bounding box center [632, 338] width 1141 height 513
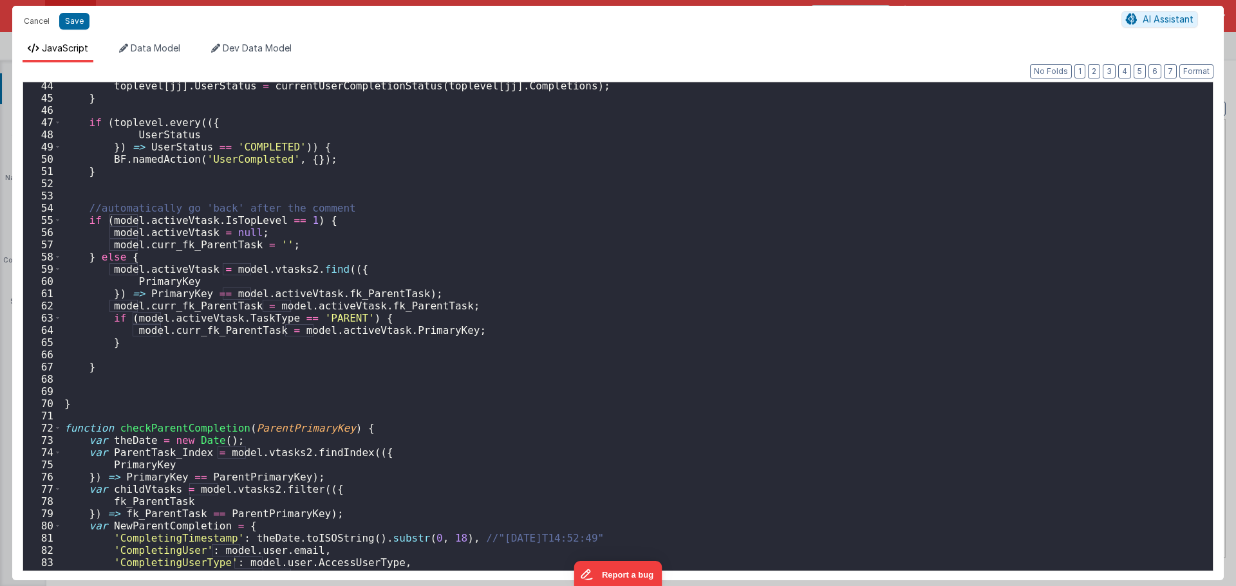
scroll to position [695, 0]
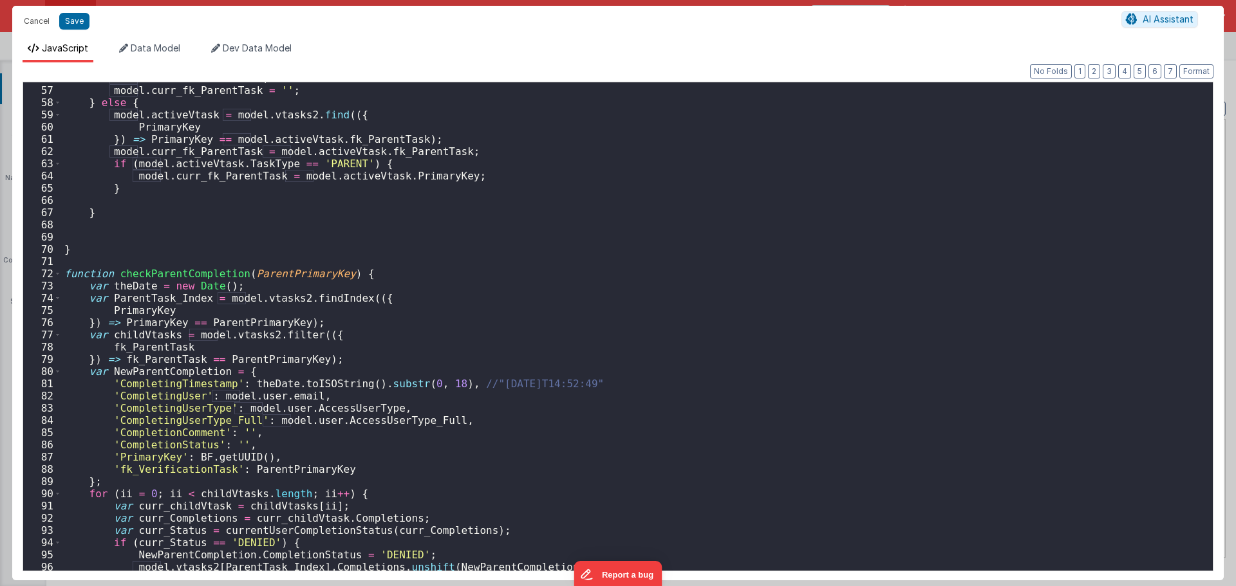
click at [329, 274] on div "model . activeVtask = null ; model . curr_fk_ParentTask = '' ; } else { model .…" at bounding box center [632, 328] width 1141 height 513
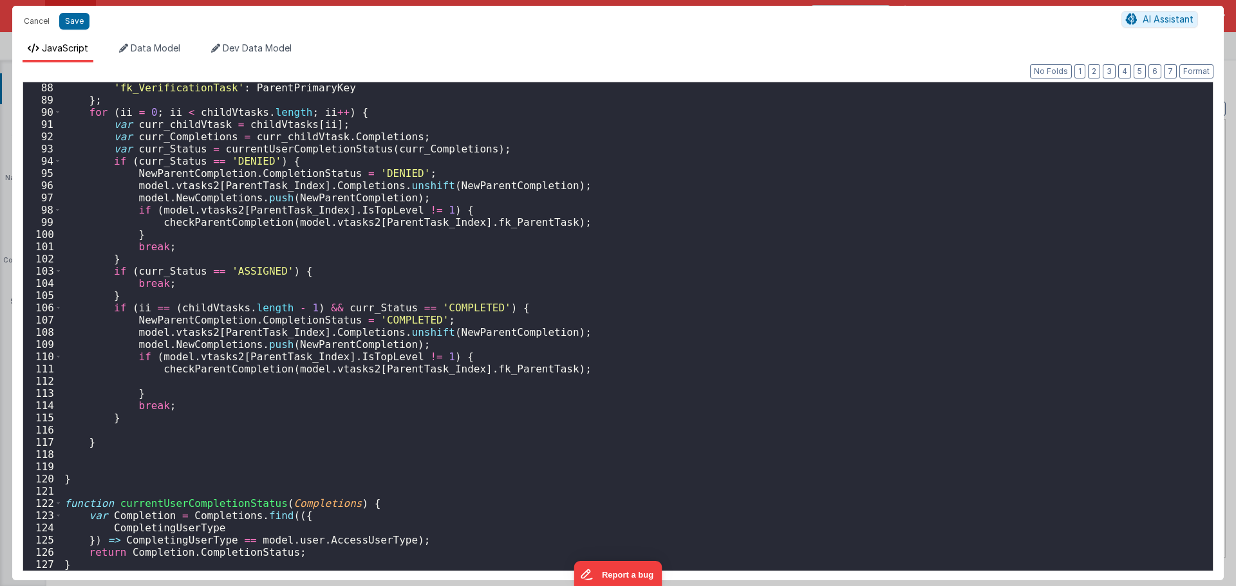
scroll to position [1077, 0]
click at [151, 409] on div "'fk_VerificationTask' : ParentPrimaryKey } ; for ( ii = 0 ; ii < childVtasks . …" at bounding box center [632, 338] width 1141 height 513
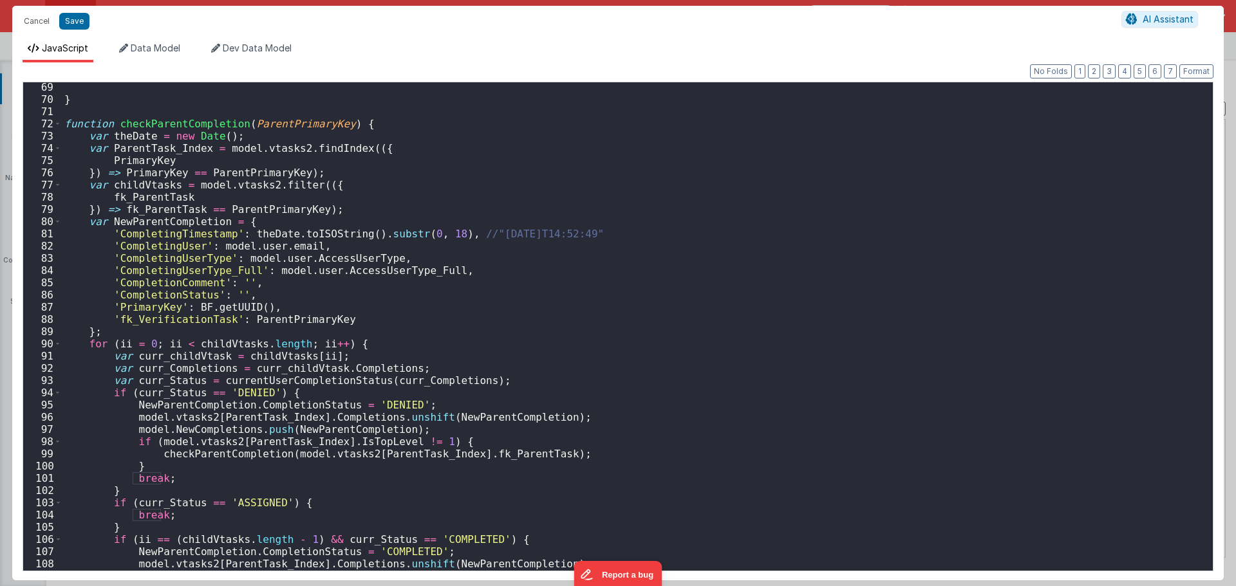
scroll to position [768, 0]
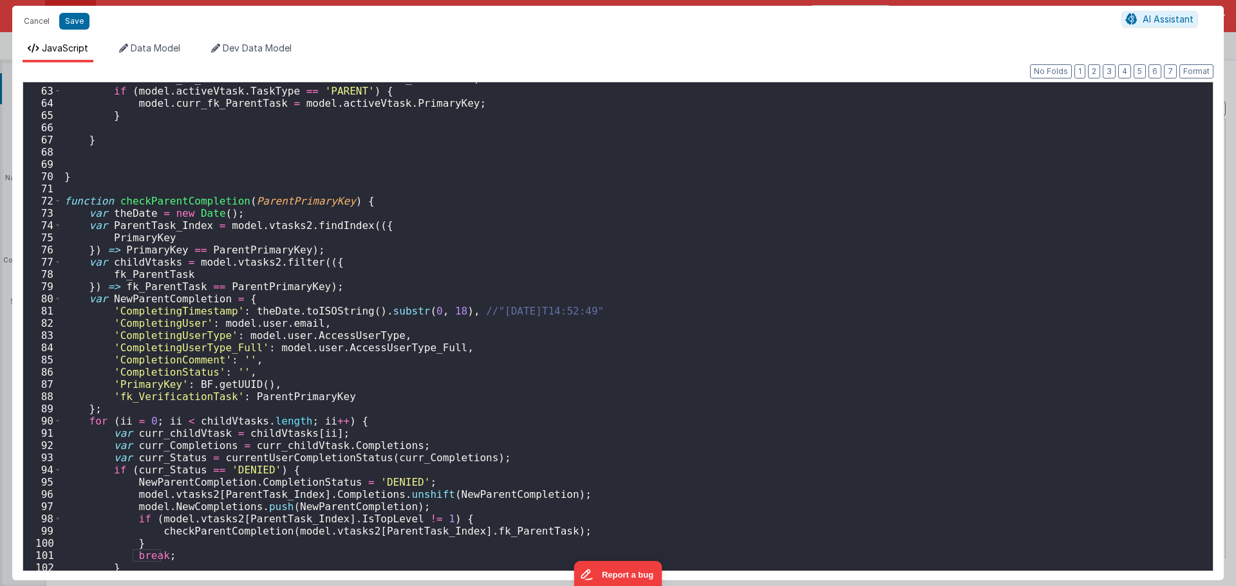
click at [330, 200] on div "model . curr_fk_ParentTask = model . activeVtask . fk_ParentTask ; if ( model .…" at bounding box center [632, 329] width 1141 height 513
click at [365, 196] on div "model . curr_fk_ParentTask = model . activeVtask . fk_ParentTask ; if ( model .…" at bounding box center [632, 329] width 1141 height 513
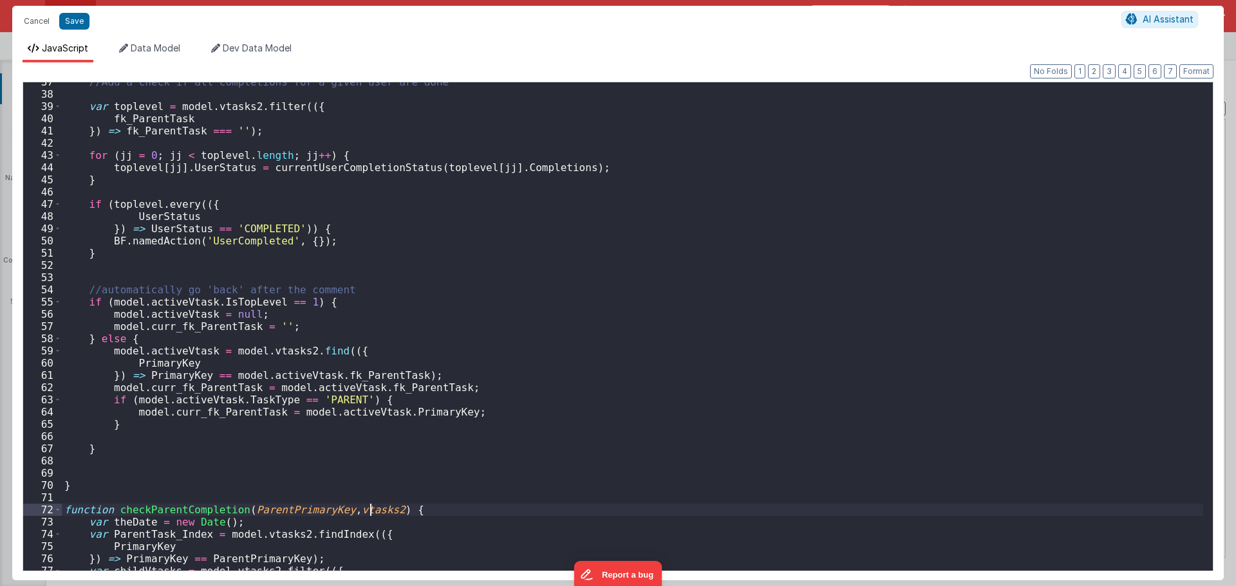
scroll to position [575, 0]
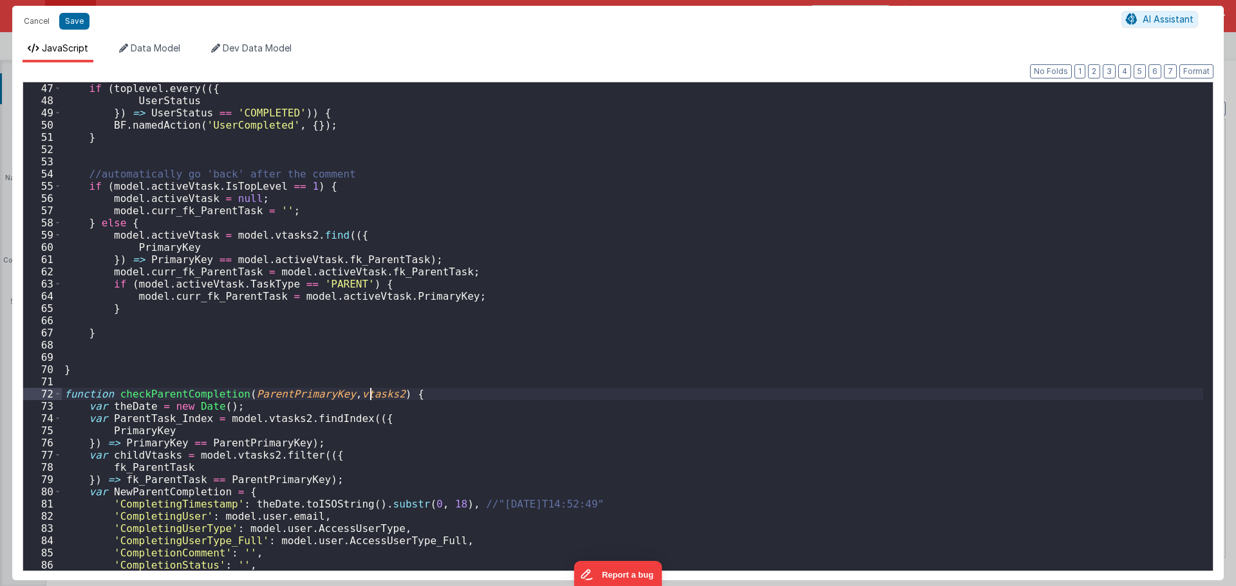
click at [367, 394] on div "if ( toplevel . every (({ UserStatus }) => UserStatus == 'COMPLETED' )) { BF . …" at bounding box center [632, 338] width 1141 height 513
click at [296, 385] on div "if ( toplevel . every (({ UserStatus }) => UserStatus == 'COMPLETED' )) { BF . …" at bounding box center [632, 338] width 1141 height 513
click at [293, 391] on div "if ( toplevel . every (({ UserStatus }) => UserStatus == 'COMPLETED' )) { BF . …" at bounding box center [632, 338] width 1141 height 513
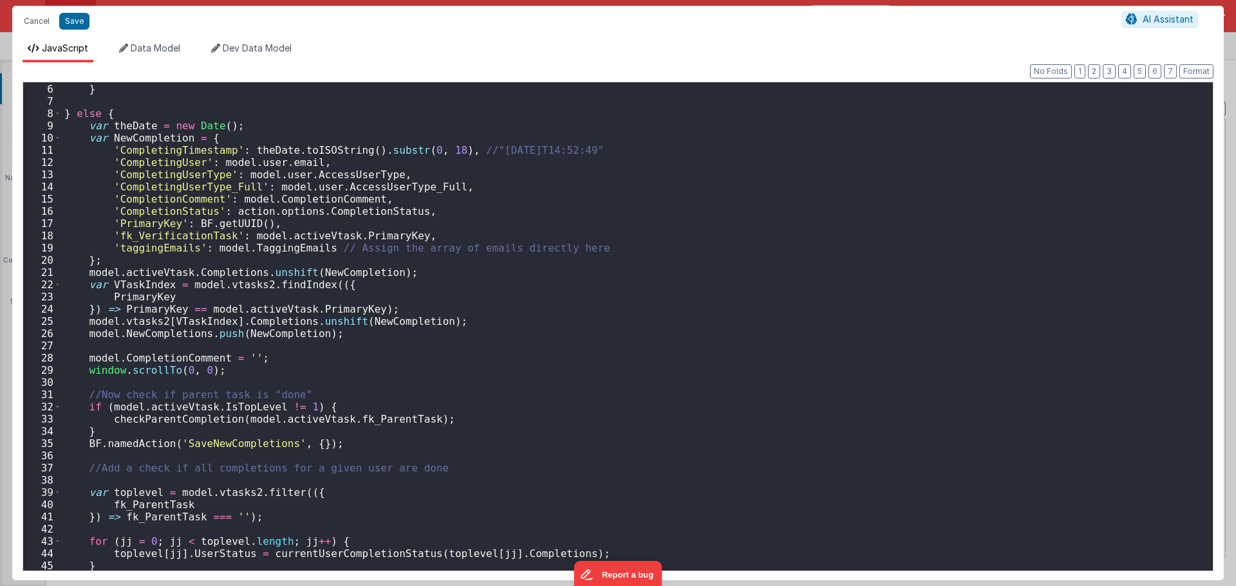
scroll to position [0, 0]
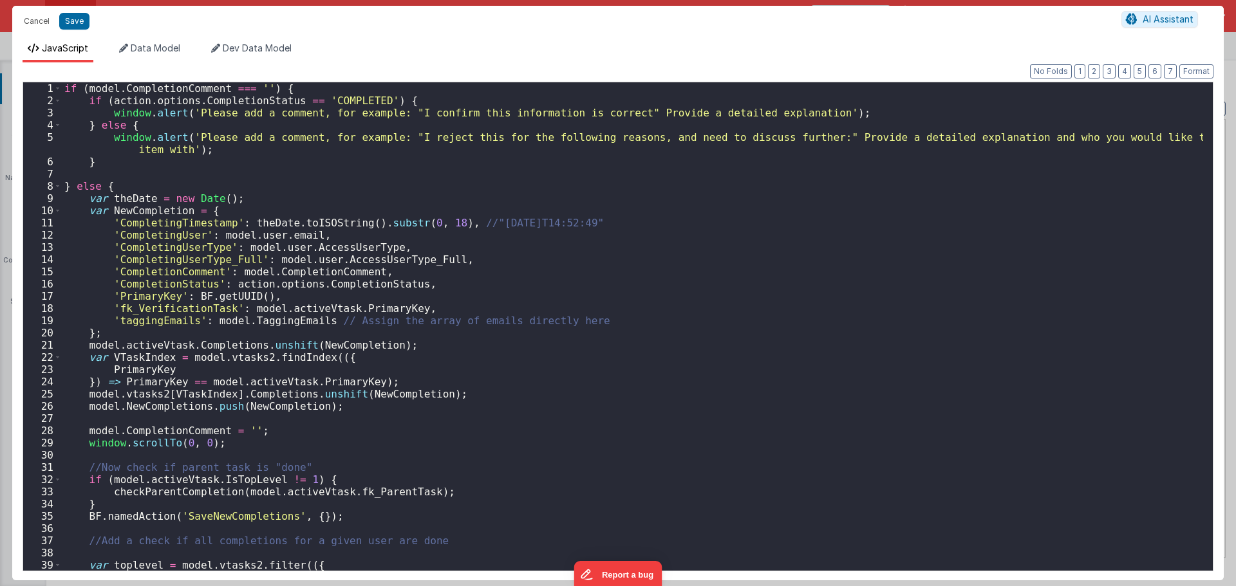
click at [167, 286] on div "if ( model . CompletionComment === '' ) { if ( action . options . CompletionSta…" at bounding box center [632, 338] width 1141 height 513
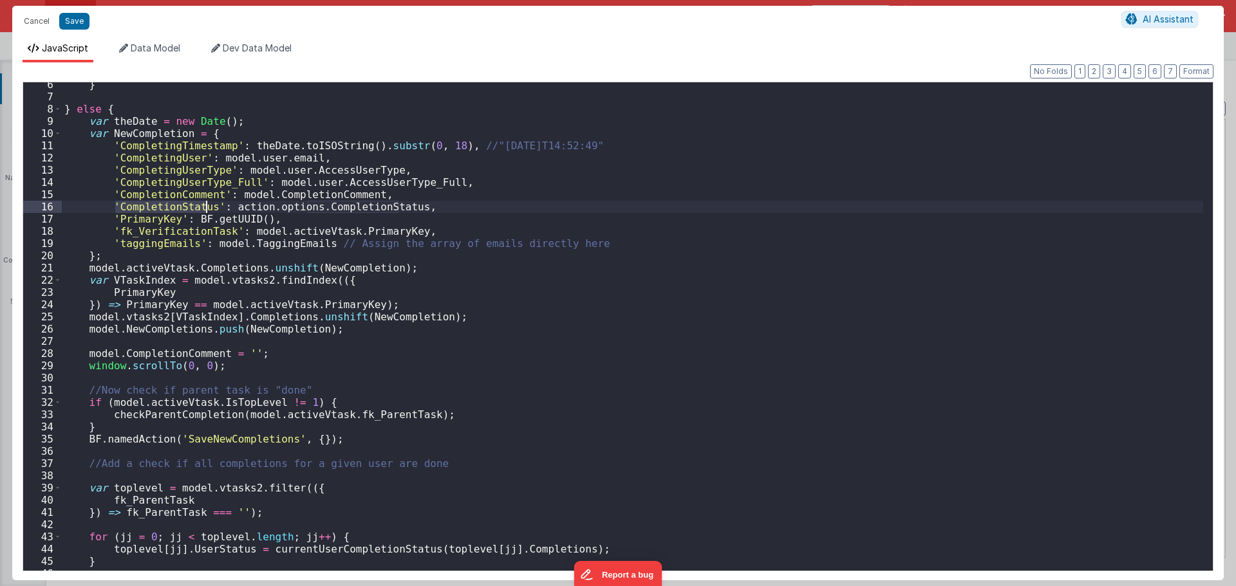
scroll to position [116, 0]
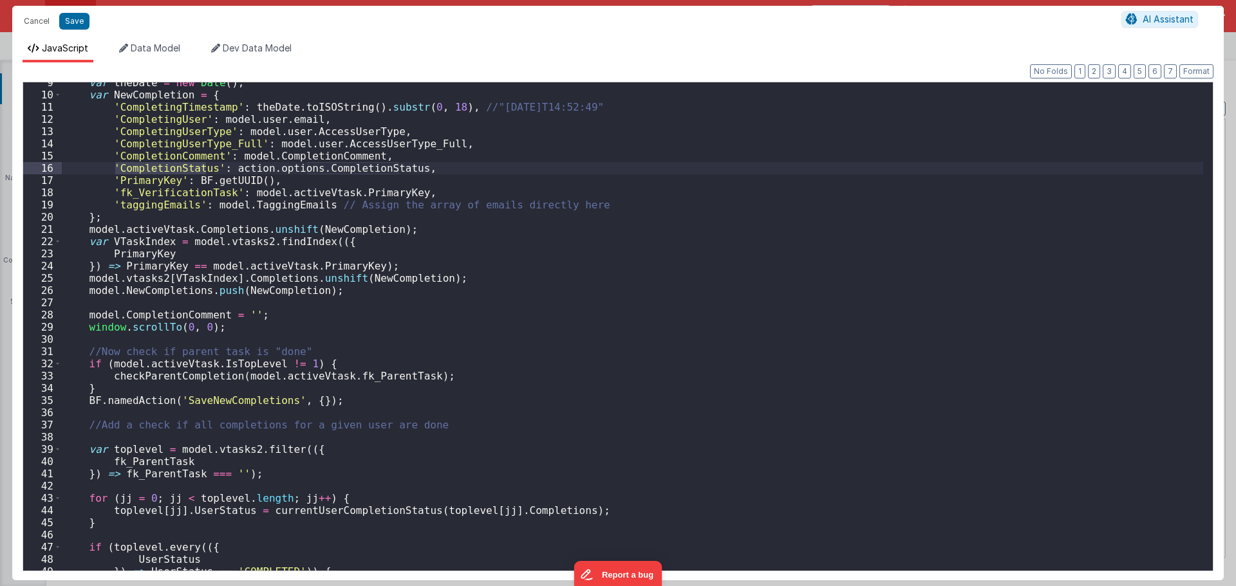
click at [275, 279] on div "var theDate = new Date ( ) ; var NewCompletion = { 'CompletingTimestamp' : theD…" at bounding box center [632, 333] width 1141 height 513
click at [140, 283] on div "var theDate = new Date ( ) ; var NewCompletion = { 'CompletingTimestamp' : theD…" at bounding box center [632, 333] width 1141 height 513
click at [214, 275] on div "var theDate = new Date ( ) ; var NewCompletion = { 'CompletingTimestamp' : theD…" at bounding box center [632, 333] width 1141 height 513
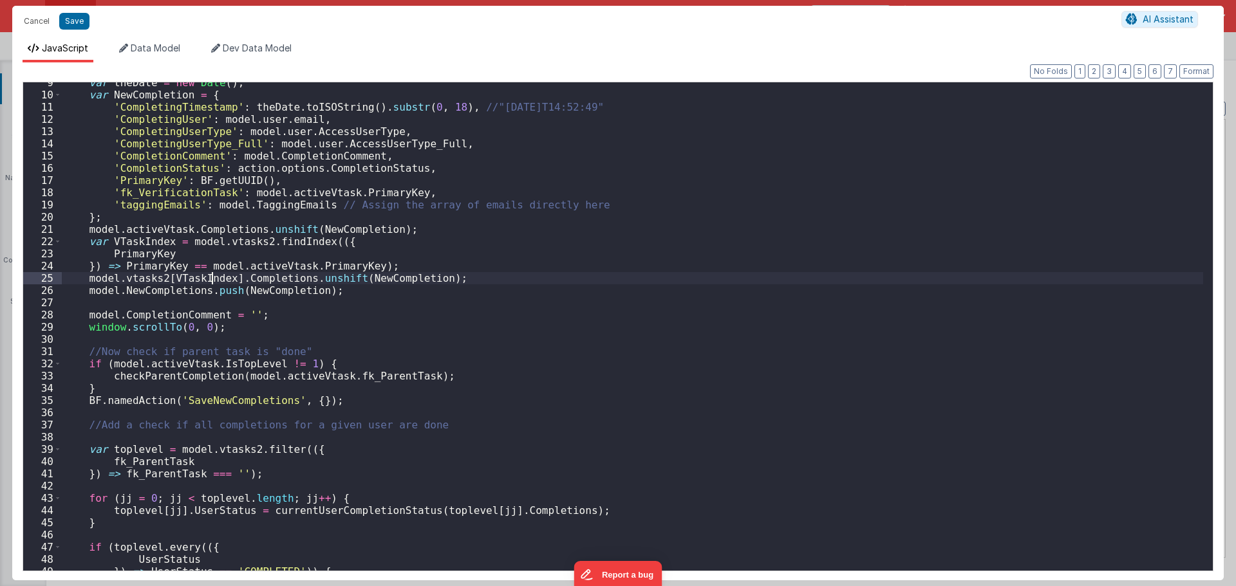
click at [214, 275] on div "var theDate = new Date ( ) ; var NewCompletion = { 'CompletingTimestamp' : theD…" at bounding box center [632, 333] width 1141 height 513
click at [251, 276] on div "var theDate = new Date ( ) ; var NewCompletion = { 'CompletingTimestamp' : theD…" at bounding box center [632, 333] width 1141 height 513
click at [317, 278] on div "var theDate = new Date ( ) ; var NewCompletion = { 'CompletingTimestamp' : theD…" at bounding box center [632, 333] width 1141 height 513
drag, startPoint x: 317, startPoint y: 278, endPoint x: 378, endPoint y: 277, distance: 61.2
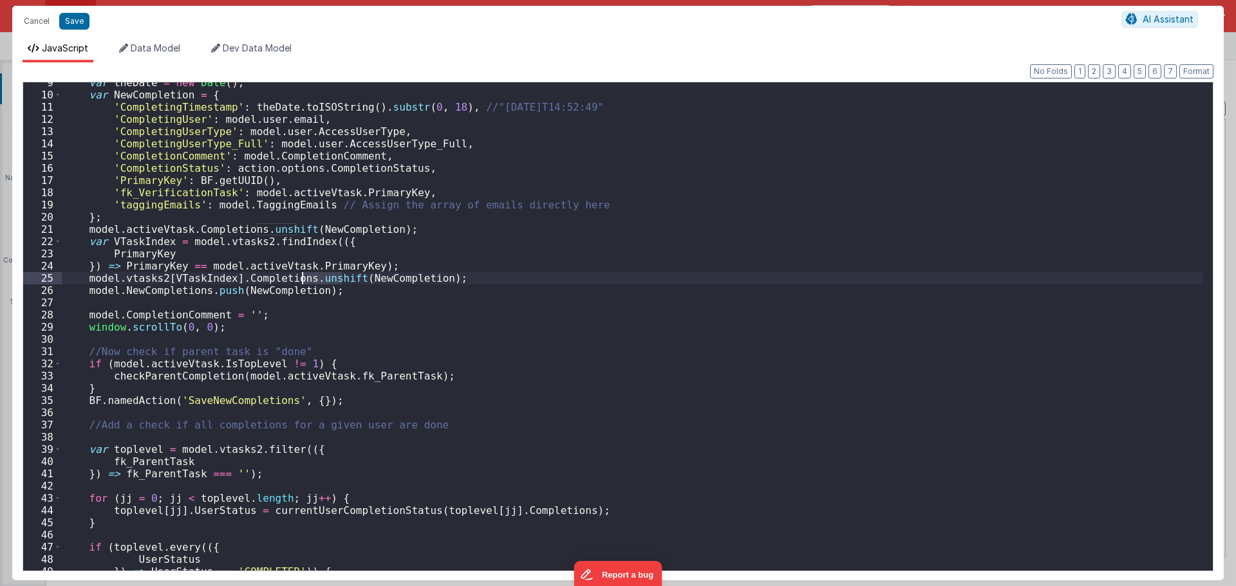
click at [320, 278] on div "var theDate = new Date ( ) ; var NewCompletion = { 'CompletingTimestamp' : theD…" at bounding box center [632, 333] width 1141 height 513
click at [378, 277] on div "var theDate = new Date ( ) ; var NewCompletion = { 'CompletingTimestamp' : theD…" at bounding box center [632, 333] width 1141 height 513
click at [160, 295] on div "var theDate = new Date ( ) ; var NewCompletion = { 'CompletingTimestamp' : theD…" at bounding box center [632, 333] width 1141 height 513
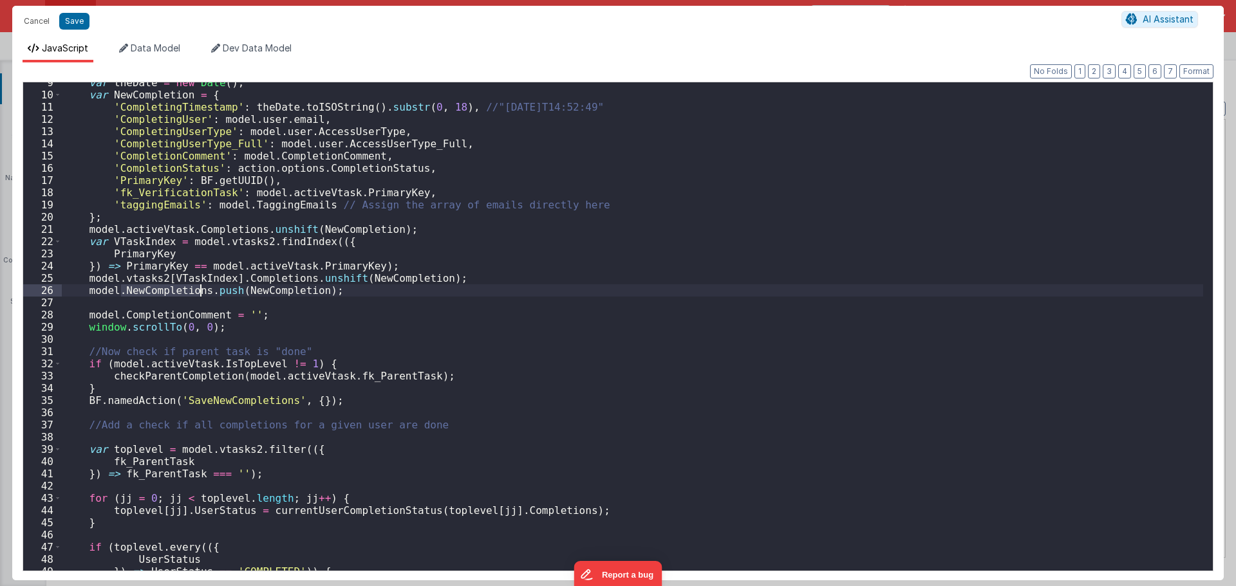
click at [211, 290] on div "var theDate = new Date ( ) ; var NewCompletion = { 'CompletingTimestamp' : theD…" at bounding box center [632, 333] width 1141 height 513
click at [259, 294] on div "var theDate = new Date ( ) ; var NewCompletion = { 'CompletingTimestamp' : theD…" at bounding box center [632, 333] width 1141 height 513
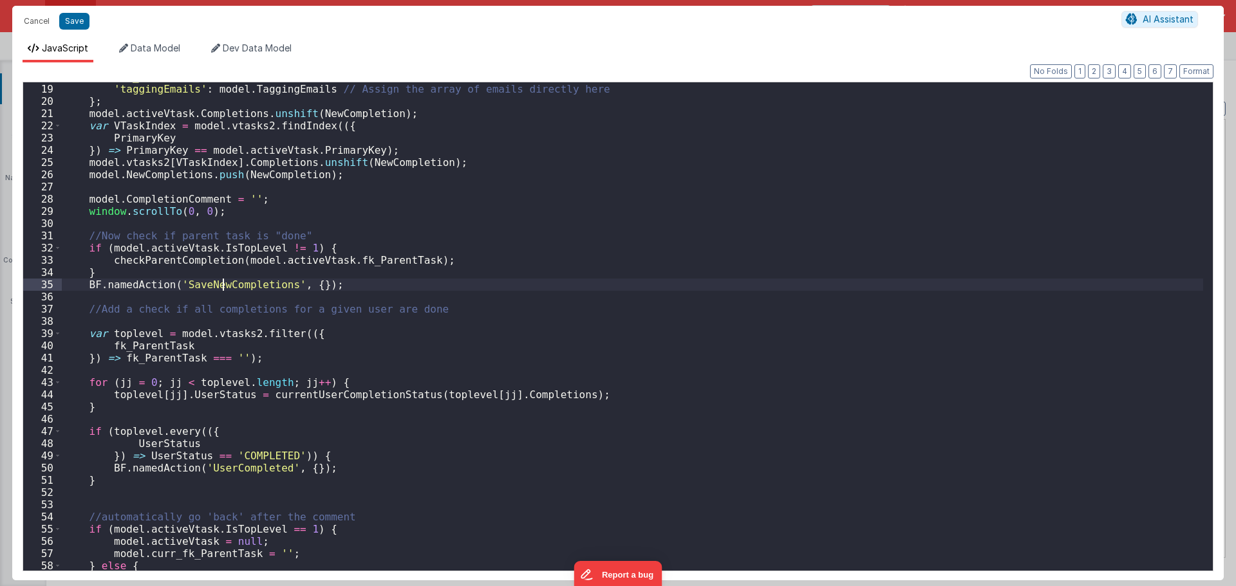
click at [223, 286] on div "'fk_VerificationTask' : model . activeVtask . PrimaryKey , 'taggingEmails' : mo…" at bounding box center [632, 327] width 1141 height 513
click at [176, 265] on div "'fk_VerificationTask' : model . activeVtask . PrimaryKey , 'taggingEmails' : mo…" at bounding box center [632, 327] width 1141 height 513
click at [168, 260] on div "'fk_VerificationTask' : model . activeVtask . PrimaryKey , 'taggingEmails' : mo…" at bounding box center [632, 326] width 1141 height 489
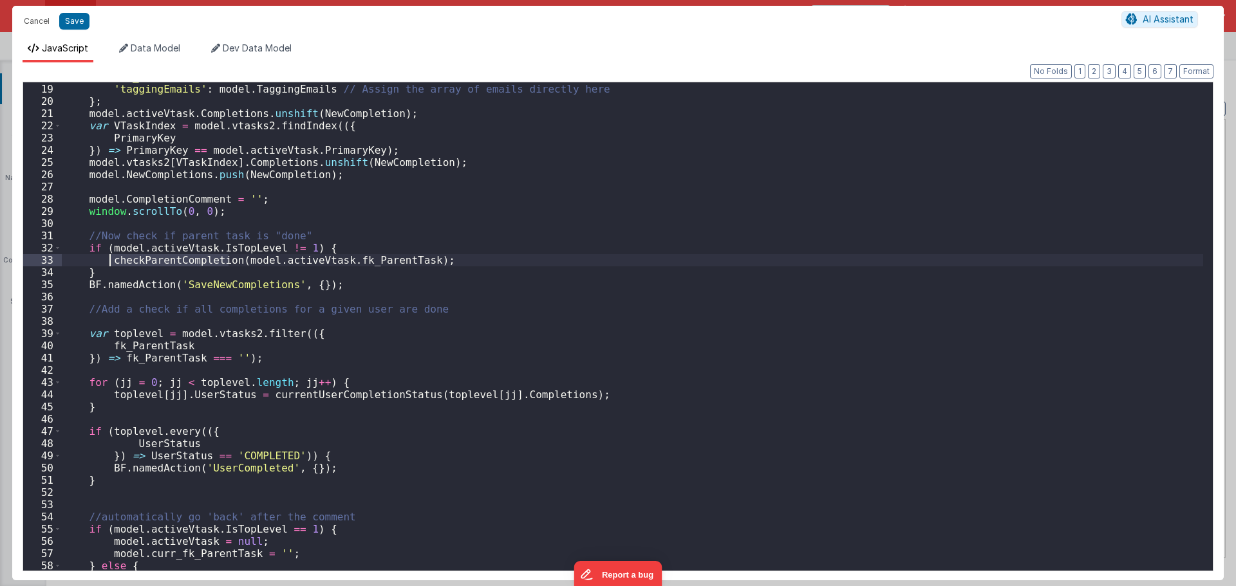
click at [168, 260] on div "'fk_VerificationTask' : model . activeVtask . PrimaryKey , 'taggingEmails' : mo…" at bounding box center [632, 327] width 1141 height 513
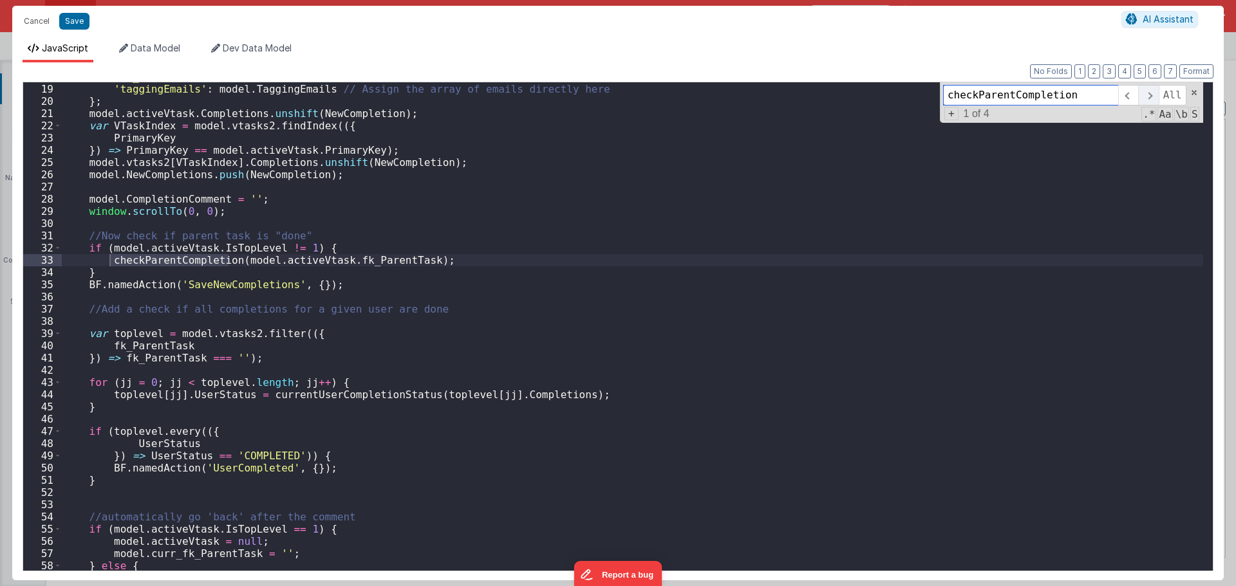
click at [1144, 93] on span at bounding box center [1148, 95] width 20 height 21
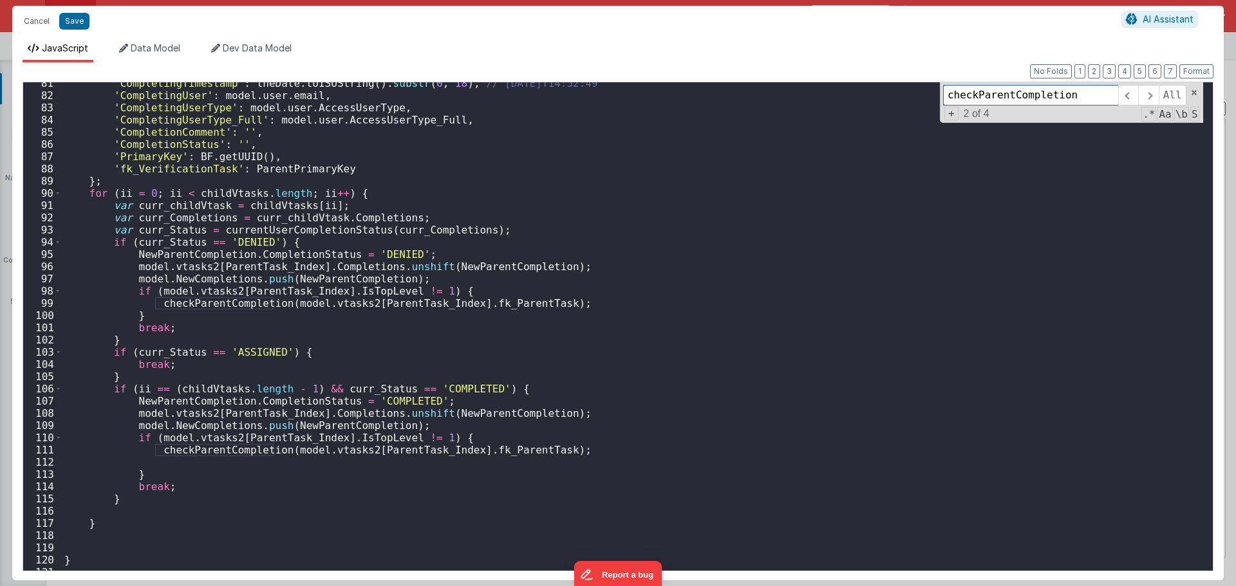
scroll to position [881, 0]
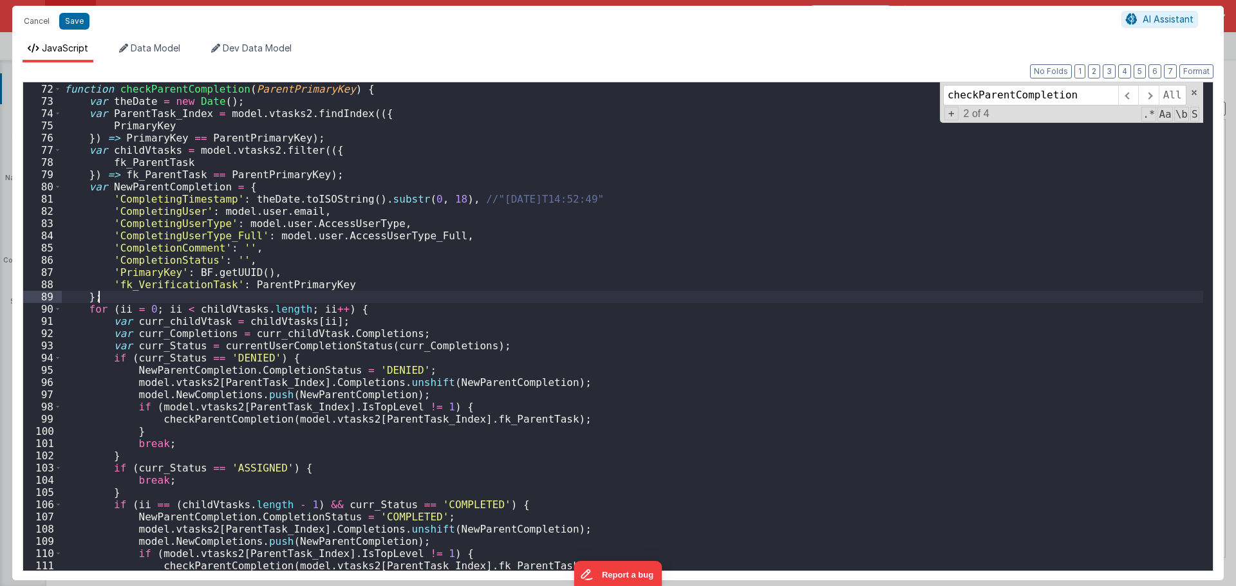
click at [276, 297] on div "function checkParentCompletion ( ParentPrimaryKey ) { var theDate = new Date ( …" at bounding box center [632, 327] width 1141 height 513
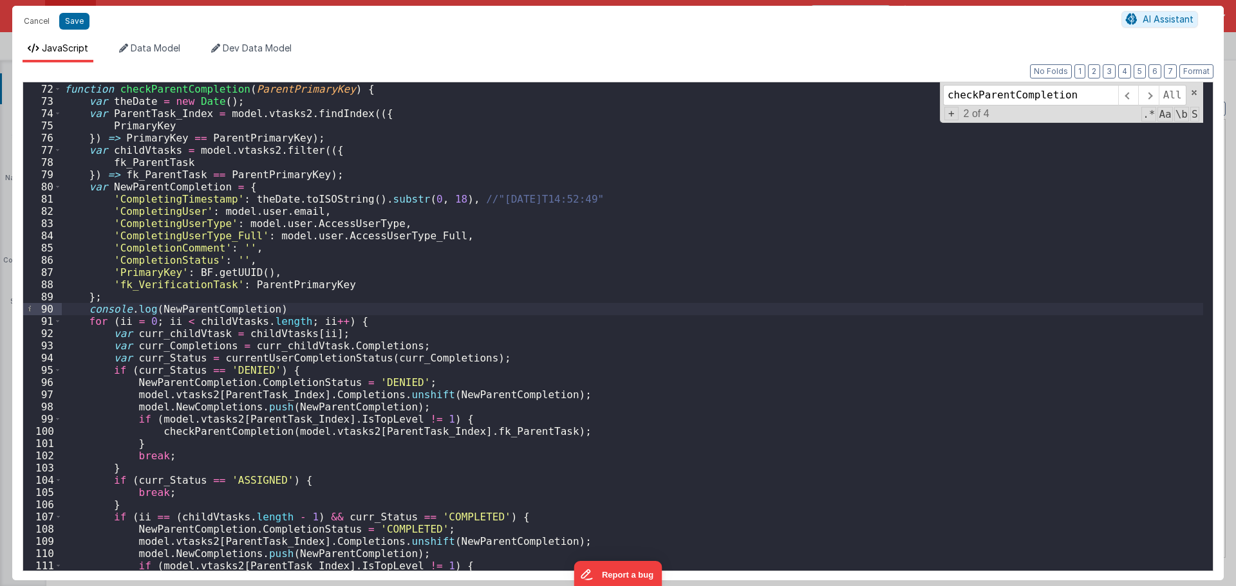
click at [281, 306] on div "function checkParentCompletion ( ParentPrimaryKey ) { var theDate = new Date ( …" at bounding box center [632, 327] width 1141 height 513
drag, startPoint x: 285, startPoint y: 312, endPoint x: 89, endPoint y: 310, distance: 195.0
click at [89, 310] on div "function checkParentCompletion ( ParentPrimaryKey ) { var theDate = new Date ( …" at bounding box center [632, 327] width 1141 height 513
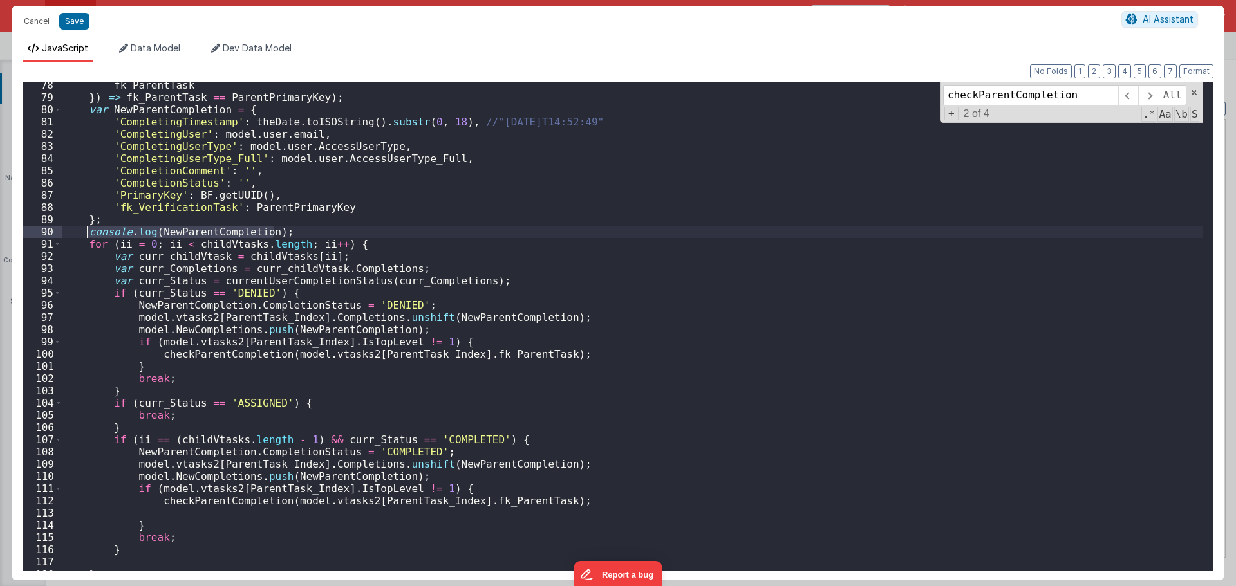
scroll to position [1035, 0]
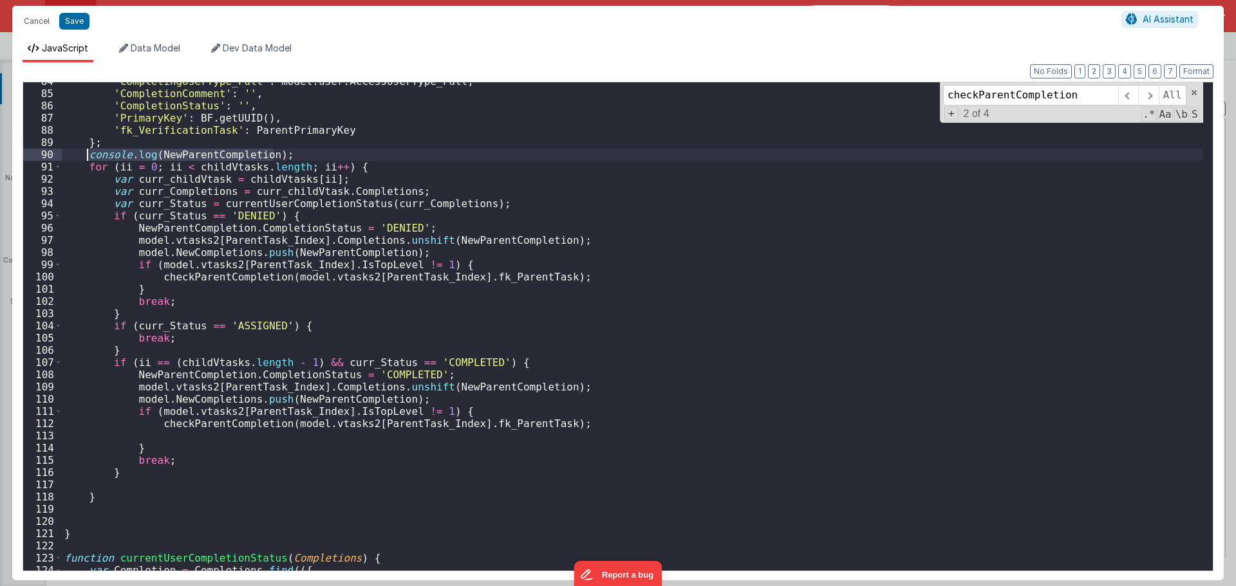
click at [434, 233] on div "'CompletingUserType_Full' : model . user . AccessUserType_Full , 'CompletionCom…" at bounding box center [632, 331] width 1141 height 513
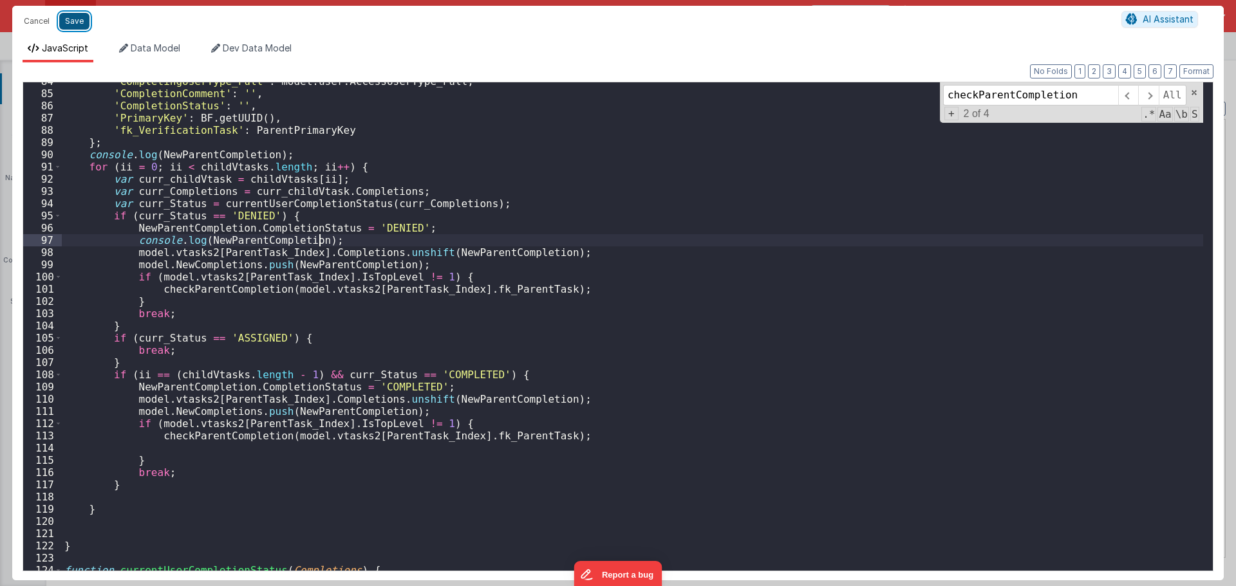
click at [72, 17] on button "Save" at bounding box center [74, 21] width 30 height 17
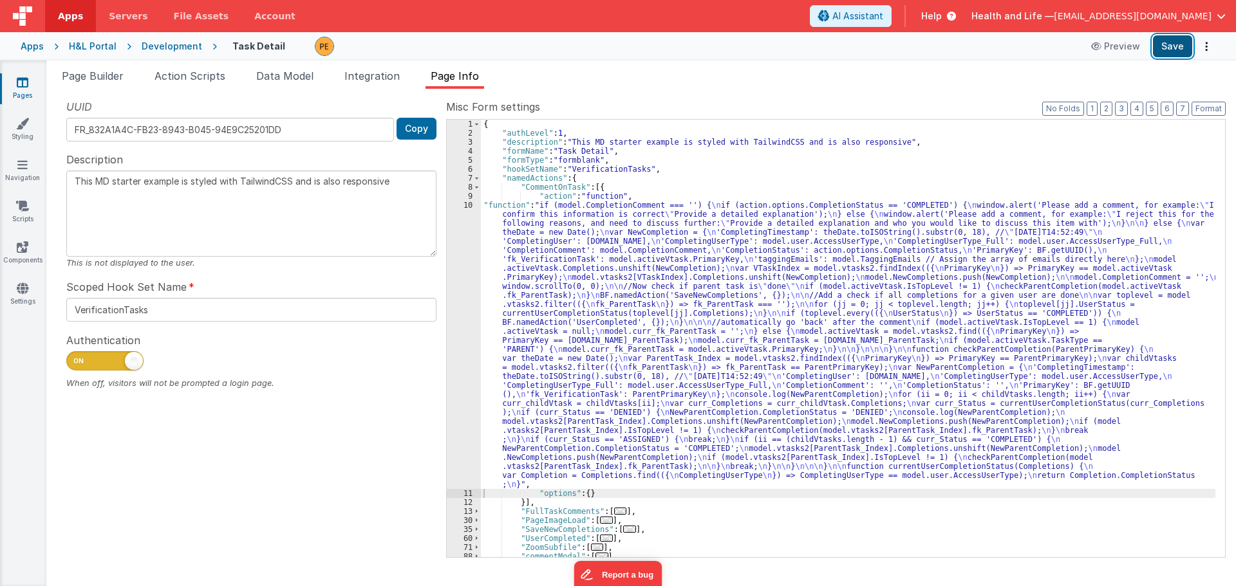
click at [1172, 51] on button "Save" at bounding box center [1172, 46] width 39 height 22
click at [633, 344] on div "{ "authLevel" : 1 , "description" : "This MD starter example is styled with Tai…" at bounding box center [848, 348] width 734 height 456
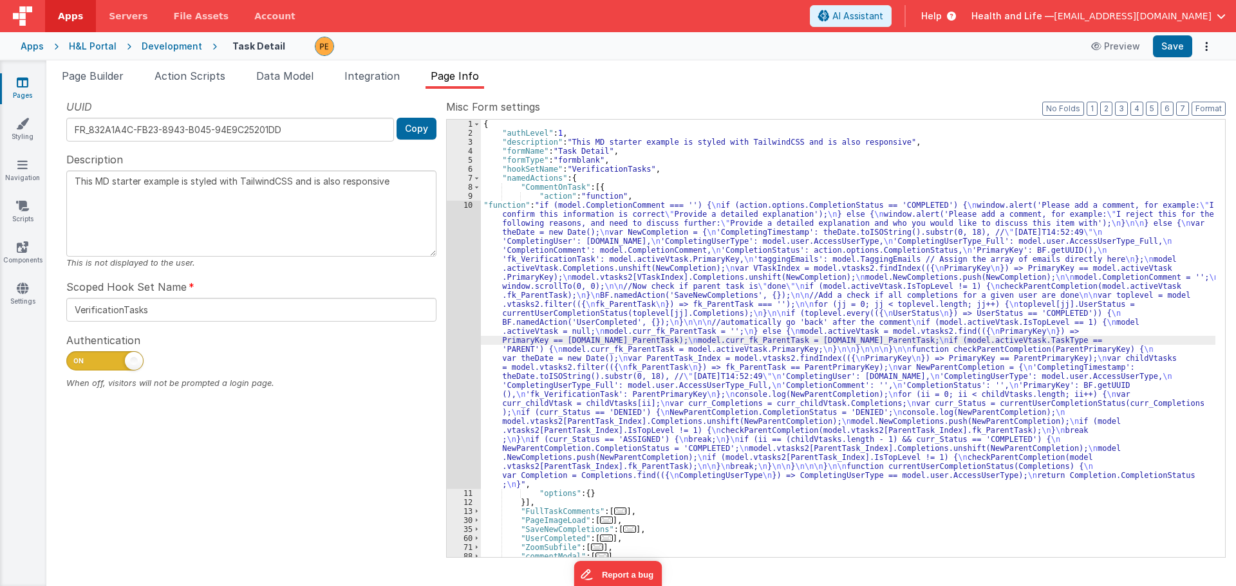
click at [465, 312] on div "10" at bounding box center [464, 345] width 34 height 288
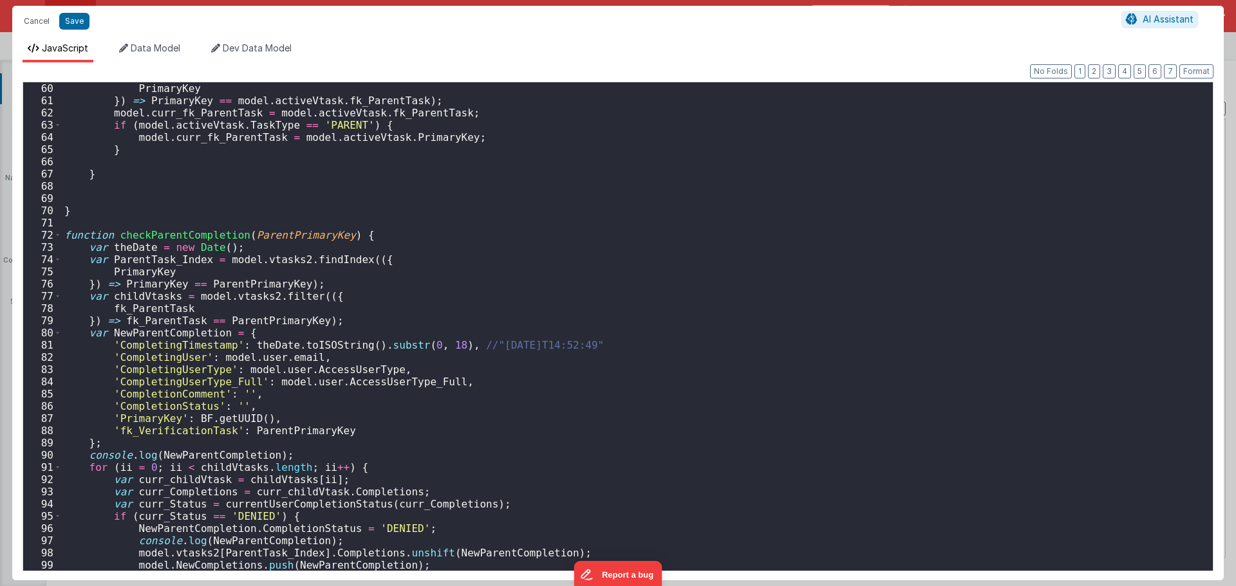
scroll to position [772, 0]
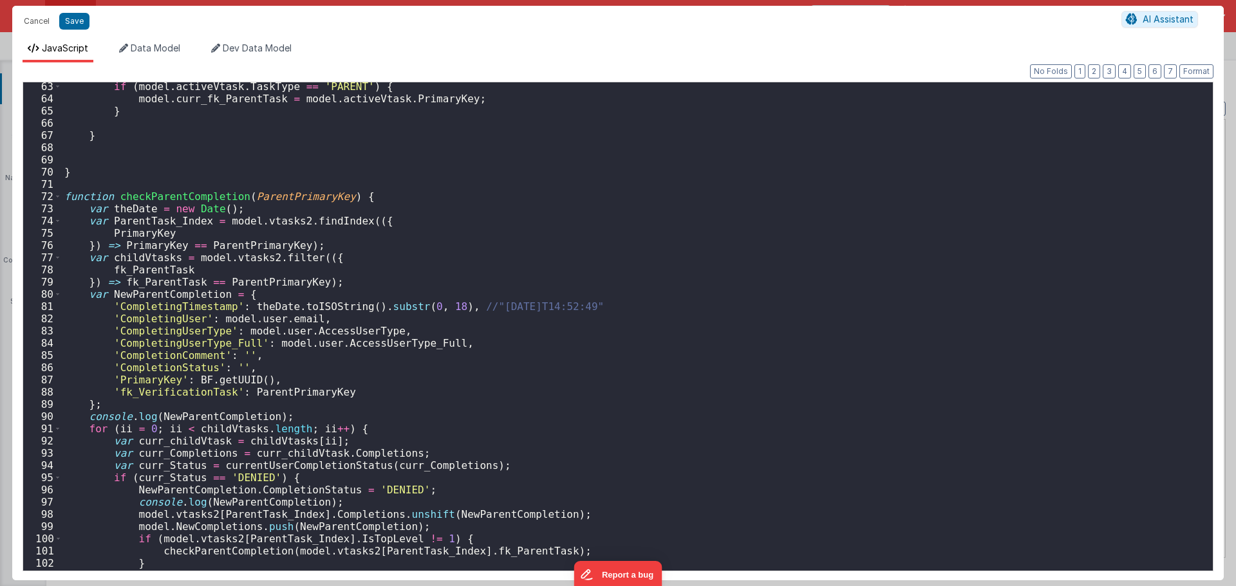
click at [173, 295] on div "if ( model . activeVtask . TaskType == 'PARENT' ) { model . curr_fk_ParentTask …" at bounding box center [632, 336] width 1141 height 513
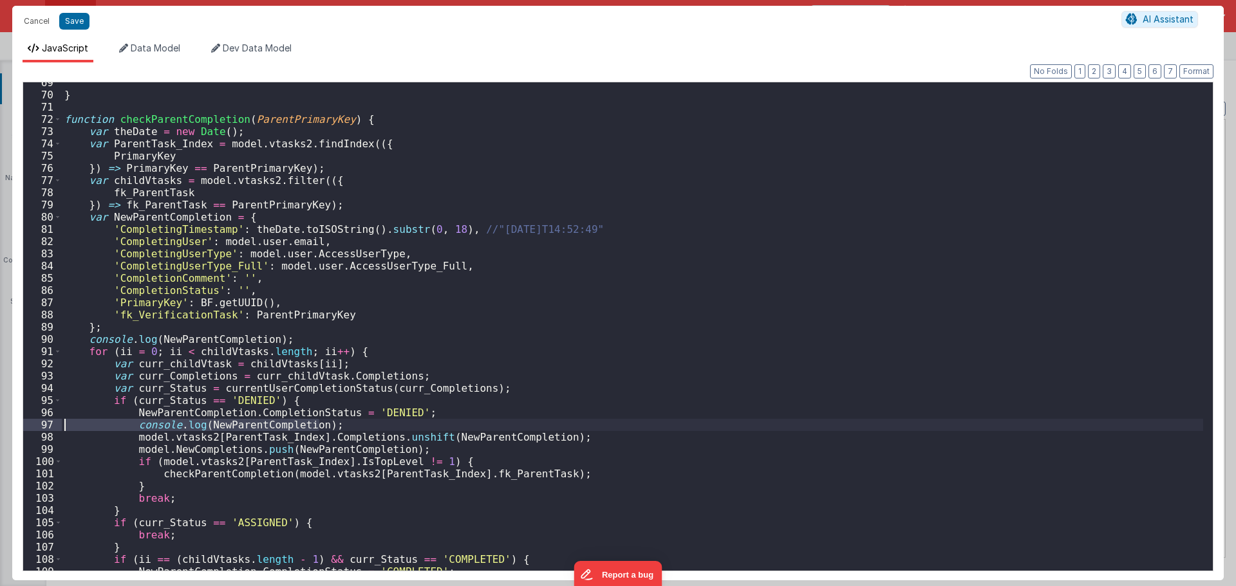
drag, startPoint x: 342, startPoint y: 427, endPoint x: 36, endPoint y: 426, distance: 305.7
click at [36, 426] on div "69 70 71 72 73 74 75 76 77 78 79 80 81 82 83 84 85 86 87 88 89 90 91 92 93 94 9…" at bounding box center [618, 327] width 1191 height 490
click at [277, 337] on div "} function checkParentCompletion ( ParentPrimaryKey ) { var theDate = new Date …" at bounding box center [632, 333] width 1141 height 513
click at [79, 424] on div "} function checkParentCompletion ( ParentPrimaryKey ) { var theDate = new Date …" at bounding box center [632, 333] width 1141 height 513
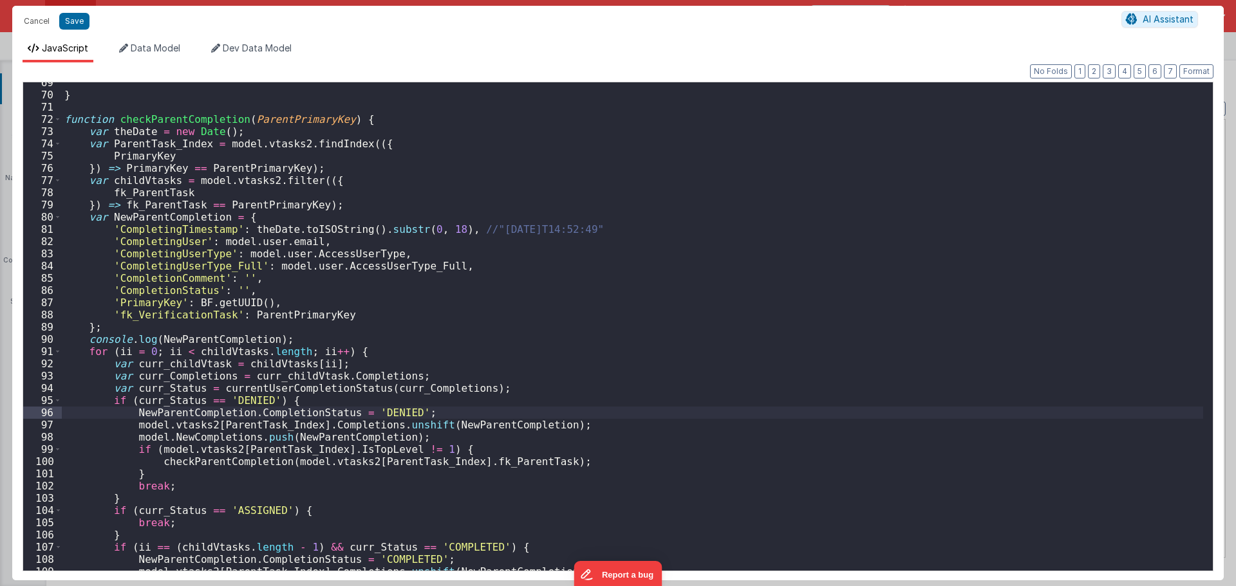
click at [275, 341] on div "} function checkParentCompletion ( ParentPrimaryKey ) { var theDate = new Date …" at bounding box center [632, 333] width 1141 height 513
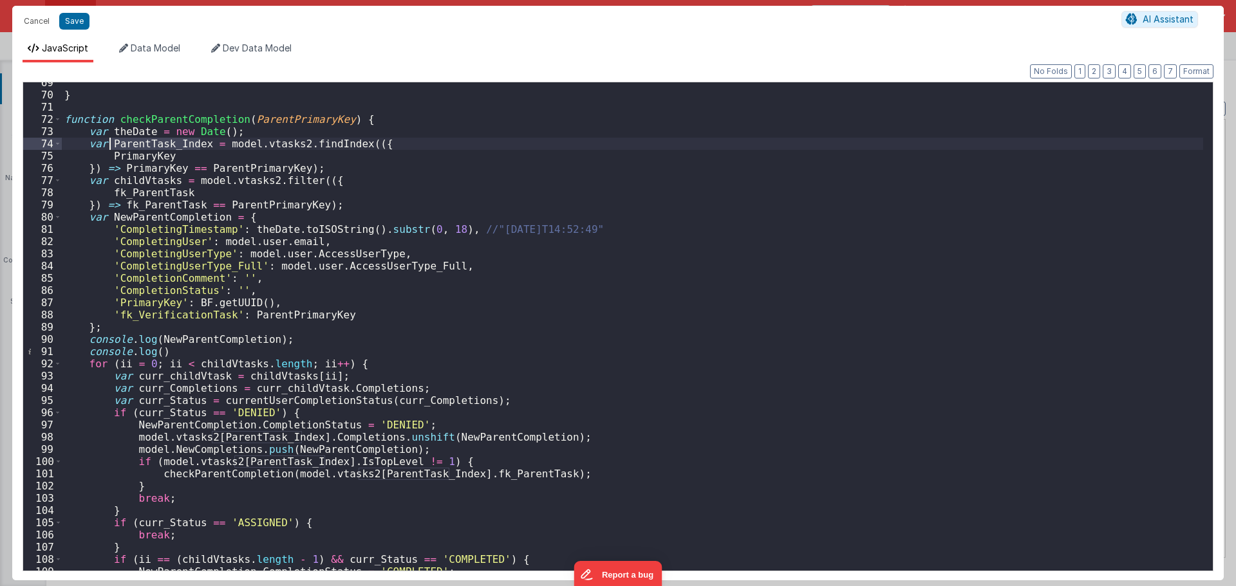
drag, startPoint x: 201, startPoint y: 145, endPoint x: 109, endPoint y: 142, distance: 91.4
click at [109, 142] on div "} function checkParentCompletion ( ParentPrimaryKey ) { var theDate = new Date …" at bounding box center [632, 333] width 1141 height 513
click at [153, 349] on div "} function checkParentCompletion ( ParentPrimaryKey ) { var theDate = new Date …" at bounding box center [632, 333] width 1141 height 513
click at [151, 180] on div "} function checkParentCompletion ( ParentPrimaryKey ) { var theDate = new Date …" at bounding box center [632, 333] width 1141 height 513
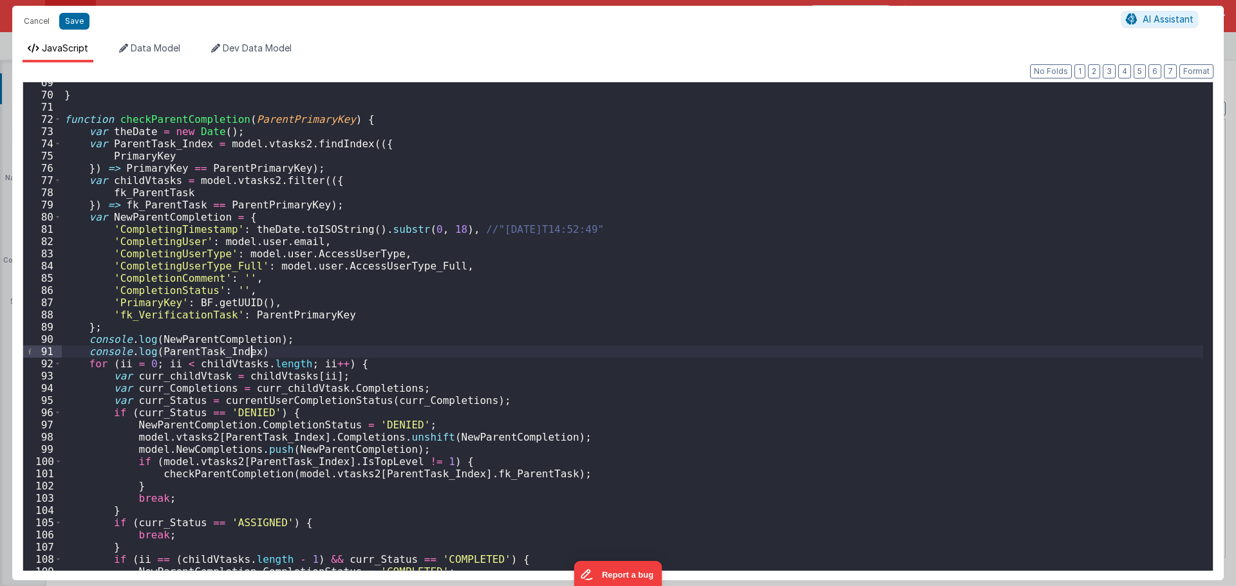
click at [265, 355] on div "} function checkParentCompletion ( ParentPrimaryKey ) { var theDate = new Date …" at bounding box center [632, 333] width 1141 height 513
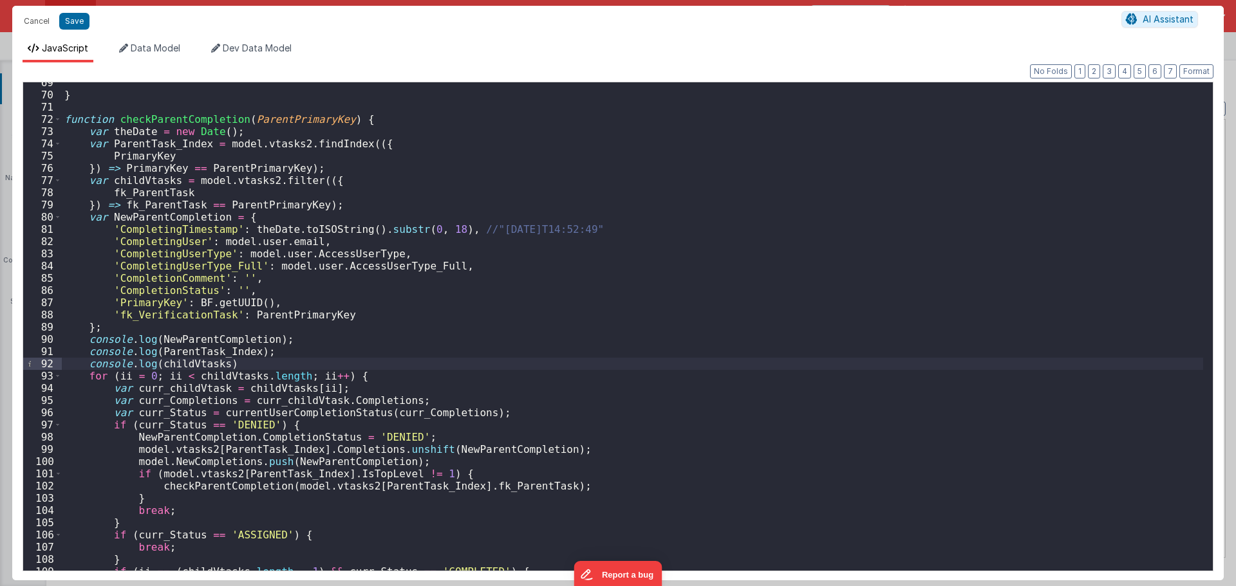
click at [323, 360] on div "} function checkParentCompletion ( ParentPrimaryKey ) { var theDate = new Date …" at bounding box center [632, 333] width 1141 height 513
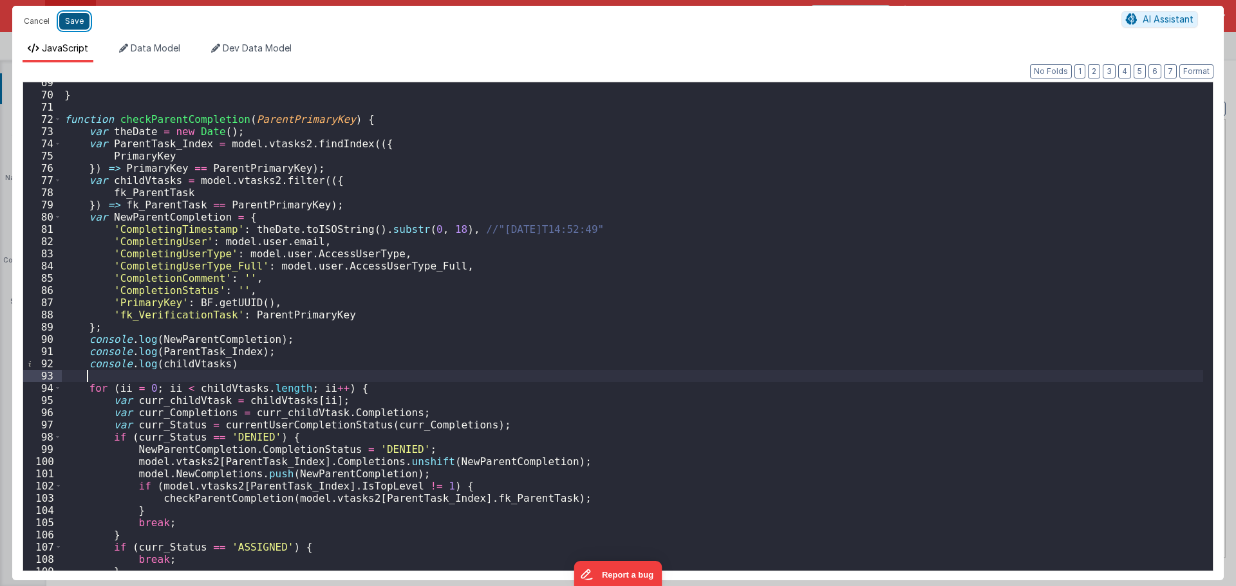
click at [82, 19] on button "Save" at bounding box center [74, 21] width 30 height 17
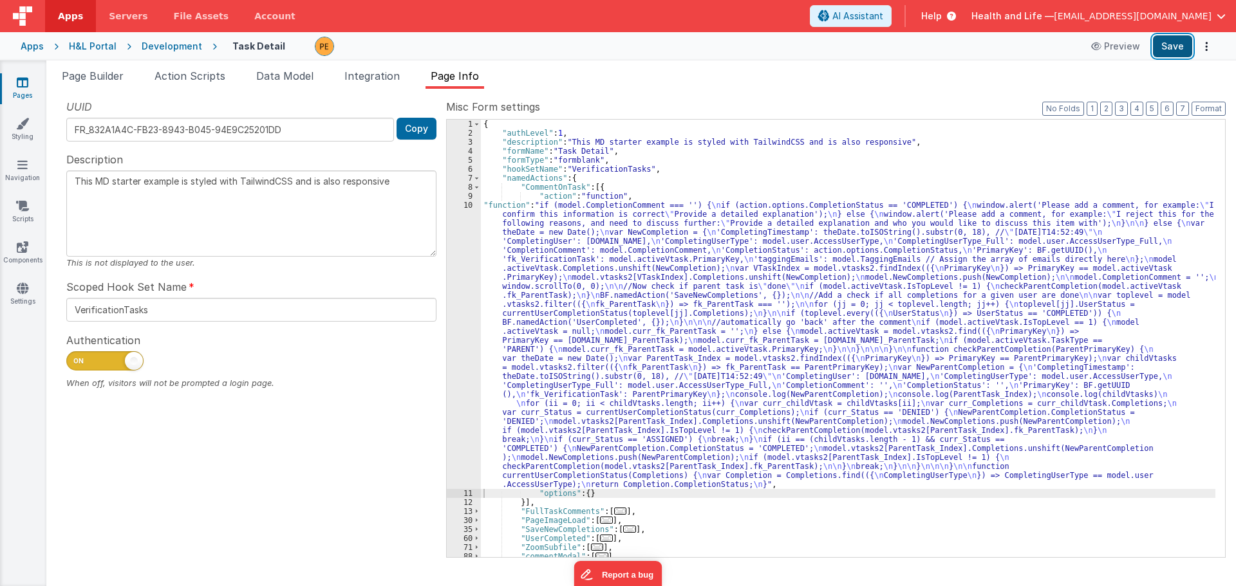
click at [1173, 41] on button "Save" at bounding box center [1172, 46] width 39 height 22
click at [640, 309] on div "{ "authLevel" : 1 , "description" : "This MD starter example is styled with Tai…" at bounding box center [848, 348] width 734 height 456
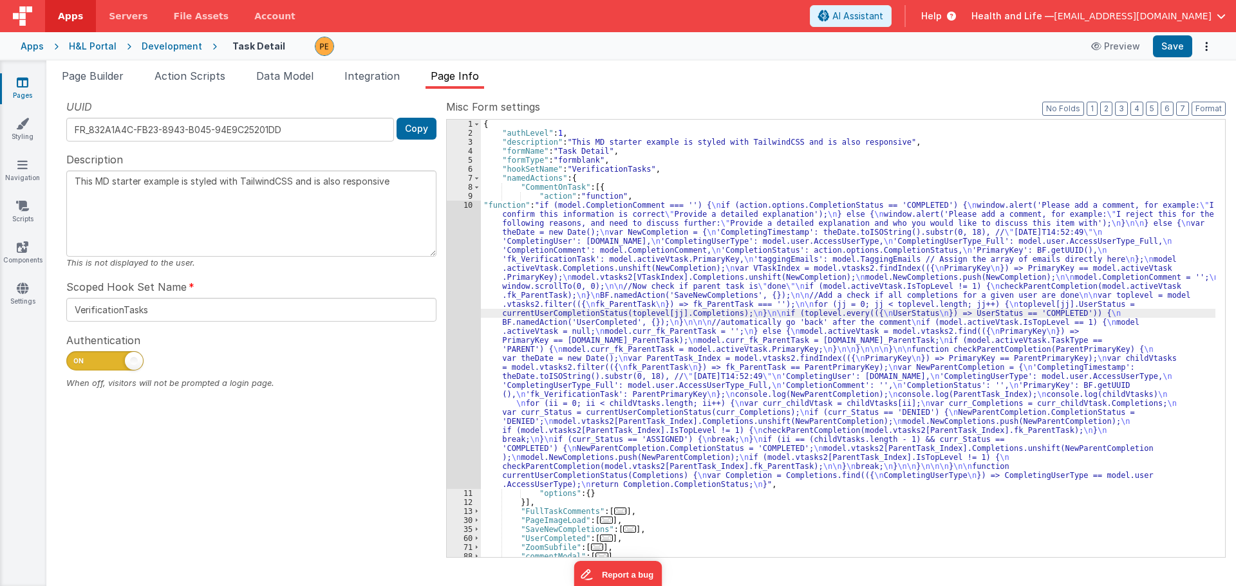
click at [438, 299] on div "UUID FR_832A1A4C-FB23-8943-B045-94E9C25201DD Copy Description This MD starter e…" at bounding box center [251, 328] width 389 height 458
click at [473, 298] on div "10" at bounding box center [464, 345] width 34 height 288
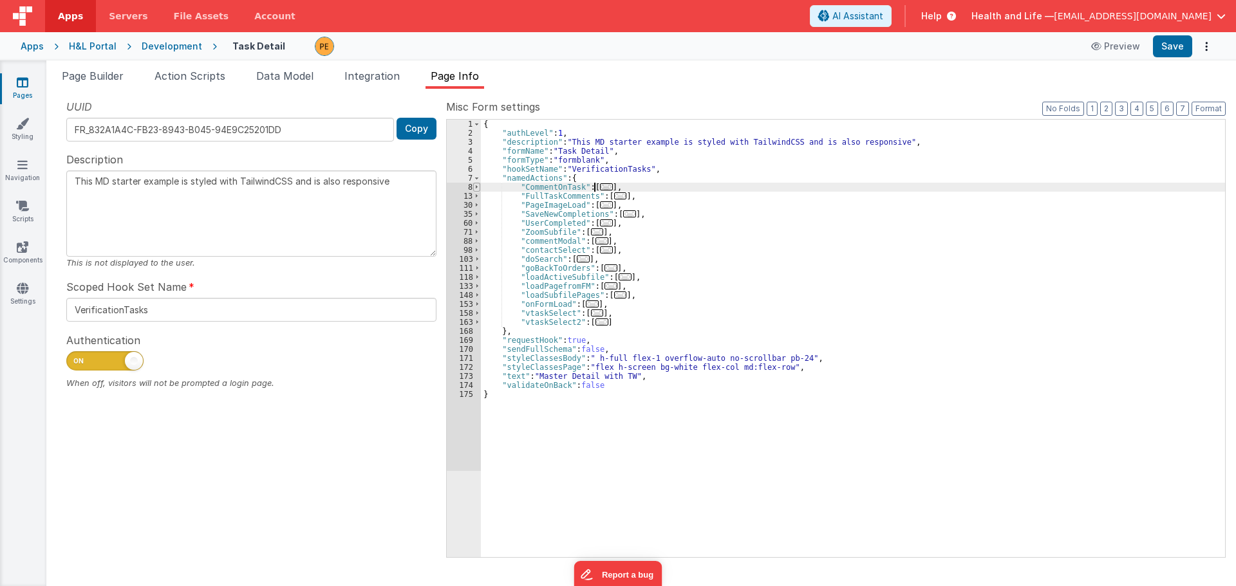
click at [474, 187] on span at bounding box center [476, 187] width 7 height 9
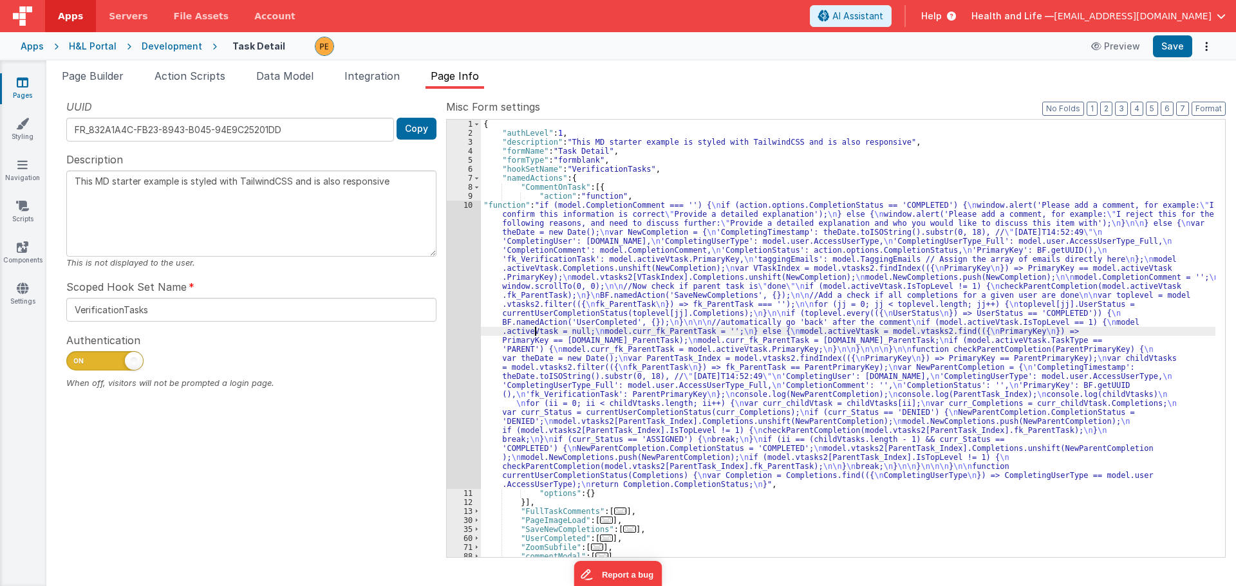
click at [534, 334] on div "{ "authLevel" : 1 , "description" : "This MD starter example is styled with Tai…" at bounding box center [848, 348] width 734 height 456
click at [455, 310] on div "10" at bounding box center [464, 345] width 34 height 288
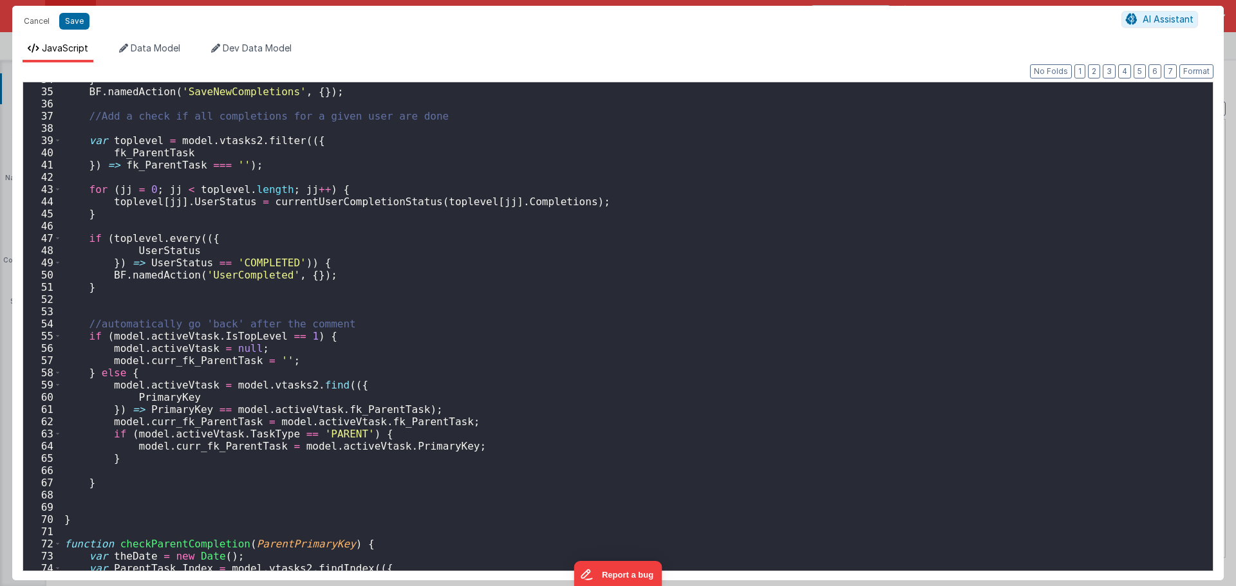
scroll to position [348, 0]
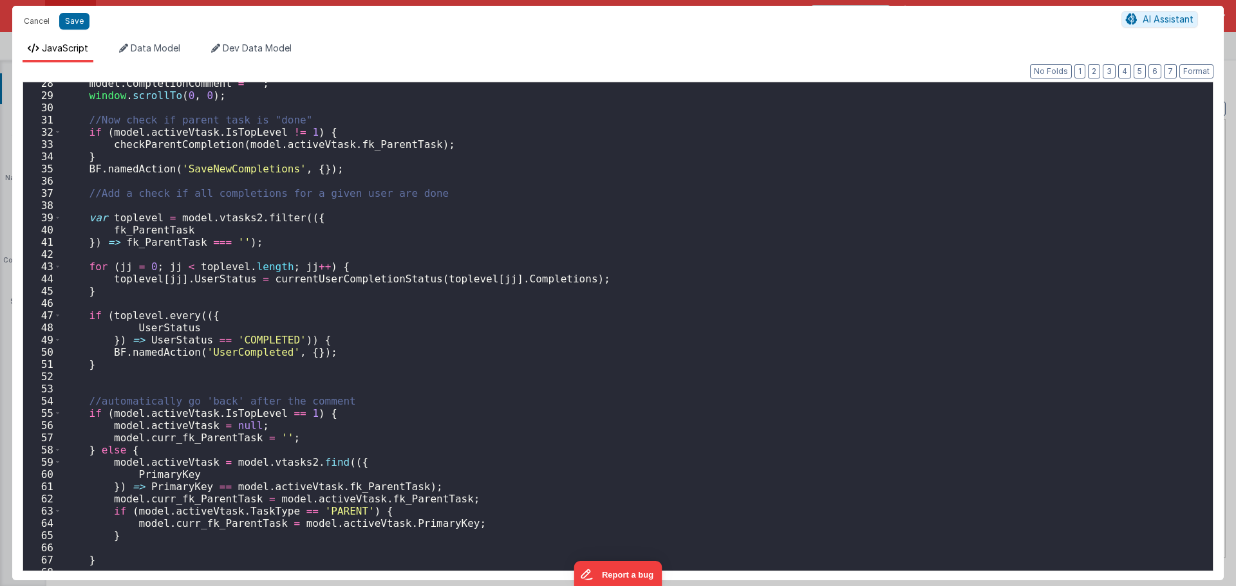
click at [322, 279] on div "model . CompletionComment = '' ; window . scrollTo ( 0 , 0 ) ; //Now check if p…" at bounding box center [632, 333] width 1141 height 513
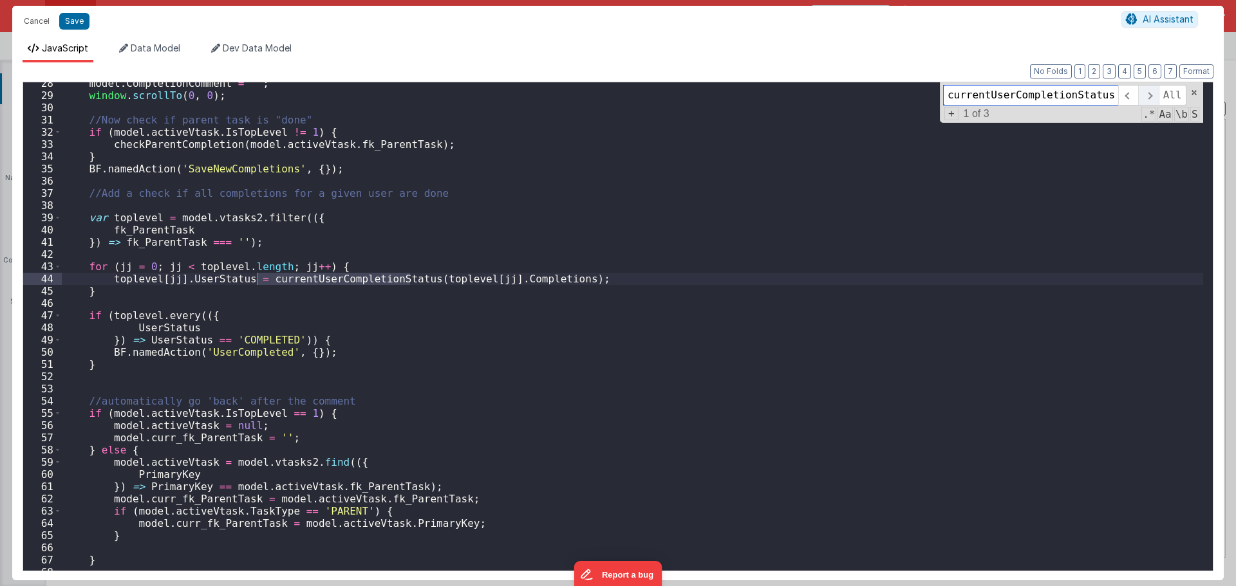
click at [1143, 102] on span at bounding box center [1148, 95] width 20 height 21
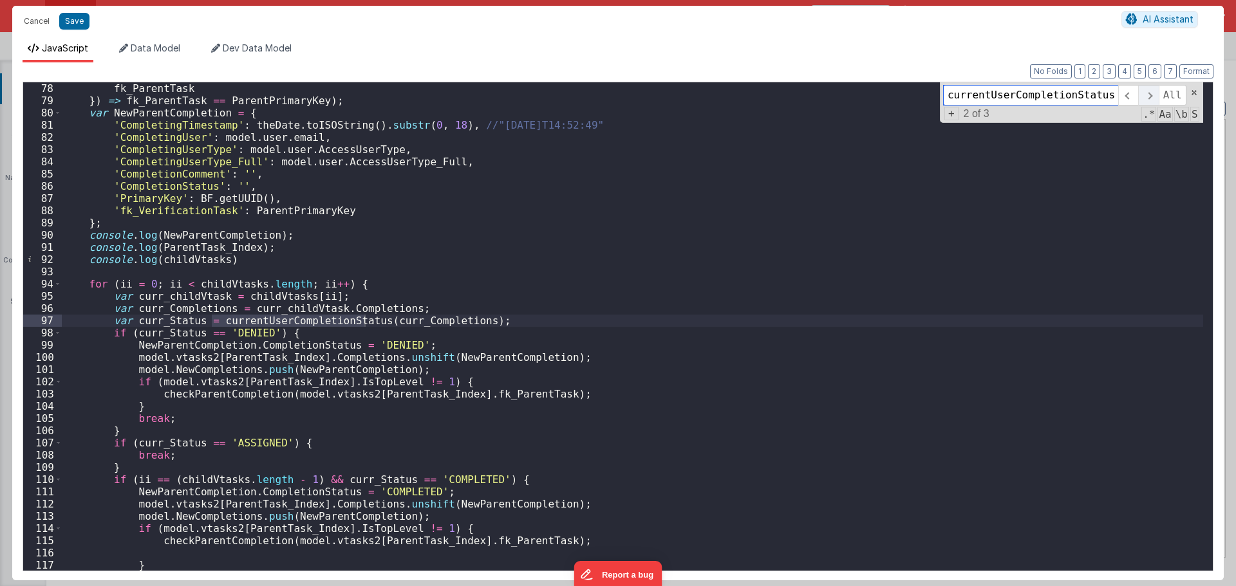
scroll to position [955, 0]
click at [1143, 102] on span at bounding box center [1148, 95] width 20 height 21
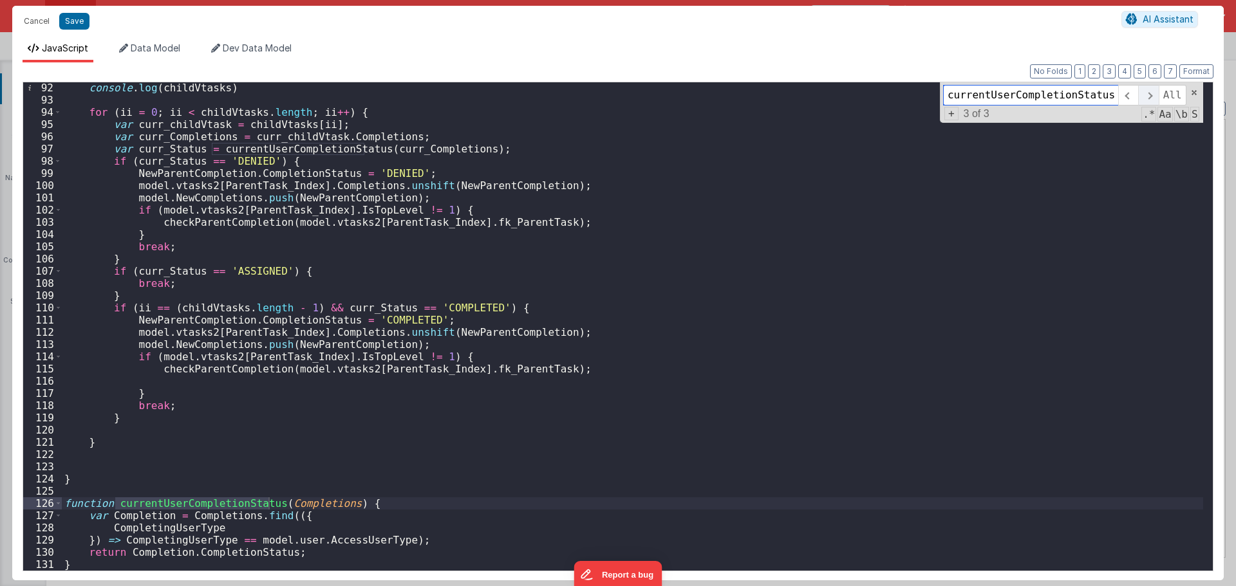
scroll to position [1126, 0]
click at [1143, 102] on span at bounding box center [1148, 95] width 20 height 21
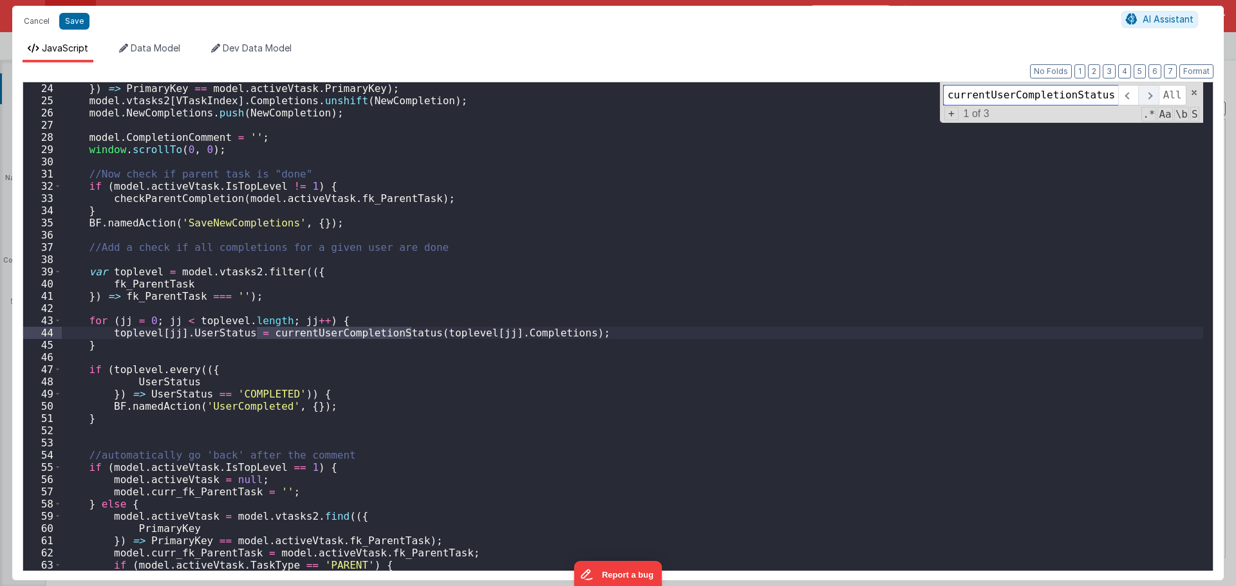
scroll to position [294, 0]
click at [1143, 102] on span at bounding box center [1148, 95] width 20 height 21
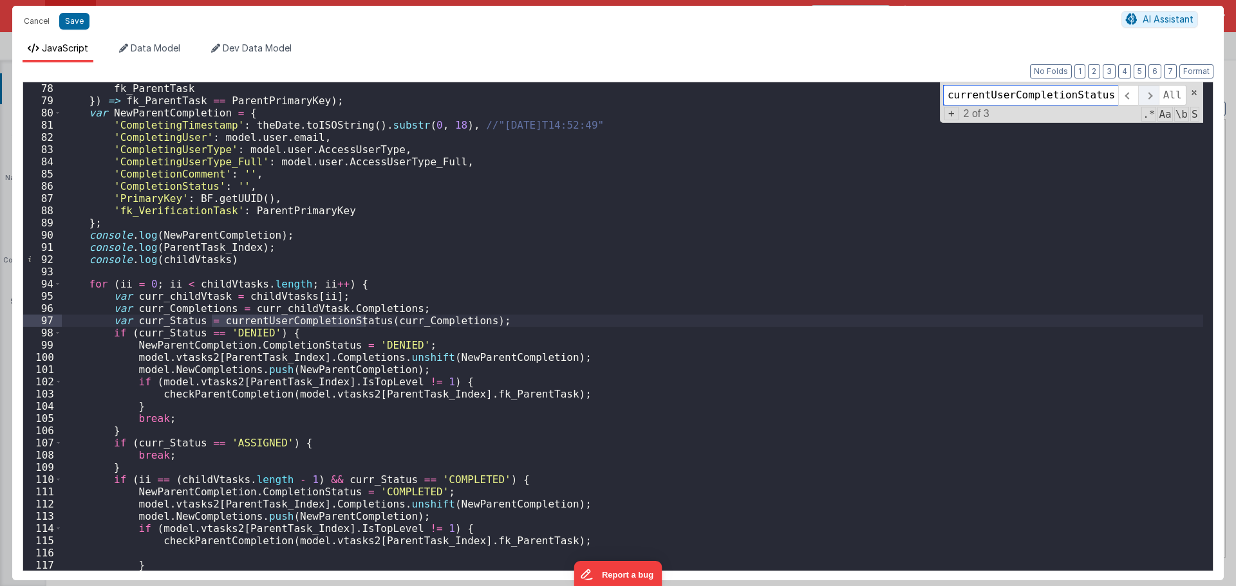
scroll to position [955, 0]
click at [1143, 102] on span at bounding box center [1148, 95] width 20 height 21
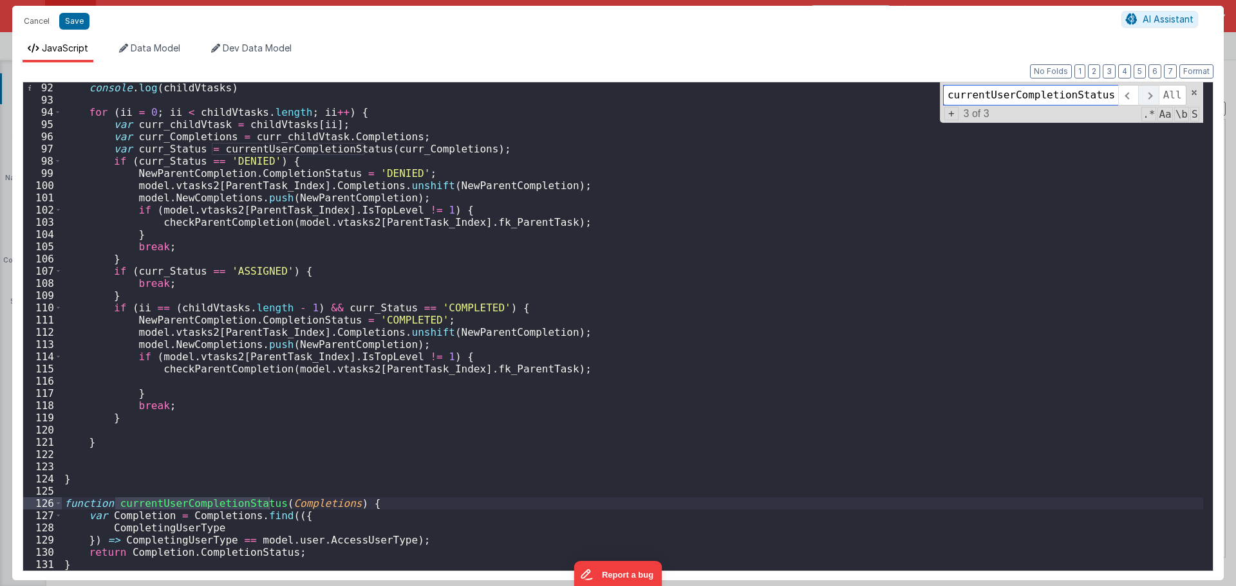
click at [1143, 102] on span at bounding box center [1148, 95] width 20 height 21
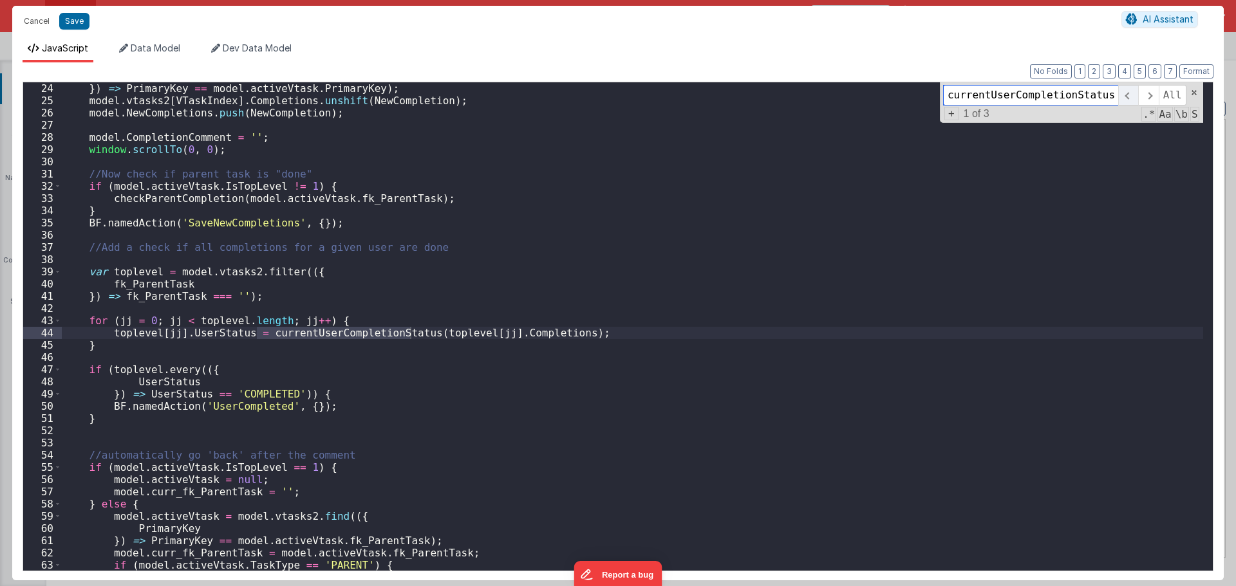
click at [1134, 99] on span at bounding box center [1128, 95] width 20 height 21
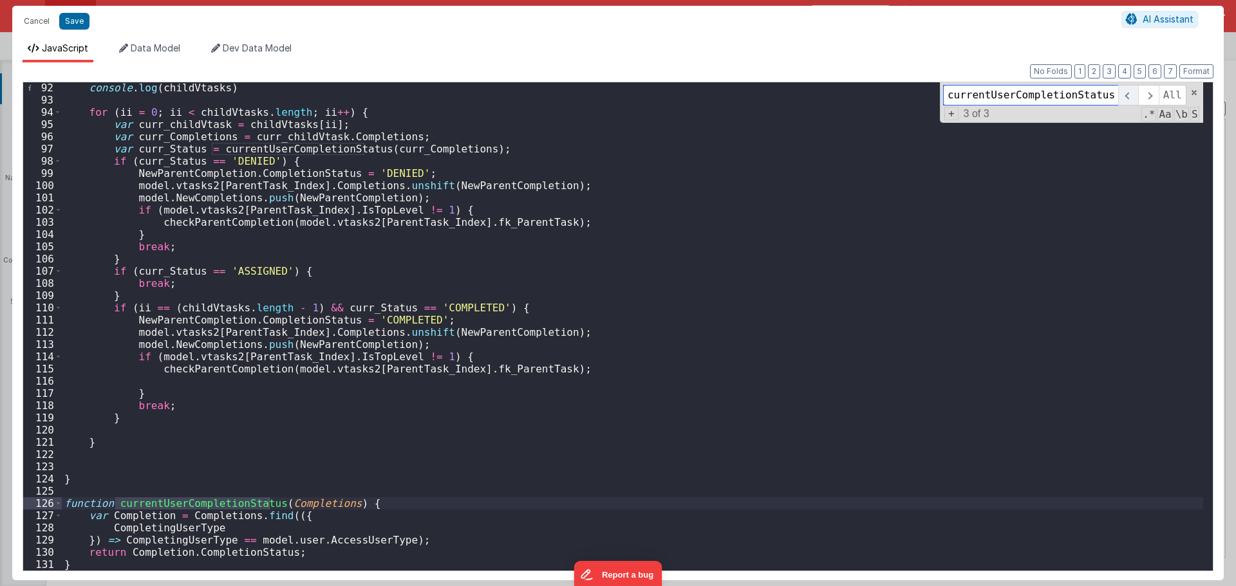
scroll to position [1126, 0]
click at [1146, 97] on span at bounding box center [1148, 95] width 20 height 21
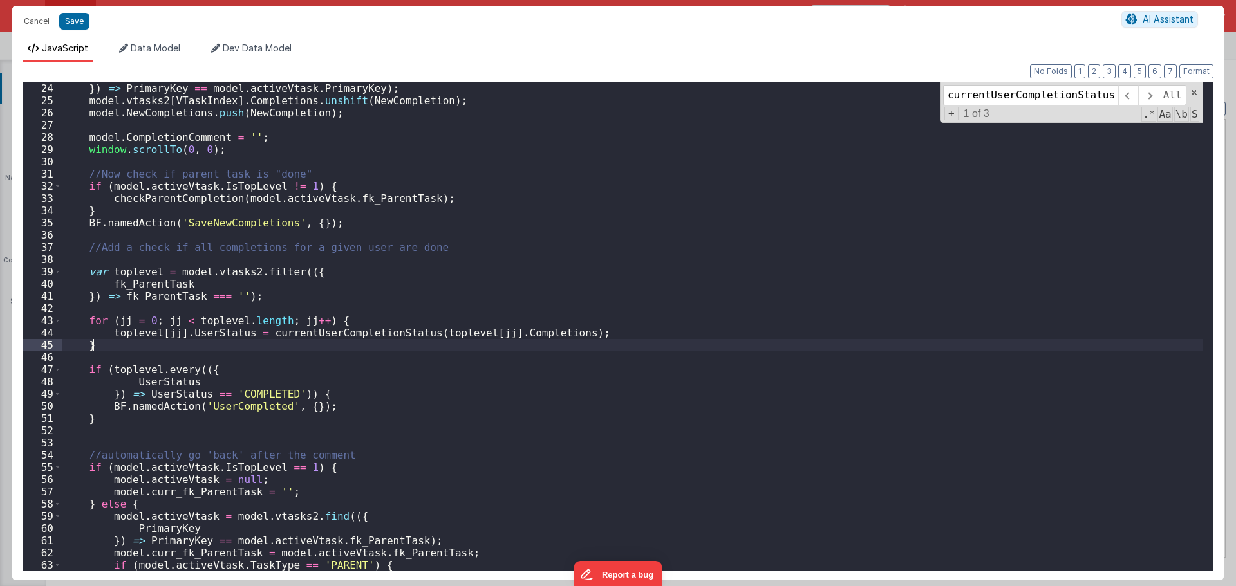
click at [355, 342] on div "}) => PrimaryKey == model . activeVtask . PrimaryKey ) ; model . vtasks2 [ VTas…" at bounding box center [632, 338] width 1141 height 513
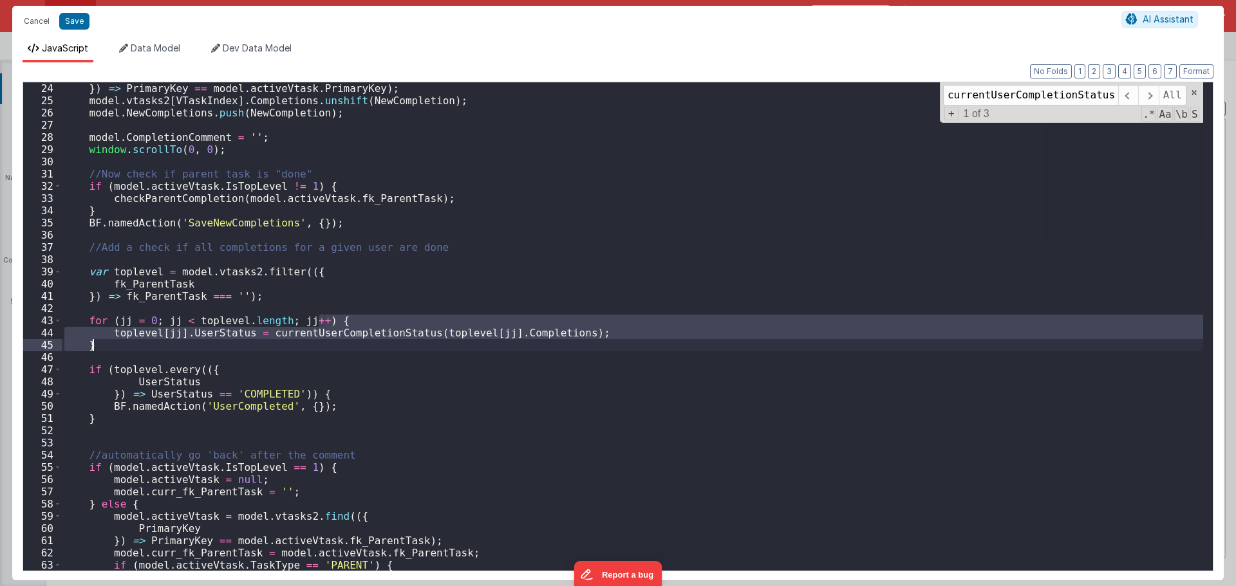
click at [358, 335] on div "}) => PrimaryKey == model . activeVtask . PrimaryKey ) ; model . vtasks2 [ VTas…" at bounding box center [632, 326] width 1141 height 489
click at [358, 335] on div "}) => PrimaryKey == model . activeVtask . PrimaryKey ) ; model . vtasks2 [ VTas…" at bounding box center [632, 338] width 1141 height 513
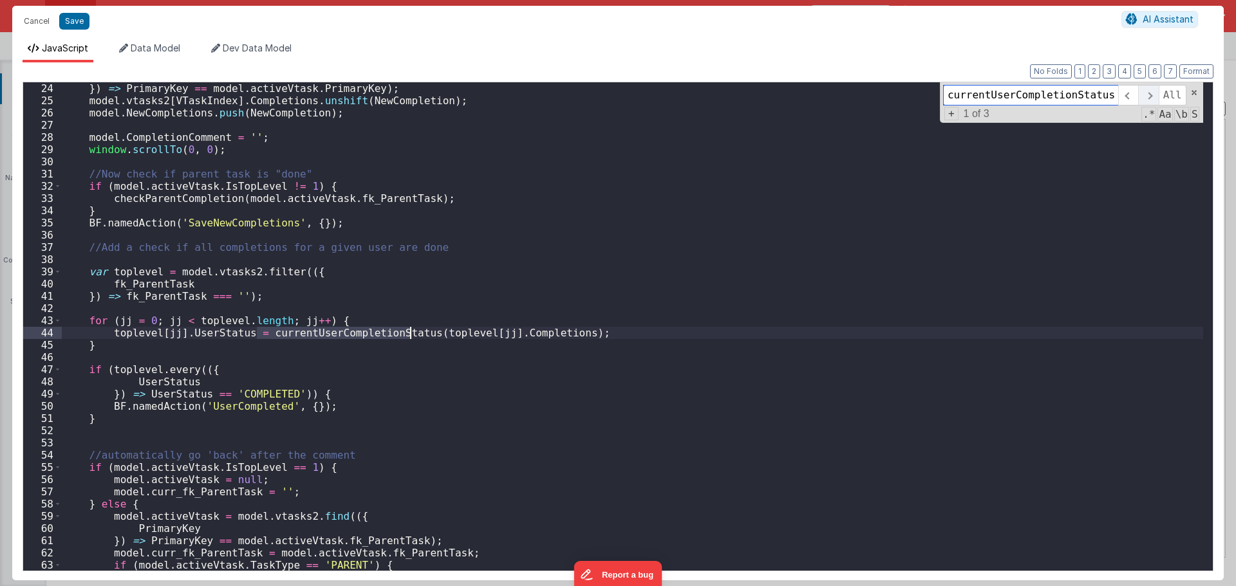
click at [1144, 100] on span at bounding box center [1148, 95] width 20 height 21
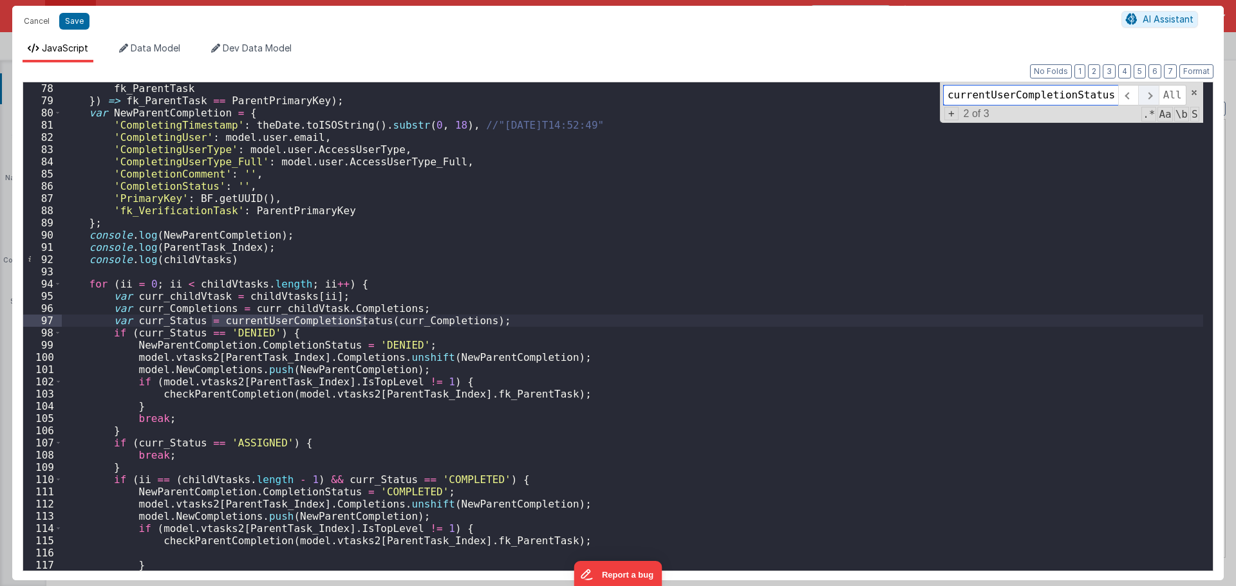
scroll to position [955, 0]
click at [1144, 100] on span at bounding box center [1148, 95] width 20 height 21
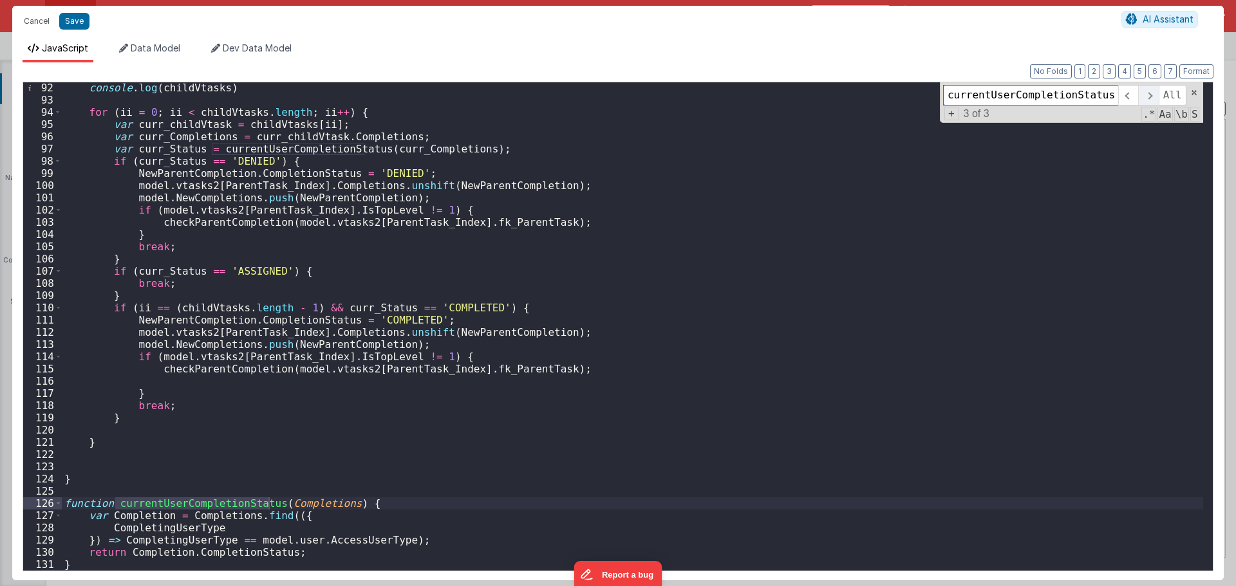
scroll to position [1126, 0]
click at [1144, 100] on span at bounding box center [1148, 95] width 20 height 21
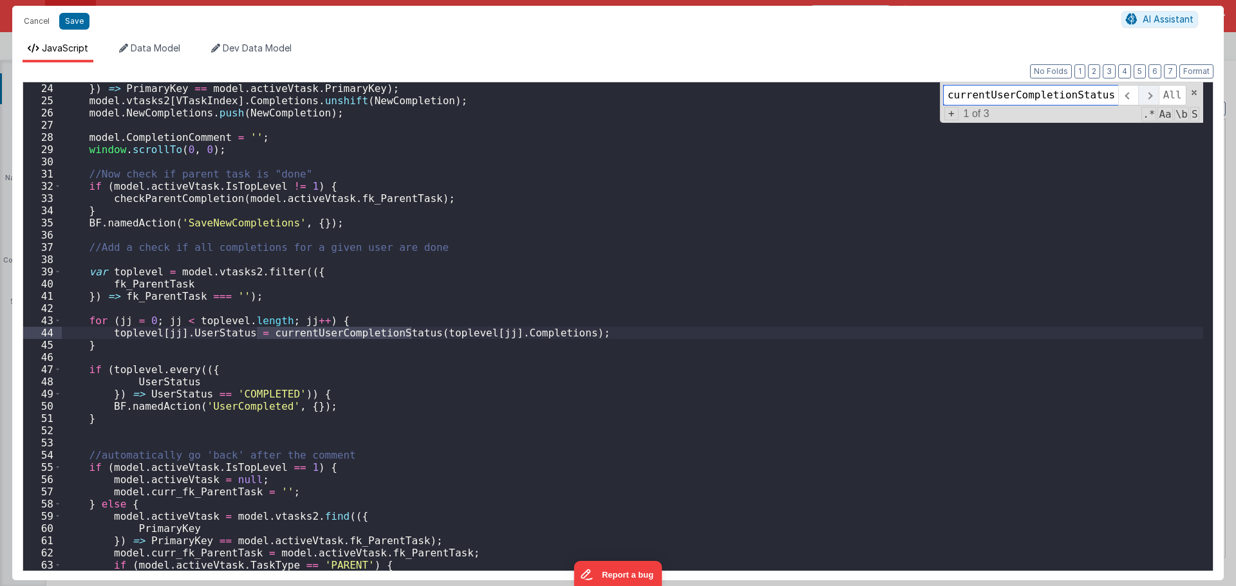
click at [1144, 100] on span at bounding box center [1148, 95] width 20 height 21
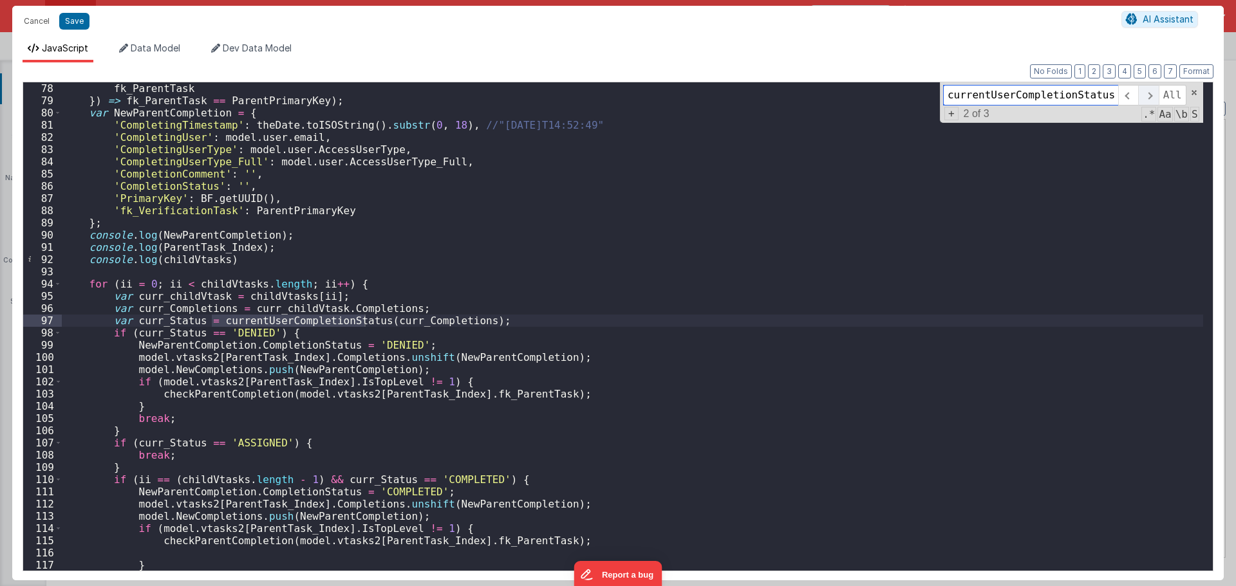
click at [1144, 99] on span at bounding box center [1148, 95] width 20 height 21
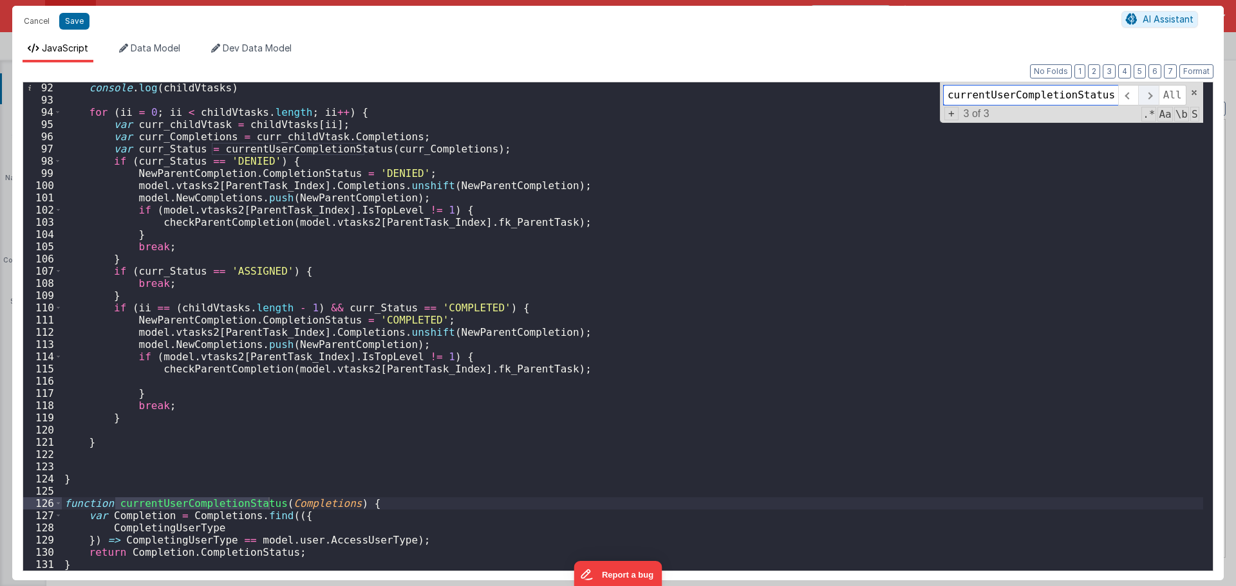
scroll to position [1126, 0]
click at [1144, 99] on span at bounding box center [1148, 95] width 20 height 21
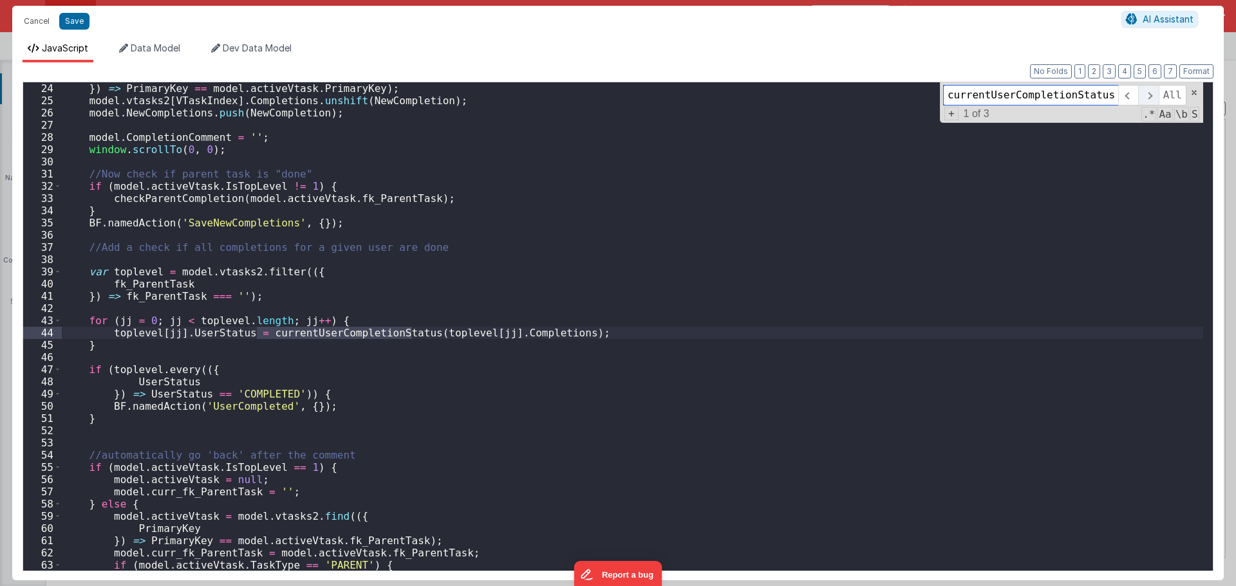
scroll to position [294, 0]
click at [1144, 99] on span at bounding box center [1148, 95] width 20 height 21
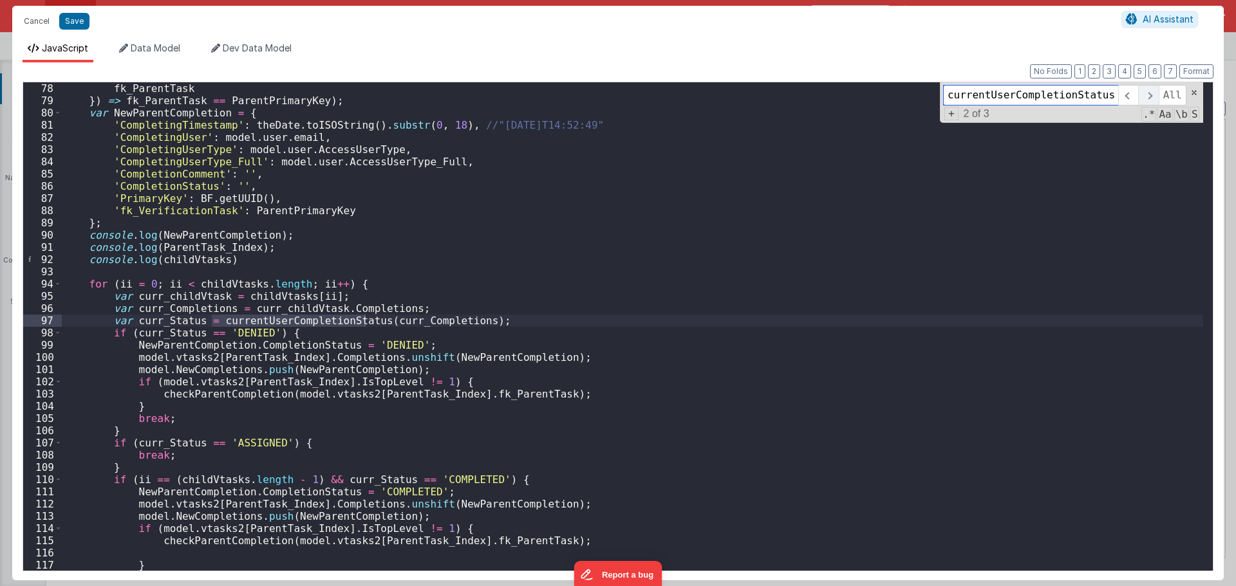
scroll to position [955, 0]
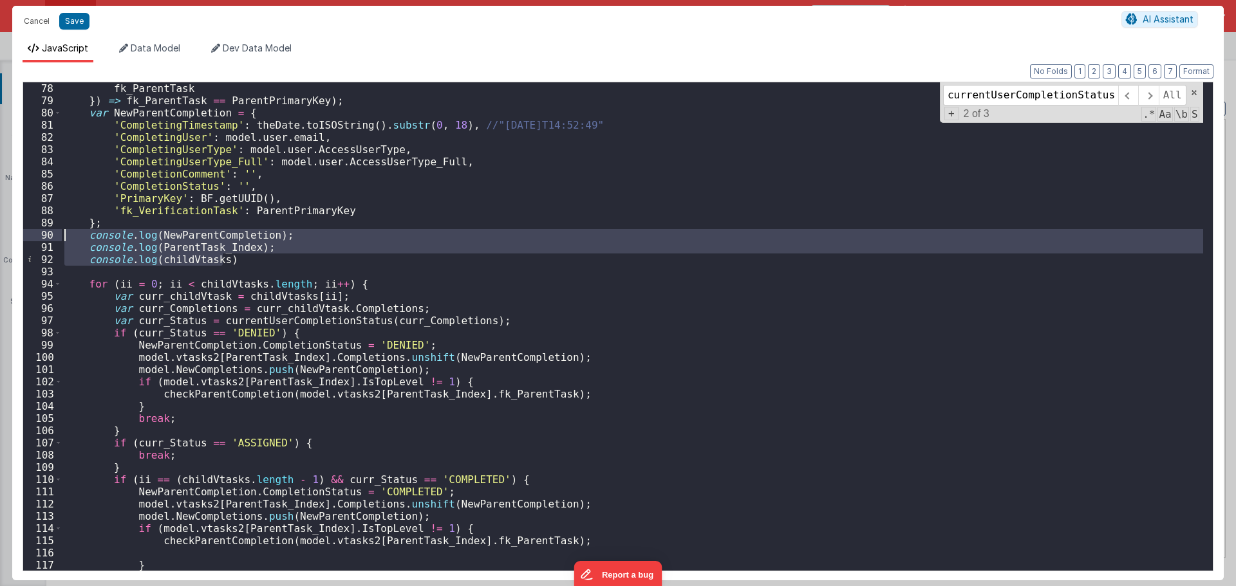
drag, startPoint x: 253, startPoint y: 262, endPoint x: 43, endPoint y: 236, distance: 211.5
click at [43, 236] on div "78 79 80 81 82 83 84 85 86 87 88 89 90 91 92 93 94 95 96 97 98 99 100 101 102 1…" at bounding box center [618, 327] width 1191 height 490
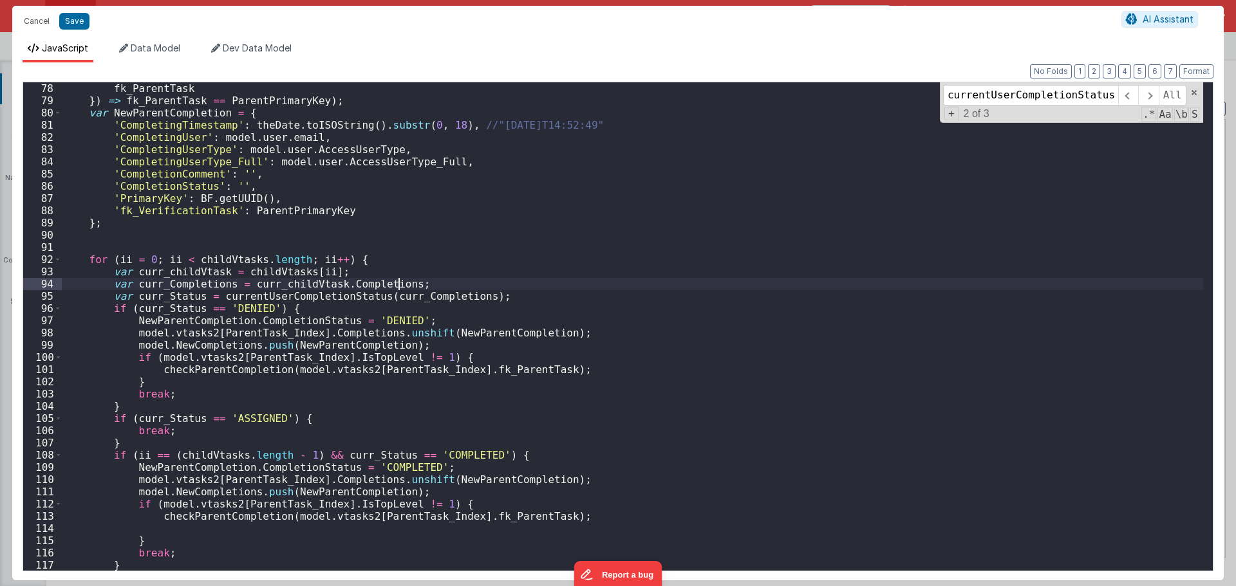
click at [407, 284] on div "fk_ParentTask }) => fk_ParentTask == ParentPrimaryKey ) ; var NewParentCompleti…" at bounding box center [632, 338] width 1141 height 513
click at [489, 293] on div "fk_ParentTask }) => fk_ParentTask == ParentPrimaryKey ) ; var NewParentCompleti…" at bounding box center [632, 338] width 1141 height 513
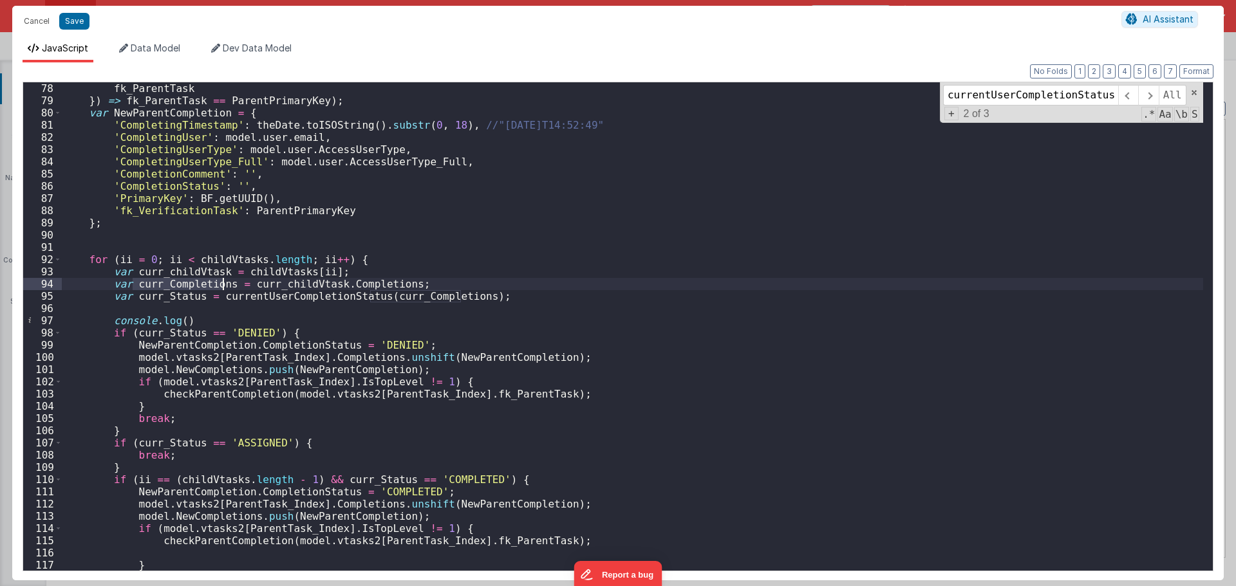
drag, startPoint x: 133, startPoint y: 285, endPoint x: 224, endPoint y: 281, distance: 90.9
click at [224, 281] on div "fk_ParentTask }) => fk_ParentTask == ParentPrimaryKey ) ; var NewParentCompleti…" at bounding box center [632, 338] width 1141 height 513
click at [149, 298] on div "fk_ParentTask }) => fk_ParentTask == ParentPrimaryKey ) ; var NewParentCompleti…" at bounding box center [632, 338] width 1141 height 513
drag, startPoint x: 133, startPoint y: 286, endPoint x: 222, endPoint y: 283, distance: 89.5
click at [222, 283] on div "fk_ParentTask }) => fk_ParentTask == ParentPrimaryKey ) ; var NewParentCompleti…" at bounding box center [632, 338] width 1141 height 513
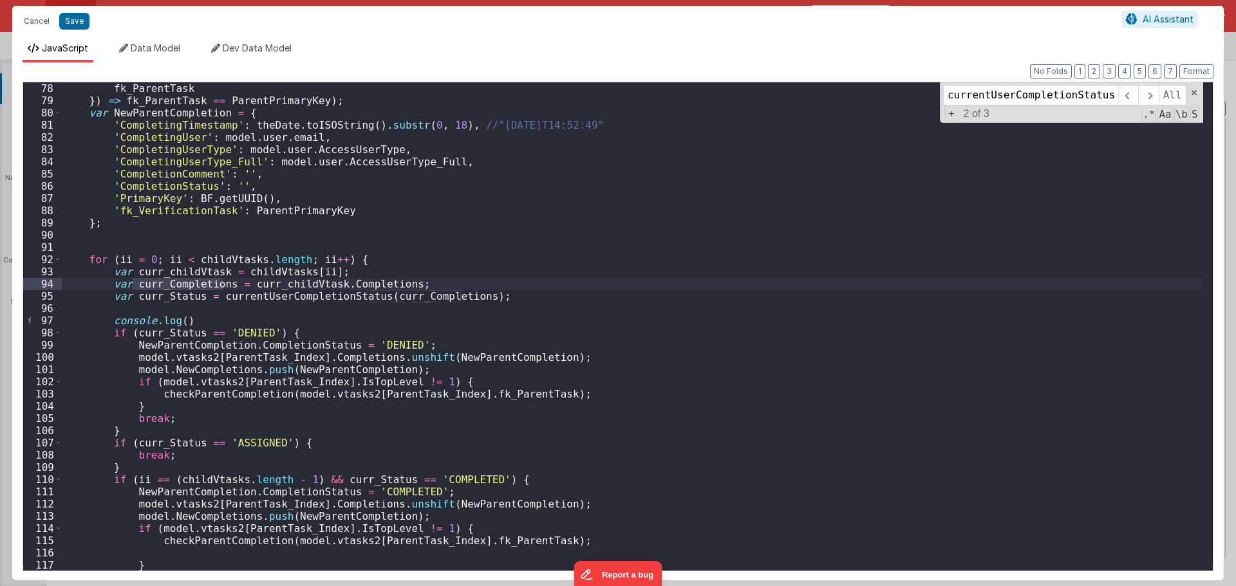
click at [177, 319] on div "fk_ParentTask }) => fk_ParentTask == ParentPrimaryKey ) ; var NewParentCompleti…" at bounding box center [632, 338] width 1141 height 513
paste textarea
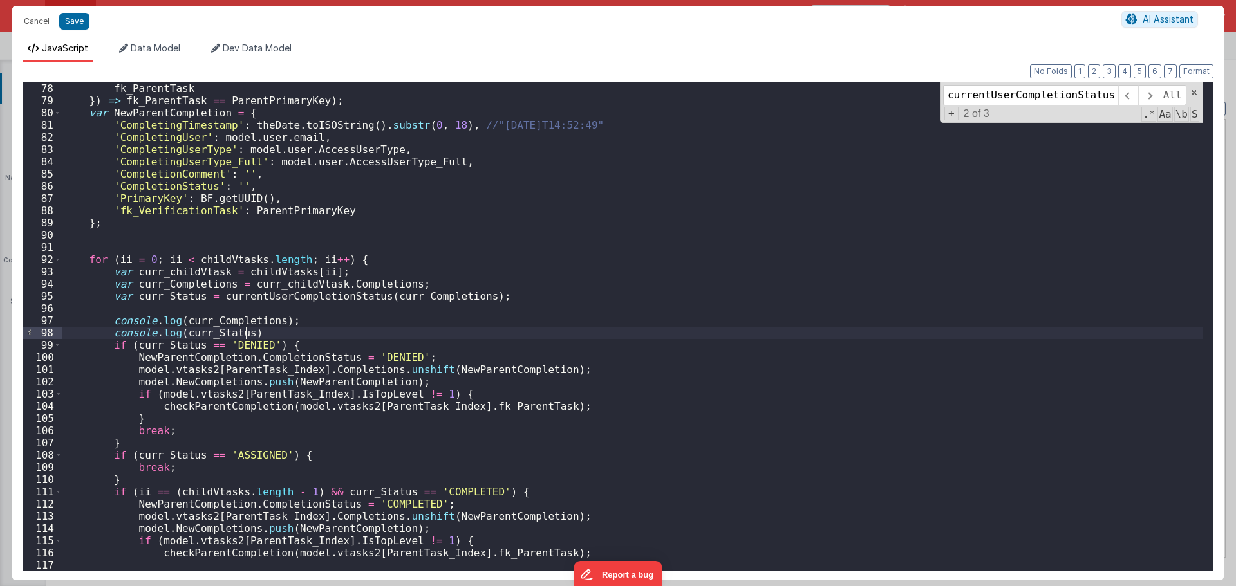
click at [260, 337] on div "fk_ParentTask }) => fk_ParentTask == ParentPrimaryKey ) ; var NewParentCompleti…" at bounding box center [632, 338] width 1141 height 513
click at [330, 326] on div "fk_ParentTask }) => fk_ParentTask == ParentPrimaryKey ) ; var NewParentCompleti…" at bounding box center [632, 338] width 1141 height 513
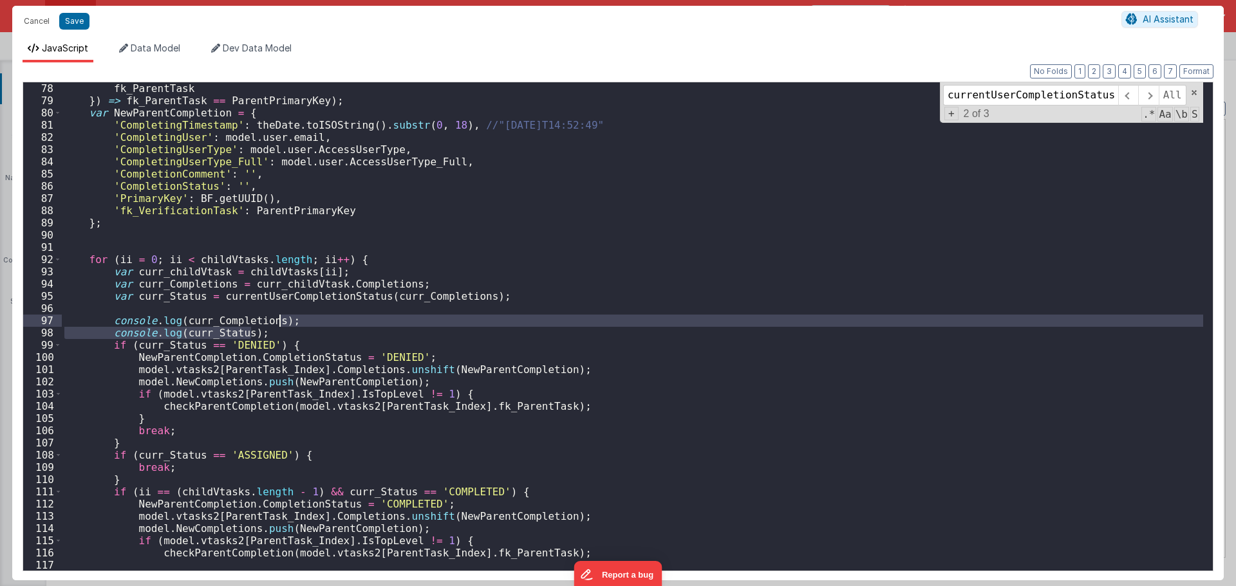
click at [323, 338] on div "fk_ParentTask }) => fk_ParentTask == ParentPrimaryKey ) ; var NewParentCompleti…" at bounding box center [632, 326] width 1141 height 489
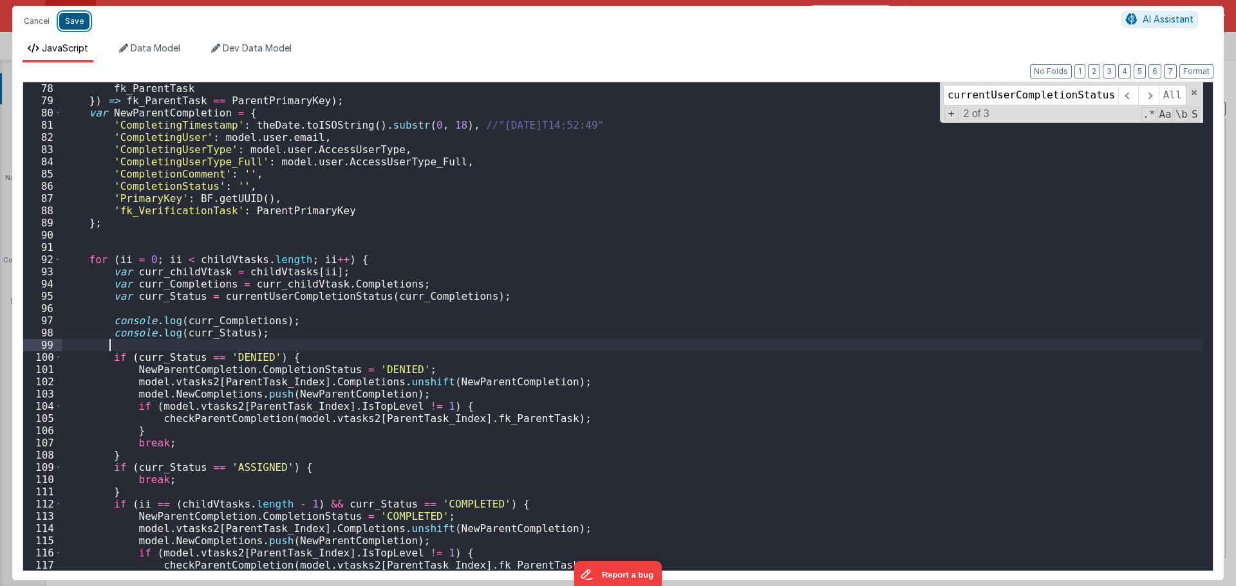
click at [75, 16] on button "Save" at bounding box center [74, 21] width 30 height 17
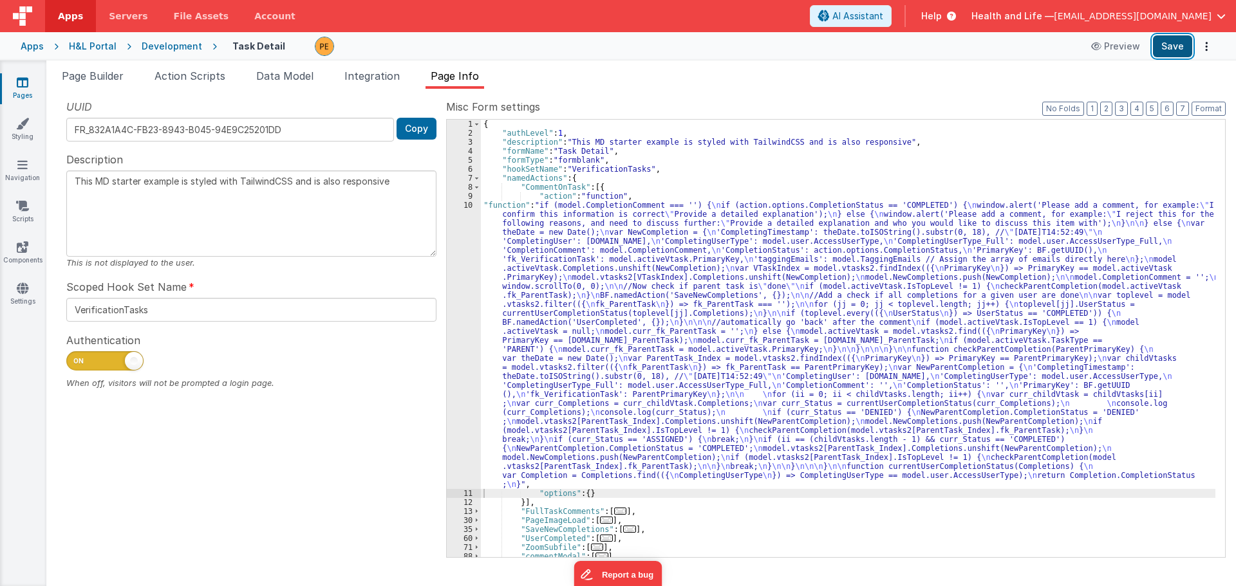
click at [1155, 55] on button "Save" at bounding box center [1172, 46] width 39 height 22
click at [587, 373] on div "{ "authLevel" : 1 , "description" : "This MD starter example is styled with Tai…" at bounding box center [848, 348] width 734 height 456
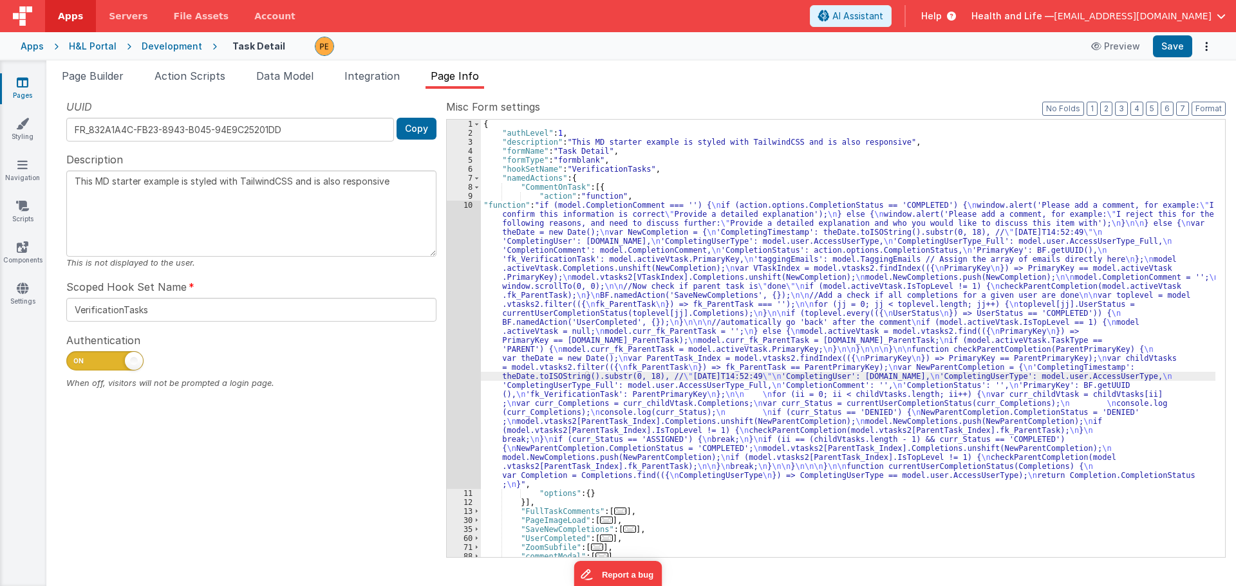
click at [471, 329] on div "10" at bounding box center [464, 345] width 34 height 288
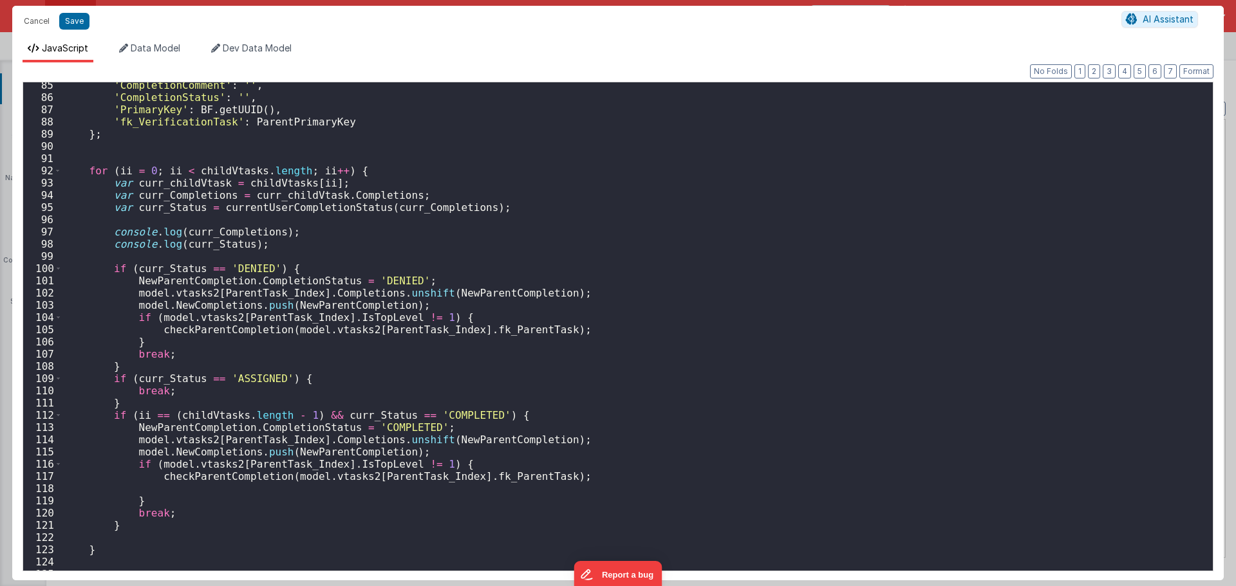
scroll to position [1043, 0]
drag, startPoint x: 173, startPoint y: 393, endPoint x: 131, endPoint y: 393, distance: 42.5
click at [131, 393] on div "'CompletionComment' : '' , 'CompletionStatus' : '' , 'PrimaryKey' : BF . getUUI…" at bounding box center [632, 335] width 1141 height 513
click at [246, 380] on div "'CompletionComment' : '' , 'CompletionStatus' : '' , 'PrimaryKey' : BF . getUUI…" at bounding box center [632, 335] width 1141 height 513
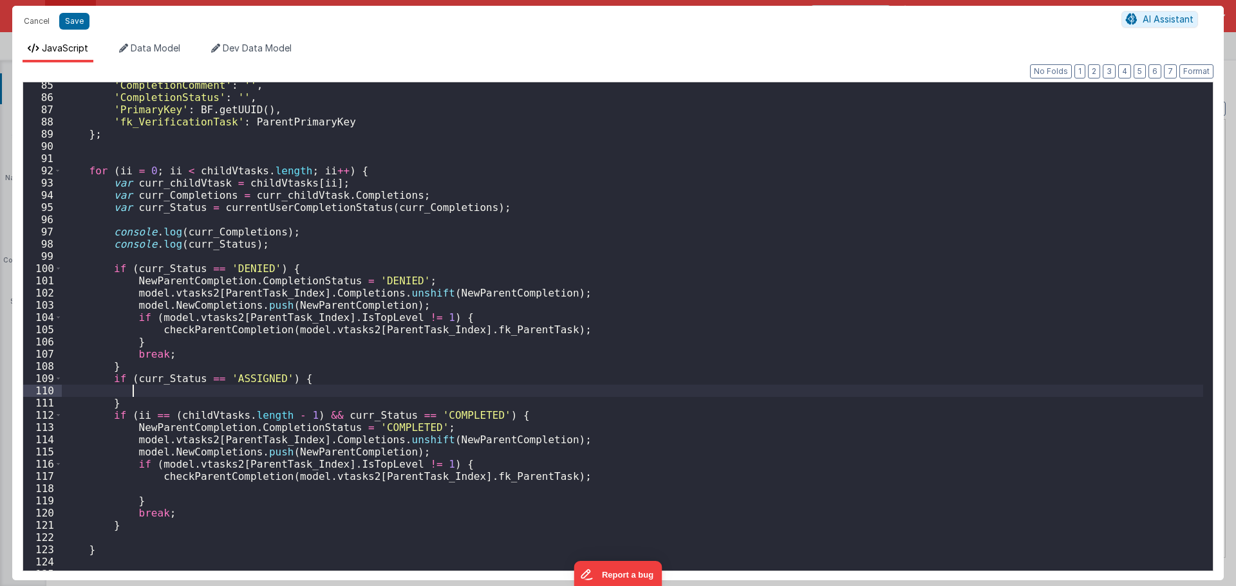
click at [241, 393] on div "'CompletionComment' : '' , 'CompletionStatus' : '' , 'PrimaryKey' : BF . getUUI…" at bounding box center [632, 335] width 1141 height 513
click at [247, 378] on div "'CompletionComment' : '' , 'CompletionStatus' : '' , 'PrimaryKey' : BF . getUUI…" at bounding box center [632, 335] width 1141 height 513
click at [242, 392] on div "'CompletionComment' : '' , 'CompletionStatus' : '' , 'PrimaryKey' : BF . getUUI…" at bounding box center [632, 335] width 1141 height 513
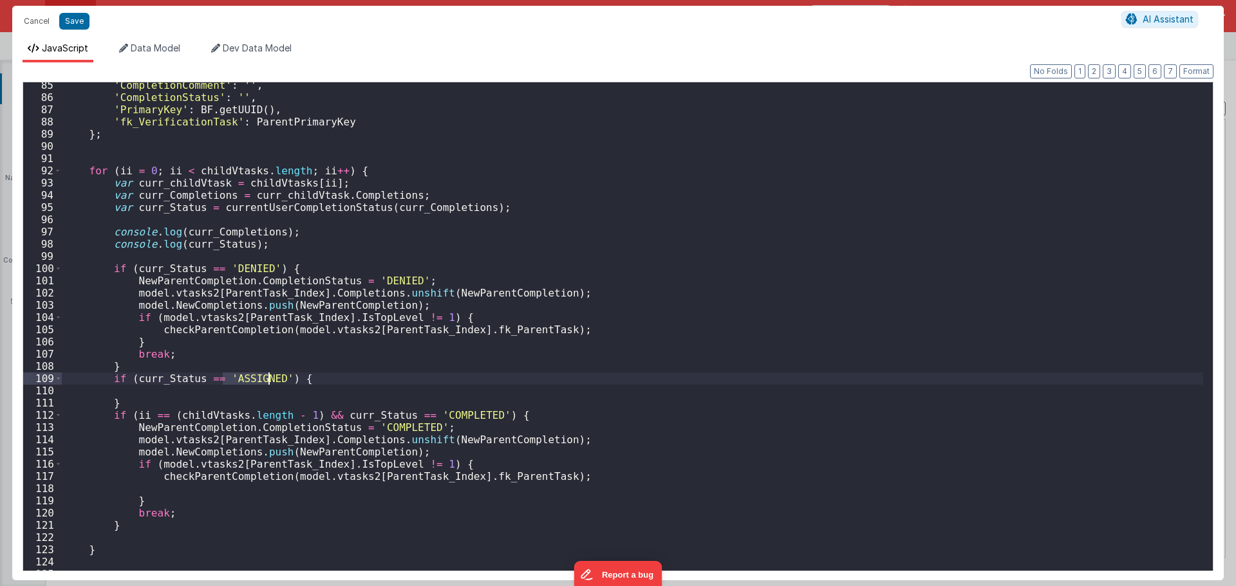
click at [242, 392] on div "'CompletionComment' : '' , 'CompletionStatus' : '' , 'PrimaryKey' : BF . getUUI…" at bounding box center [632, 335] width 1141 height 513
click at [233, 390] on div "'CompletionComment' : '' , 'CompletionStatus' : '' , 'PrimaryKey' : BF . getUUI…" at bounding box center [632, 326] width 1141 height 489
click at [77, 21] on button "Save" at bounding box center [74, 21] width 30 height 17
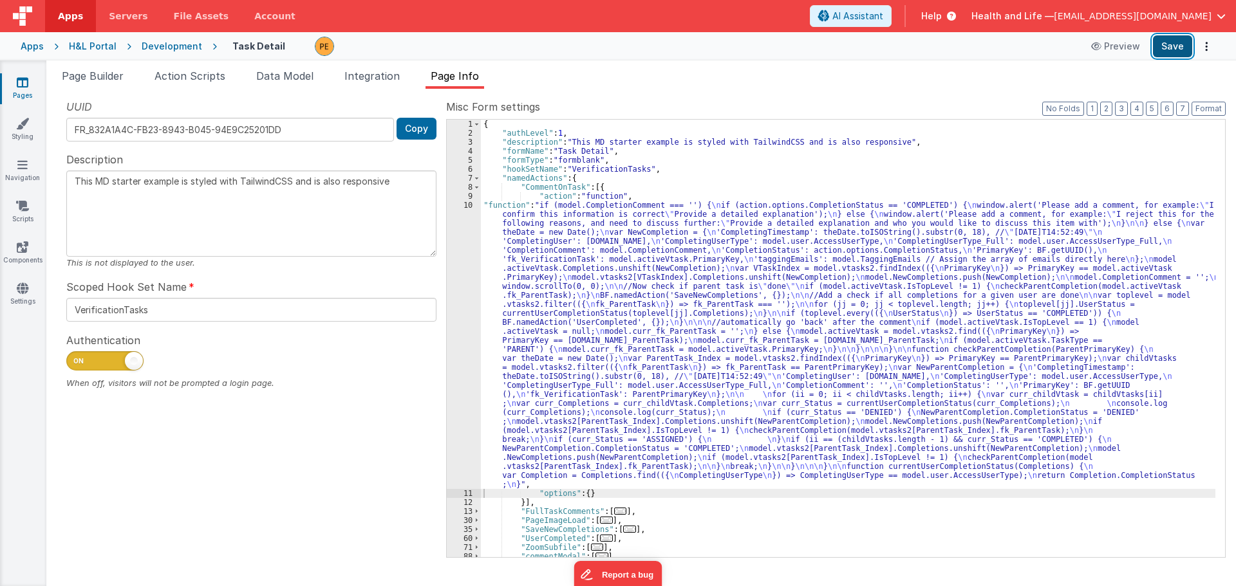
click at [1174, 46] on button "Save" at bounding box center [1172, 46] width 39 height 22
click at [472, 402] on div "10" at bounding box center [464, 345] width 34 height 288
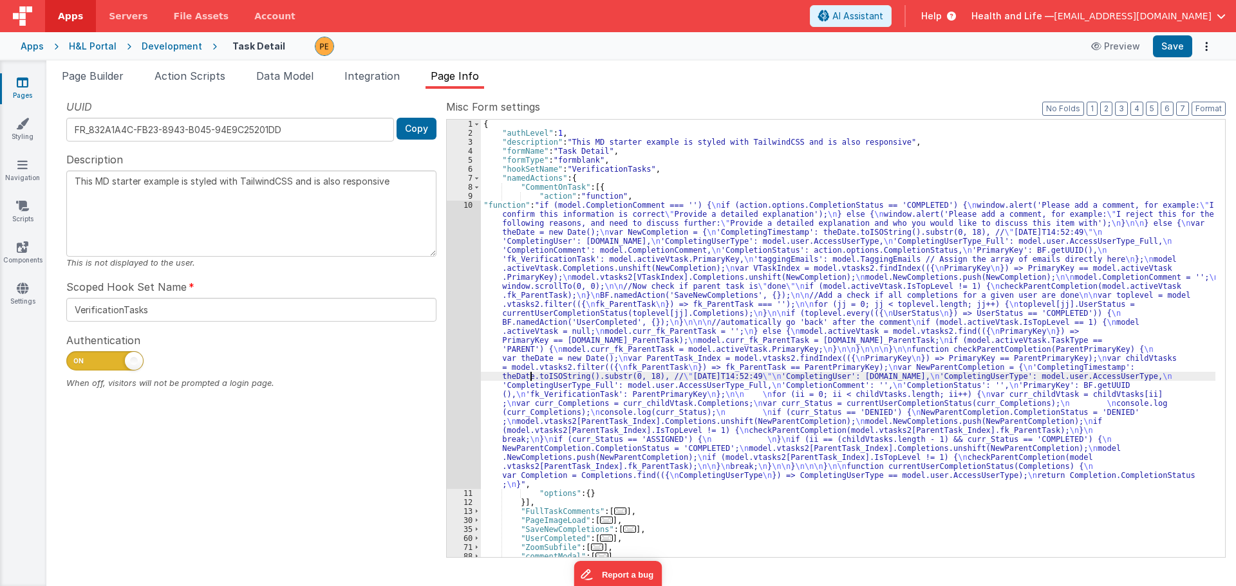
click at [531, 379] on div "{ "authLevel" : 1 , "description" : "This MD starter example is styled with Tai…" at bounding box center [848, 348] width 734 height 456
click at [453, 377] on div "10" at bounding box center [464, 345] width 34 height 288
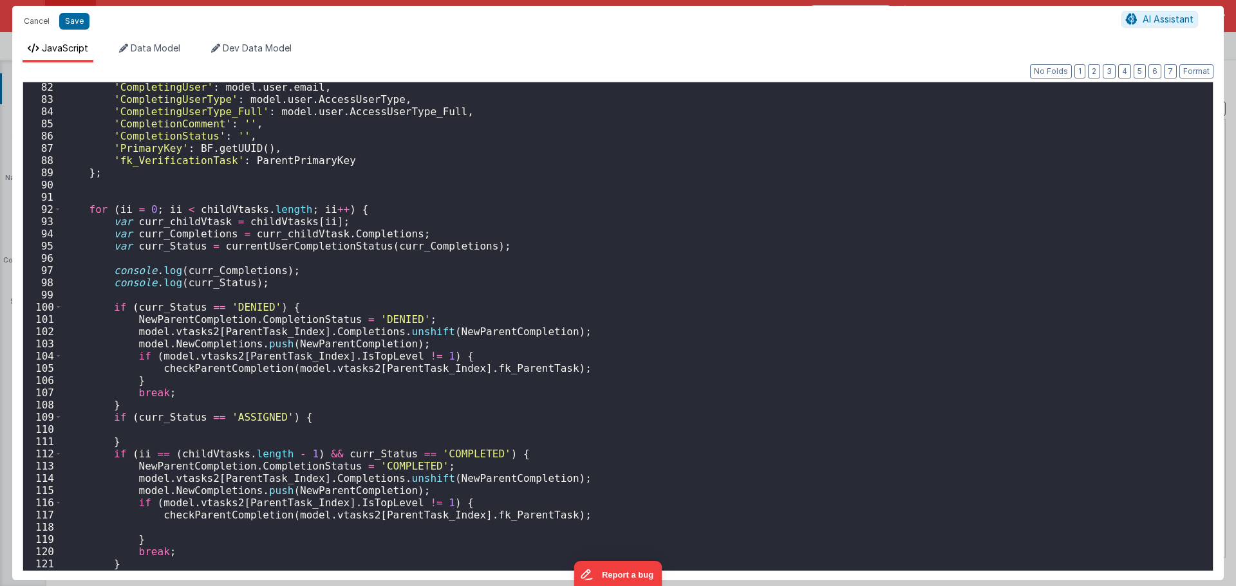
scroll to position [1150, 0]
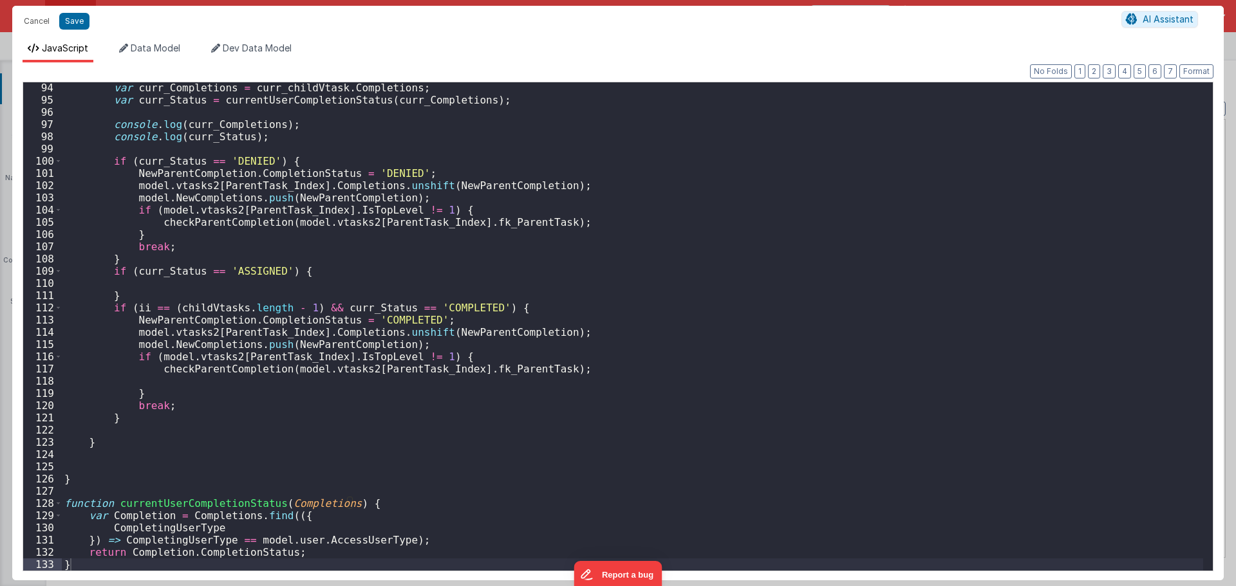
click at [218, 281] on div "var curr_Completions = curr_childVtask . Completions ; var curr_Status = curren…" at bounding box center [632, 338] width 1141 height 513
click at [305, 267] on div "var curr_Completions = curr_childVtask . Completions ; var curr_Status = curren…" at bounding box center [632, 338] width 1141 height 513
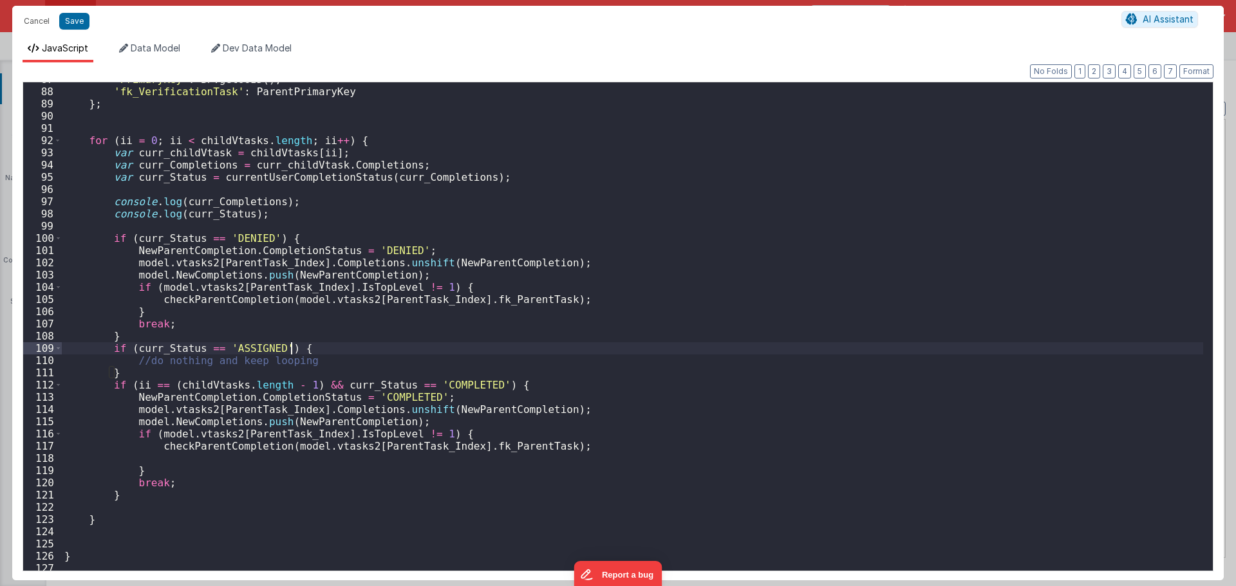
scroll to position [1073, 0]
click at [239, 219] on div "'PrimaryKey' : BF . getUUID ( ) , 'fk_VerificationTask' : ParentPrimaryKey } ; …" at bounding box center [632, 329] width 1141 height 513
click at [281, 228] on div "'PrimaryKey' : BF . getUUID ( ) , 'fk_VerificationTask' : ParentPrimaryKey } ; …" at bounding box center [632, 329] width 1141 height 513
click at [145, 132] on div "'PrimaryKey' : BF . getUUID ( ) , 'fk_VerificationTask' : ParentPrimaryKey } ; …" at bounding box center [632, 329] width 1141 height 513
click at [299, 356] on div "'PrimaryKey' : BF . getUUID ( ) , 'fk_VerificationTask' : ParentPrimaryKey } ; …" at bounding box center [632, 329] width 1141 height 513
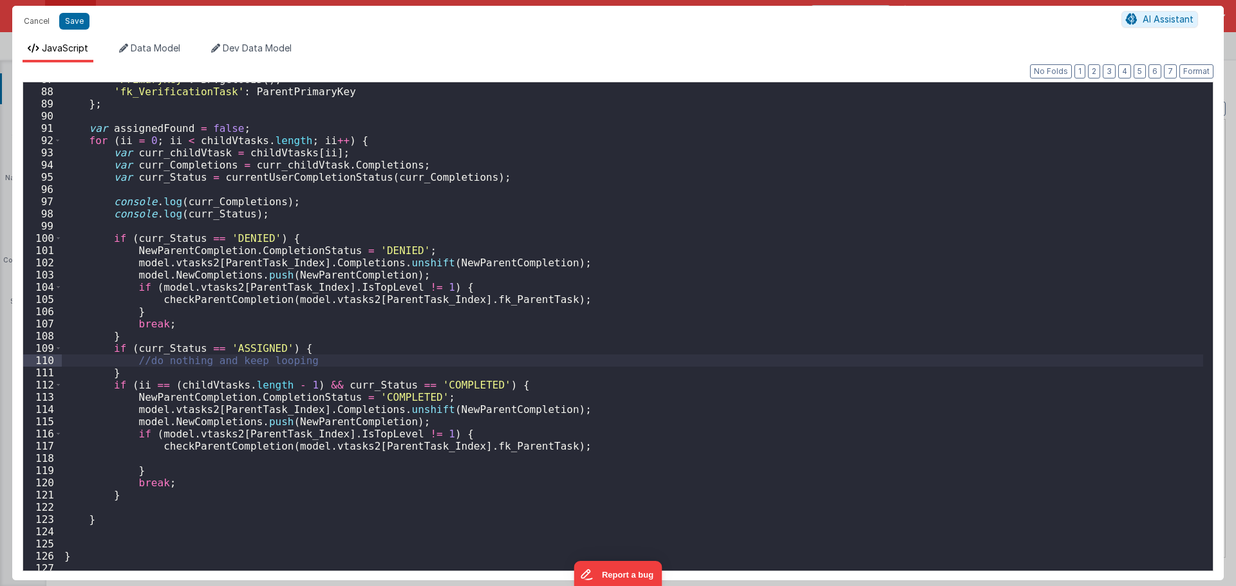
click at [366, 346] on div "'PrimaryKey' : BF . getUUID ( ) , 'fk_VerificationTask' : ParentPrimaryKey } ; …" at bounding box center [632, 329] width 1141 height 513
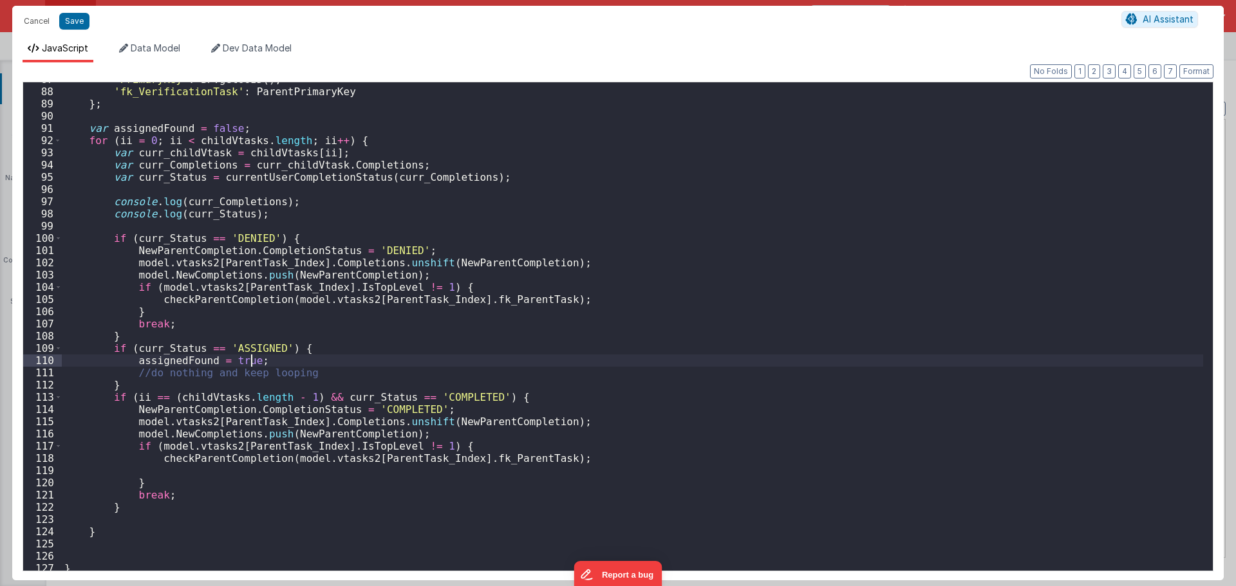
click at [471, 395] on div "'PrimaryKey' : BF . getUUID ( ) , 'fk_VerificationTask' : ParentPrimaryKey } ; …" at bounding box center [632, 329] width 1141 height 513
click at [389, 436] on div "'PrimaryKey' : BF . getUUID ( ) , 'fk_VerificationTask' : ParentPrimaryKey } ; …" at bounding box center [632, 329] width 1141 height 513
click at [575, 396] on div "'PrimaryKey' : BF . getUUID ( ) , 'fk_VerificationTask' : ParentPrimaryKey } ; …" at bounding box center [632, 329] width 1141 height 513
click at [79, 26] on button "Save" at bounding box center [74, 21] width 30 height 17
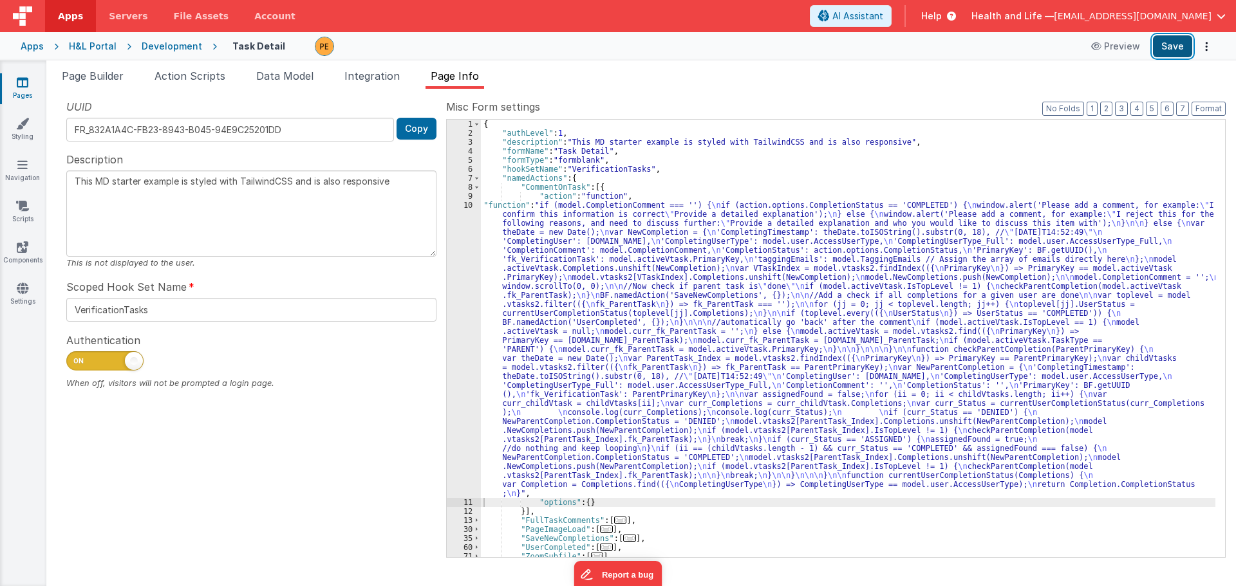
click at [1167, 41] on button "Save" at bounding box center [1172, 46] width 39 height 22
click at [638, 312] on div "{ "authLevel" : 1 , "description" : "This MD starter example is styled with Tai…" at bounding box center [848, 348] width 734 height 456
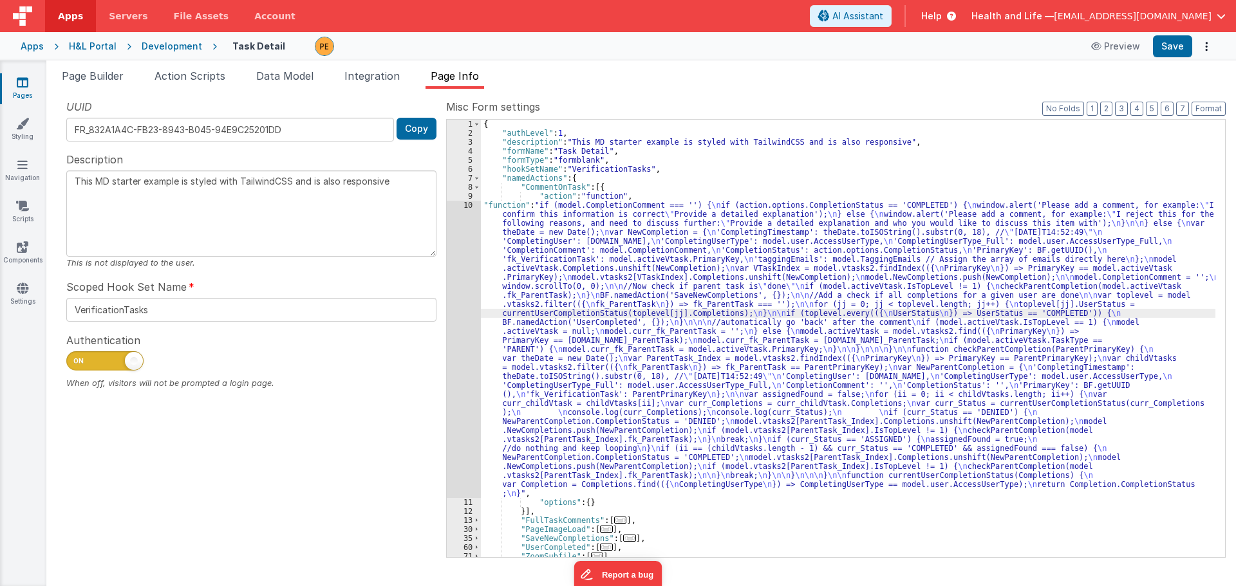
click at [459, 297] on div "10" at bounding box center [464, 349] width 34 height 297
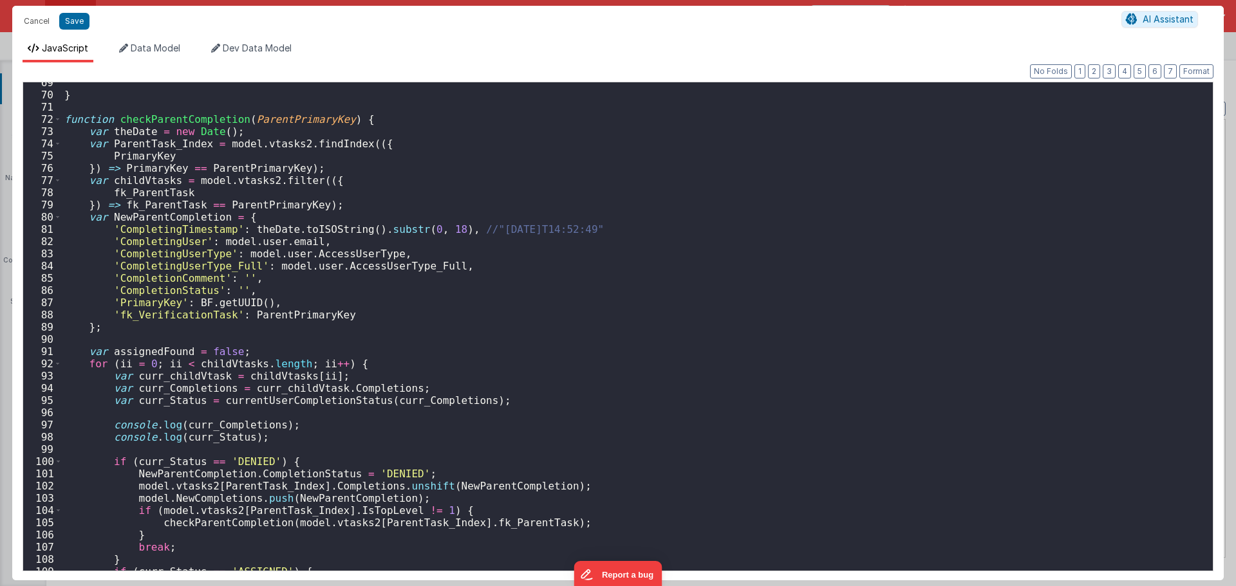
scroll to position [927, 0]
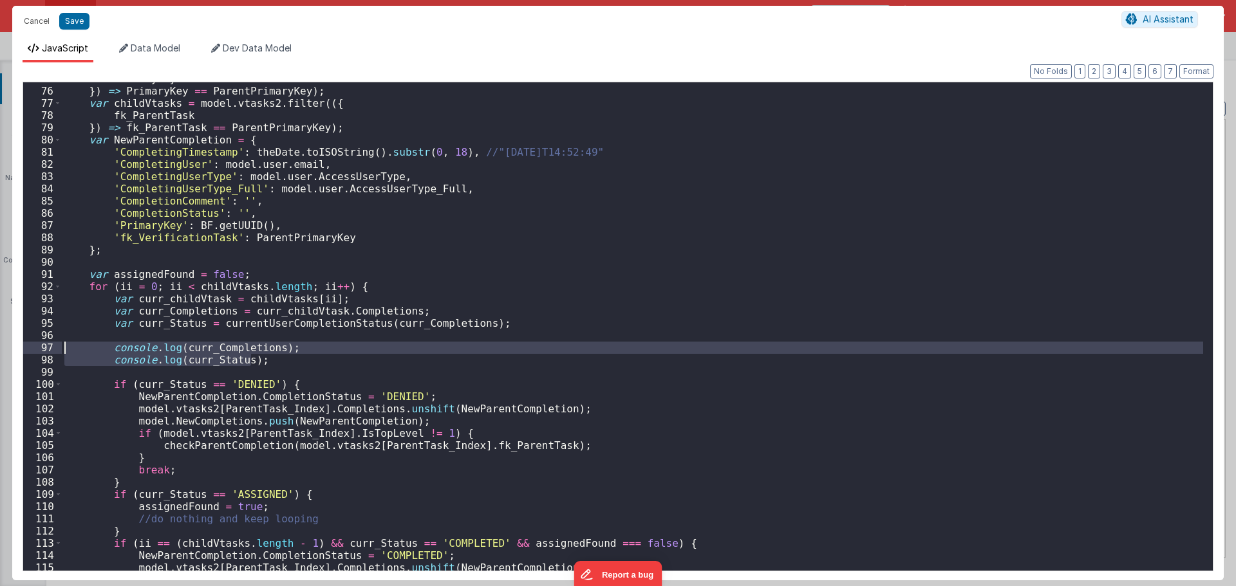
drag, startPoint x: 272, startPoint y: 363, endPoint x: 30, endPoint y: 342, distance: 242.9
click at [30, 342] on div "75 76 77 78 79 80 81 82 83 84 85 86 87 88 89 90 91 92 93 94 95 96 97 98 99 100 …" at bounding box center [618, 327] width 1191 height 490
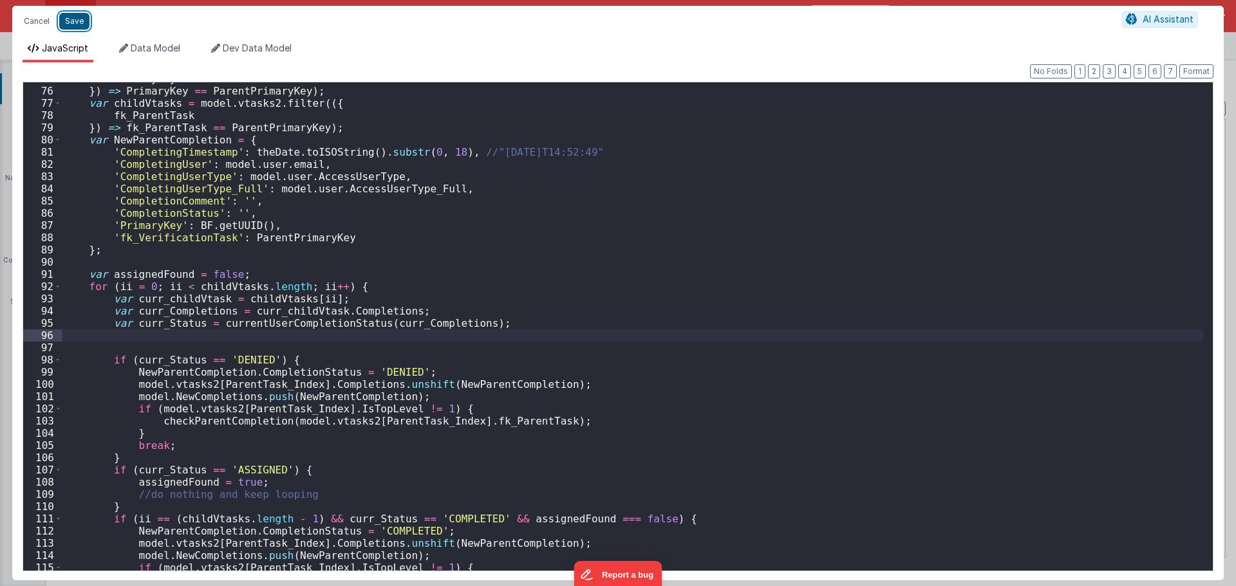
click at [66, 20] on button "Save" at bounding box center [74, 21] width 30 height 17
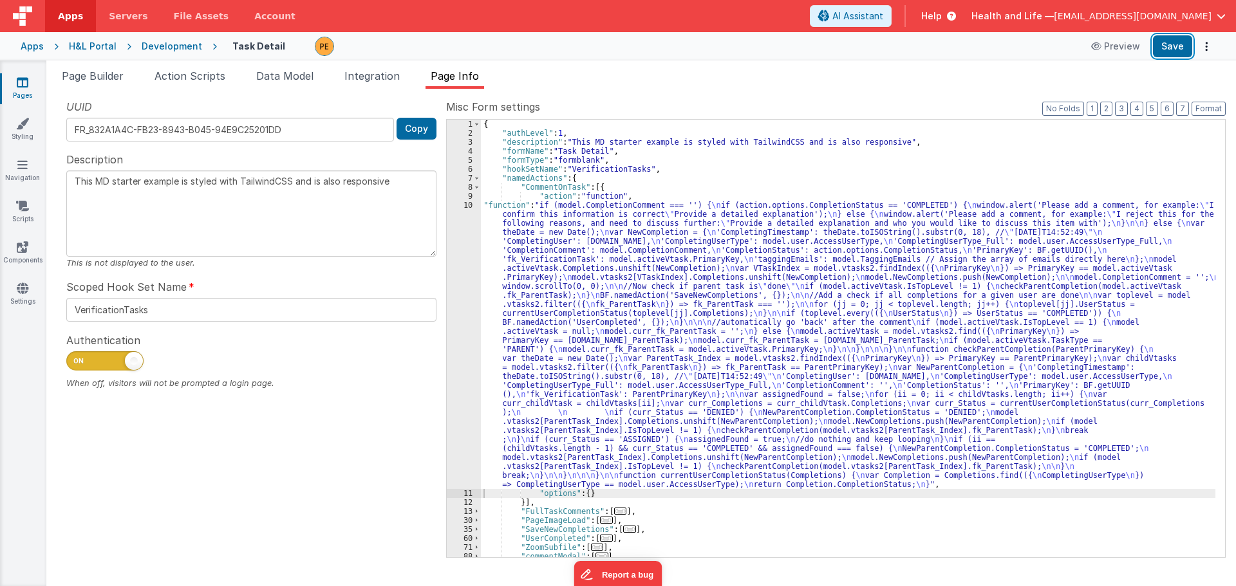
click at [1171, 51] on button "Save" at bounding box center [1172, 46] width 39 height 22
